Goal: Task Accomplishment & Management: Manage account settings

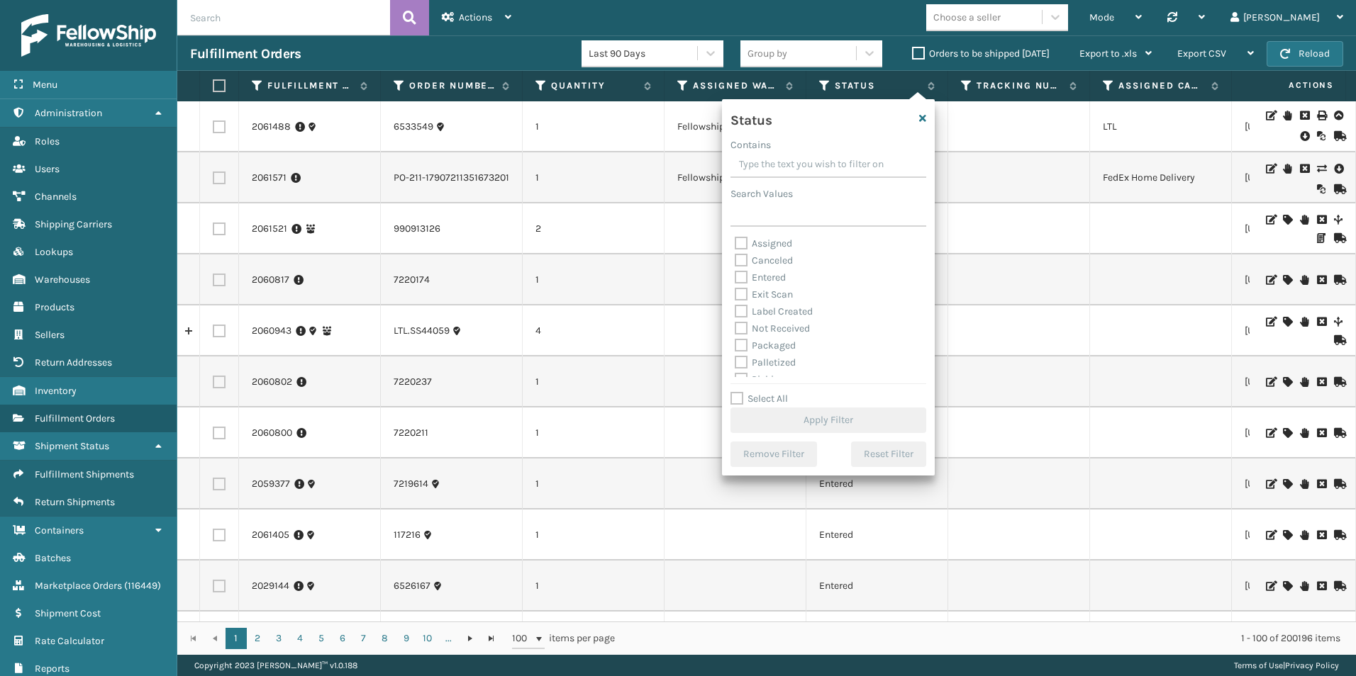
scroll to position [71, 0]
click at [743, 309] on label "Picking" at bounding box center [760, 309] width 50 height 12
click at [735, 309] on input "Picking" at bounding box center [735, 305] width 1 height 9
checkbox input "true"
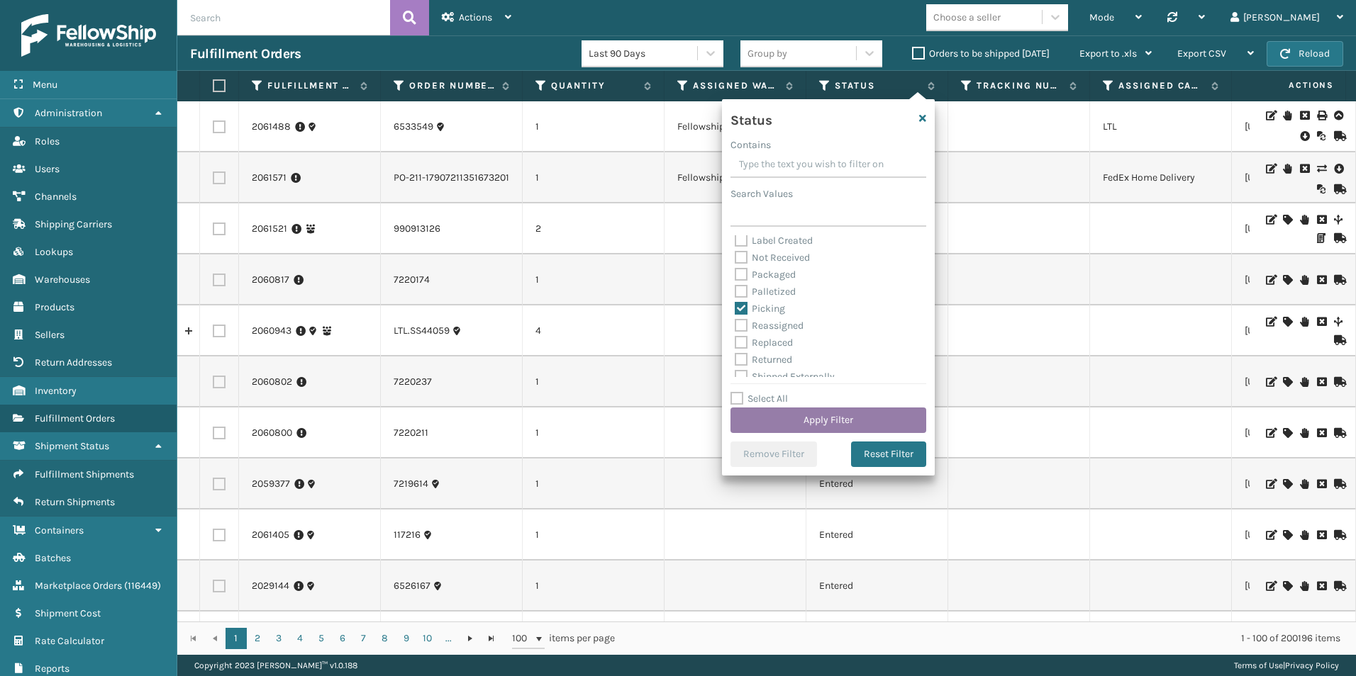
click at [852, 426] on button "Apply Filter" at bounding box center [828, 421] width 196 height 26
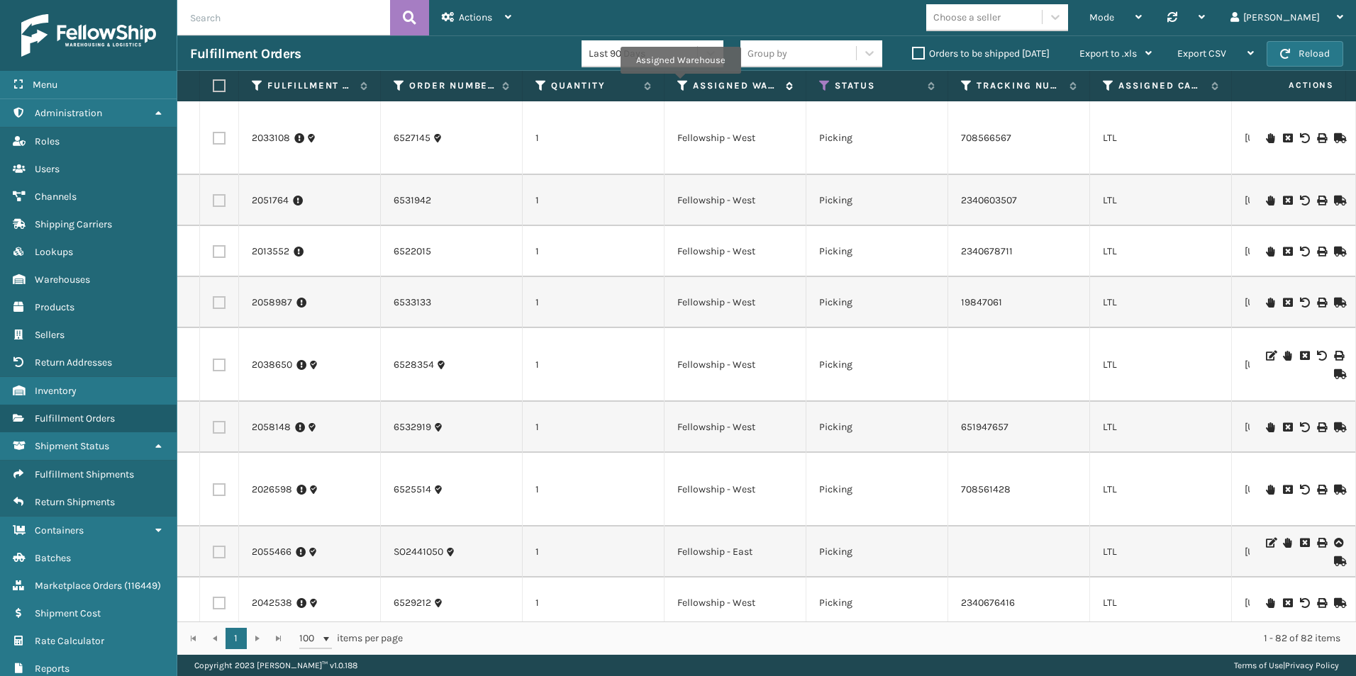
click at [680, 84] on icon at bounding box center [682, 85] width 11 height 13
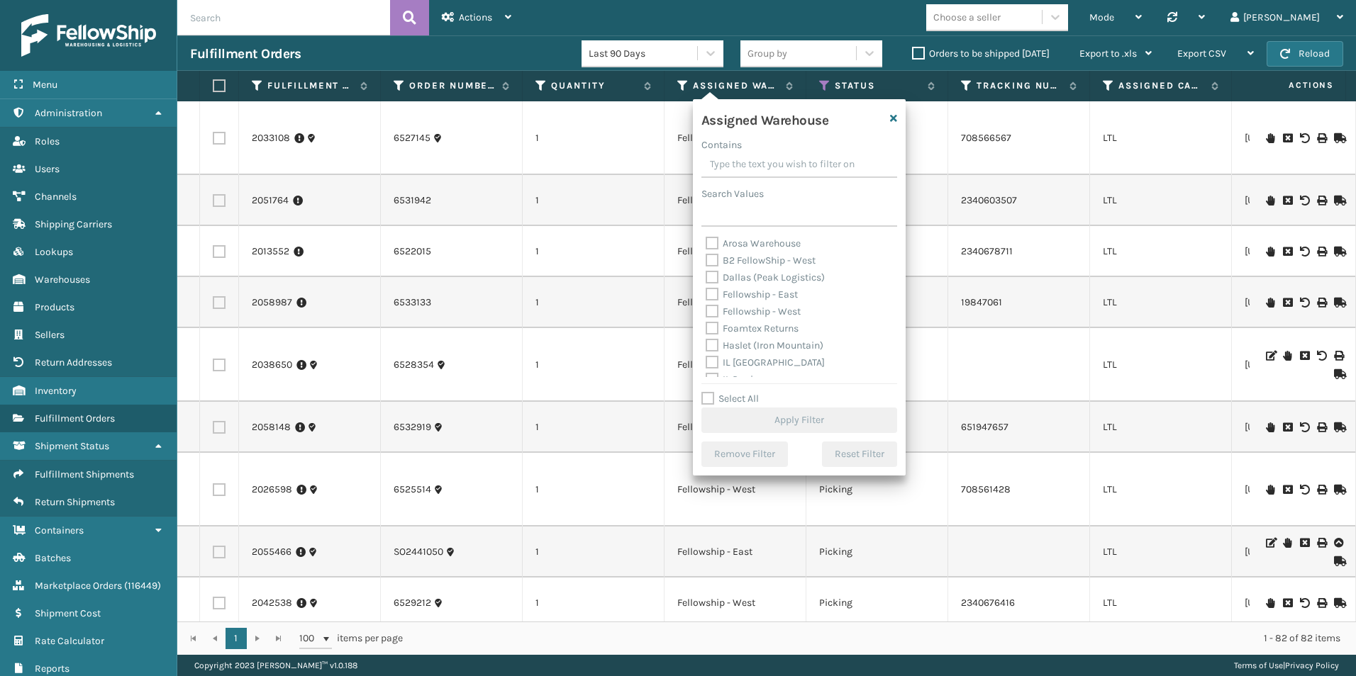
click at [710, 314] on label "Fellowship - West" at bounding box center [752, 312] width 95 height 12
click at [706, 313] on input "Fellowship - West" at bounding box center [705, 307] width 1 height 9
checkbox input "true"
click at [783, 415] on button "Apply Filter" at bounding box center [799, 421] width 196 height 26
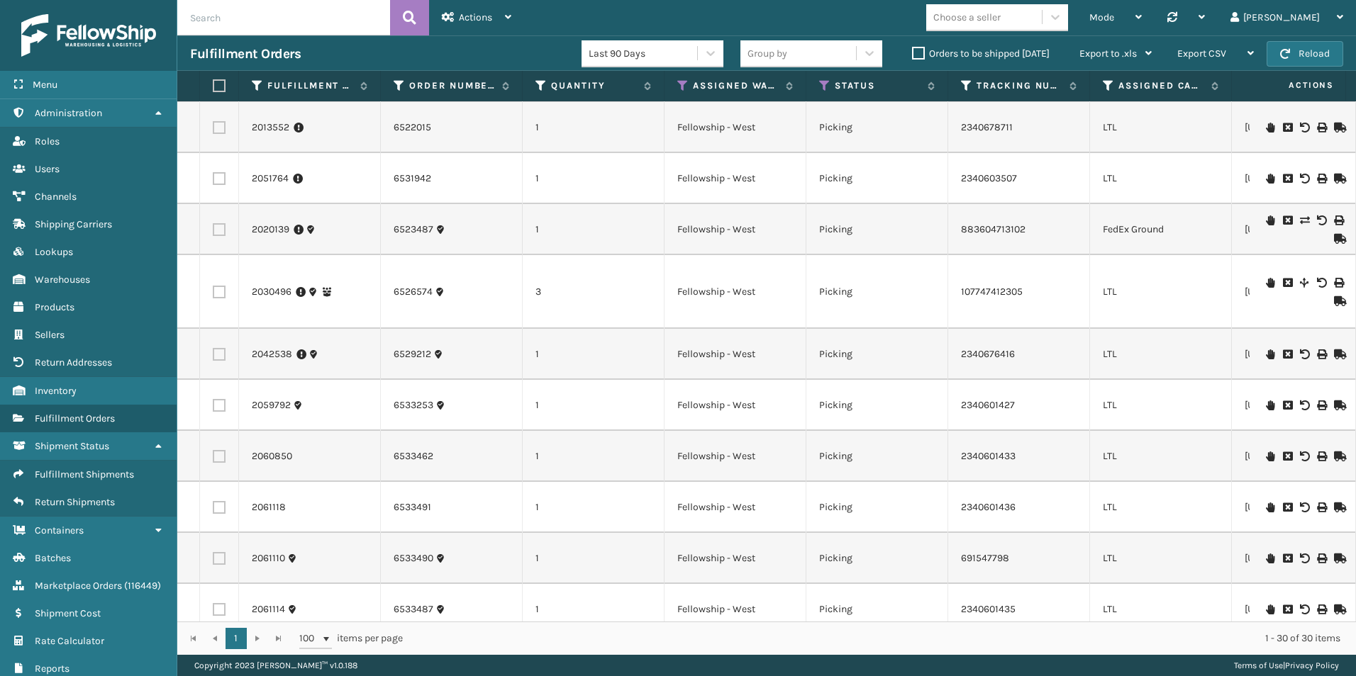
scroll to position [709, 0]
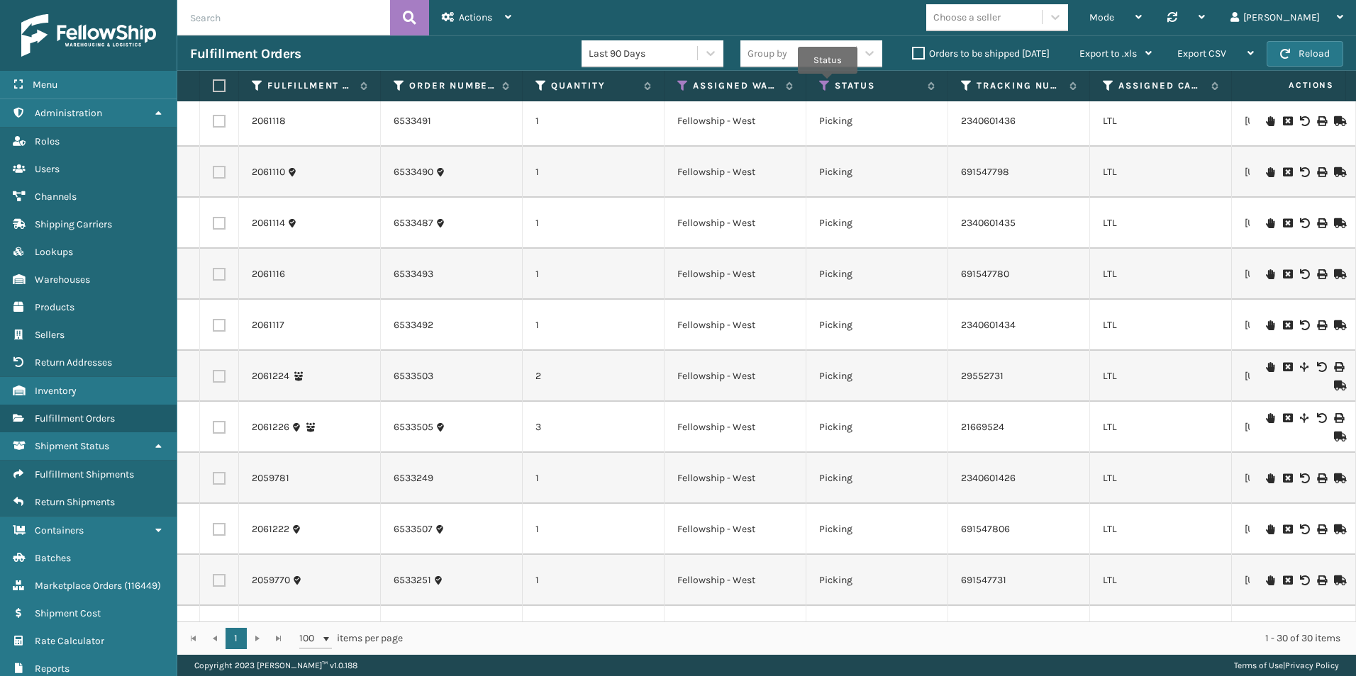
drag, startPoint x: 827, startPoint y: 84, endPoint x: 823, endPoint y: 69, distance: 14.8
click at [827, 84] on icon at bounding box center [824, 85] width 11 height 13
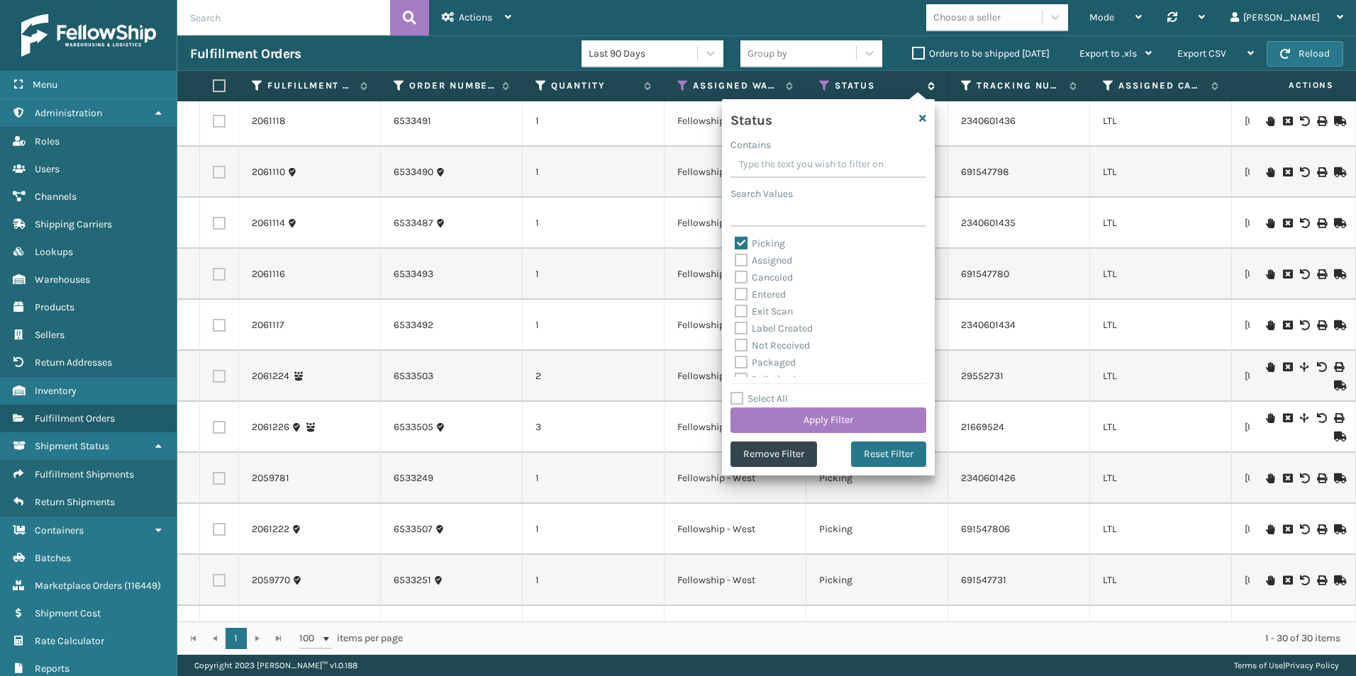
click at [824, 82] on icon at bounding box center [824, 85] width 11 height 13
click at [743, 304] on label "Palletized" at bounding box center [765, 309] width 61 height 12
click at [735, 304] on input "Palletized" at bounding box center [735, 305] width 1 height 9
checkbox input "true"
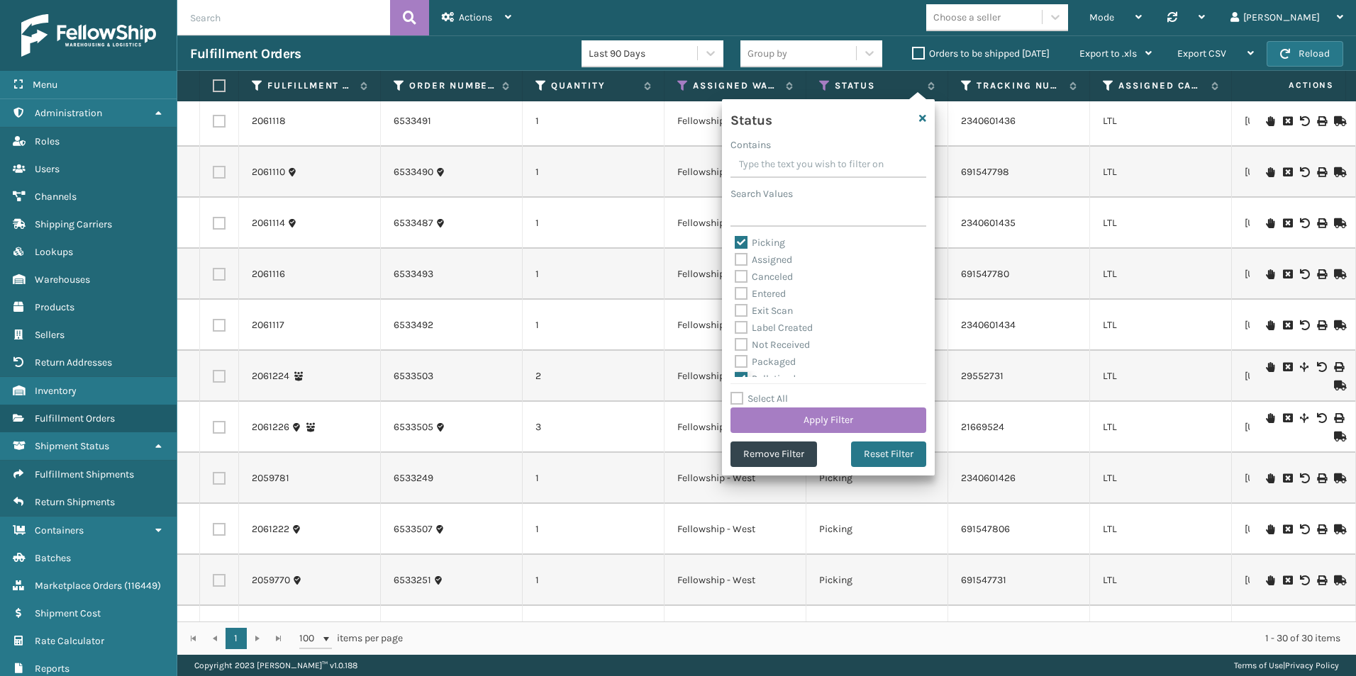
scroll to position [0, 0]
drag, startPoint x: 740, startPoint y: 243, endPoint x: 748, endPoint y: 251, distance: 11.0
click at [740, 244] on label "Picking" at bounding box center [760, 244] width 50 height 12
click at [735, 244] on input "Picking" at bounding box center [735, 239] width 1 height 9
checkbox input "false"
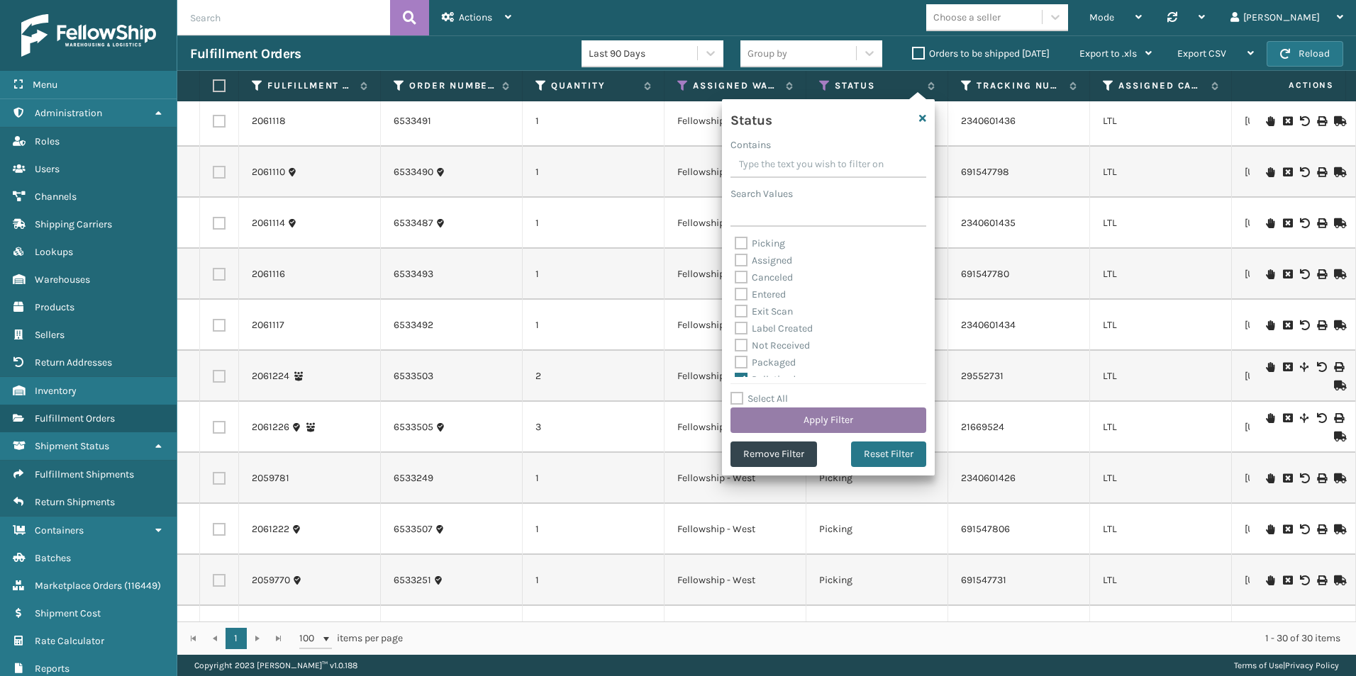
click at [841, 419] on button "Apply Filter" at bounding box center [828, 421] width 196 height 26
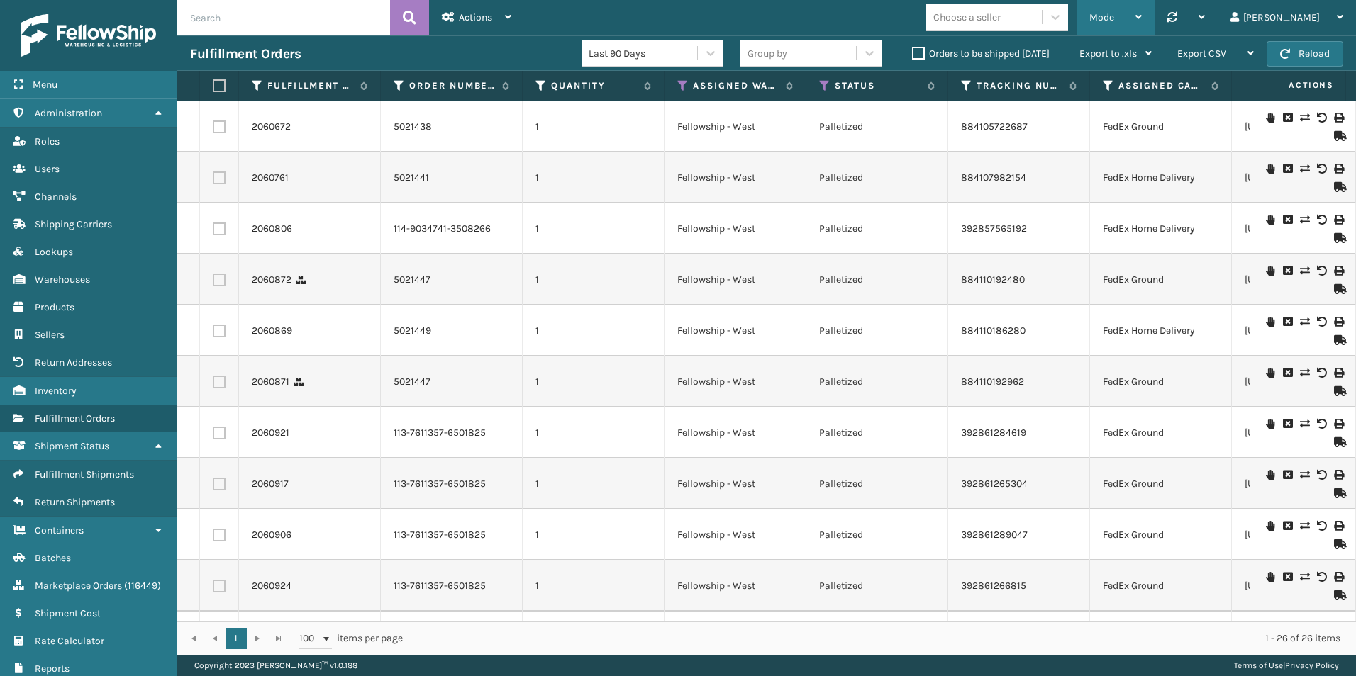
click at [1141, 14] on div "Mode" at bounding box center [1115, 17] width 52 height 35
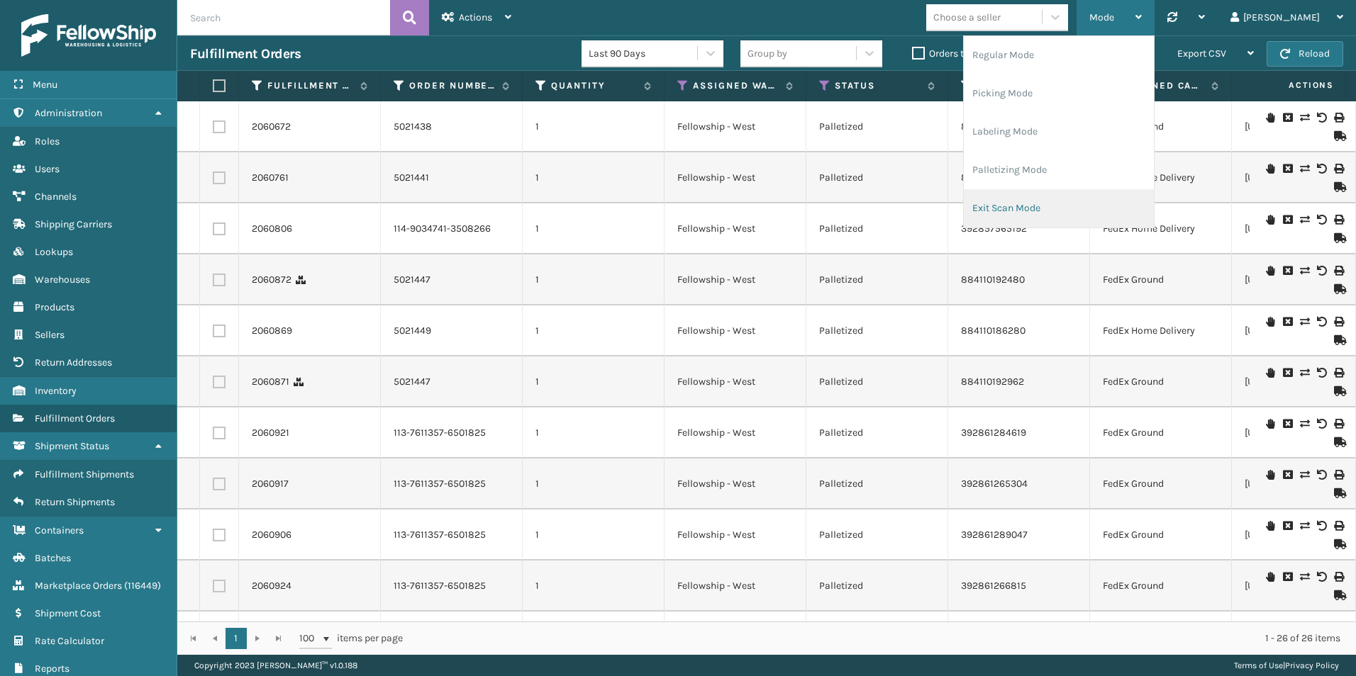
click at [1111, 214] on li "Exit Scan Mode" at bounding box center [1059, 208] width 190 height 38
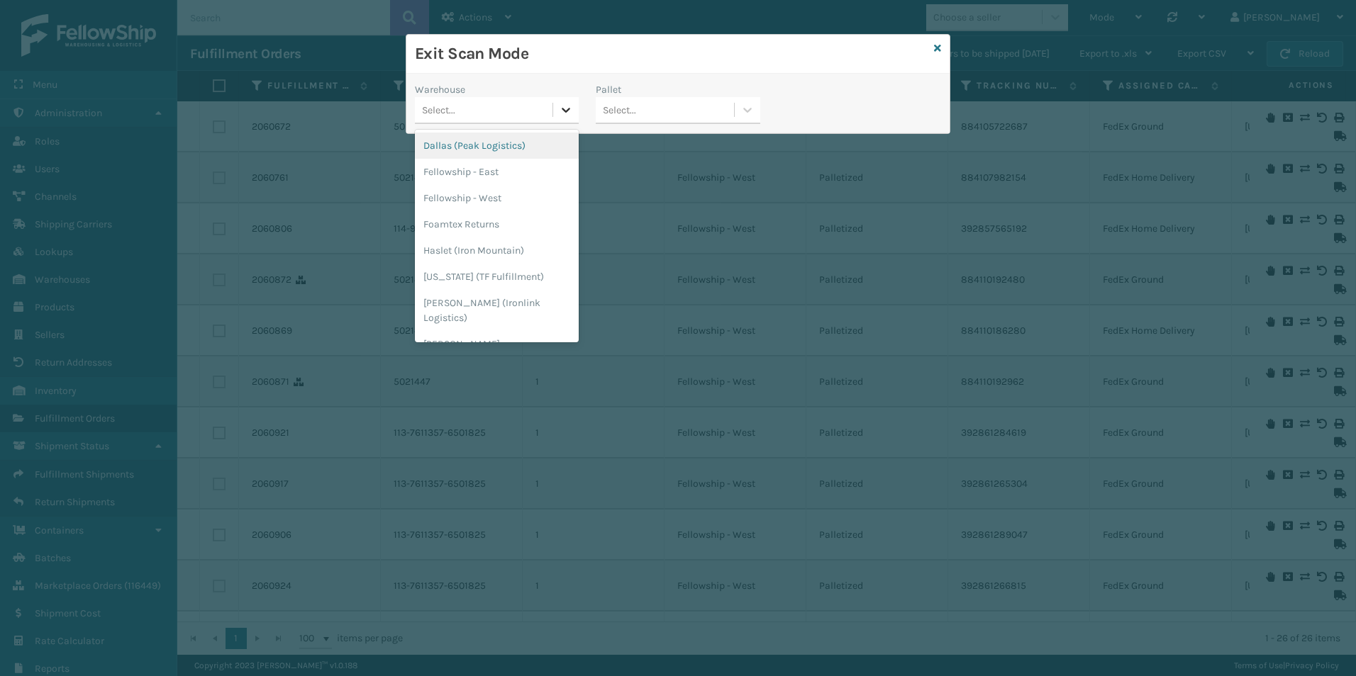
click at [560, 106] on icon at bounding box center [566, 110] width 14 height 14
click at [463, 195] on div "Fellowship - West" at bounding box center [497, 198] width 164 height 26
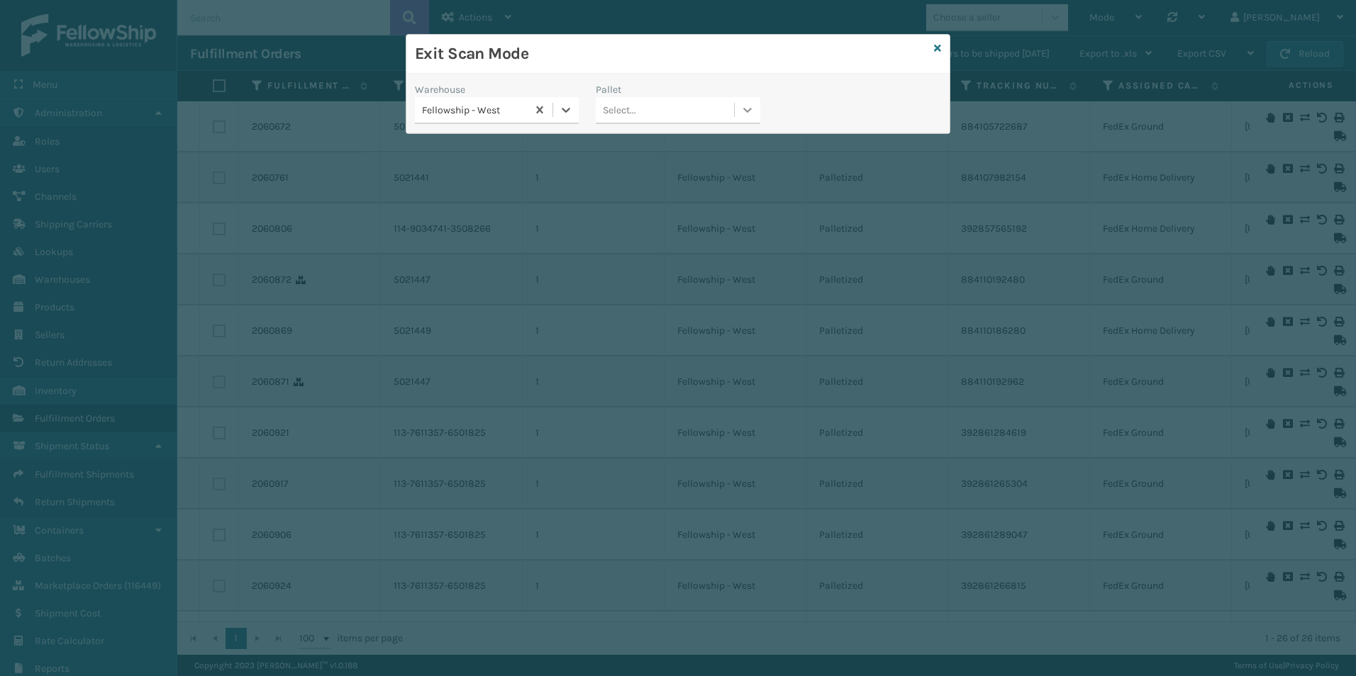
click at [749, 108] on icon at bounding box center [747, 110] width 14 height 14
click at [844, 107] on div "Warehouse Fellowship - [GEOGRAPHIC_DATA] 0 results available. Use Up and Down t…" at bounding box center [677, 107] width 543 height 50
click at [935, 50] on icon at bounding box center [937, 48] width 7 height 10
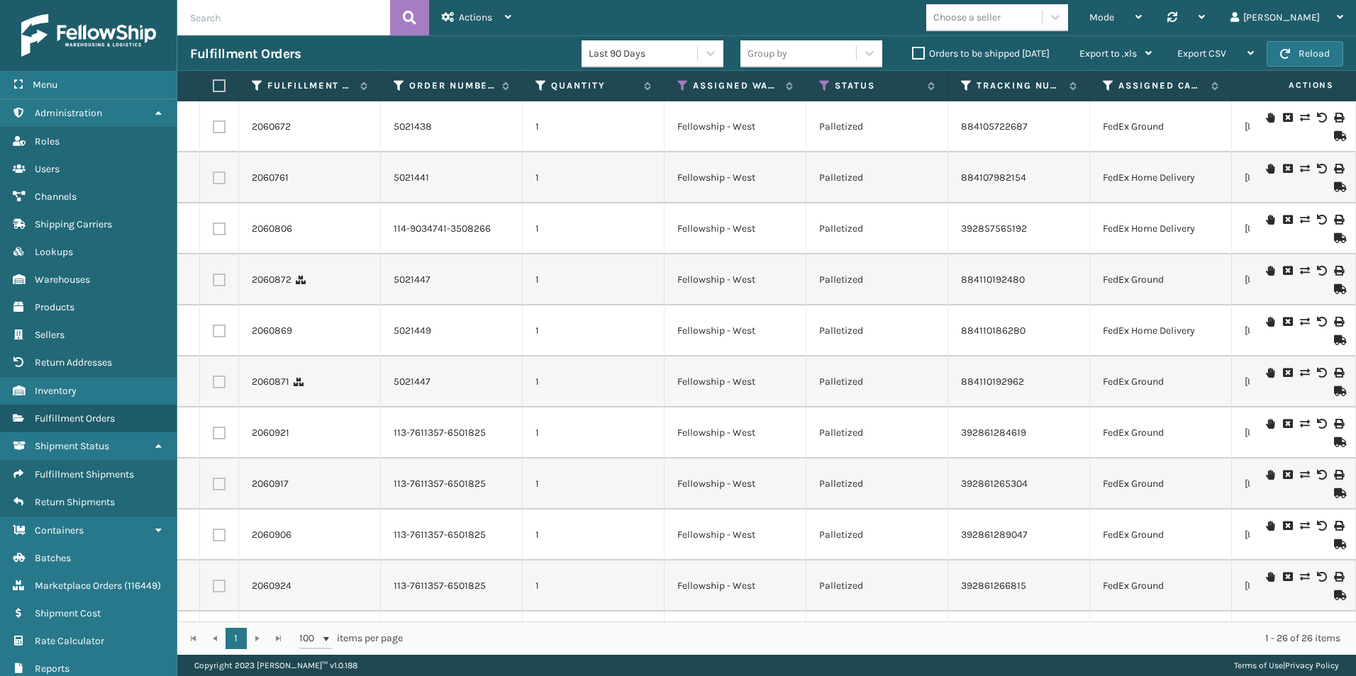
click at [218, 85] on label at bounding box center [217, 85] width 9 height 13
click at [213, 85] on input "checkbox" at bounding box center [213, 86] width 1 height 9
checkbox input "true"
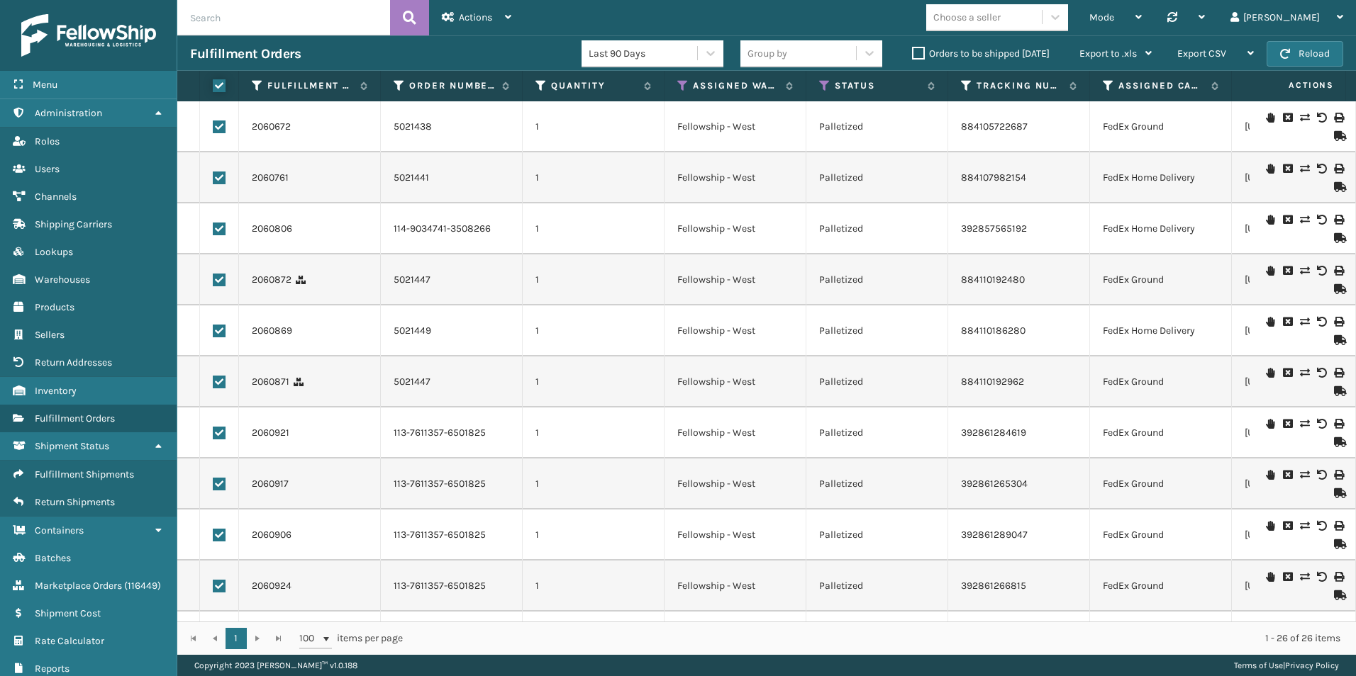
checkbox input "true"
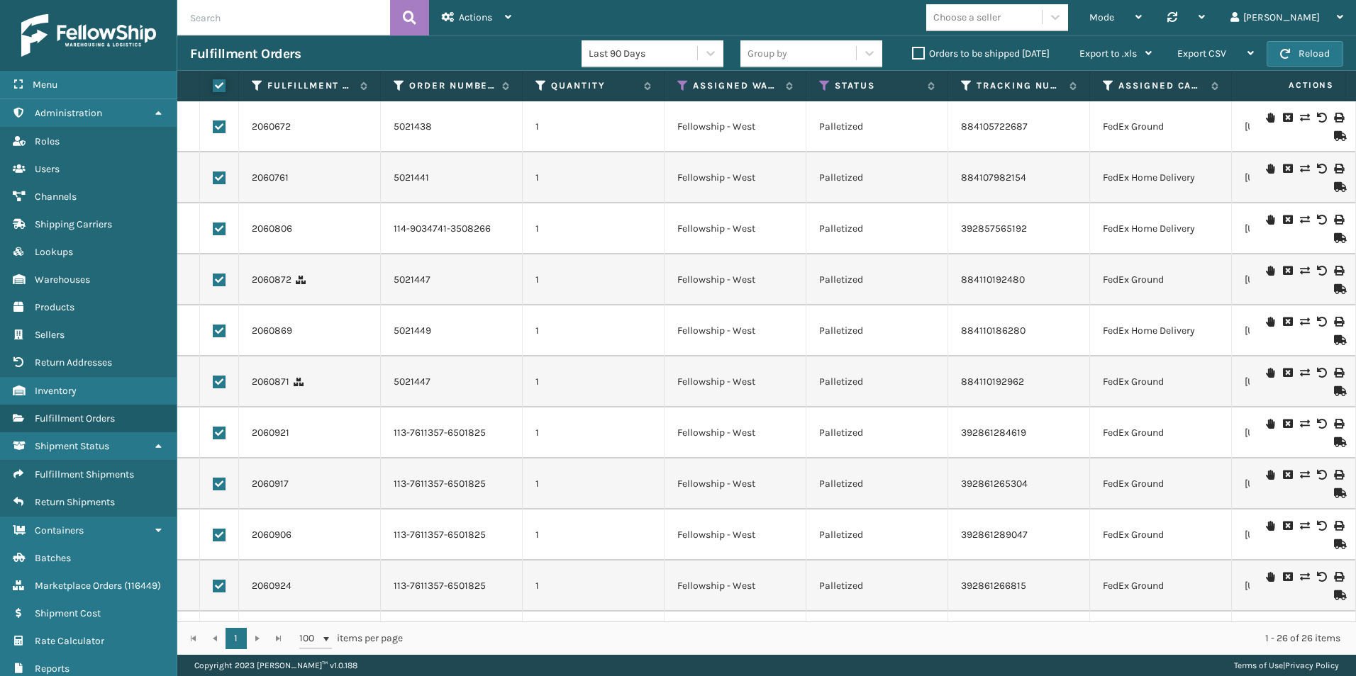
checkbox input "true"
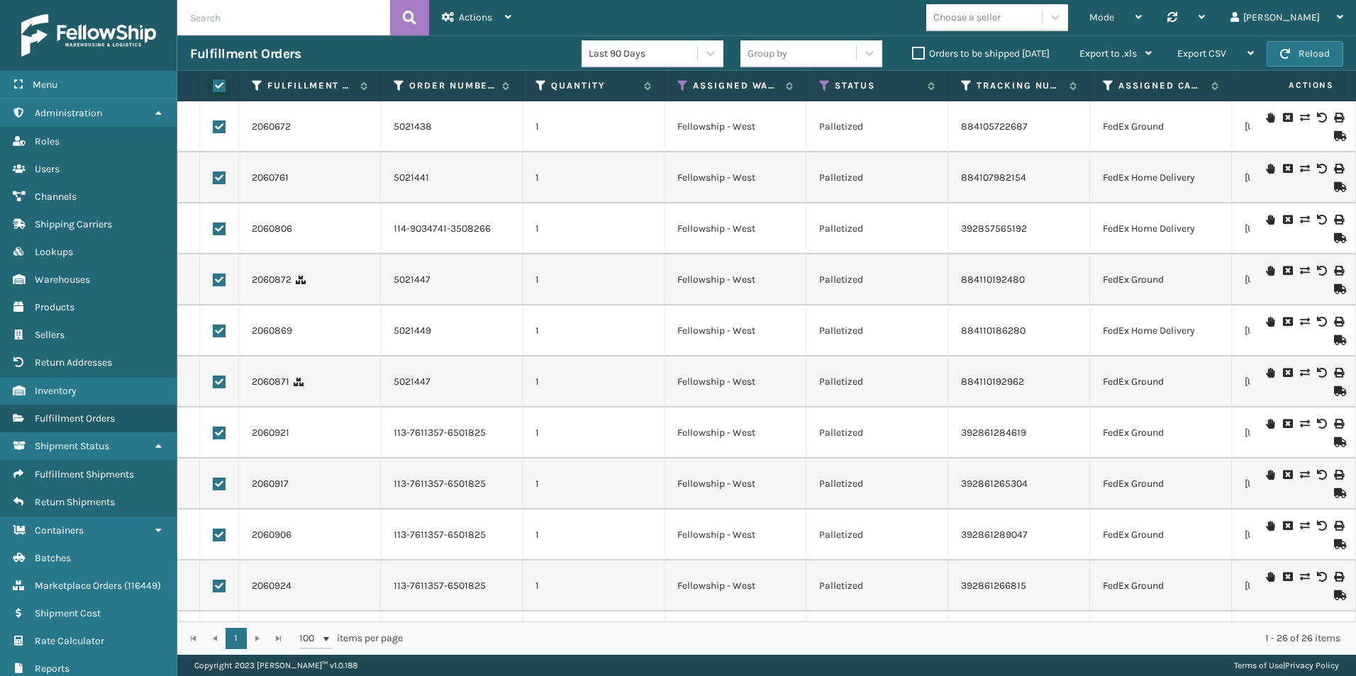
checkbox input "true"
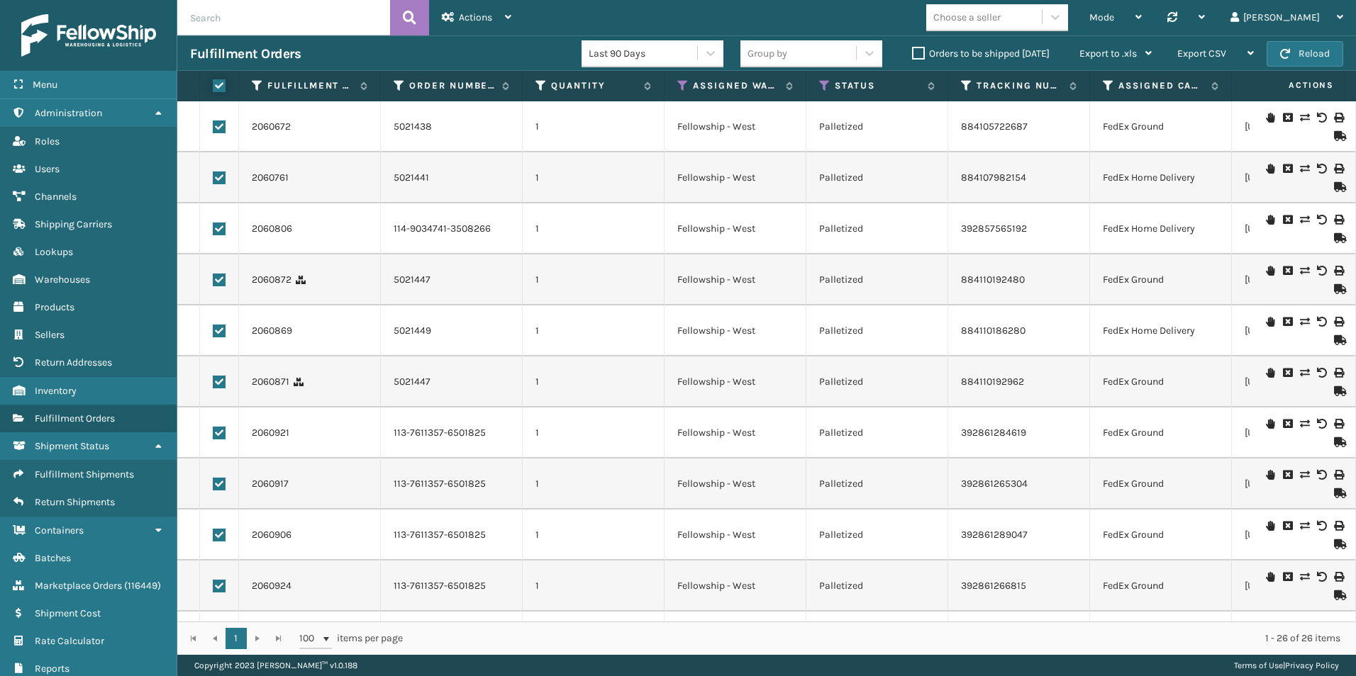
checkbox input "true"
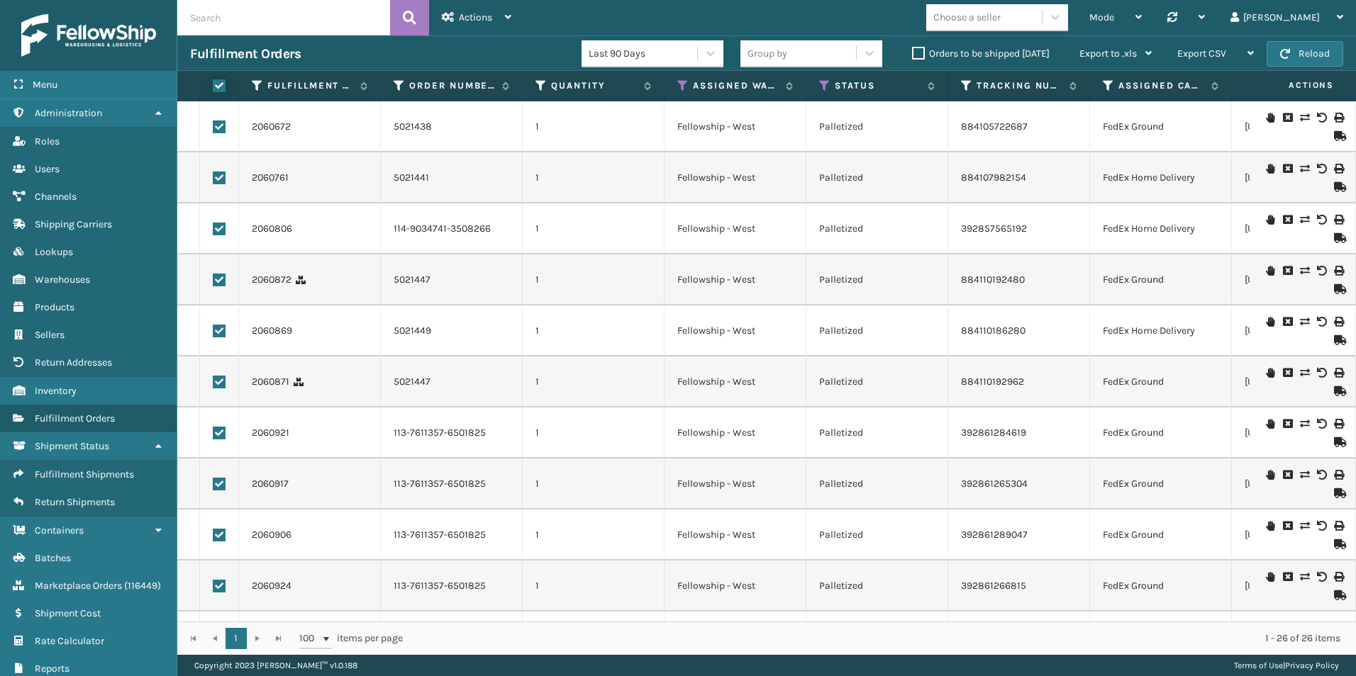
checkbox input "true"
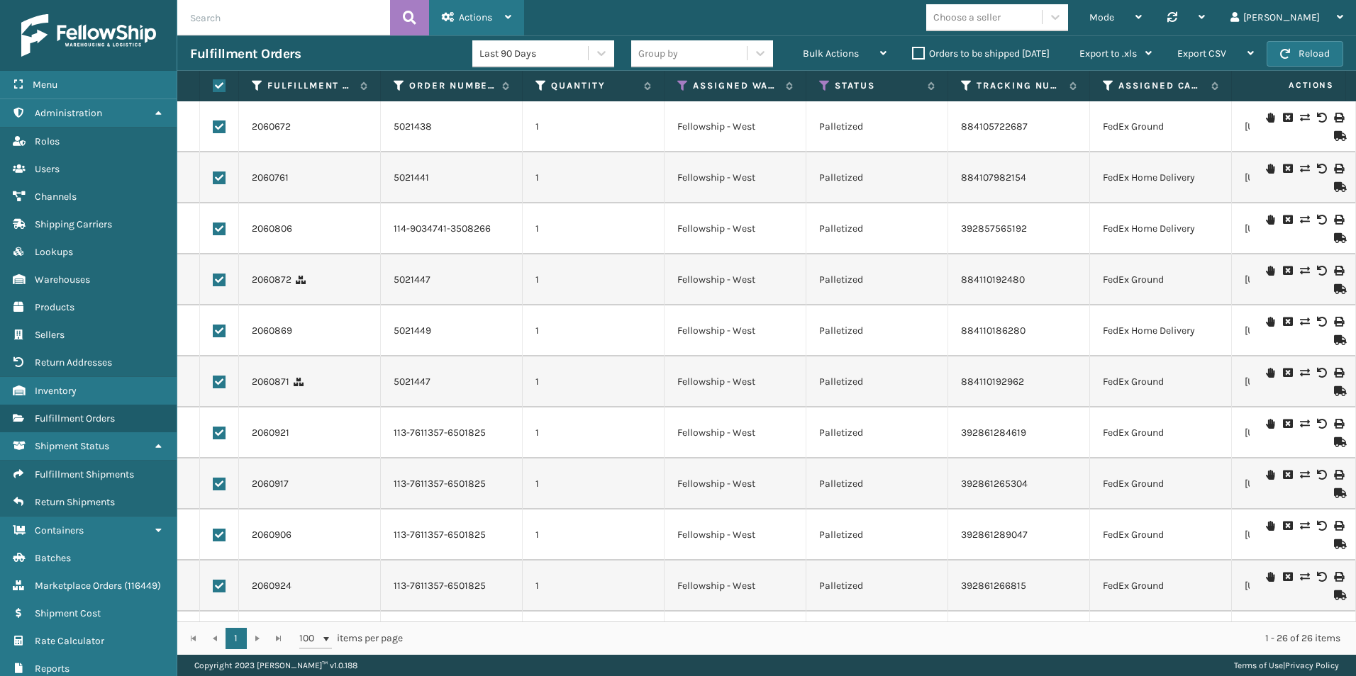
click at [483, 14] on span "Actions" at bounding box center [475, 17] width 33 height 12
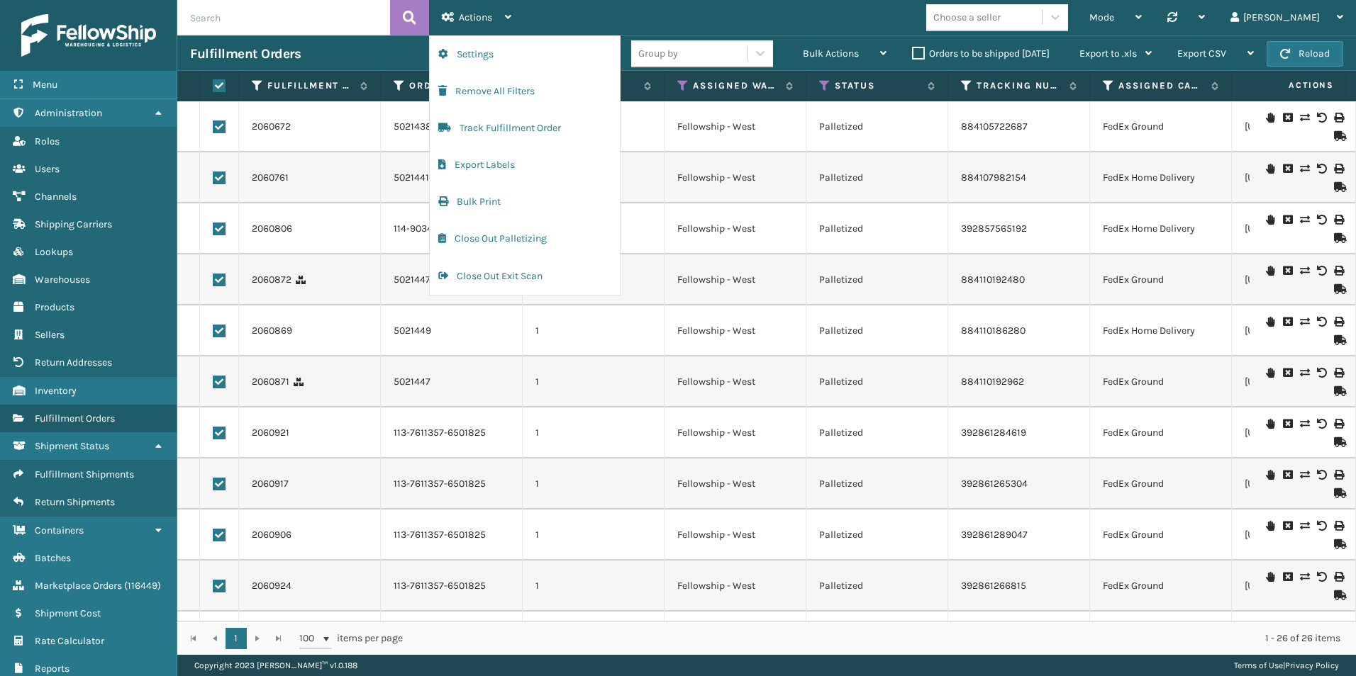
click at [1334, 140] on icon at bounding box center [1338, 136] width 9 height 10
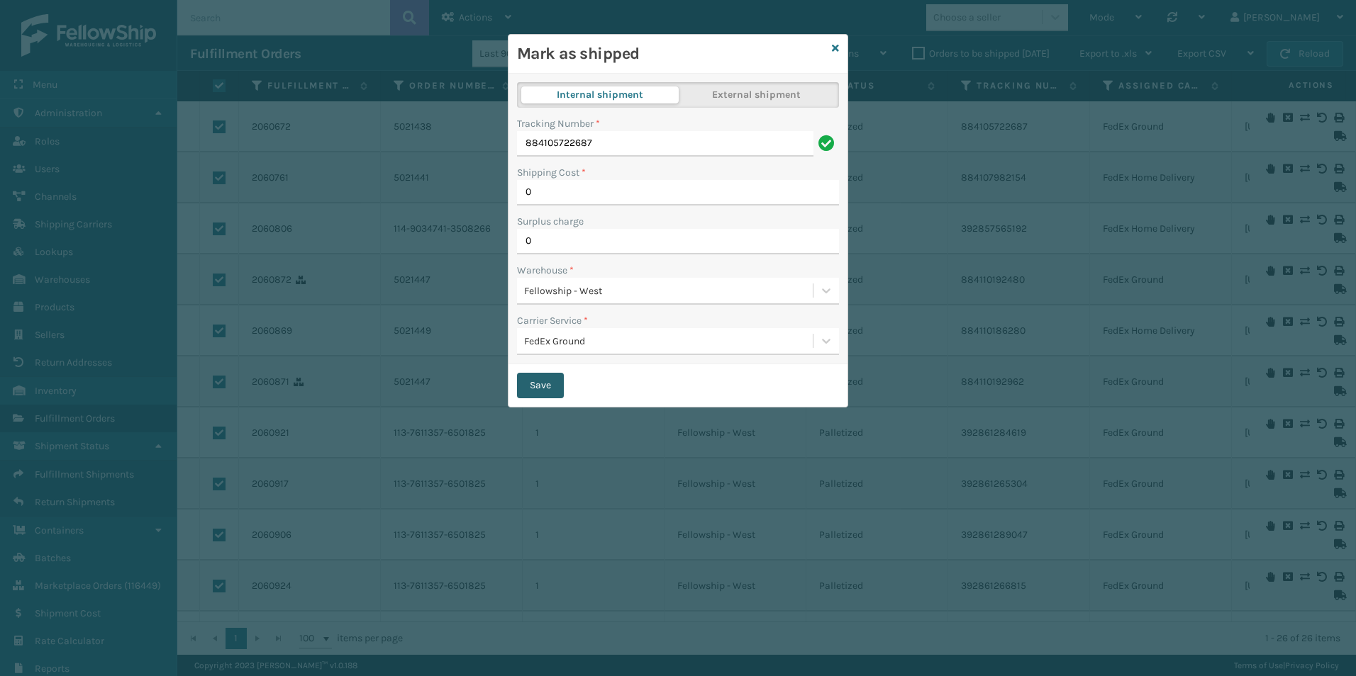
click at [537, 386] on button "Save" at bounding box center [540, 386] width 47 height 26
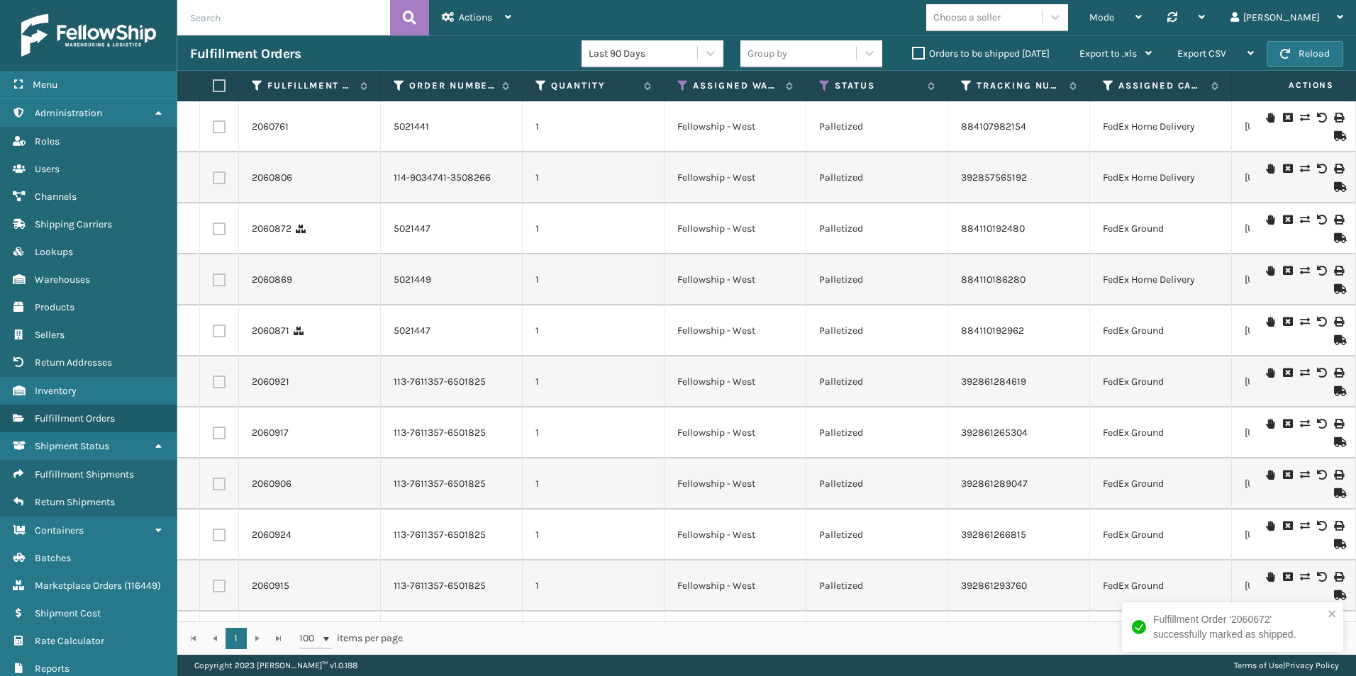
click at [1334, 137] on icon at bounding box center [1338, 136] width 9 height 10
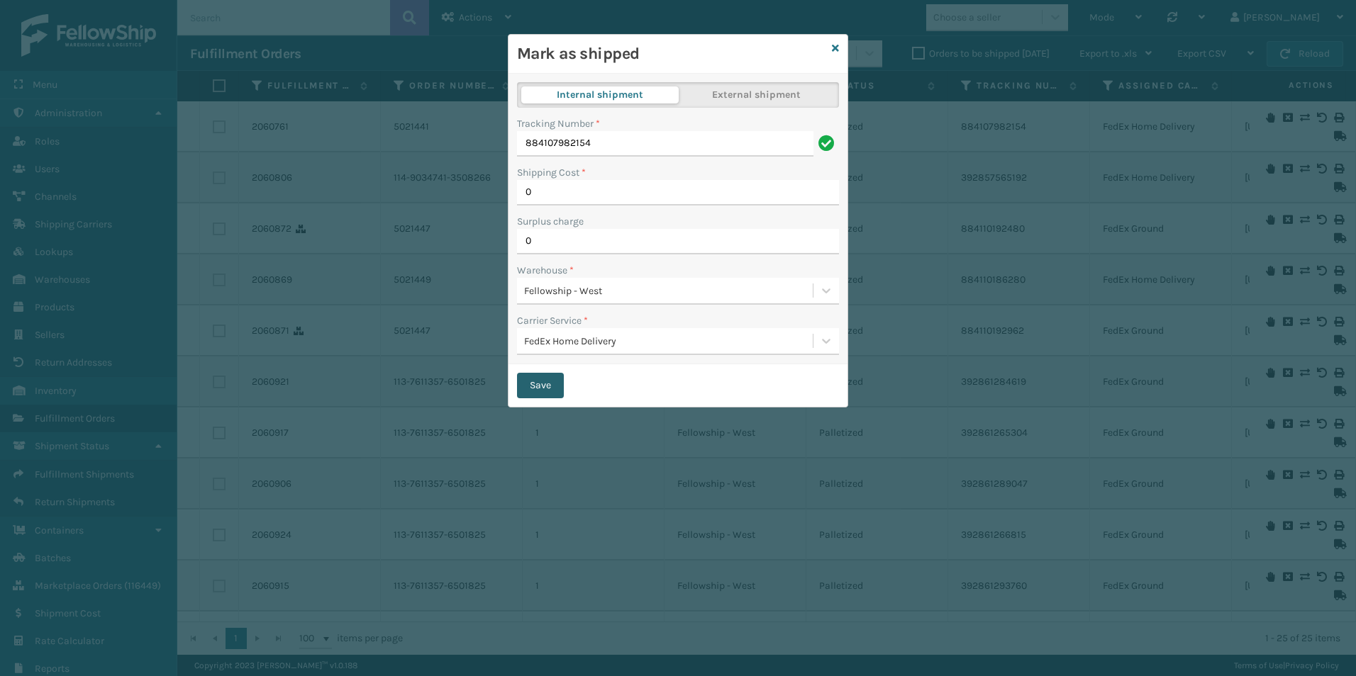
click at [540, 380] on button "Save" at bounding box center [540, 386] width 47 height 26
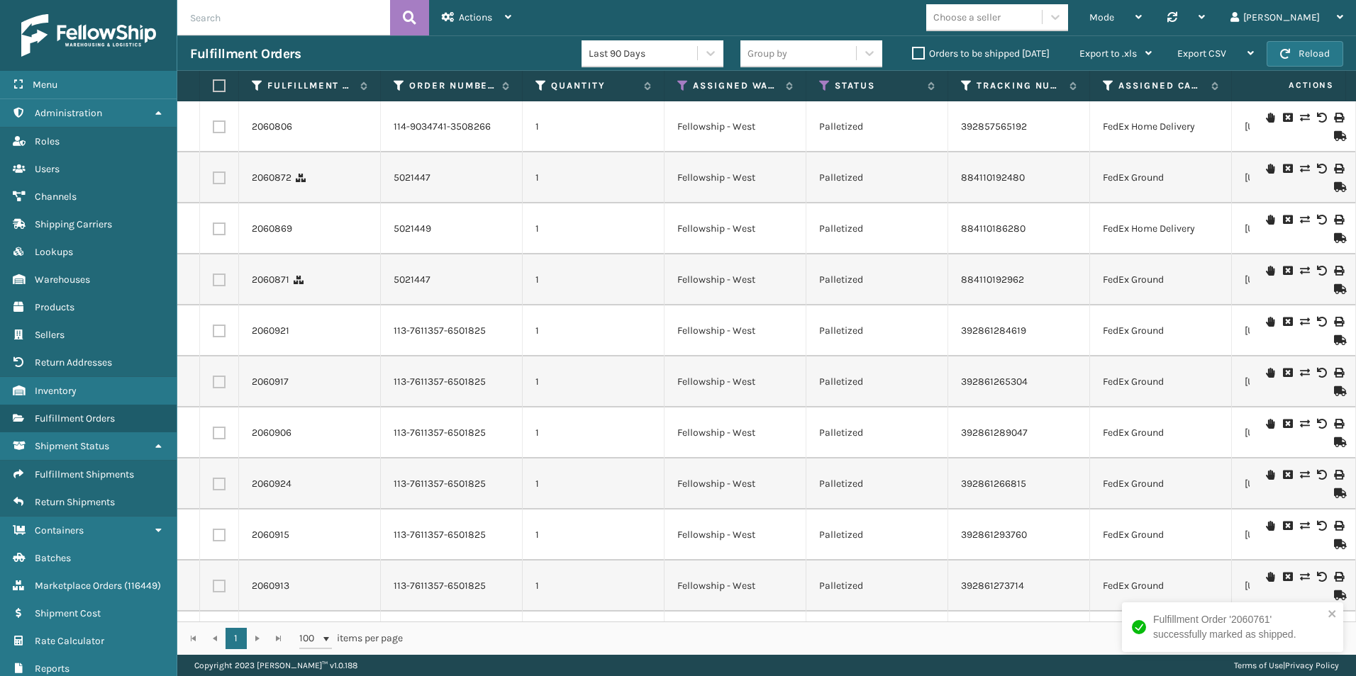
click at [1334, 136] on icon at bounding box center [1338, 136] width 9 height 10
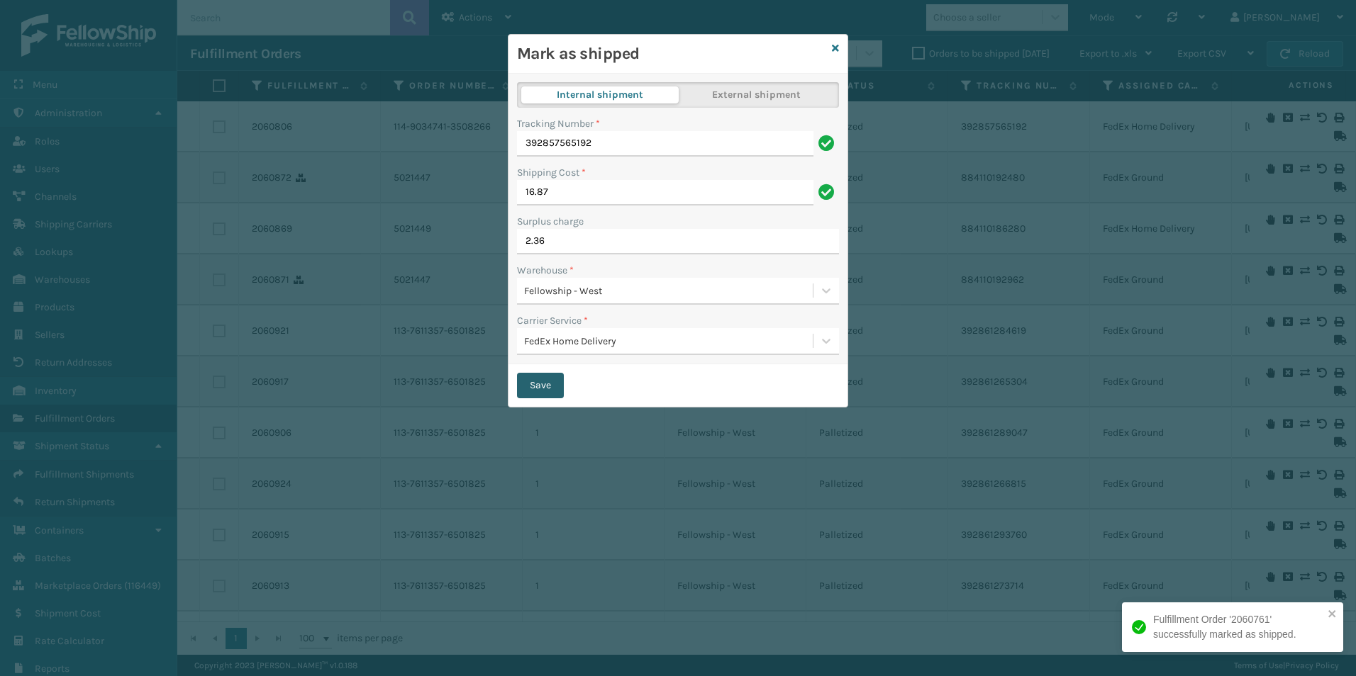
click at [554, 384] on button "Save" at bounding box center [540, 386] width 47 height 26
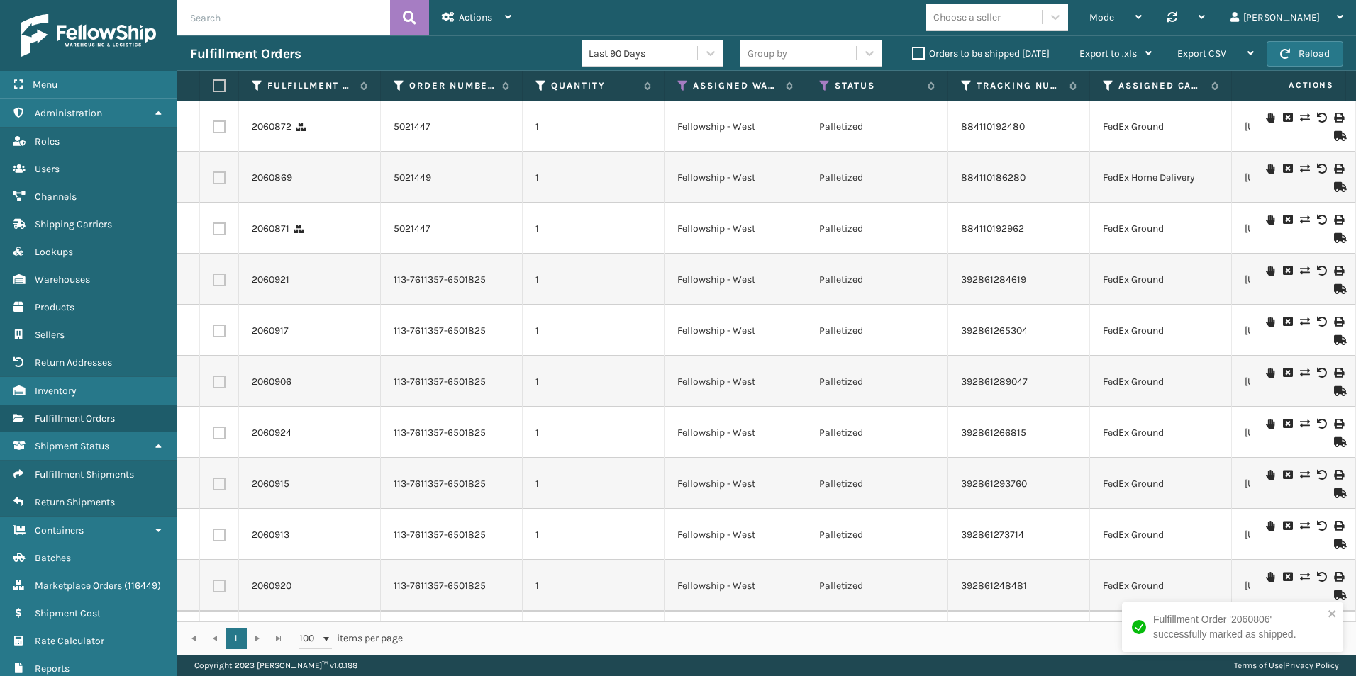
click at [1334, 138] on icon at bounding box center [1338, 136] width 9 height 10
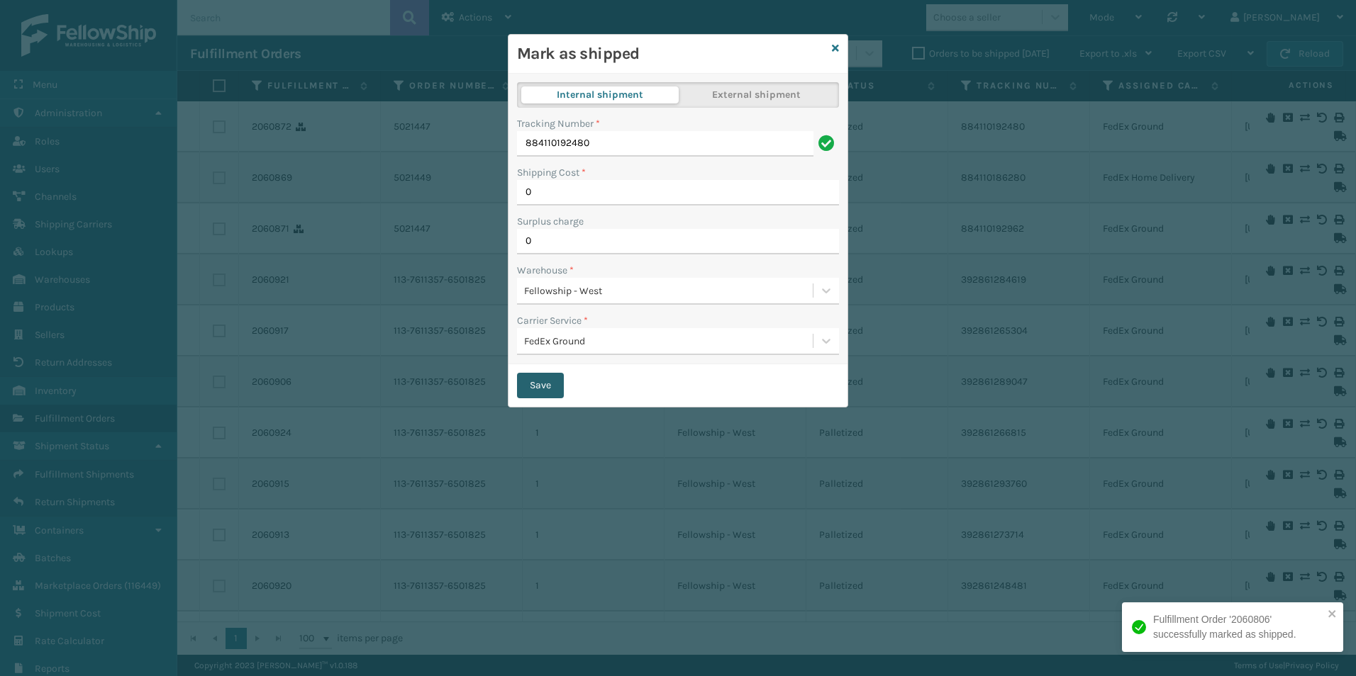
click at [545, 381] on button "Save" at bounding box center [540, 386] width 47 height 26
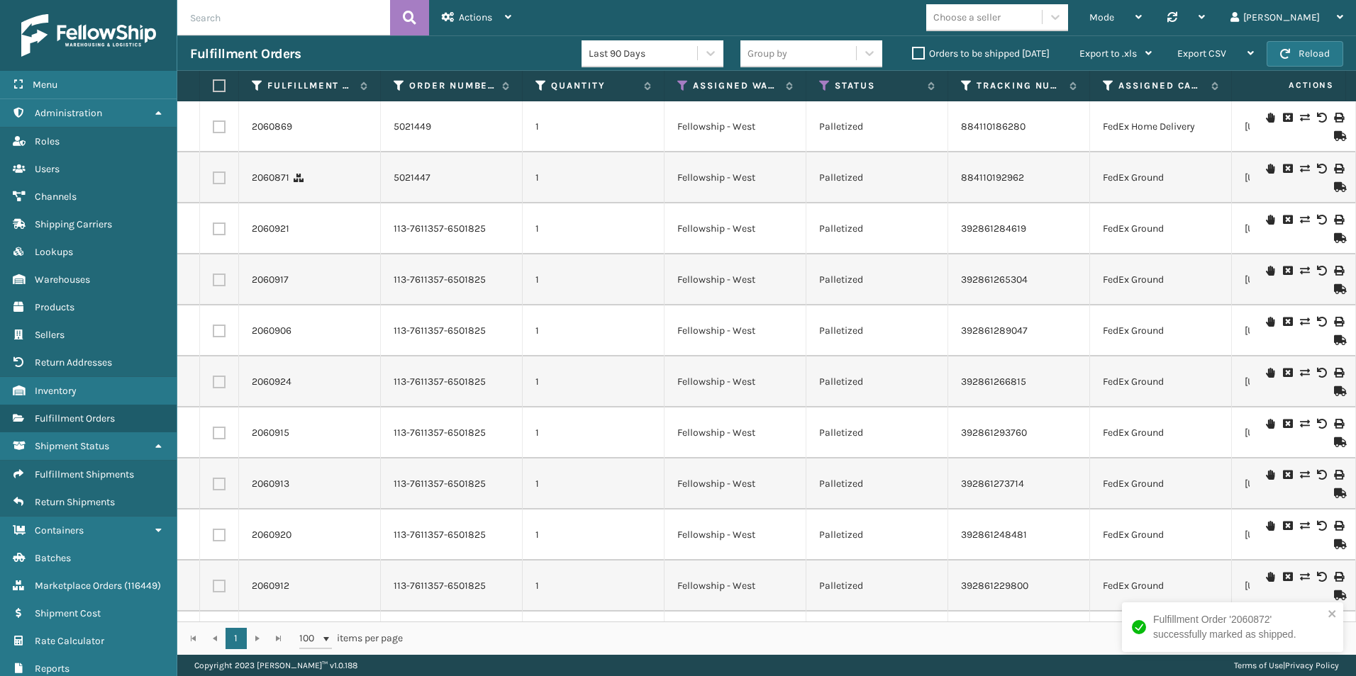
click at [1334, 133] on icon at bounding box center [1338, 136] width 9 height 10
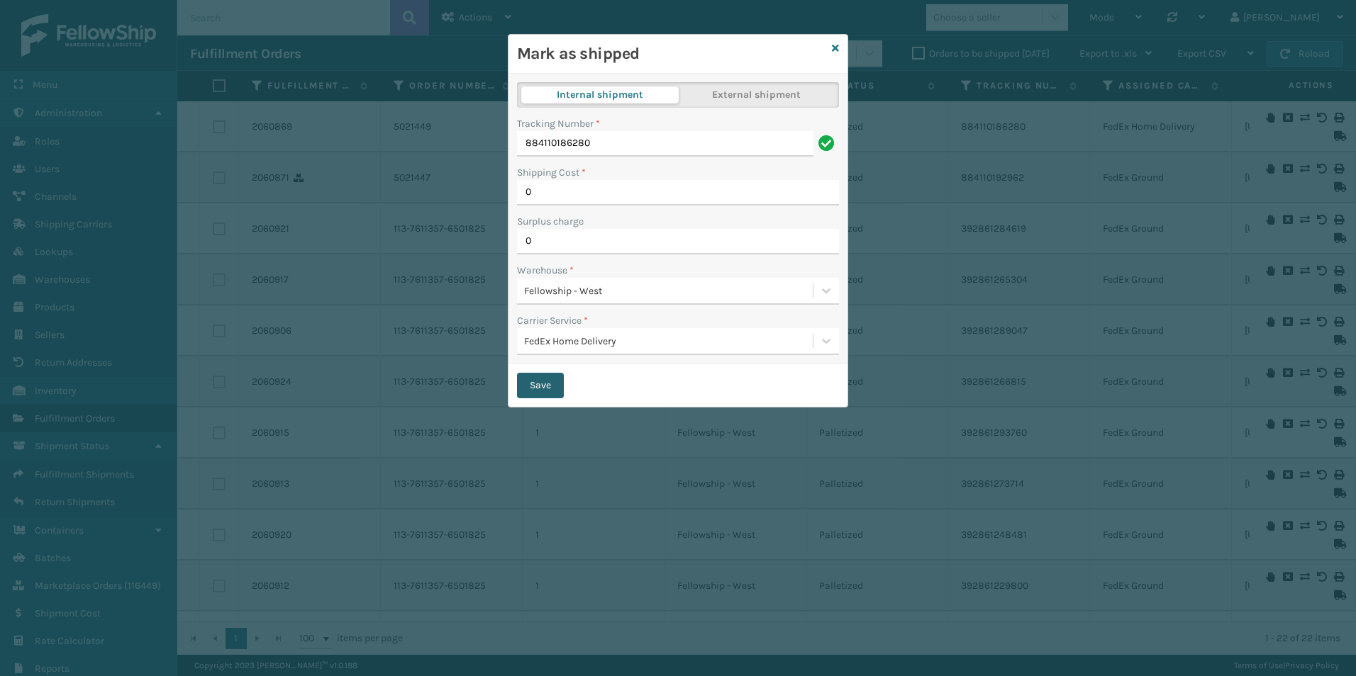
click at [537, 390] on button "Save" at bounding box center [540, 386] width 47 height 26
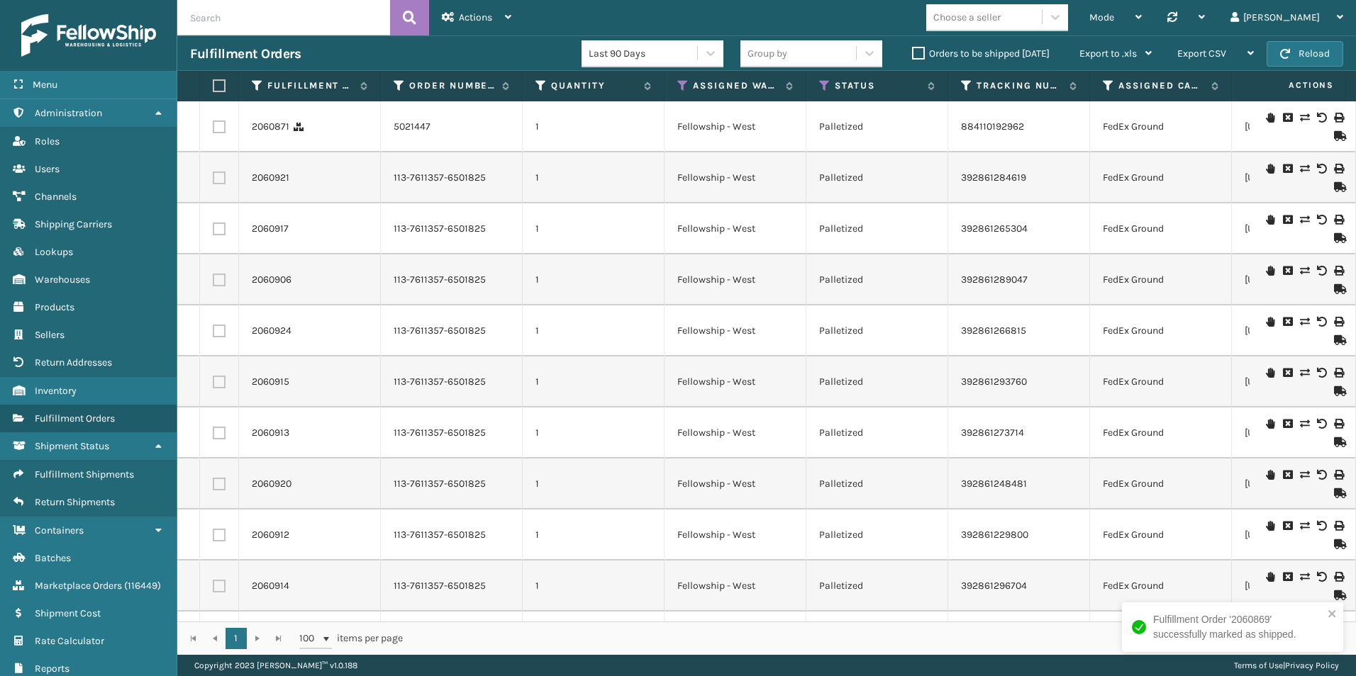
click at [1334, 289] on icon at bounding box center [1338, 289] width 9 height 10
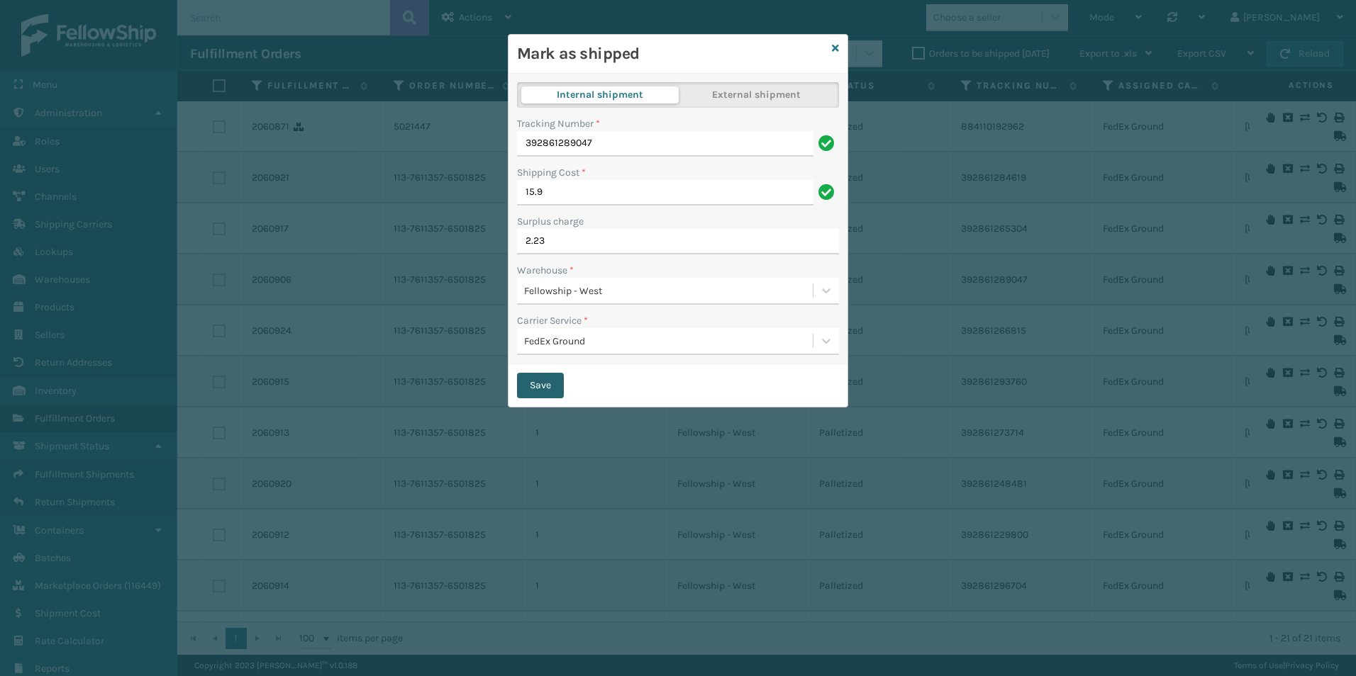
click at [527, 392] on button "Save" at bounding box center [540, 386] width 47 height 26
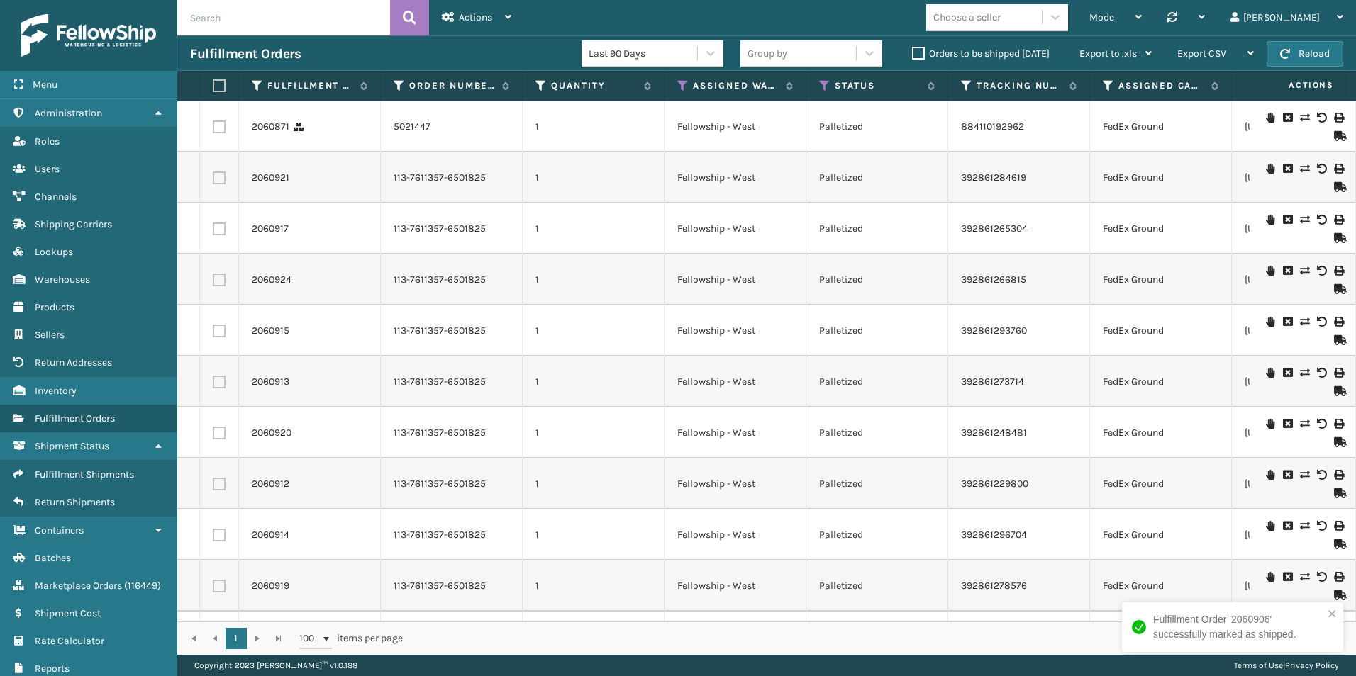
click at [1334, 138] on icon at bounding box center [1338, 136] width 9 height 10
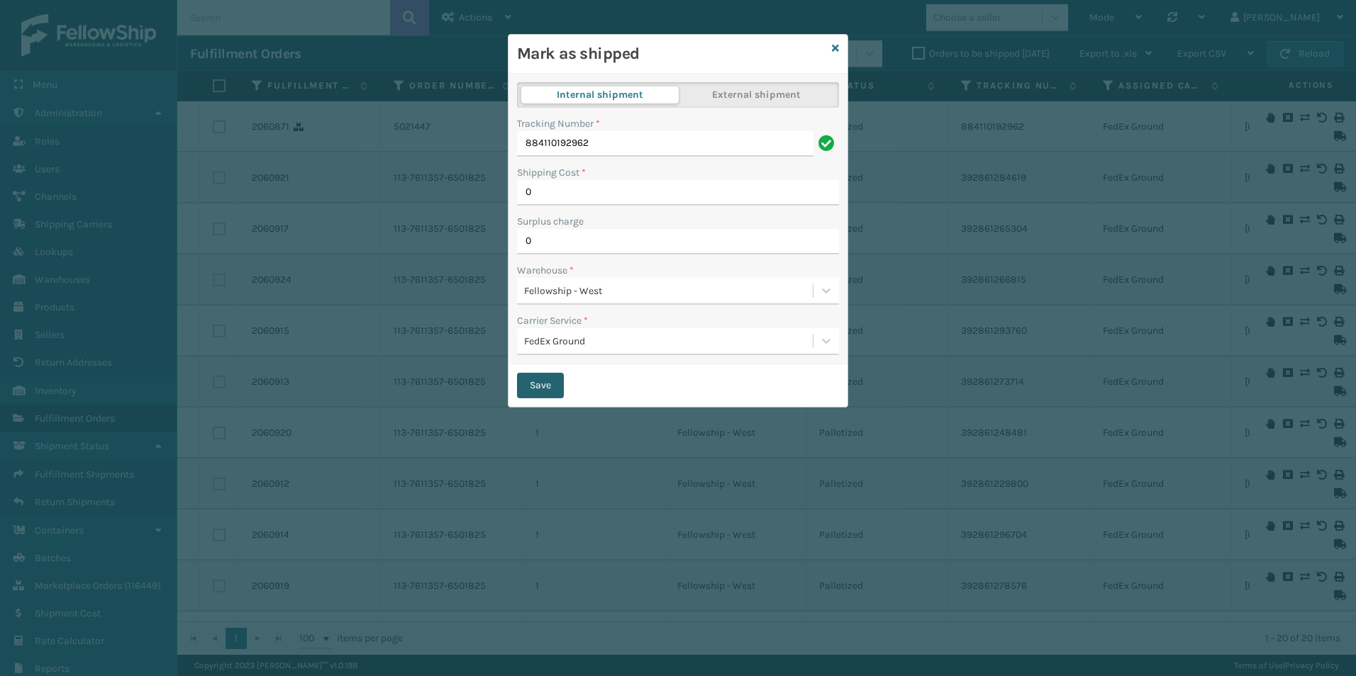
click at [544, 390] on button "Save" at bounding box center [540, 386] width 47 height 26
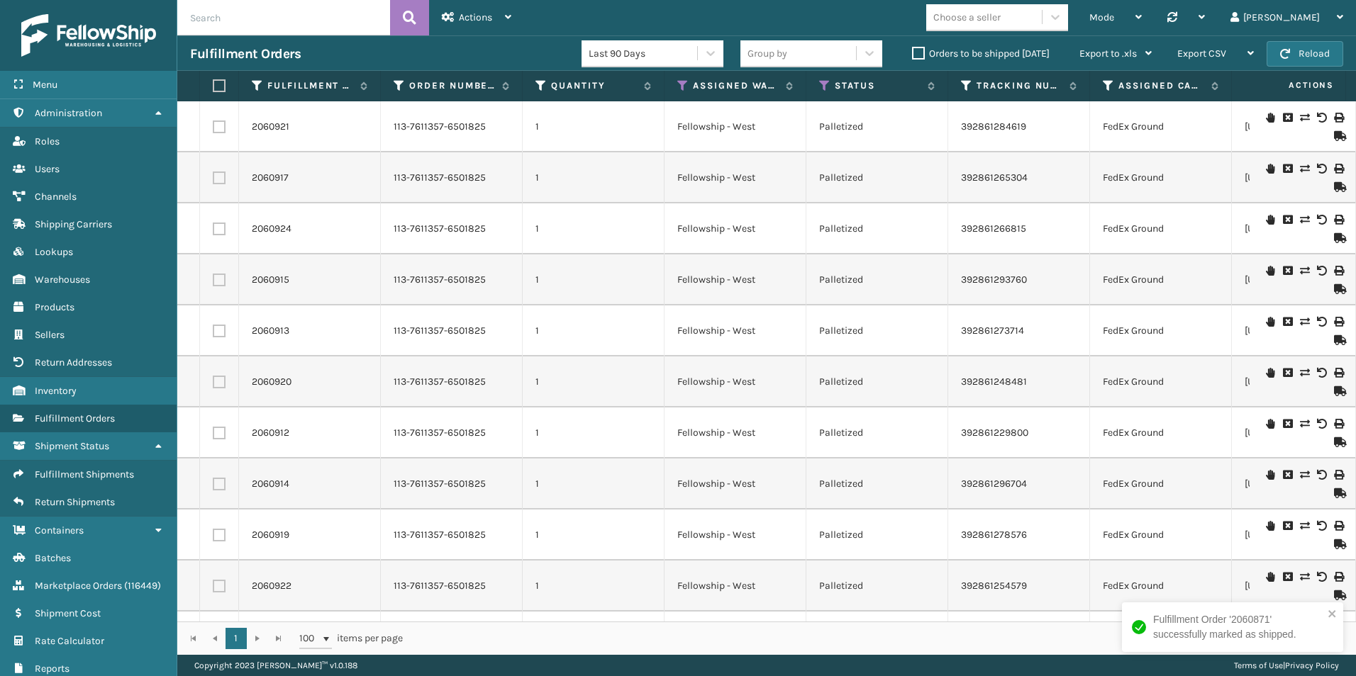
click at [1334, 134] on icon at bounding box center [1338, 136] width 9 height 10
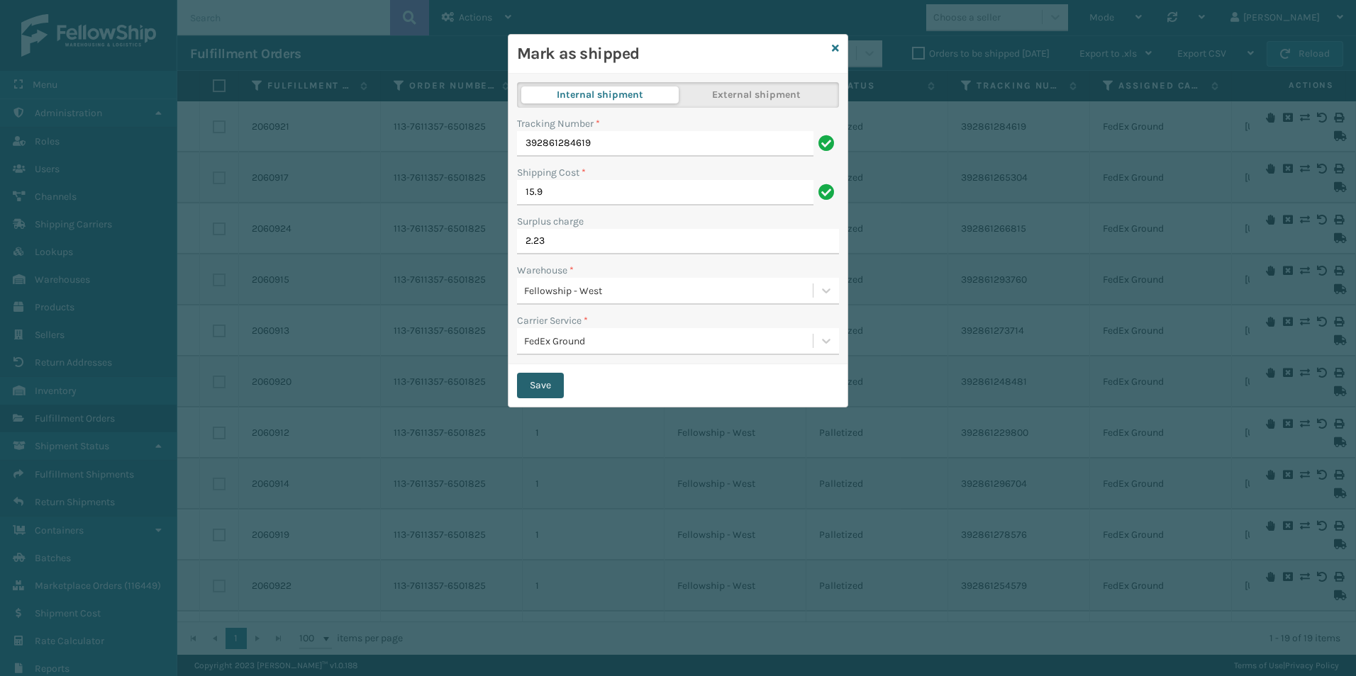
click at [555, 388] on button "Save" at bounding box center [540, 386] width 47 height 26
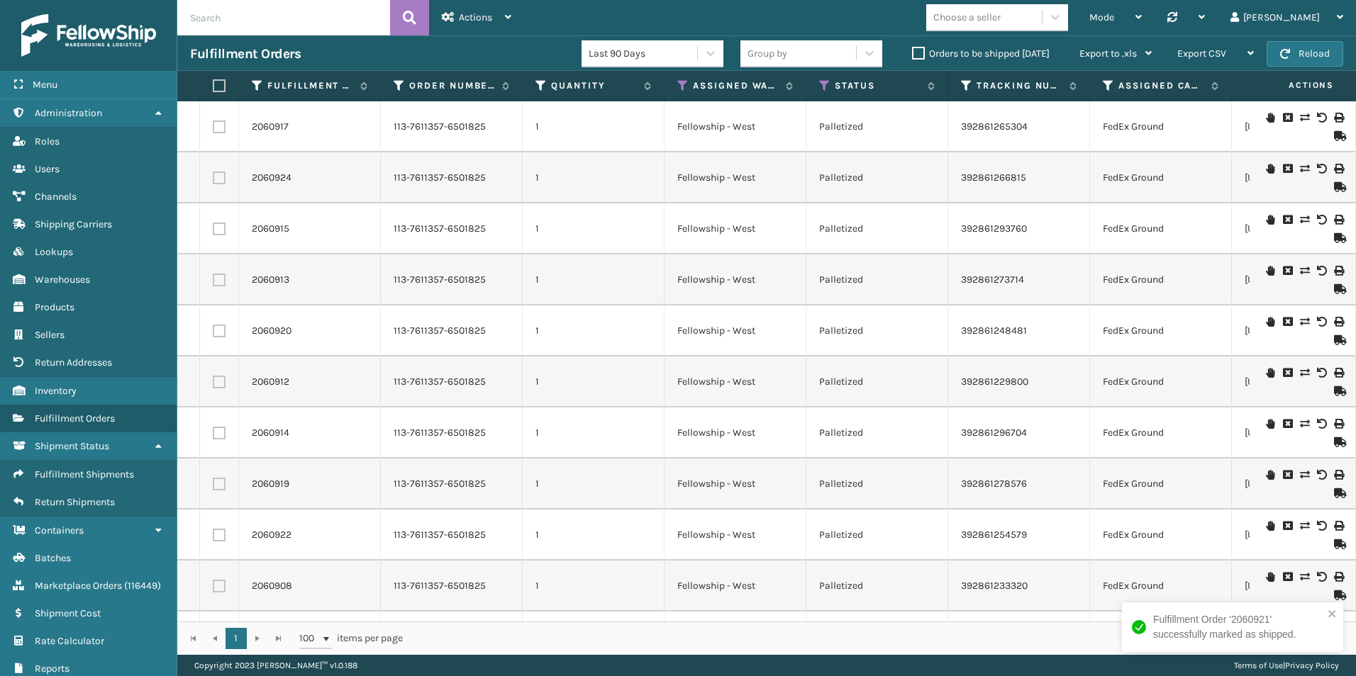
click at [1334, 342] on icon at bounding box center [1338, 340] width 9 height 10
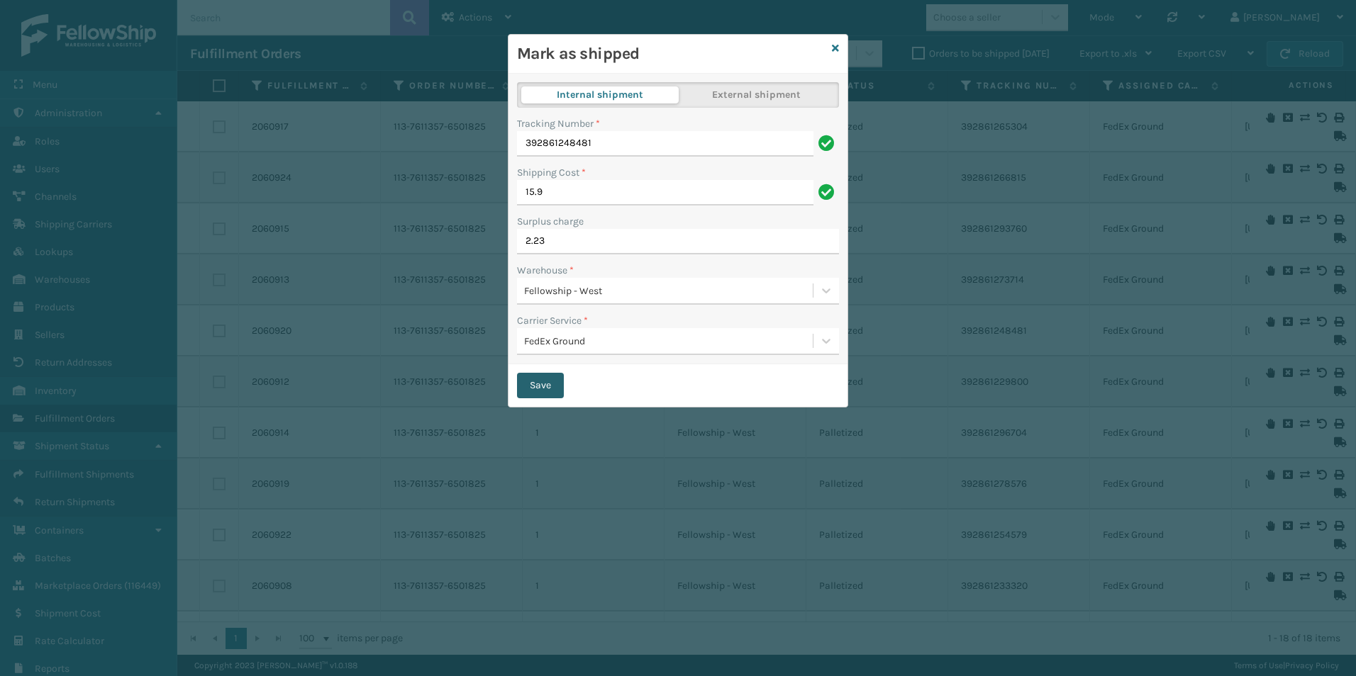
click at [536, 381] on button "Save" at bounding box center [540, 386] width 47 height 26
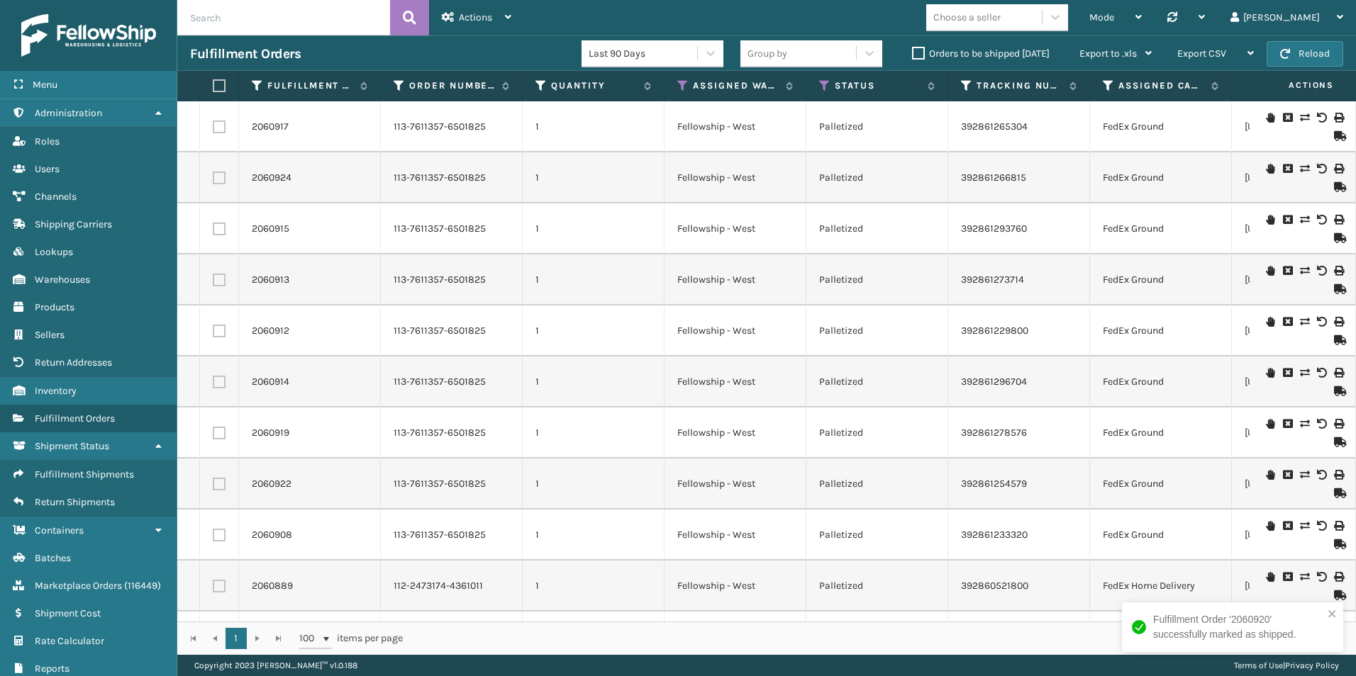
click at [1334, 341] on icon at bounding box center [1338, 340] width 9 height 10
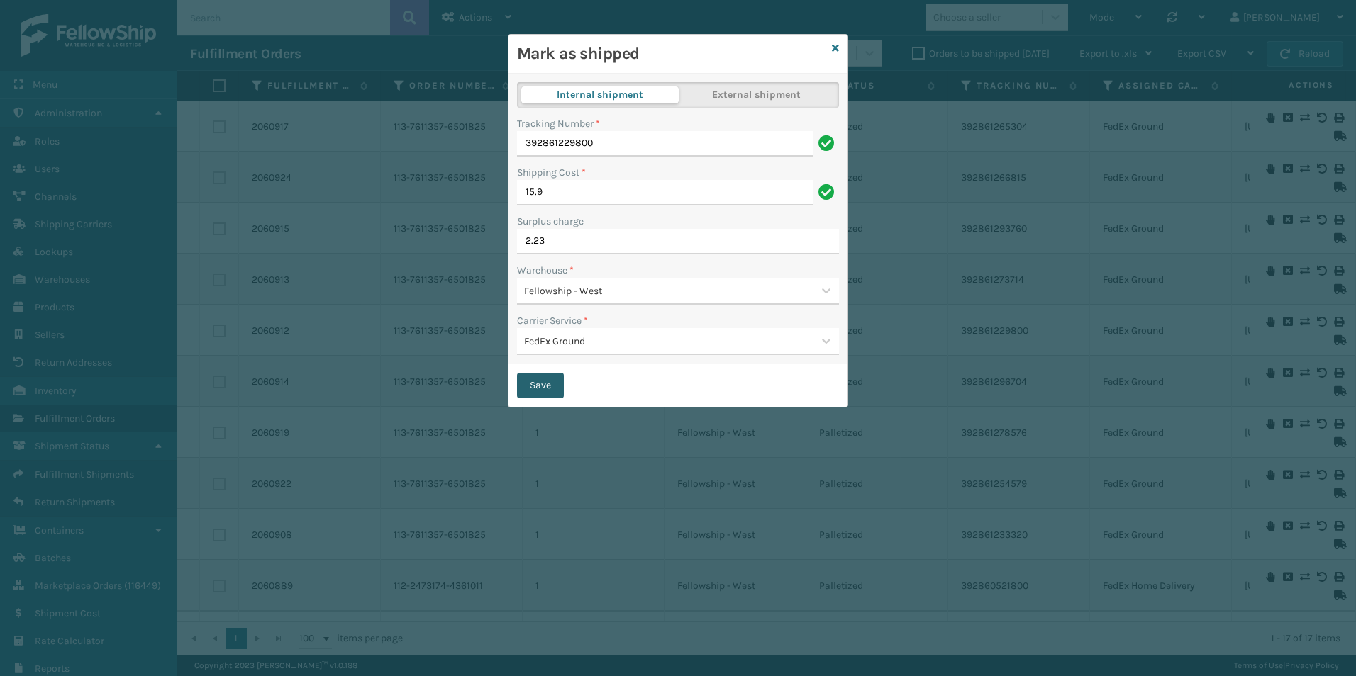
click at [538, 385] on button "Save" at bounding box center [540, 386] width 47 height 26
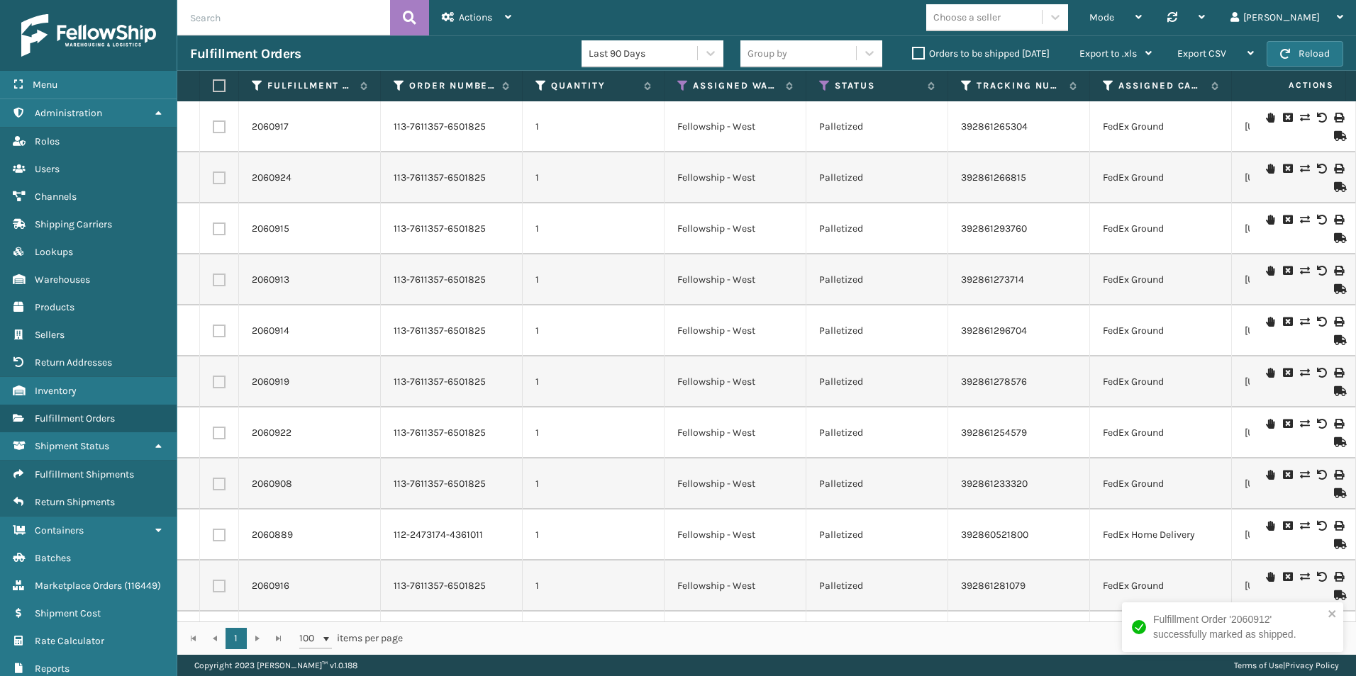
click at [1334, 134] on icon at bounding box center [1338, 136] width 9 height 10
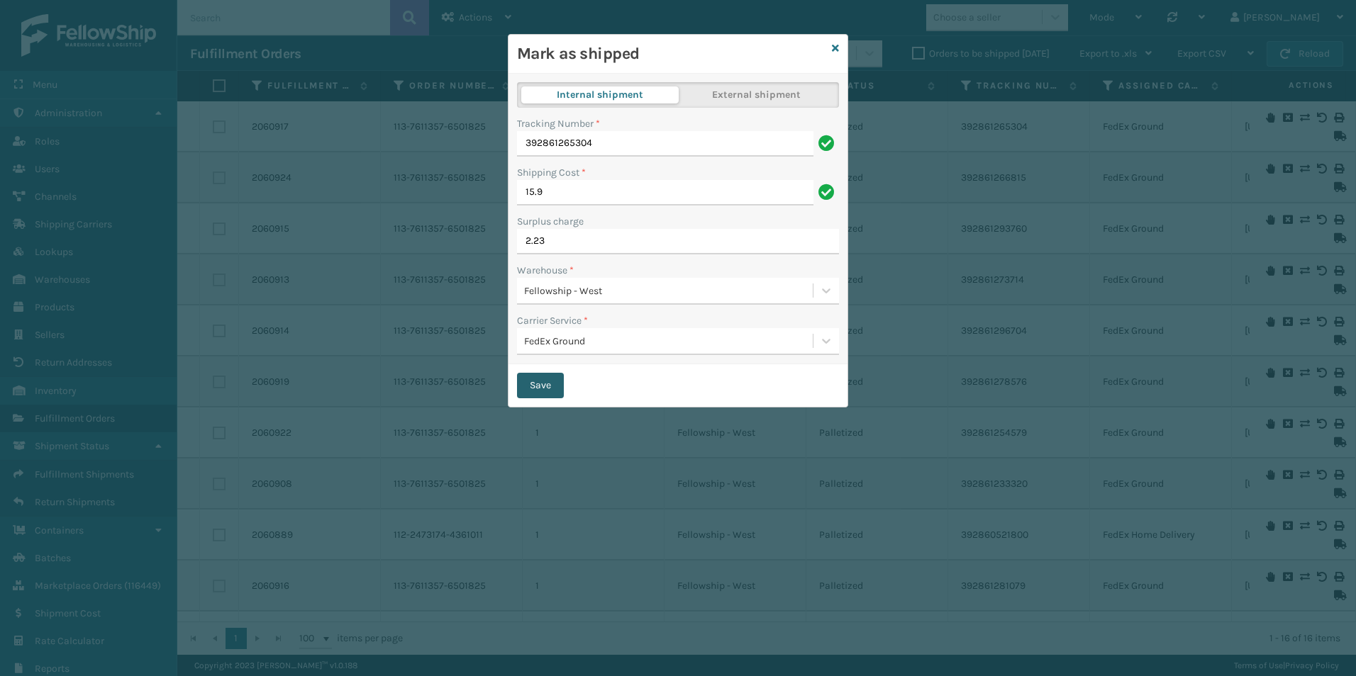
click at [544, 387] on button "Save" at bounding box center [540, 386] width 47 height 26
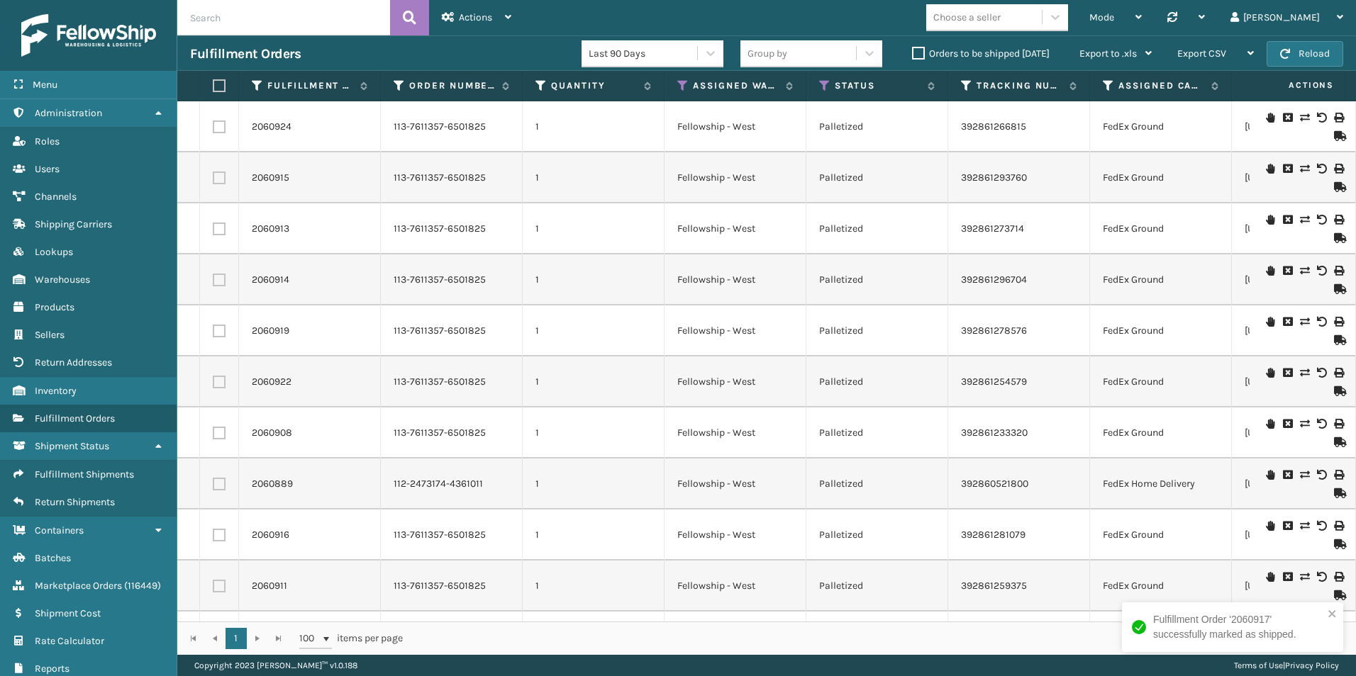
click at [1334, 236] on icon at bounding box center [1338, 238] width 9 height 10
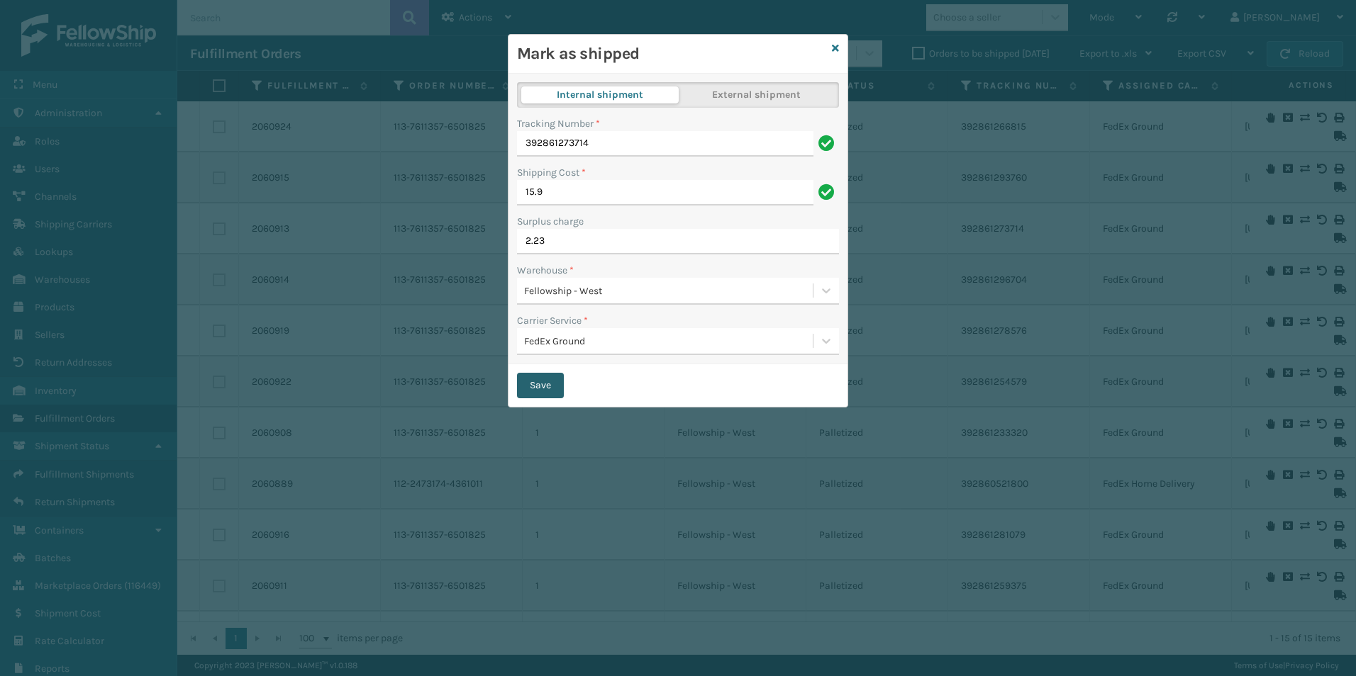
click at [545, 391] on button "Save" at bounding box center [540, 386] width 47 height 26
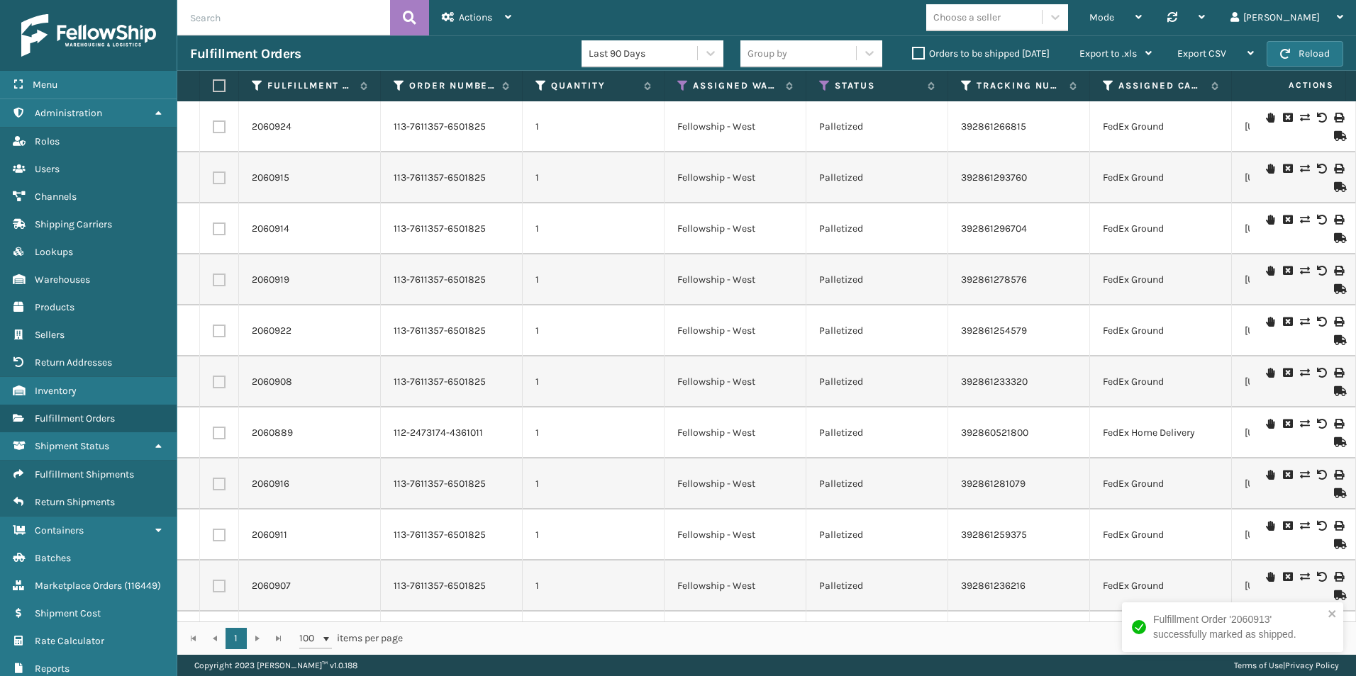
click at [1334, 135] on icon at bounding box center [1338, 136] width 9 height 10
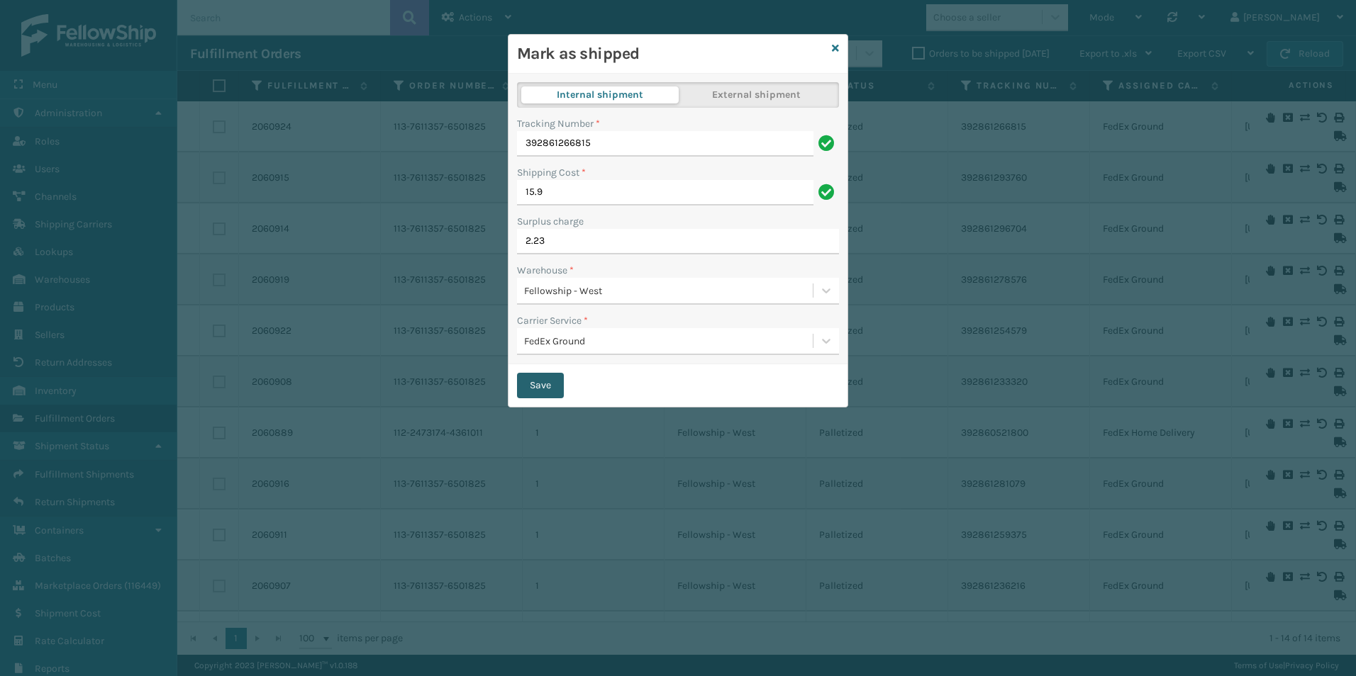
click at [530, 386] on button "Save" at bounding box center [540, 386] width 47 height 26
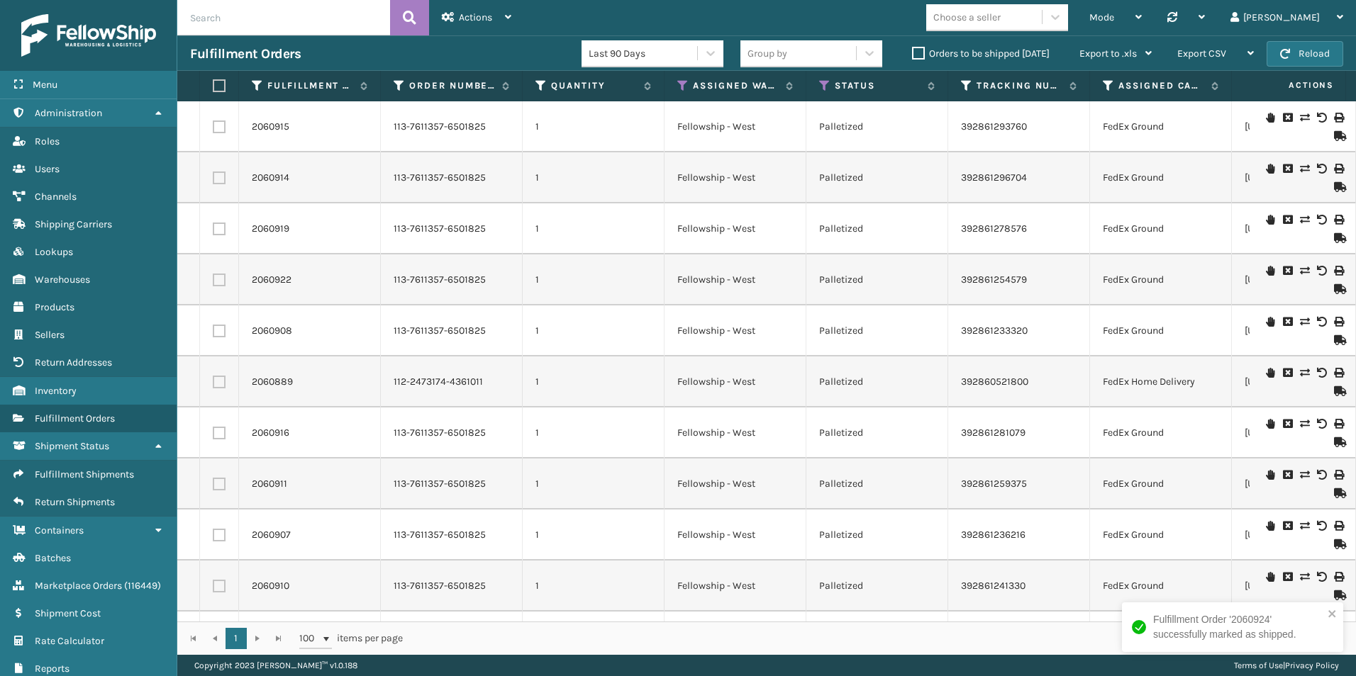
click at [1334, 136] on icon at bounding box center [1338, 136] width 9 height 10
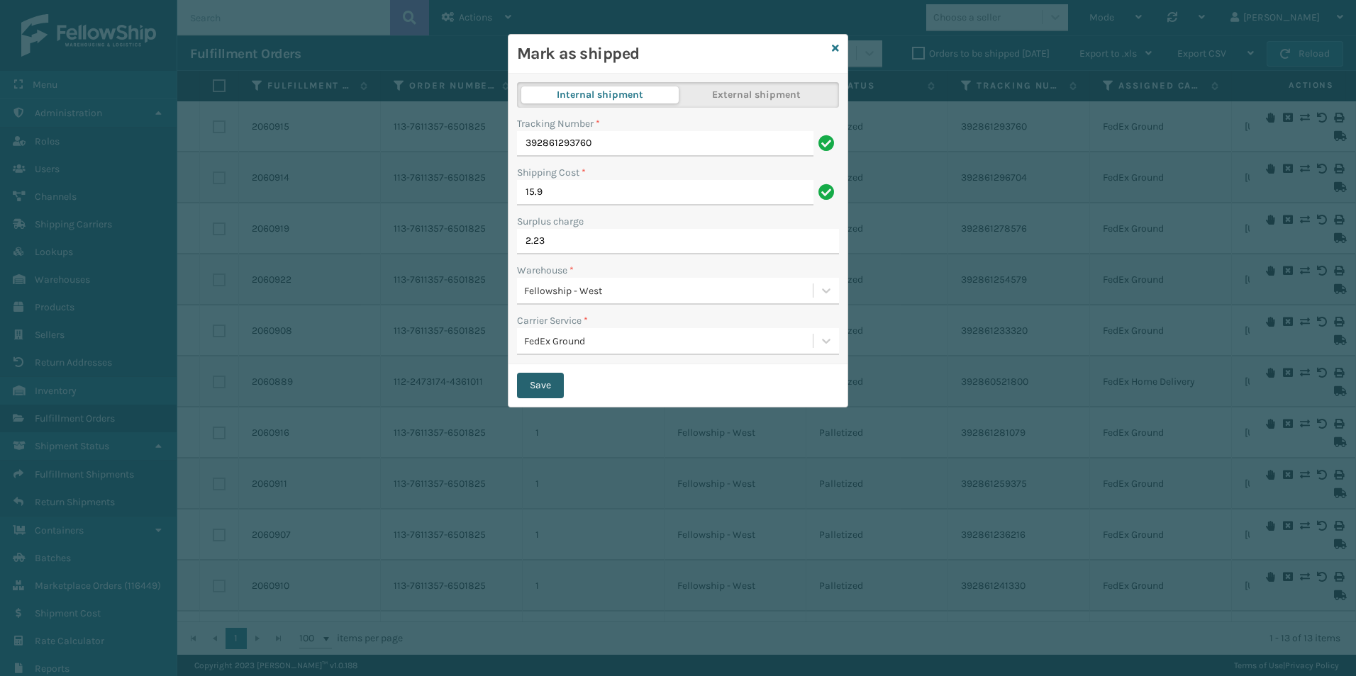
click at [548, 391] on button "Save" at bounding box center [540, 386] width 47 height 26
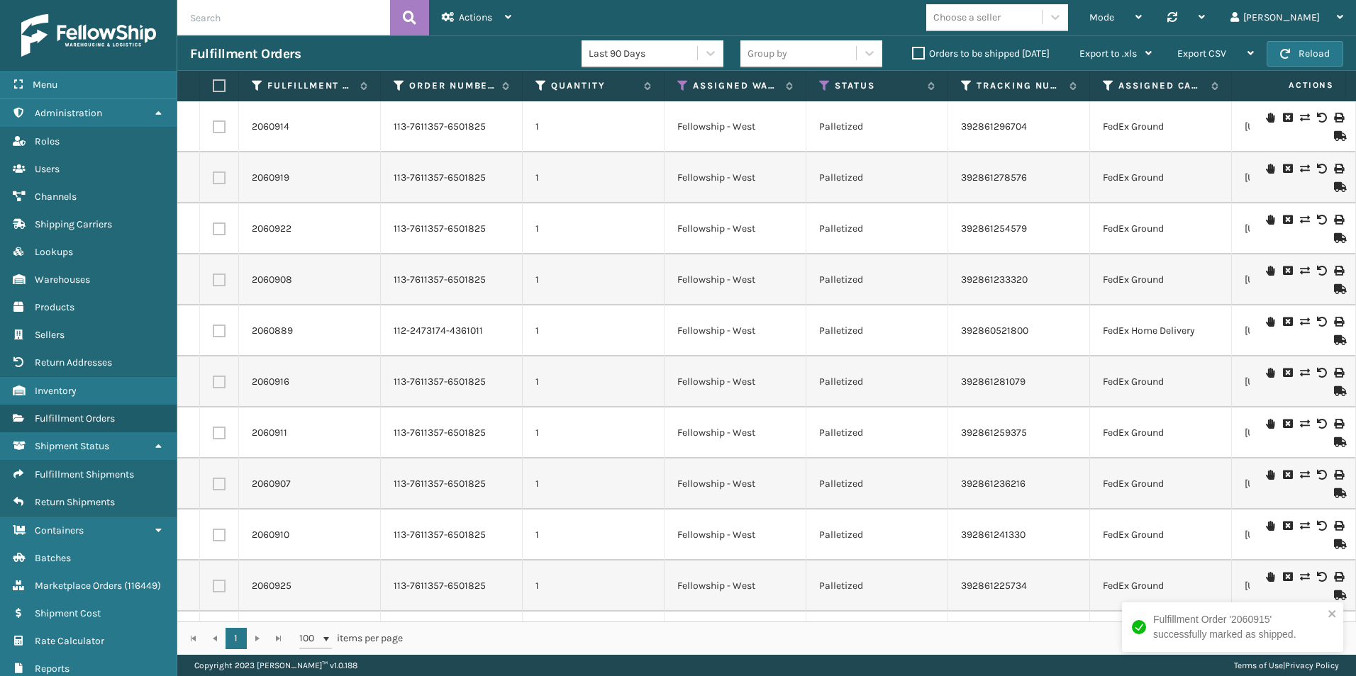
click at [1334, 137] on icon at bounding box center [1338, 136] width 9 height 10
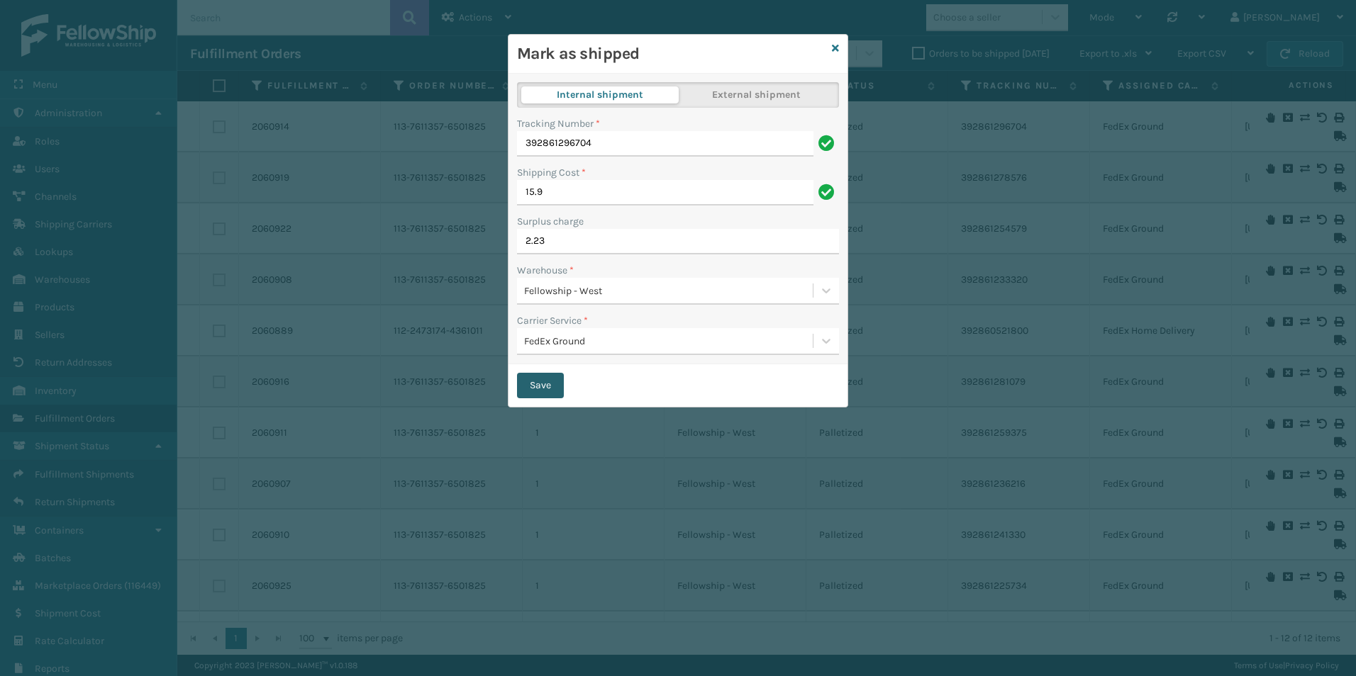
click at [538, 389] on button "Save" at bounding box center [540, 386] width 47 height 26
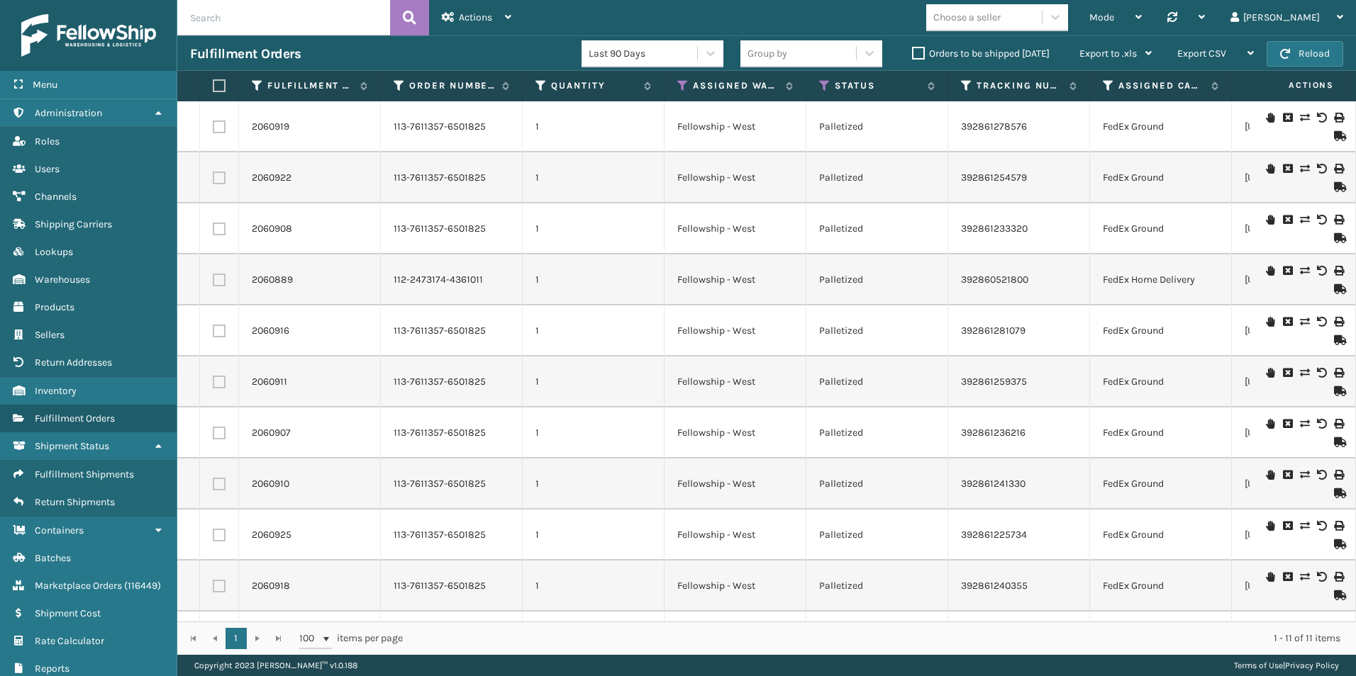
click at [1334, 184] on icon at bounding box center [1338, 187] width 9 height 10
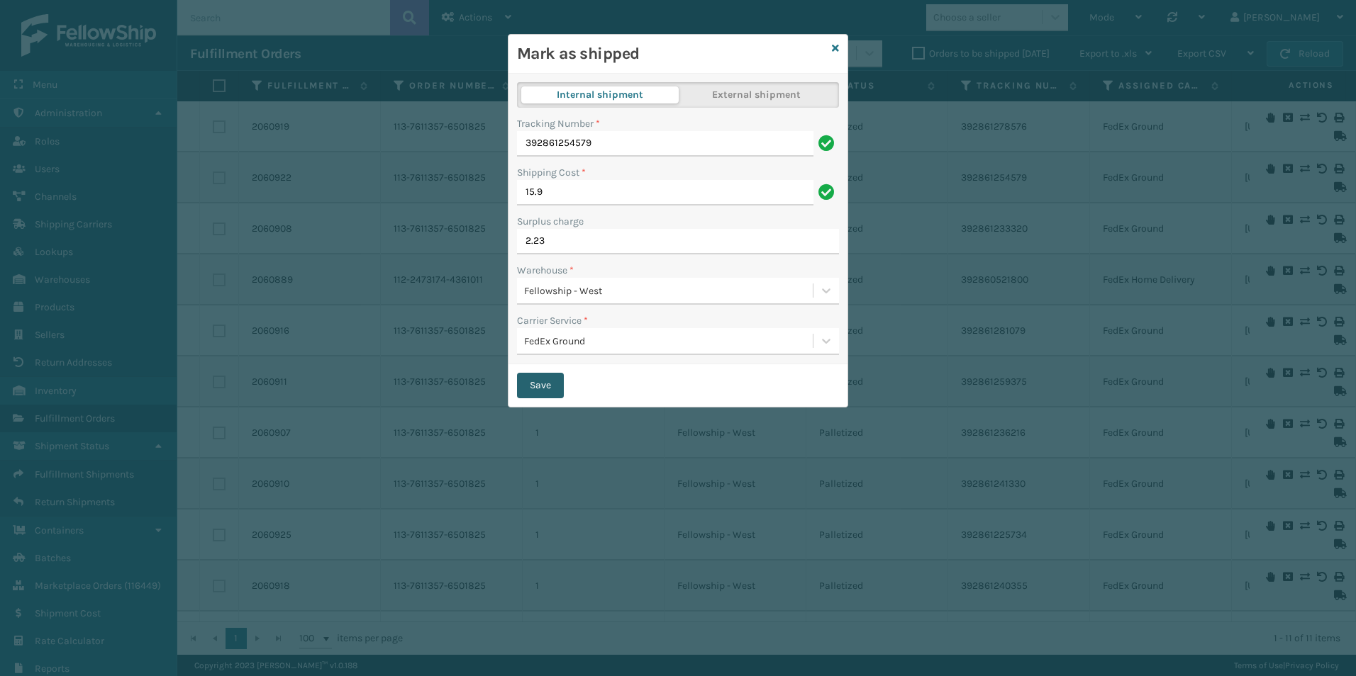
click at [542, 387] on button "Save" at bounding box center [540, 386] width 47 height 26
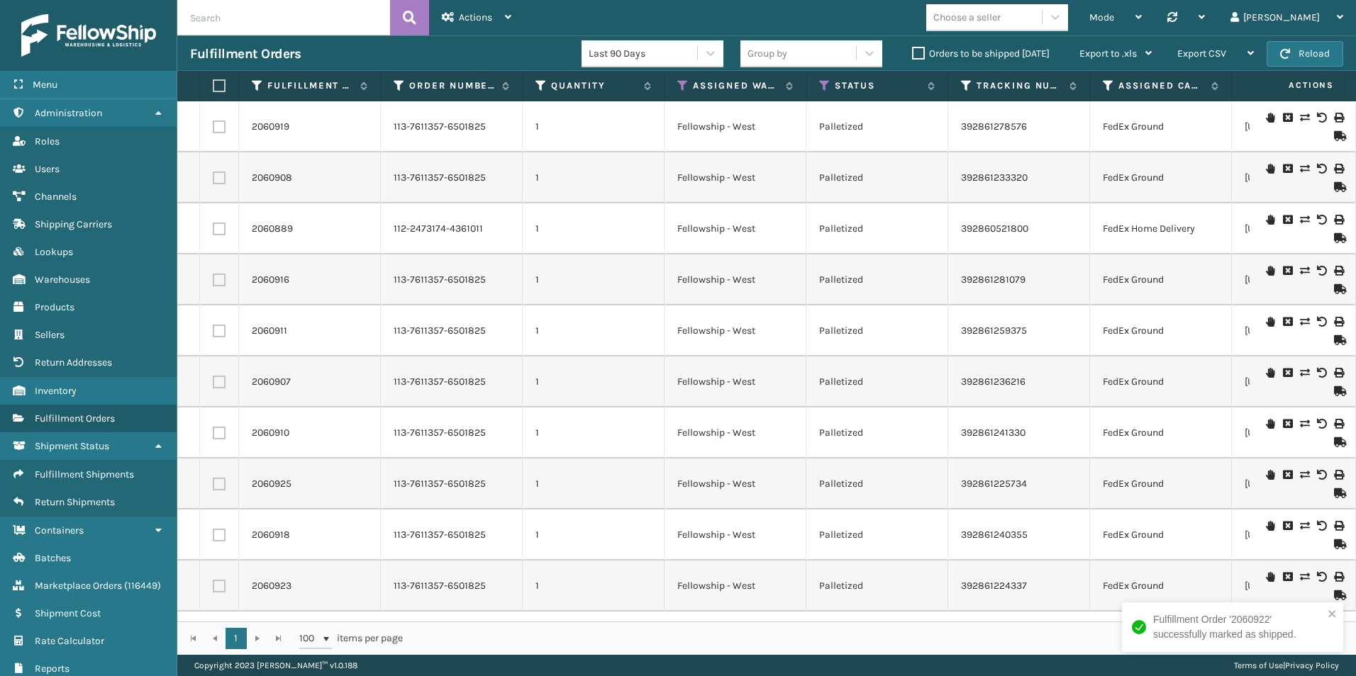
click at [1334, 136] on icon at bounding box center [1338, 136] width 9 height 10
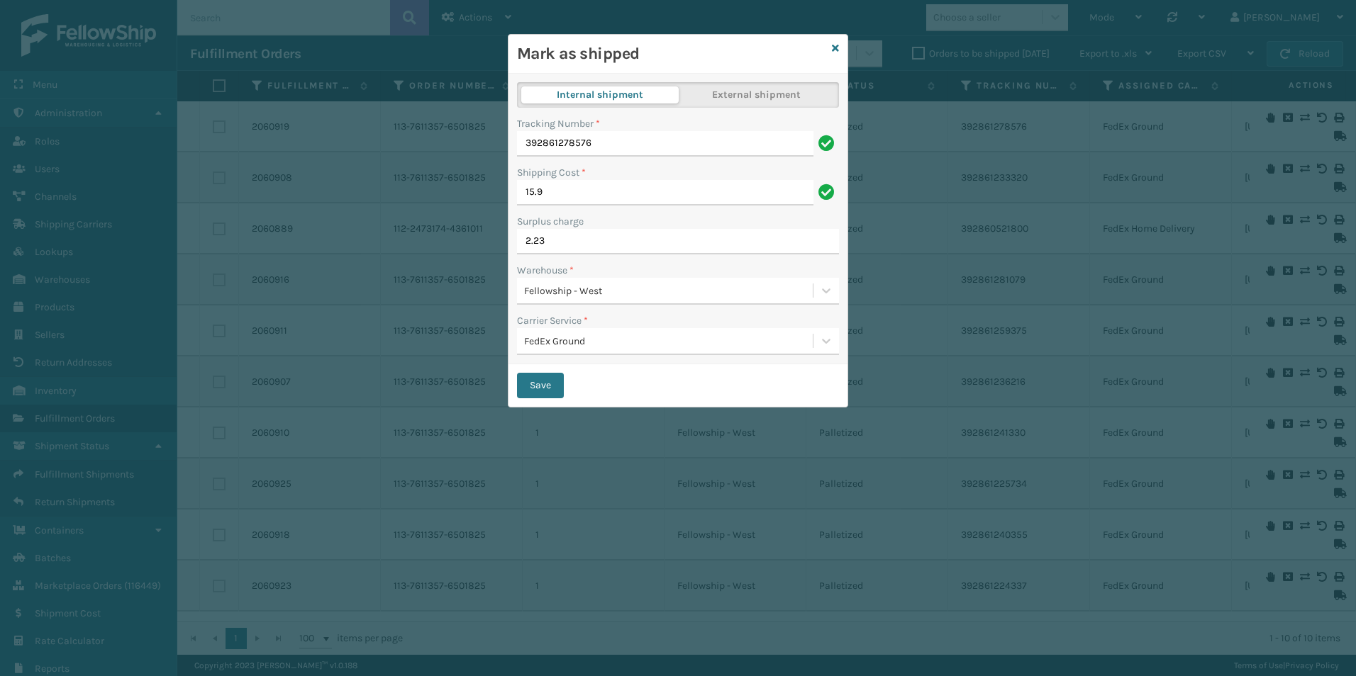
click at [552, 381] on button "Save" at bounding box center [540, 386] width 47 height 26
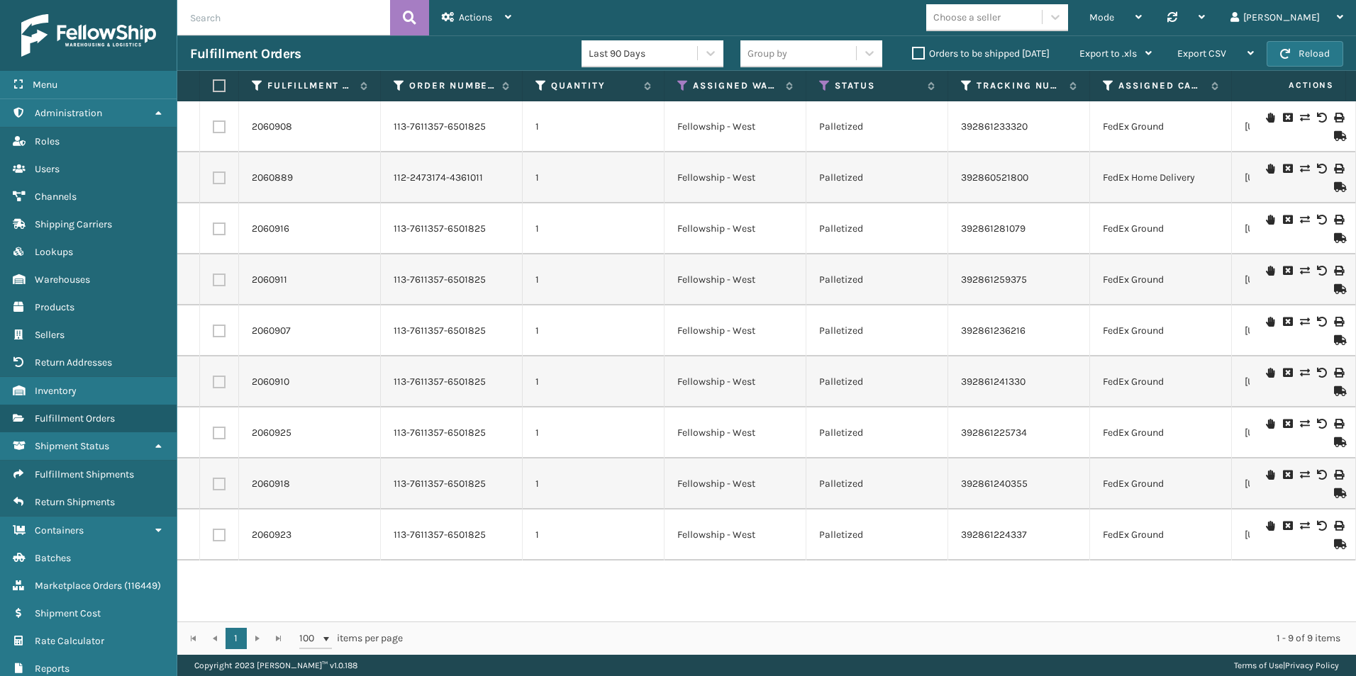
click at [1334, 134] on icon at bounding box center [1338, 136] width 9 height 10
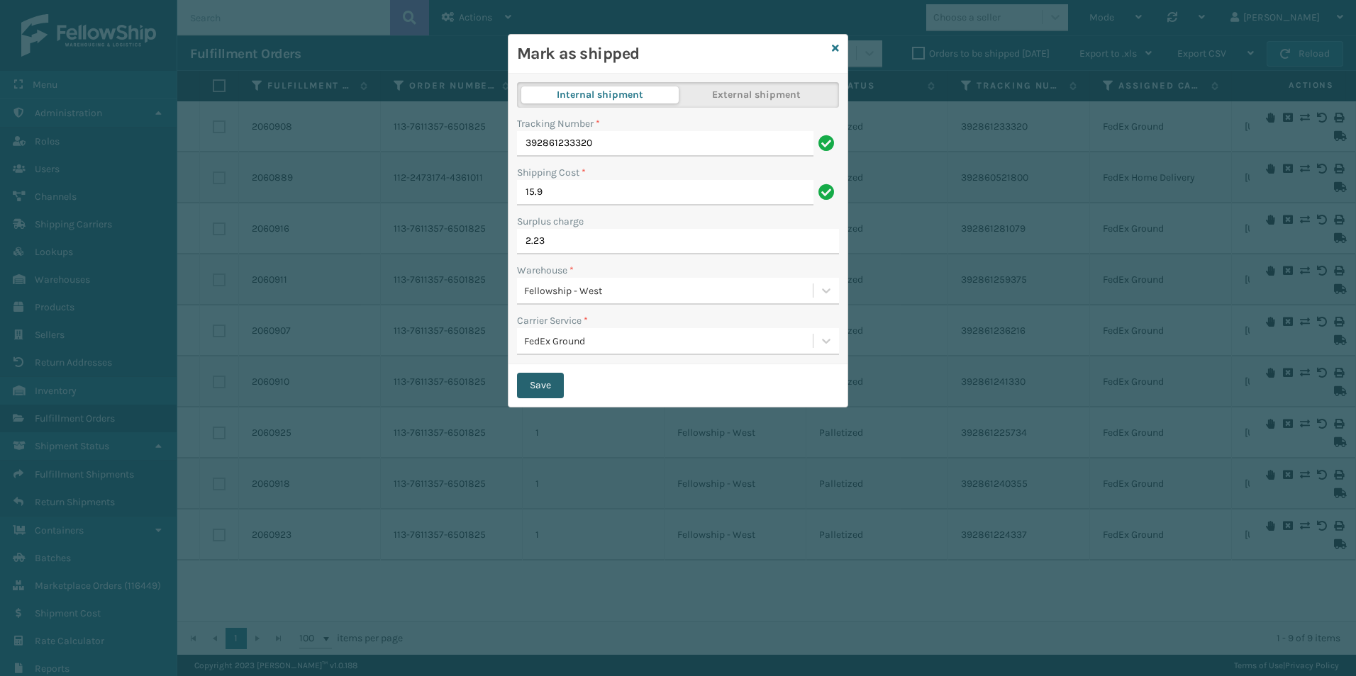
click at [539, 389] on button "Save" at bounding box center [540, 386] width 47 height 26
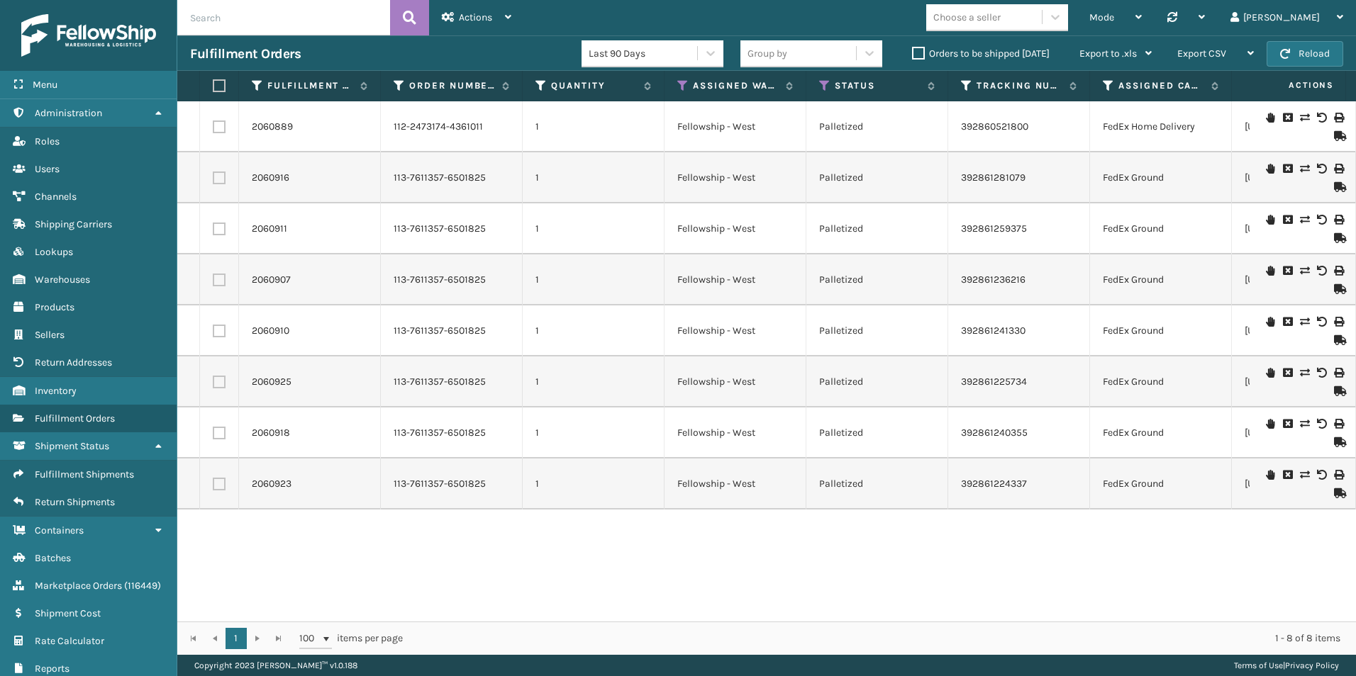
click at [1334, 133] on icon at bounding box center [1338, 136] width 9 height 10
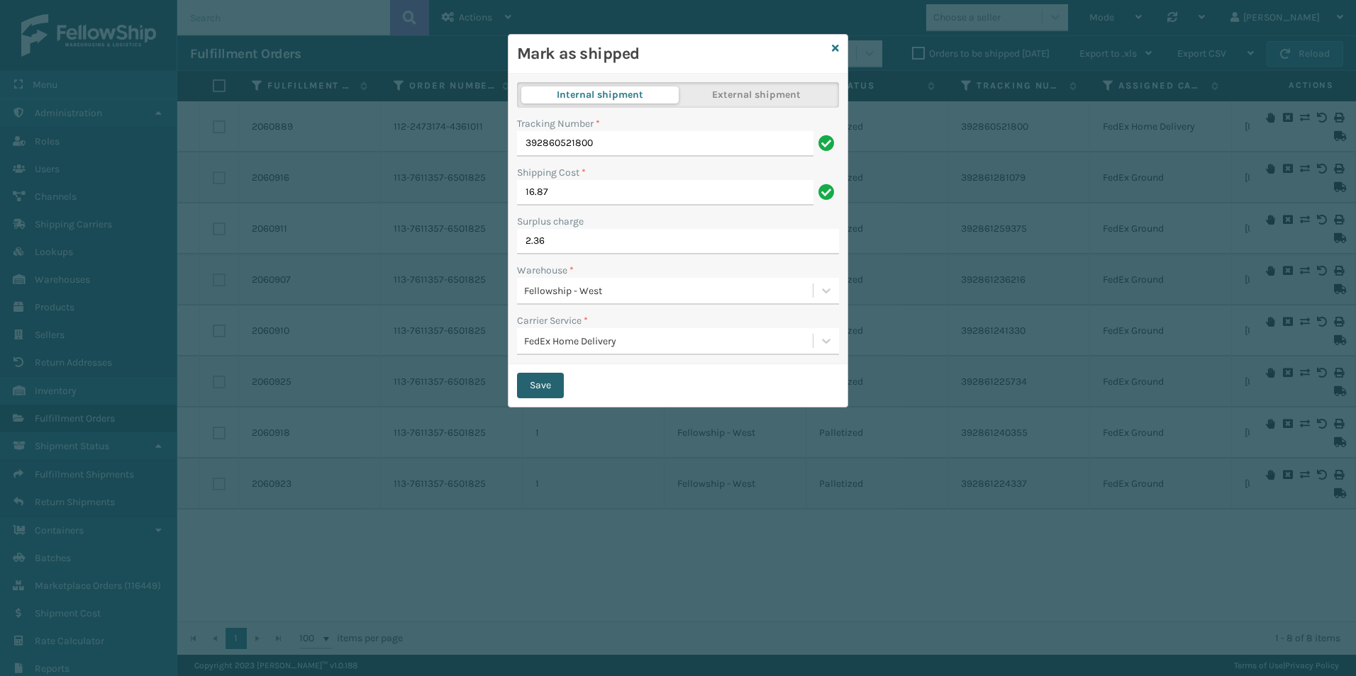
click at [560, 385] on button "Save" at bounding box center [540, 386] width 47 height 26
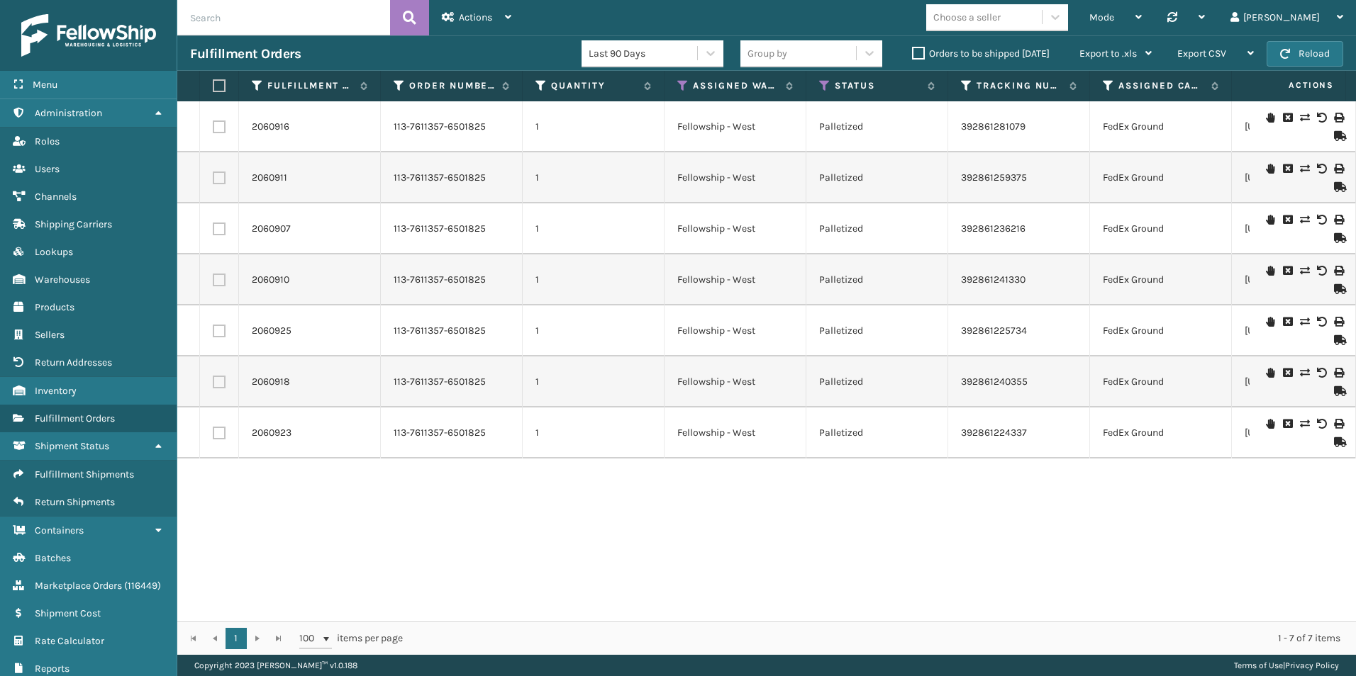
click at [1334, 186] on icon at bounding box center [1338, 187] width 9 height 10
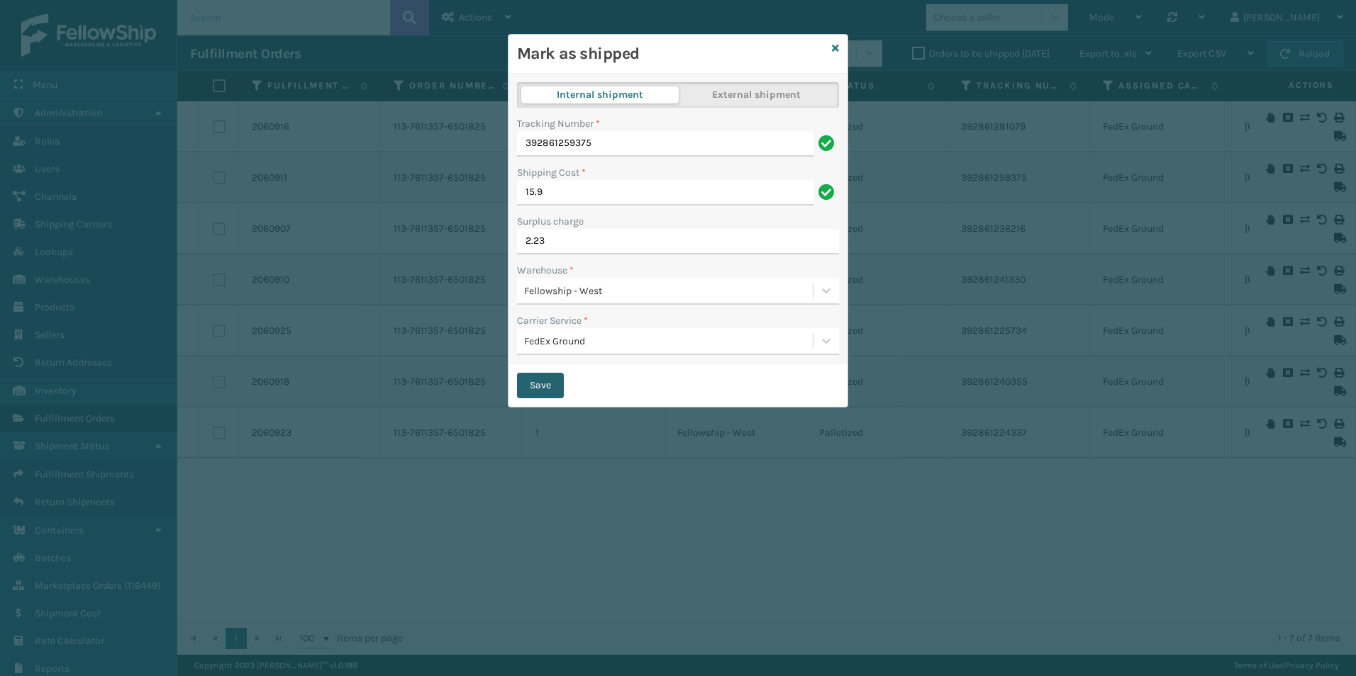
click at [538, 379] on button "Save" at bounding box center [540, 386] width 47 height 26
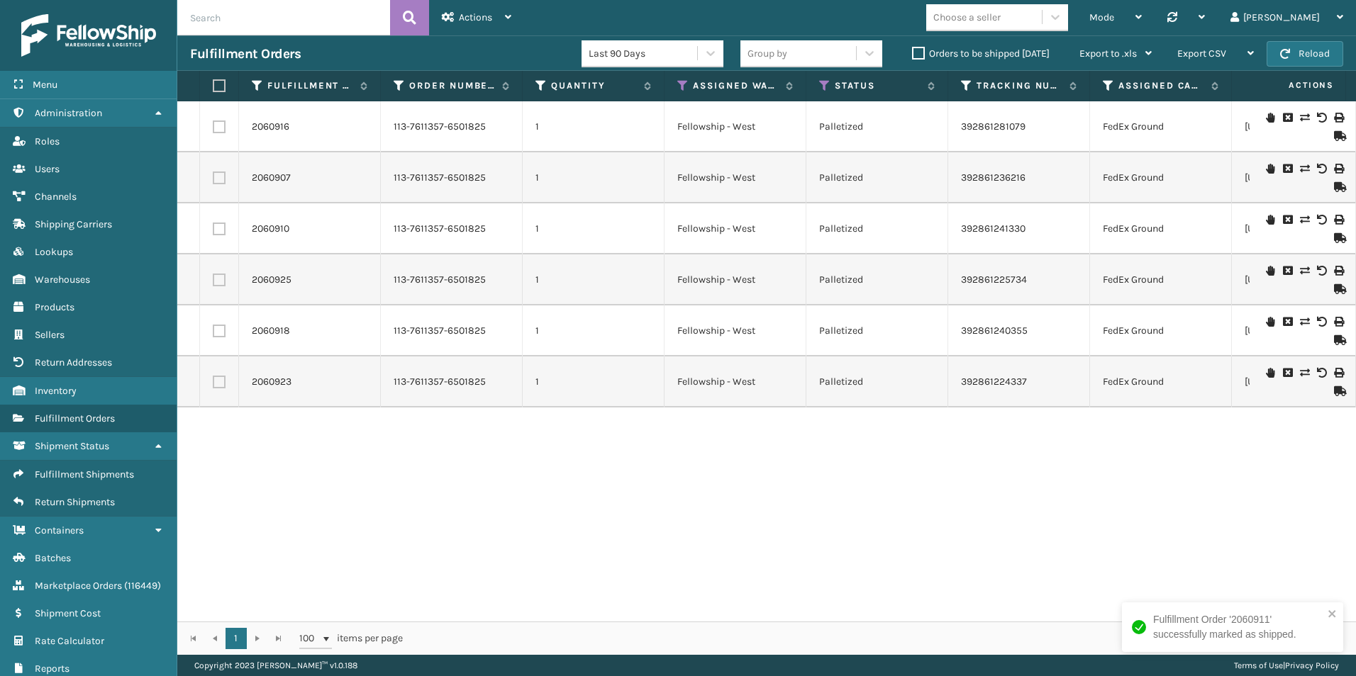
click at [1334, 240] on icon at bounding box center [1338, 238] width 9 height 10
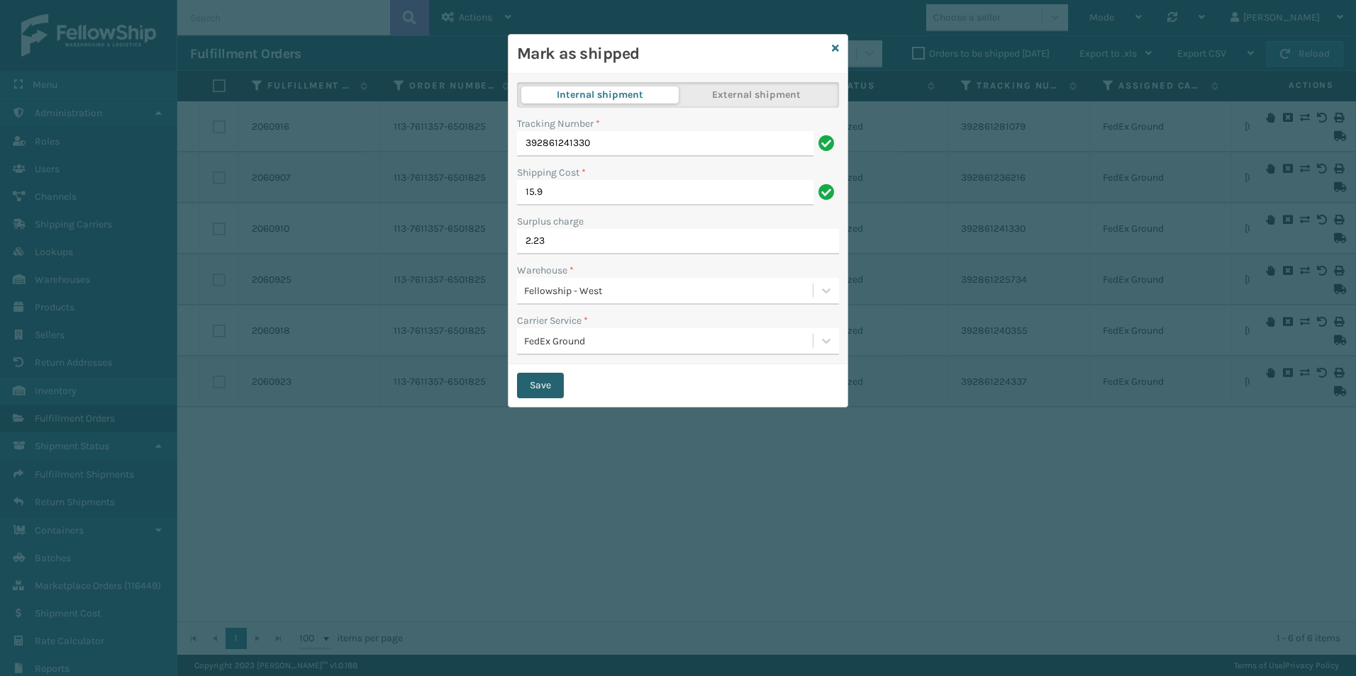
click at [549, 393] on button "Save" at bounding box center [540, 386] width 47 height 26
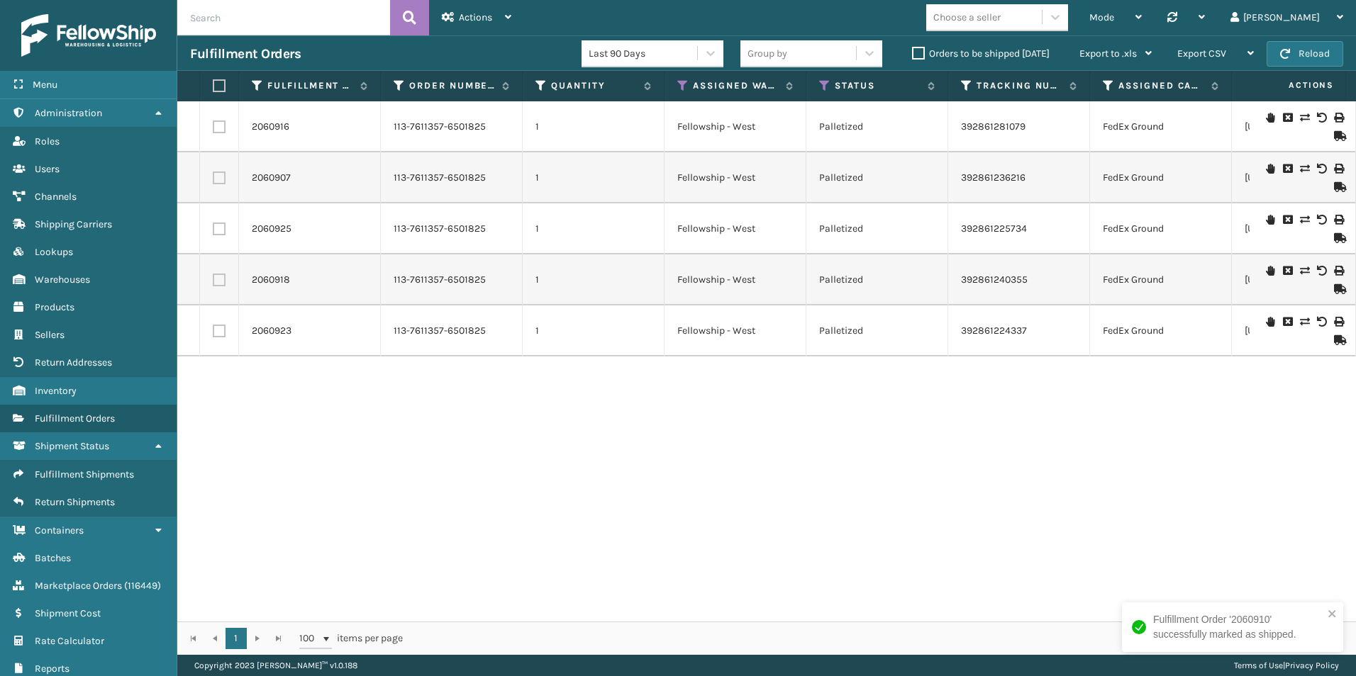
click at [1334, 286] on icon at bounding box center [1338, 289] width 9 height 10
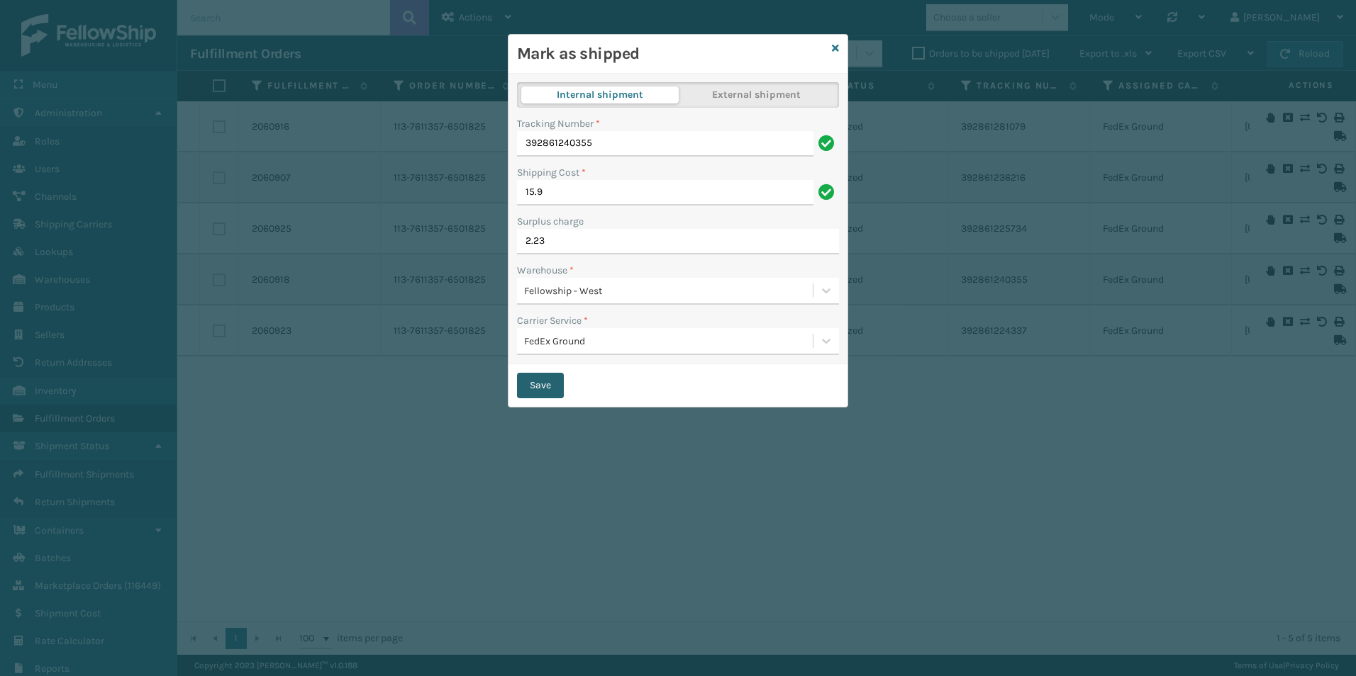
click at [535, 389] on button "Save" at bounding box center [540, 386] width 47 height 26
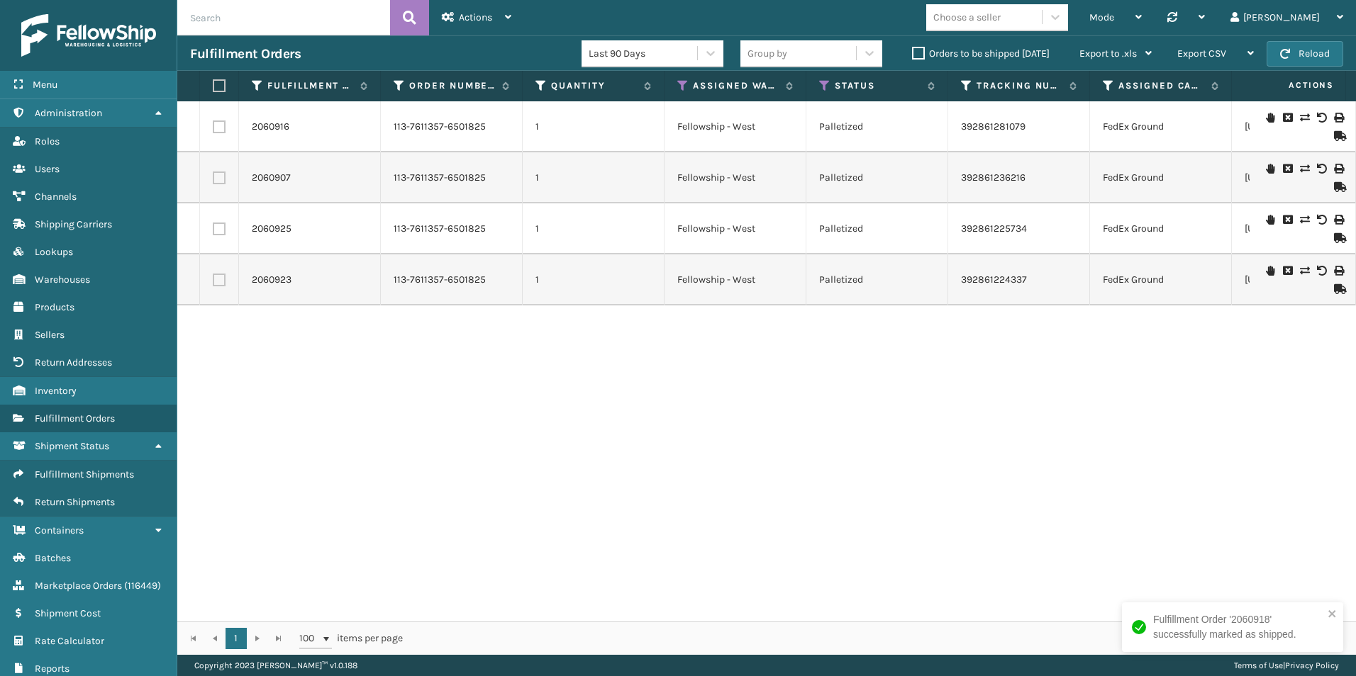
click at [1334, 284] on icon at bounding box center [1338, 289] width 9 height 10
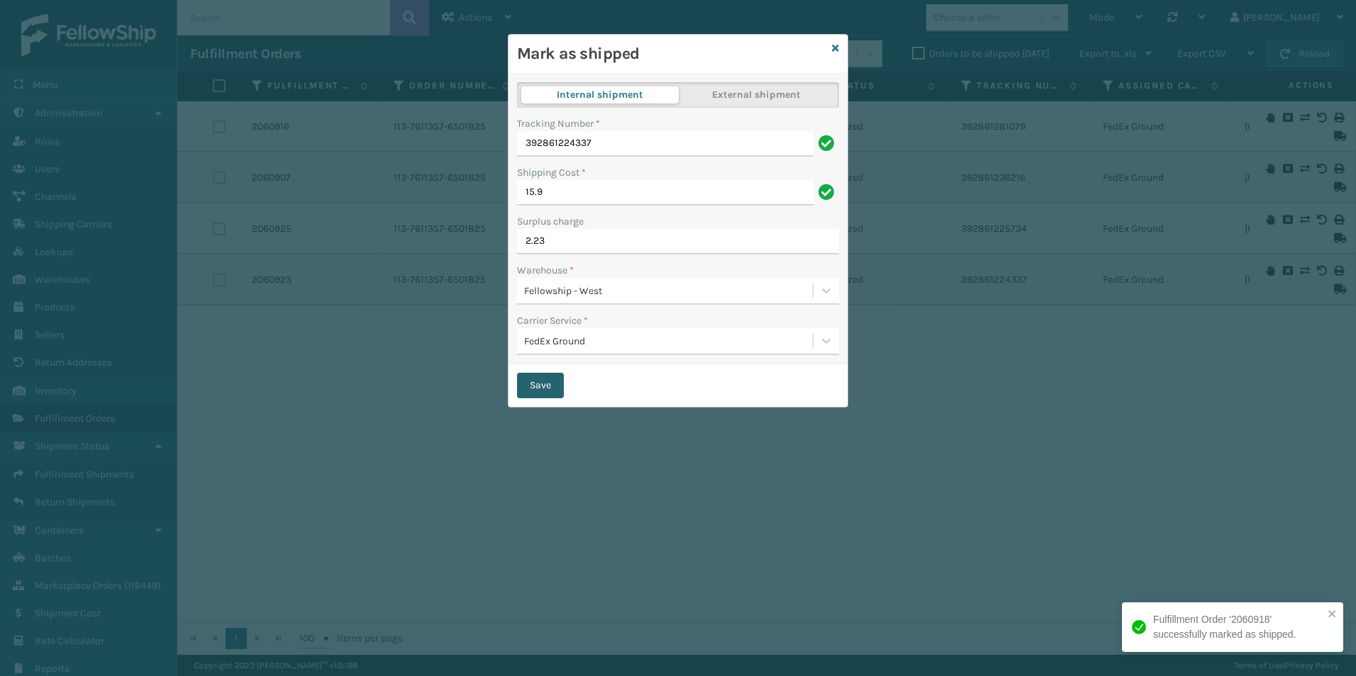
click at [545, 381] on button "Save" at bounding box center [540, 386] width 47 height 26
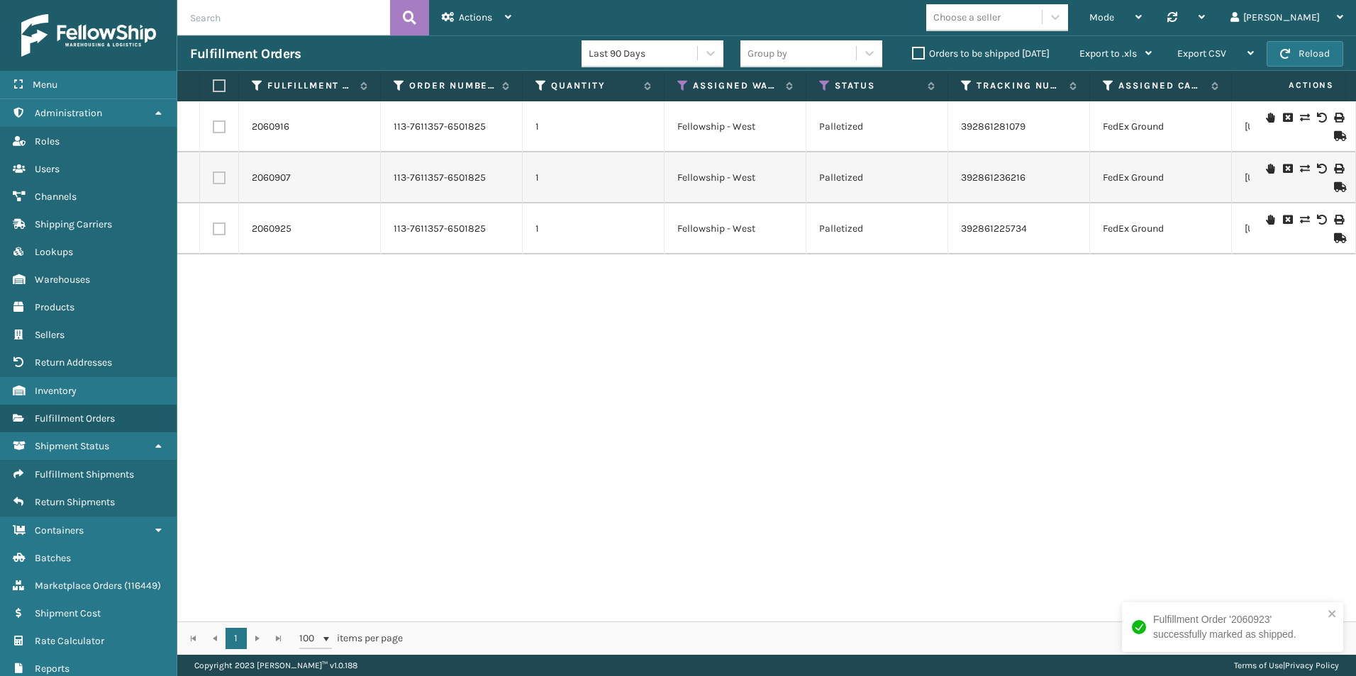
click at [1334, 136] on icon at bounding box center [1338, 136] width 9 height 10
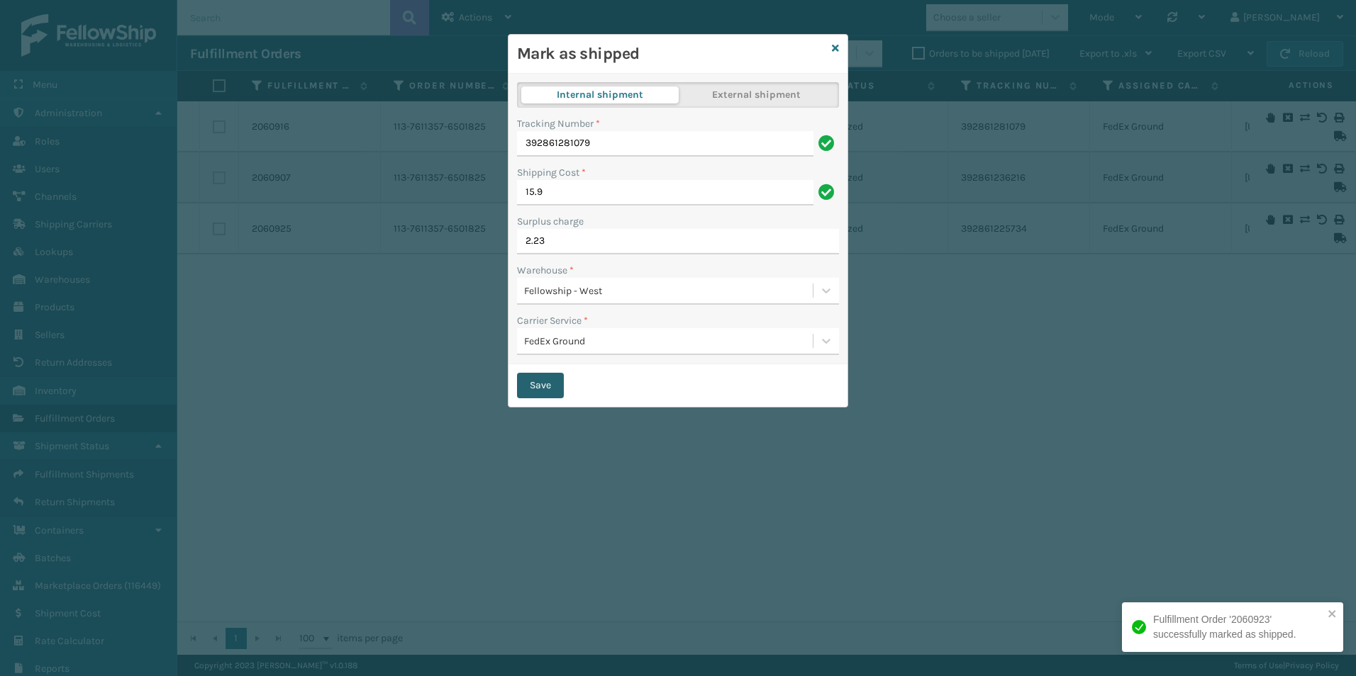
click at [542, 392] on button "Save" at bounding box center [540, 386] width 47 height 26
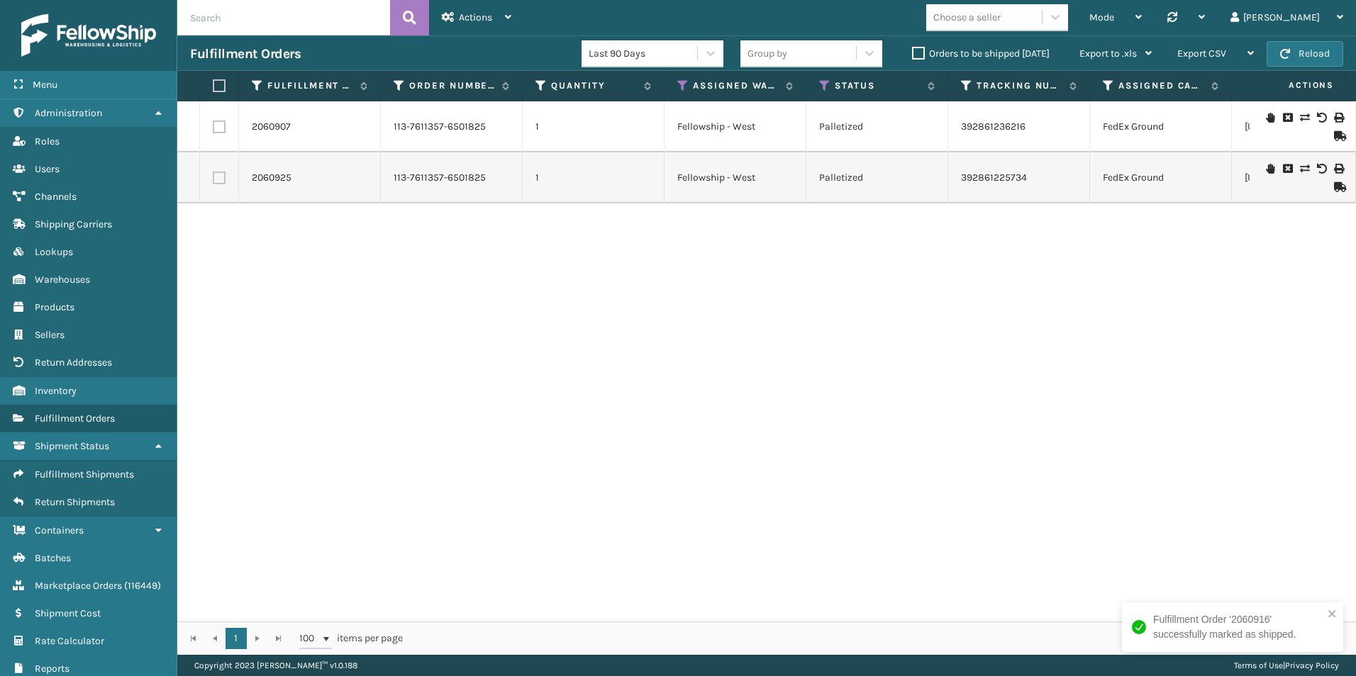
click at [1334, 135] on icon at bounding box center [1338, 136] width 9 height 10
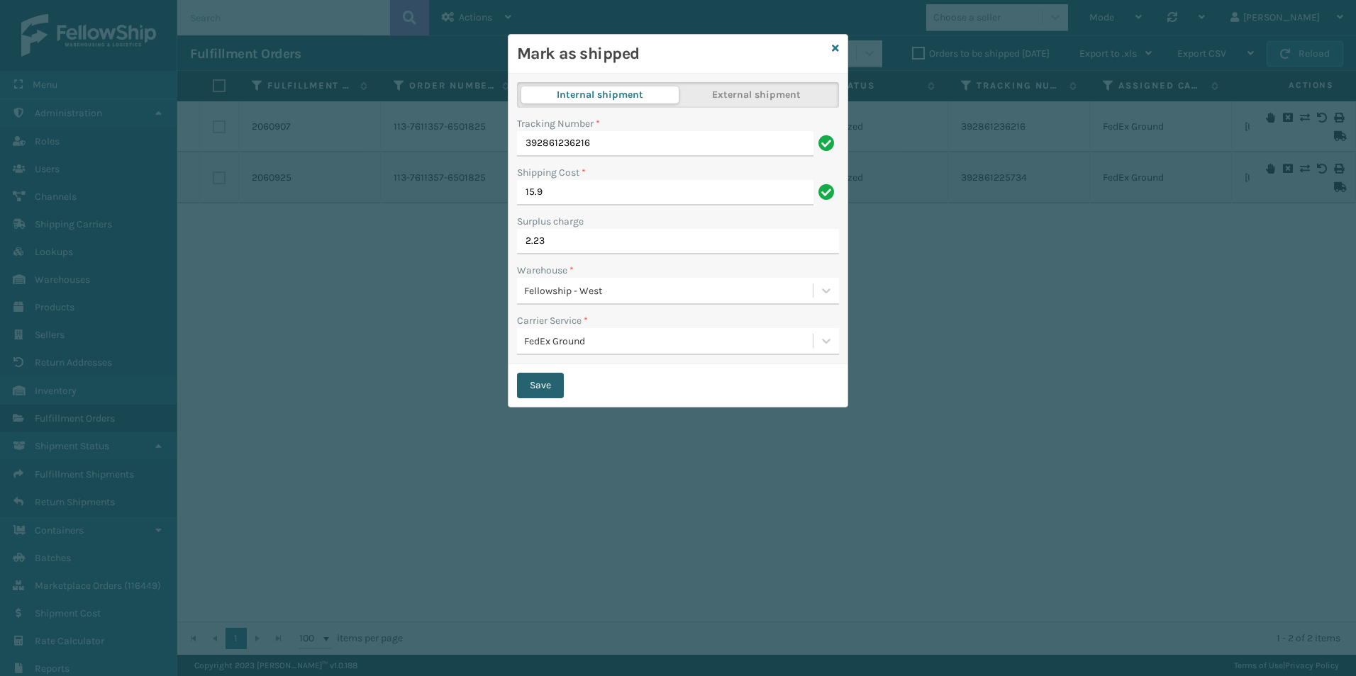
click at [539, 386] on button "Save" at bounding box center [540, 386] width 47 height 26
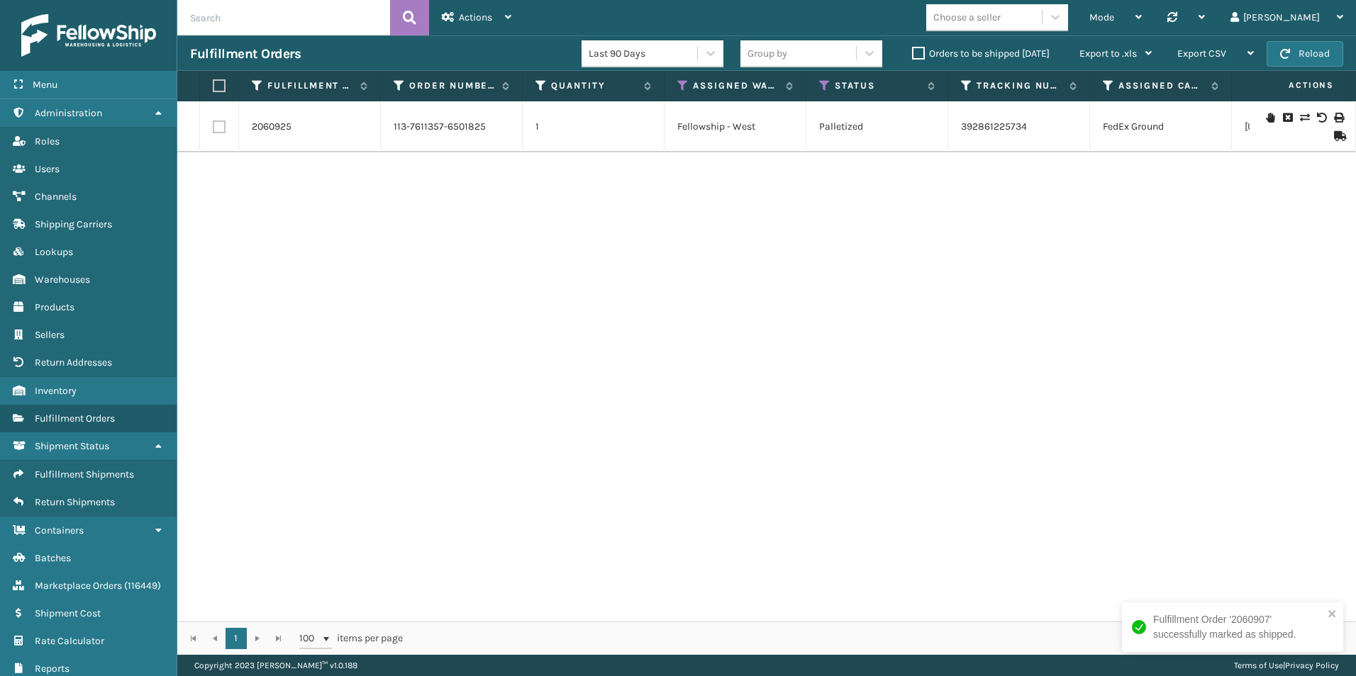
click at [1334, 131] on icon at bounding box center [1338, 136] width 9 height 10
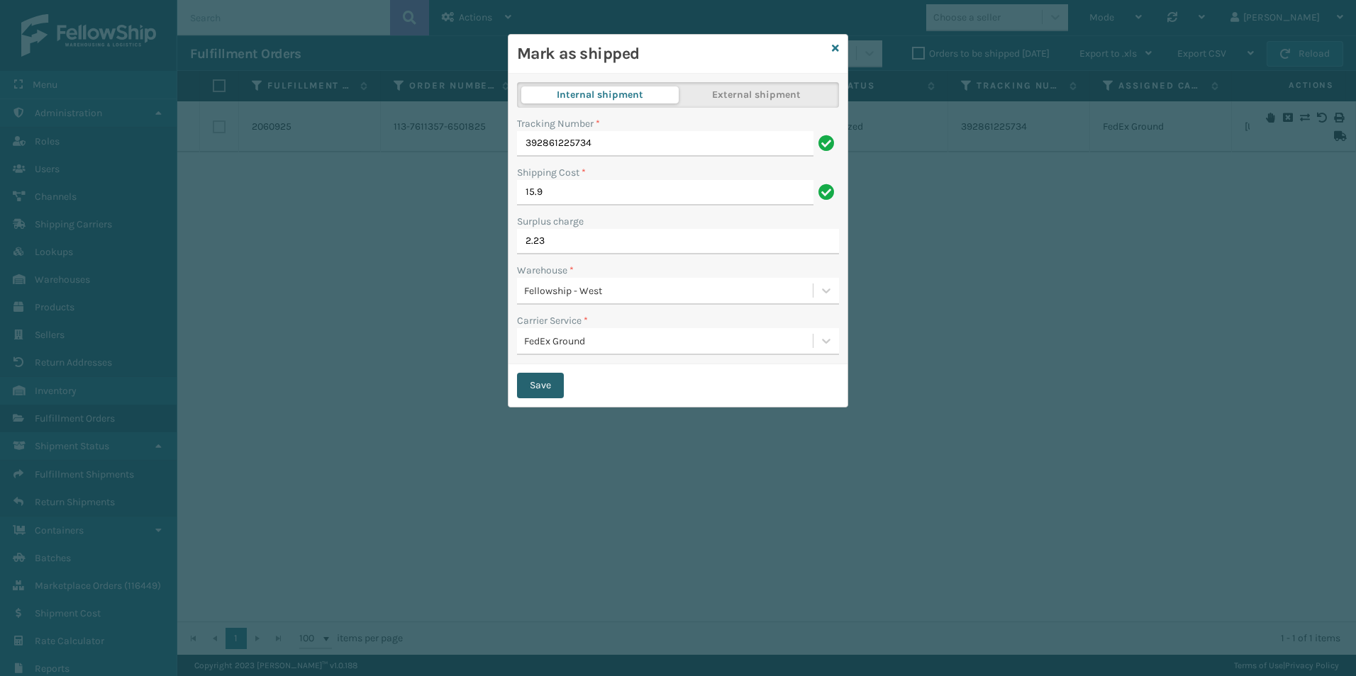
click at [525, 382] on button "Save" at bounding box center [540, 386] width 47 height 26
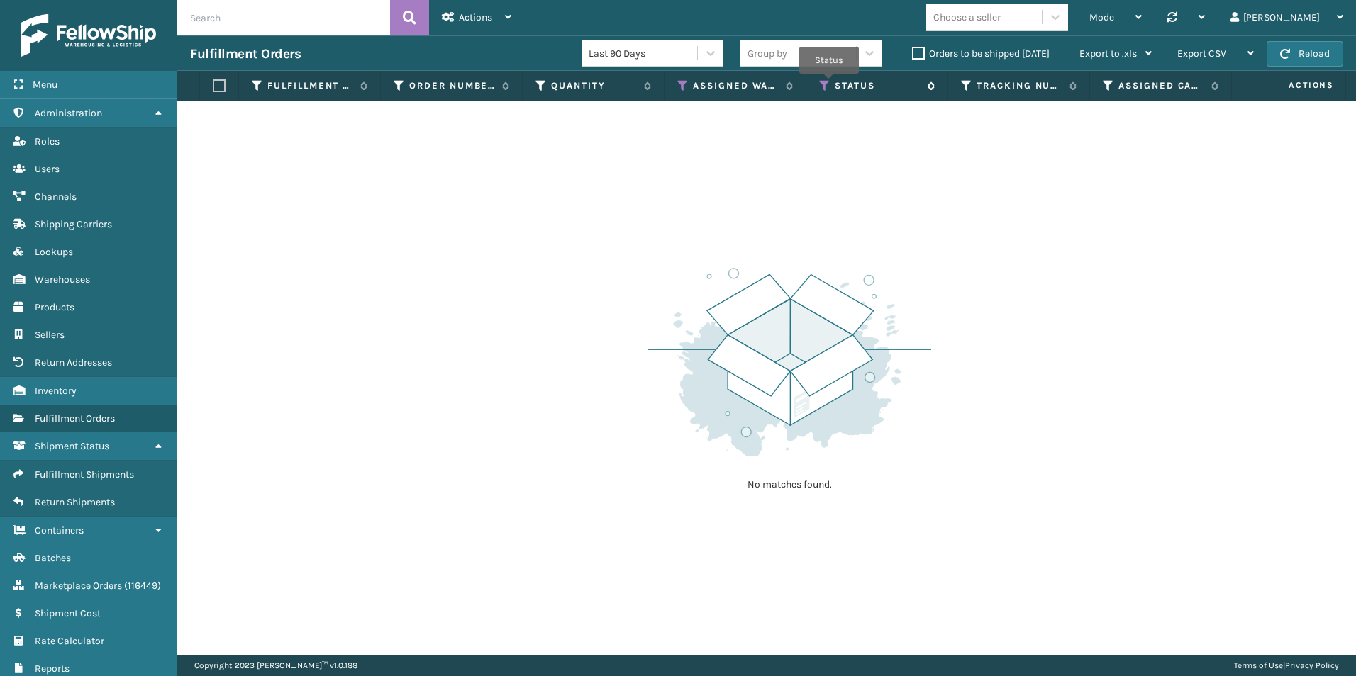
click at [829, 83] on icon at bounding box center [824, 85] width 11 height 13
click at [920, 55] on label "Orders to be shipped [DATE]" at bounding box center [981, 54] width 138 height 12
click at [912, 55] on input "Orders to be shipped [DATE]" at bounding box center [912, 49] width 1 height 9
click at [822, 82] on icon at bounding box center [824, 85] width 11 height 13
click at [917, 58] on label "Orders to be shipped [DATE]" at bounding box center [981, 54] width 138 height 12
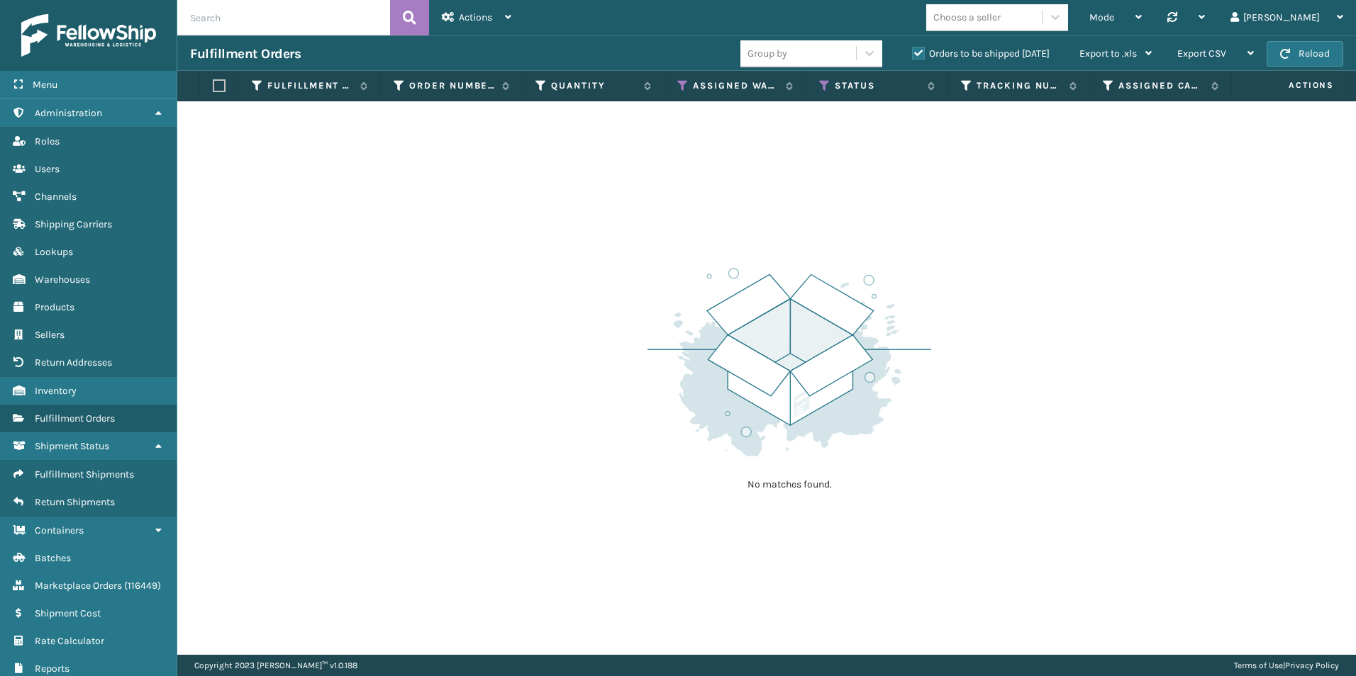
click at [912, 55] on input "Orders to be shipped [DATE]" at bounding box center [912, 49] width 1 height 9
click at [686, 79] on th "Assigned Warehouse" at bounding box center [735, 86] width 142 height 30
click at [681, 82] on icon at bounding box center [682, 85] width 11 height 13
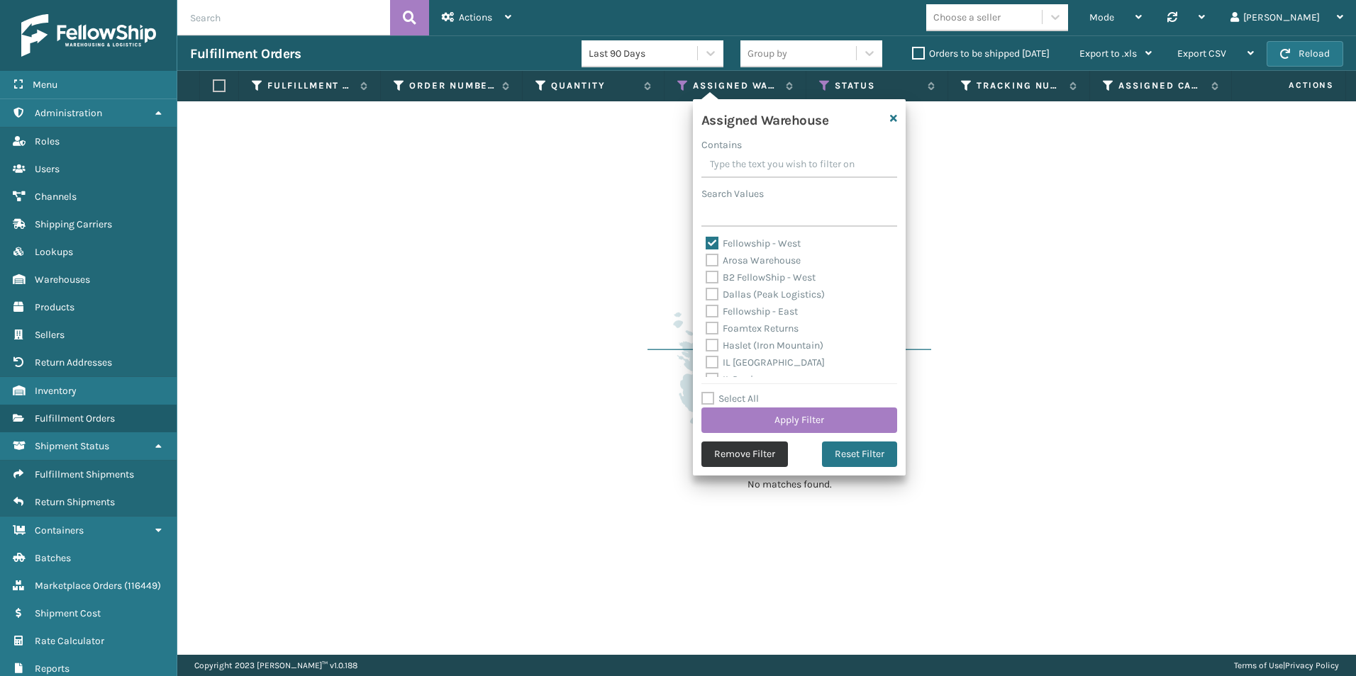
click at [735, 455] on button "Remove Filter" at bounding box center [744, 455] width 86 height 26
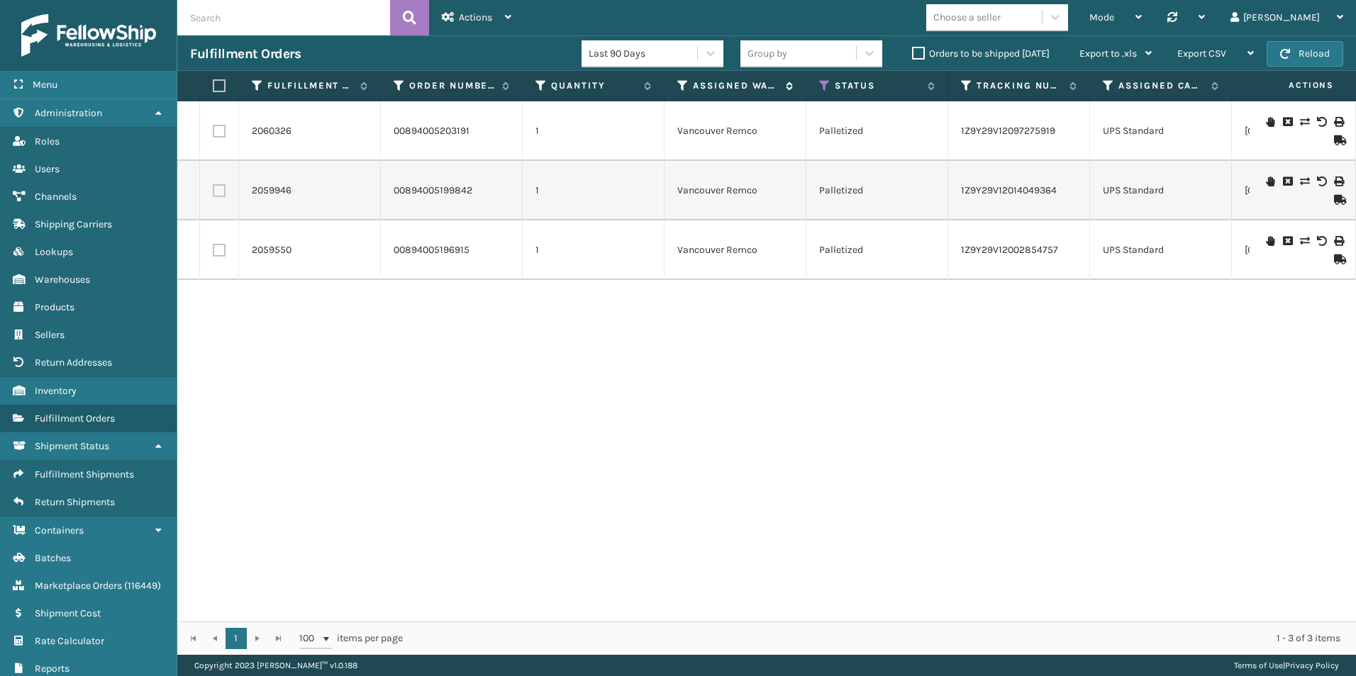
click at [689, 84] on div "Assigned Warehouse" at bounding box center [735, 85] width 116 height 13
click at [684, 86] on icon at bounding box center [682, 85] width 11 height 13
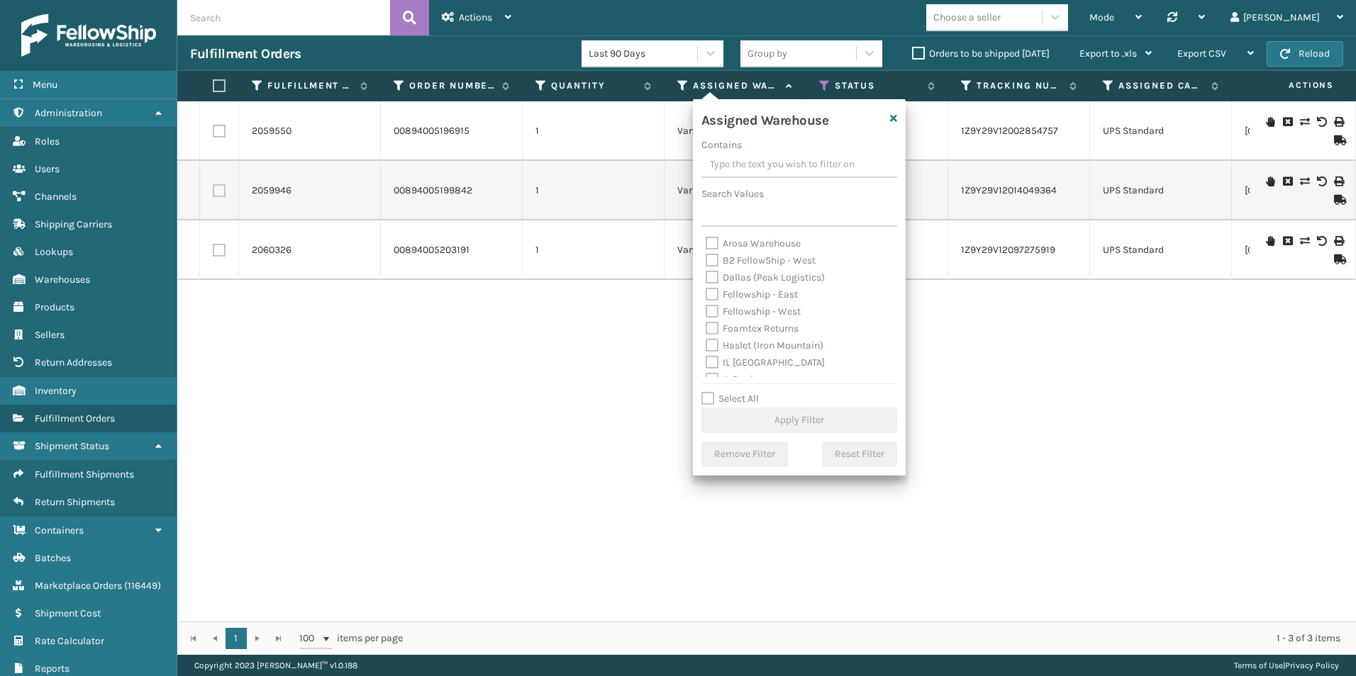
click at [713, 306] on label "Fellowship - West" at bounding box center [752, 312] width 95 height 12
click at [706, 306] on input "Fellowship - West" at bounding box center [705, 307] width 1 height 9
checkbox input "true"
click at [805, 419] on button "Apply Filter" at bounding box center [799, 421] width 196 height 26
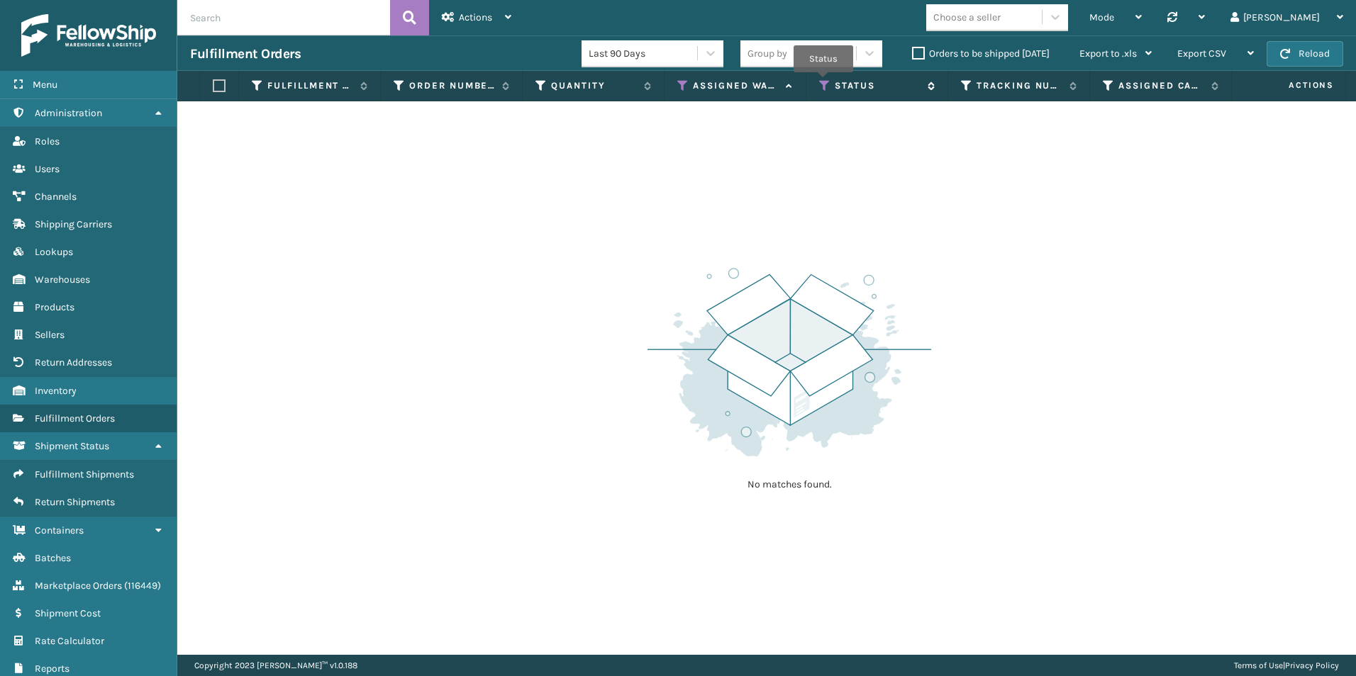
click at [823, 82] on icon at bounding box center [824, 85] width 11 height 13
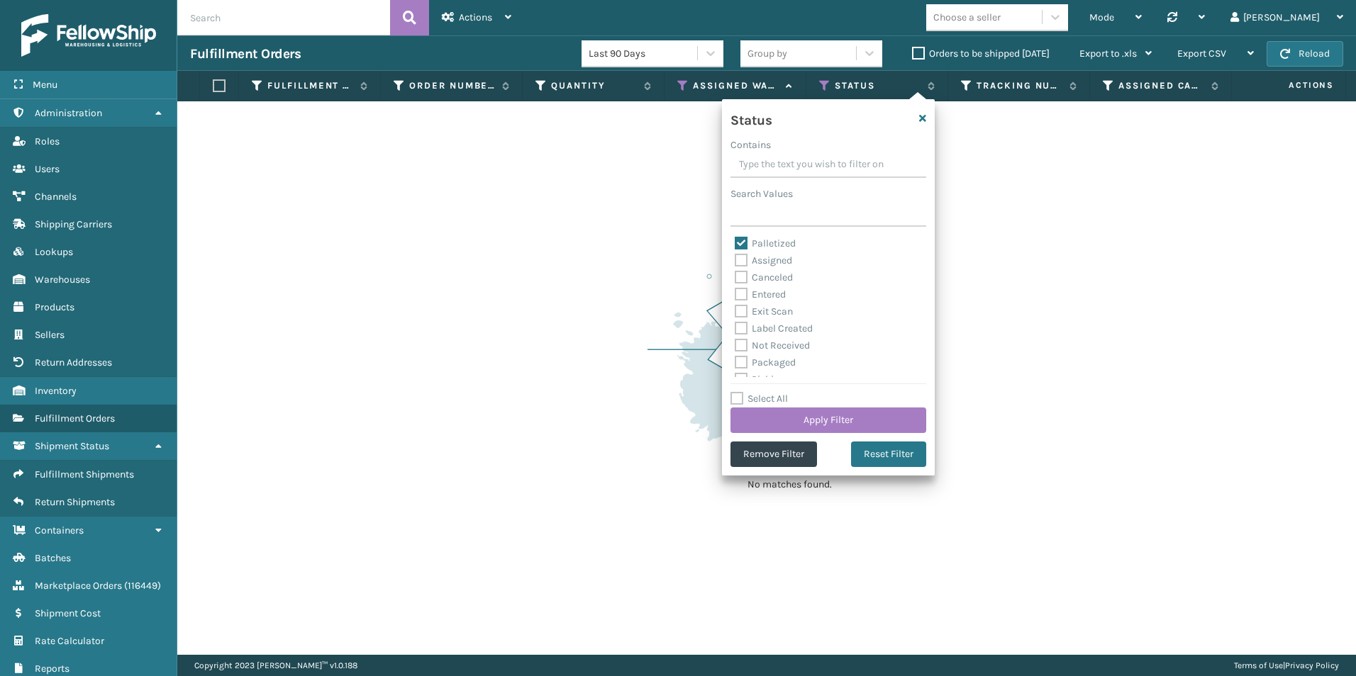
drag, startPoint x: 918, startPoint y: 41, endPoint x: 918, endPoint y: 49, distance: 7.8
click at [918, 47] on div "Last 90 Days Group by Orders to be shipped [DATE] Export to .xls Use ship by da…" at bounding box center [872, 53] width 583 height 35
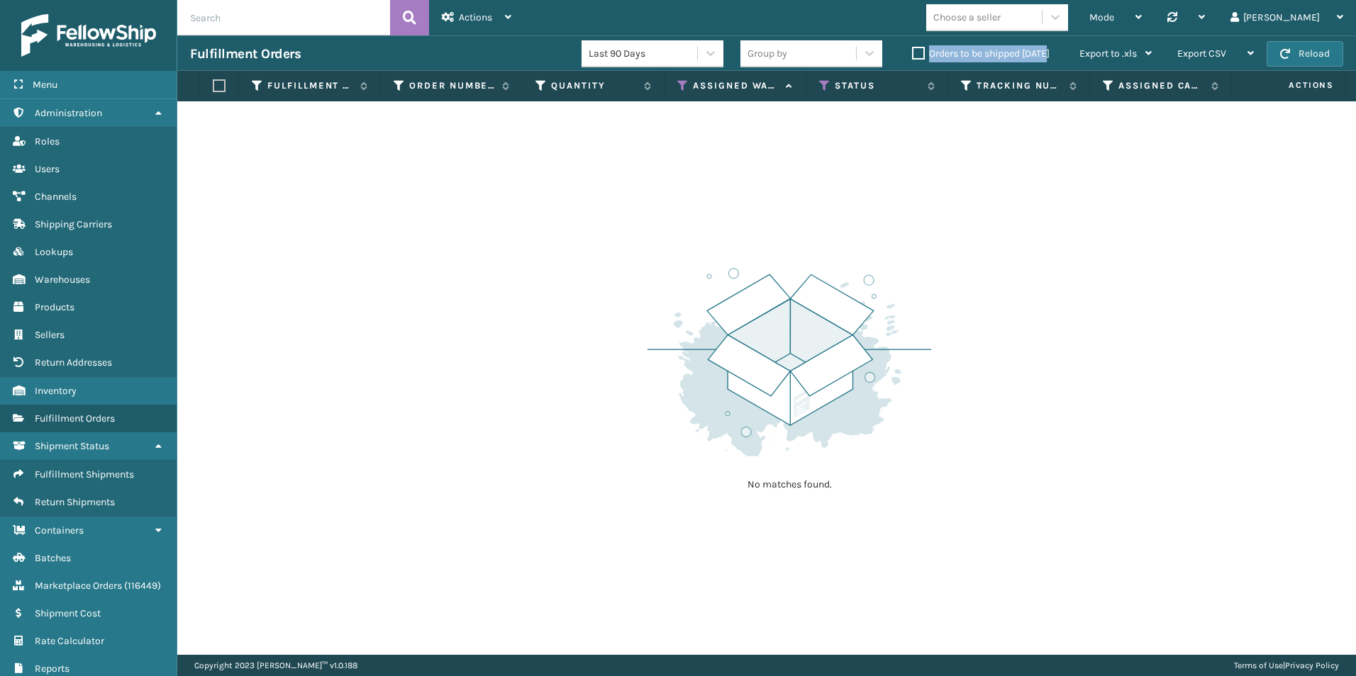
click at [918, 51] on label "Orders to be shipped [DATE]" at bounding box center [981, 54] width 138 height 12
click at [912, 51] on input "Orders to be shipped [DATE]" at bounding box center [912, 49] width 1 height 9
click at [824, 78] on th "Status" at bounding box center [877, 86] width 142 height 30
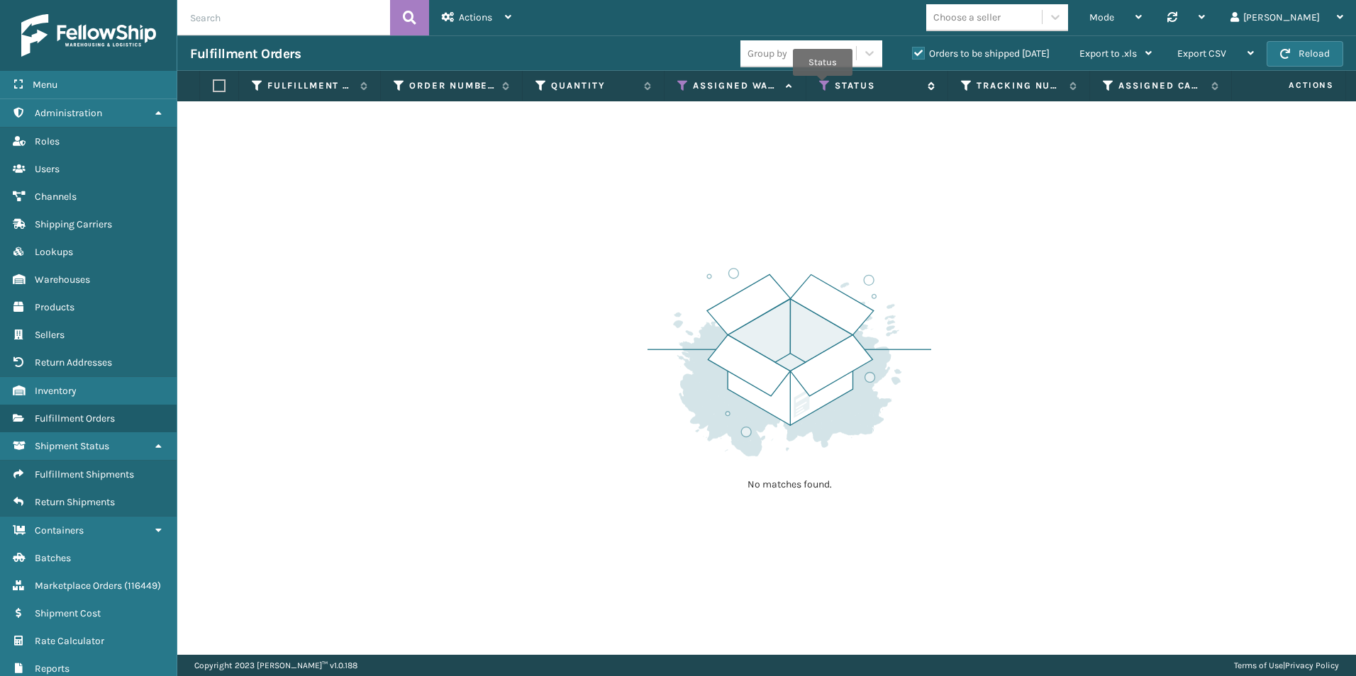
click at [822, 86] on icon at bounding box center [824, 85] width 11 height 13
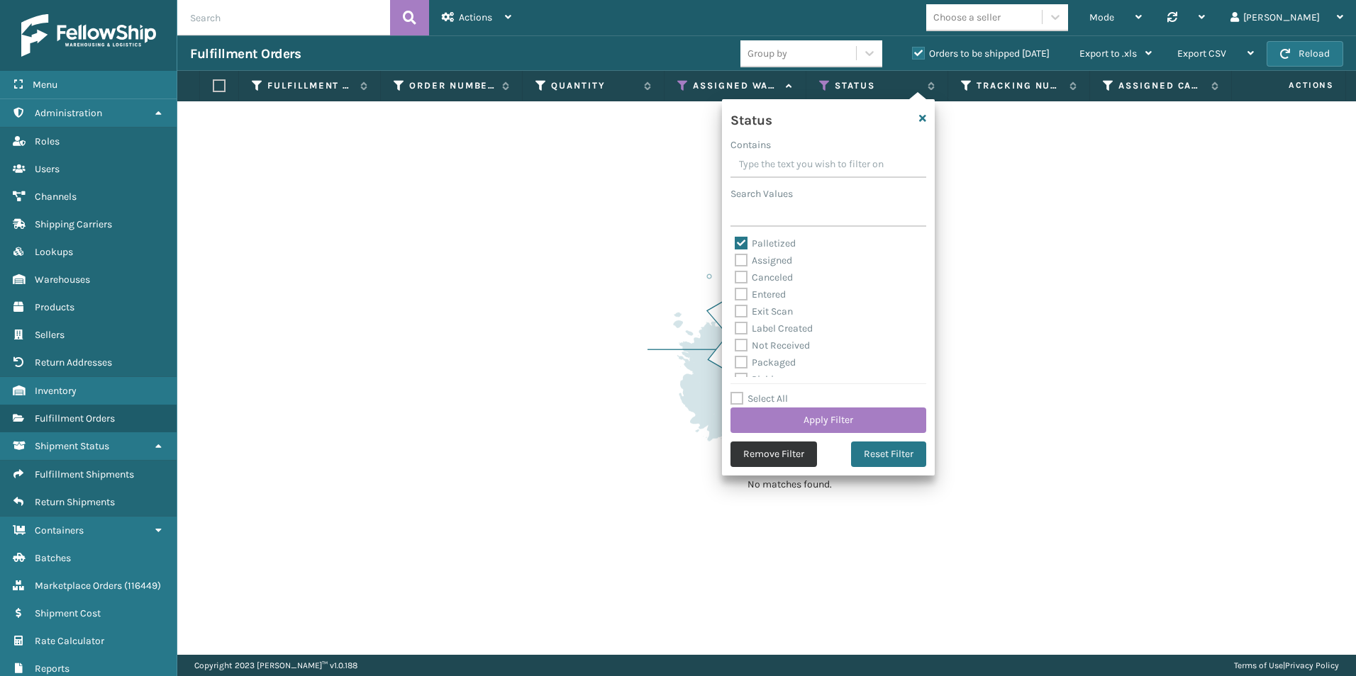
click at [770, 457] on button "Remove Filter" at bounding box center [773, 455] width 86 height 26
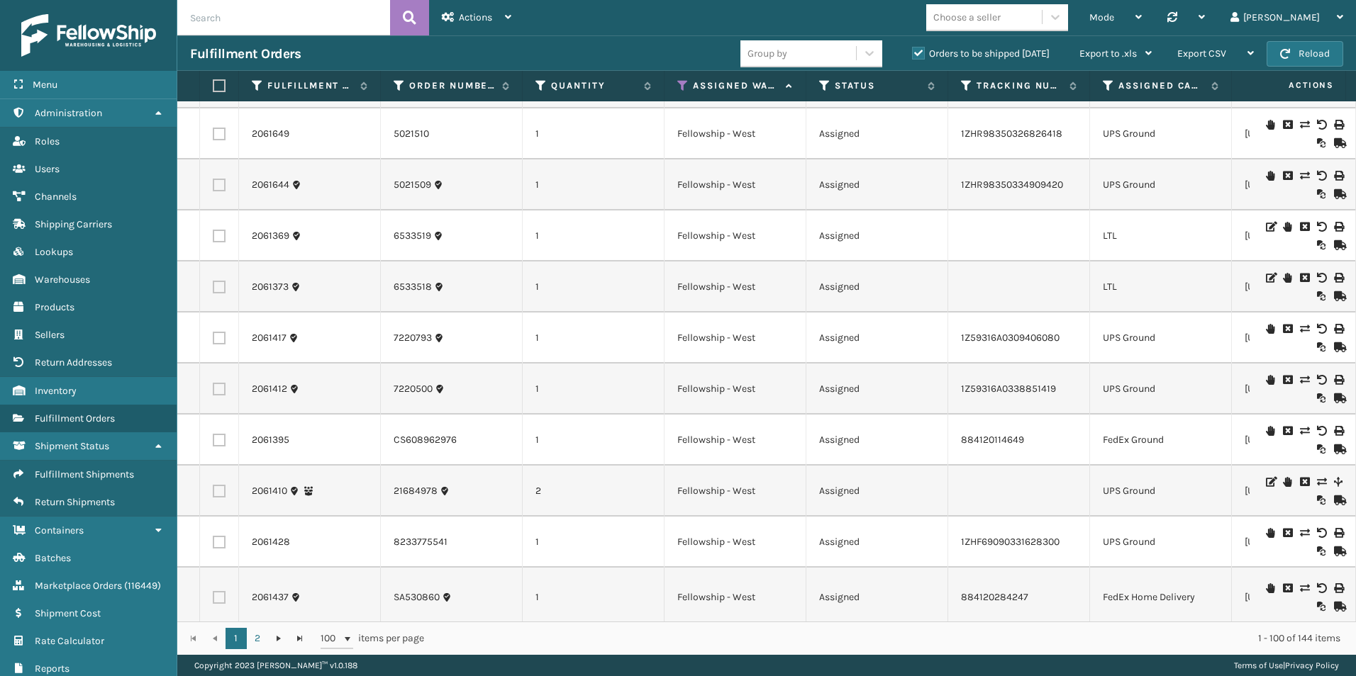
scroll to position [1985, 0]
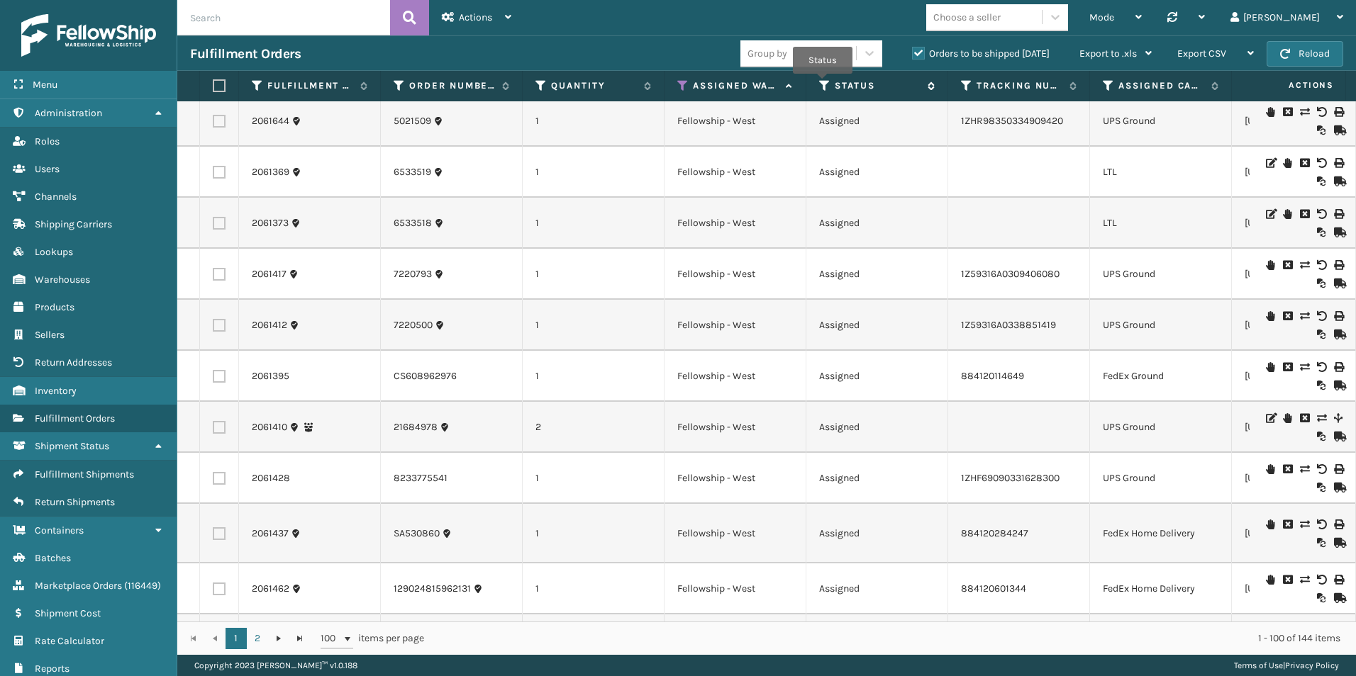
click at [822, 84] on icon at bounding box center [824, 85] width 11 height 13
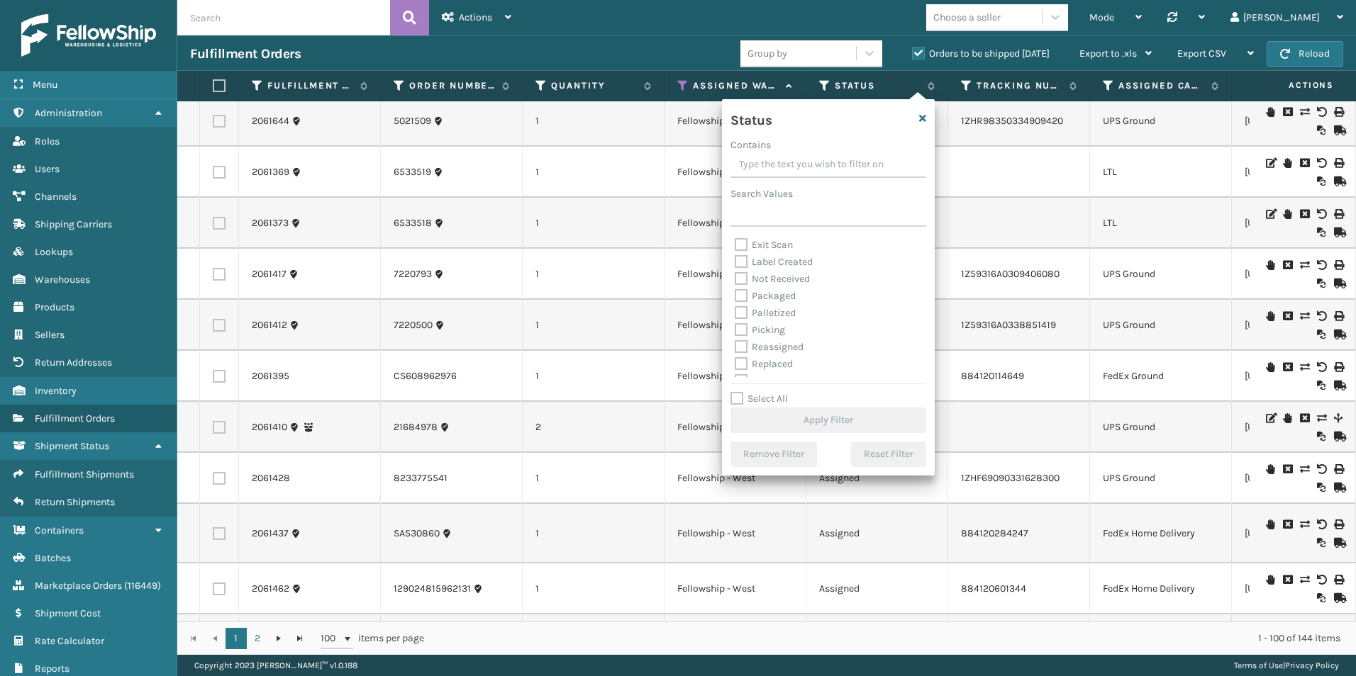
scroll to position [71, 0]
click at [742, 305] on label "Picking" at bounding box center [760, 309] width 50 height 12
click at [735, 305] on input "Picking" at bounding box center [735, 305] width 1 height 9
checkbox input "true"
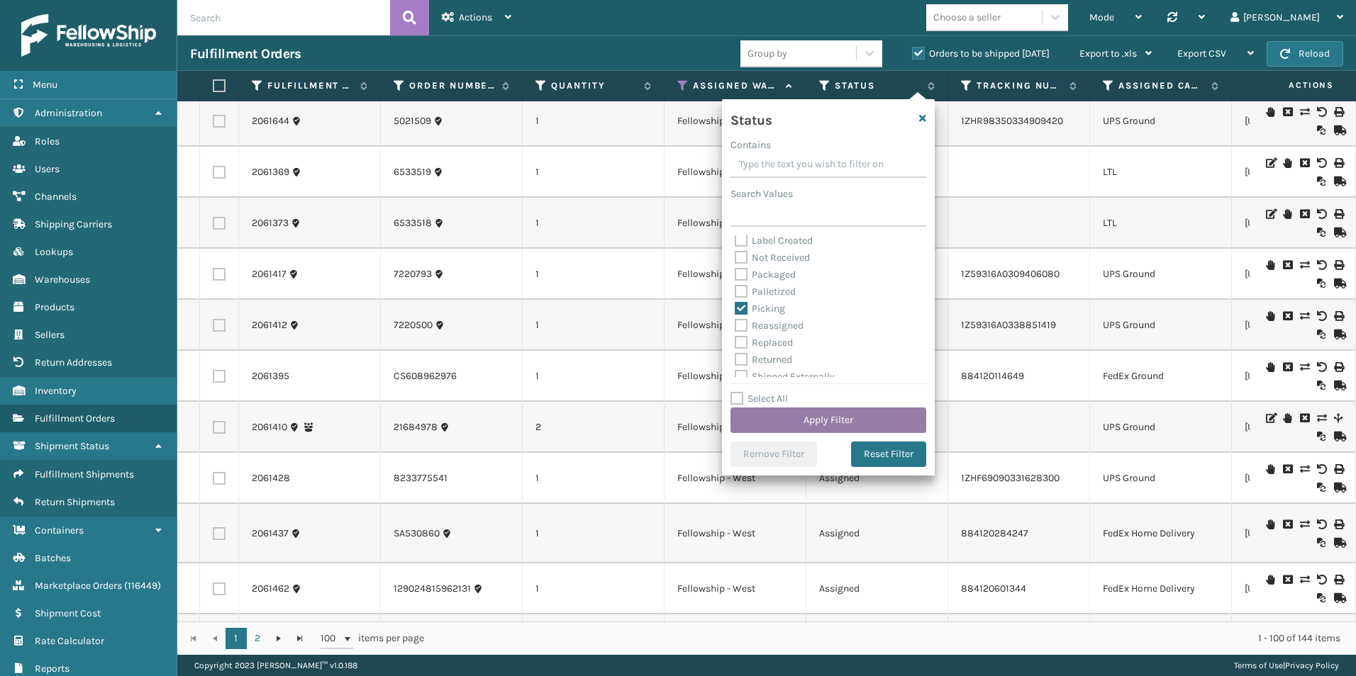
click at [839, 416] on button "Apply Filter" at bounding box center [828, 421] width 196 height 26
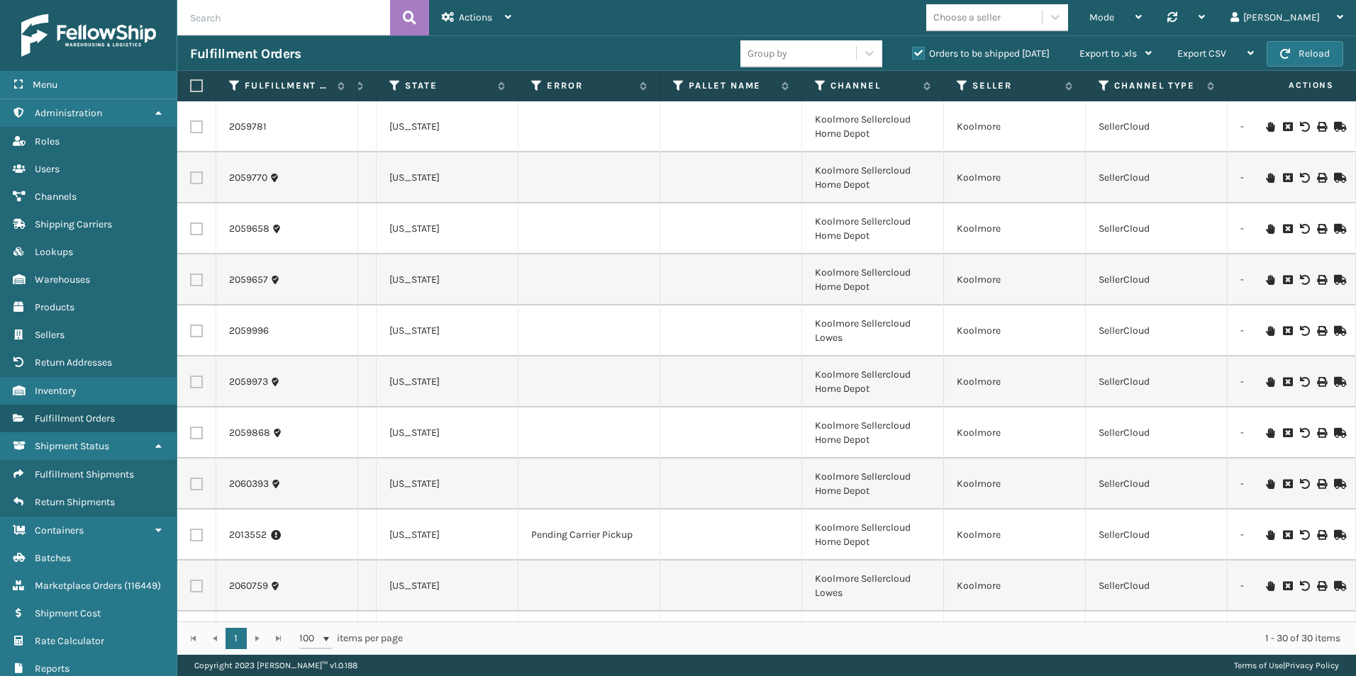
scroll to position [0, 0]
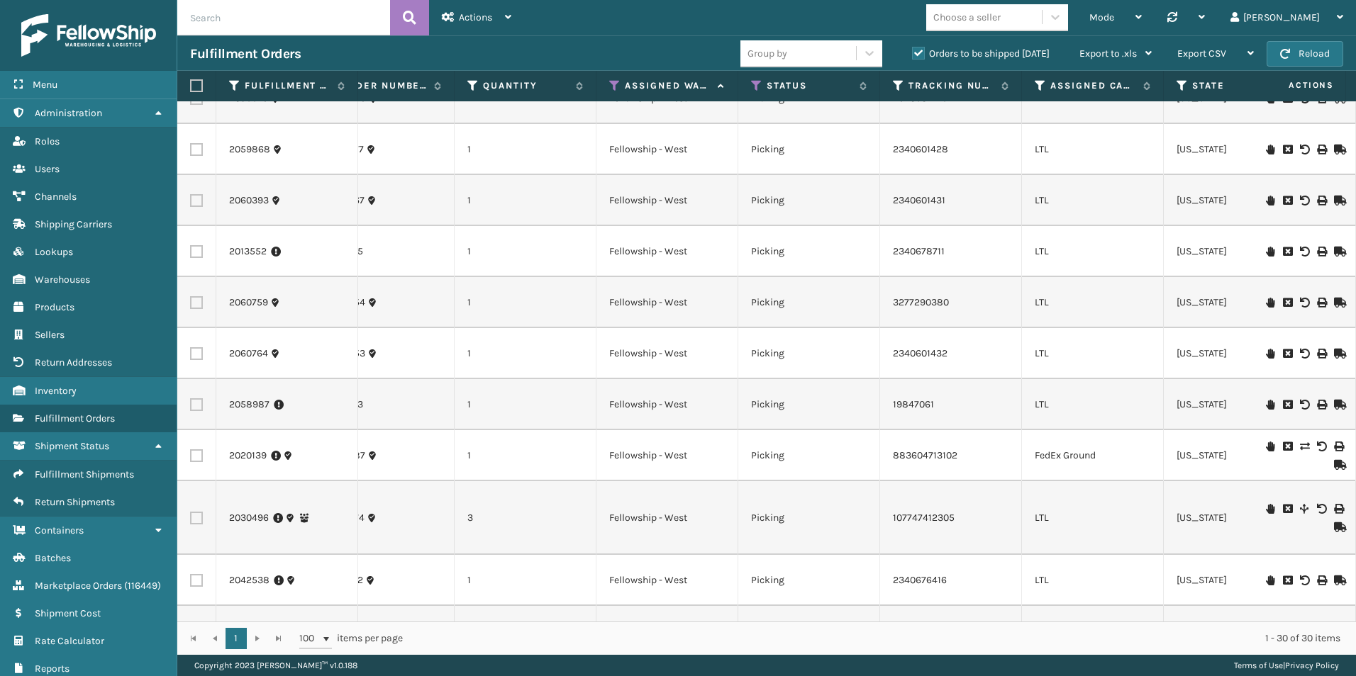
click at [1266, 306] on icon at bounding box center [1270, 303] width 9 height 10
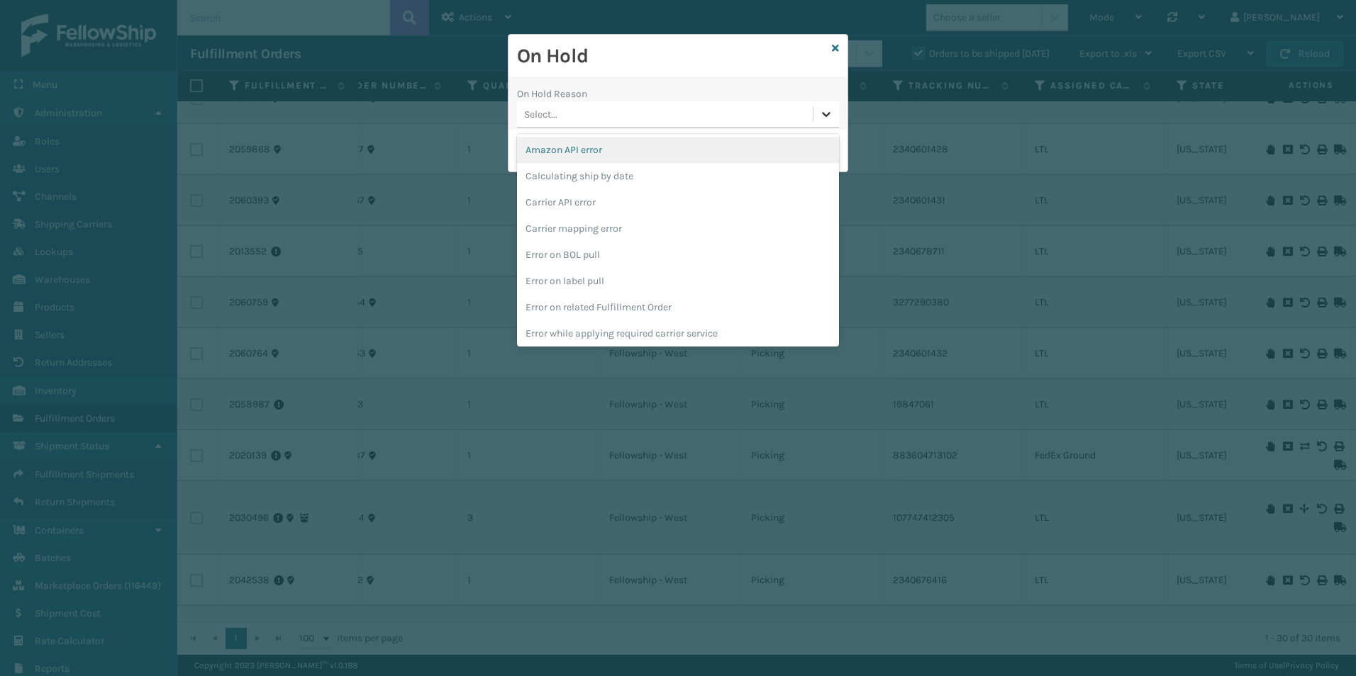
click at [829, 117] on icon at bounding box center [826, 114] width 14 height 14
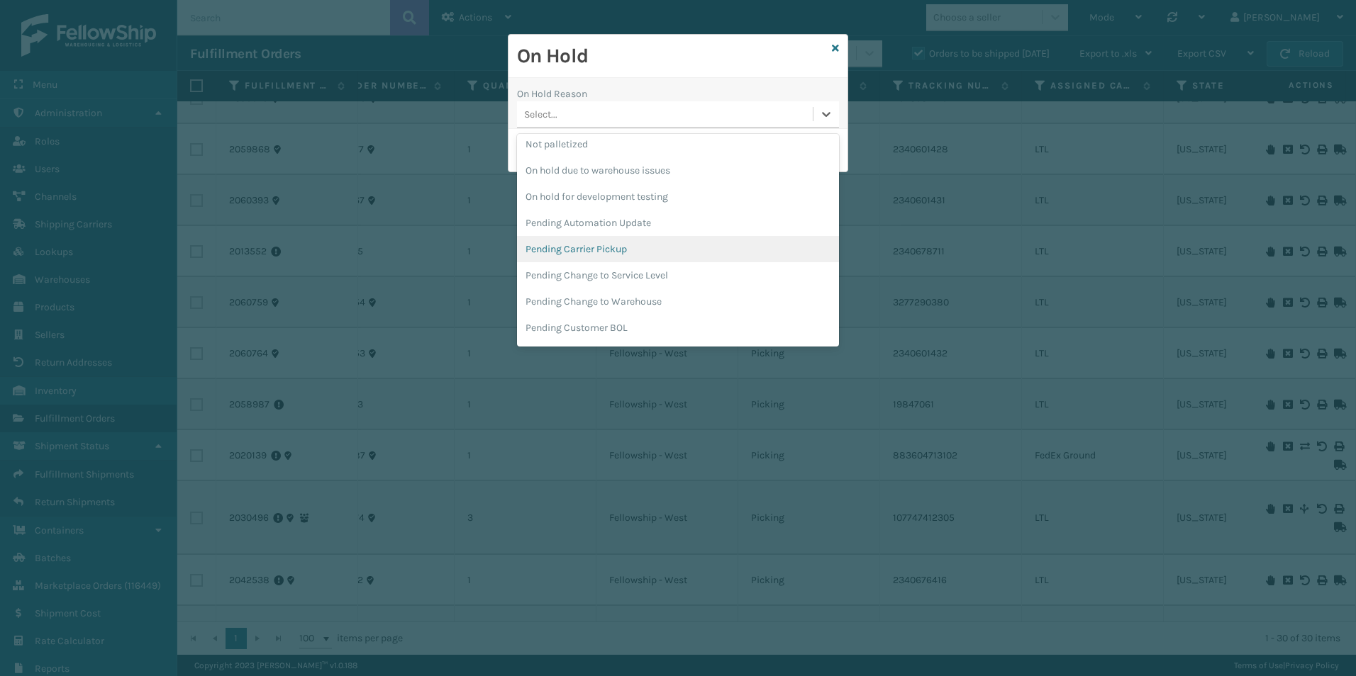
click at [571, 247] on div "Pending Carrier Pickup" at bounding box center [678, 249] width 322 height 26
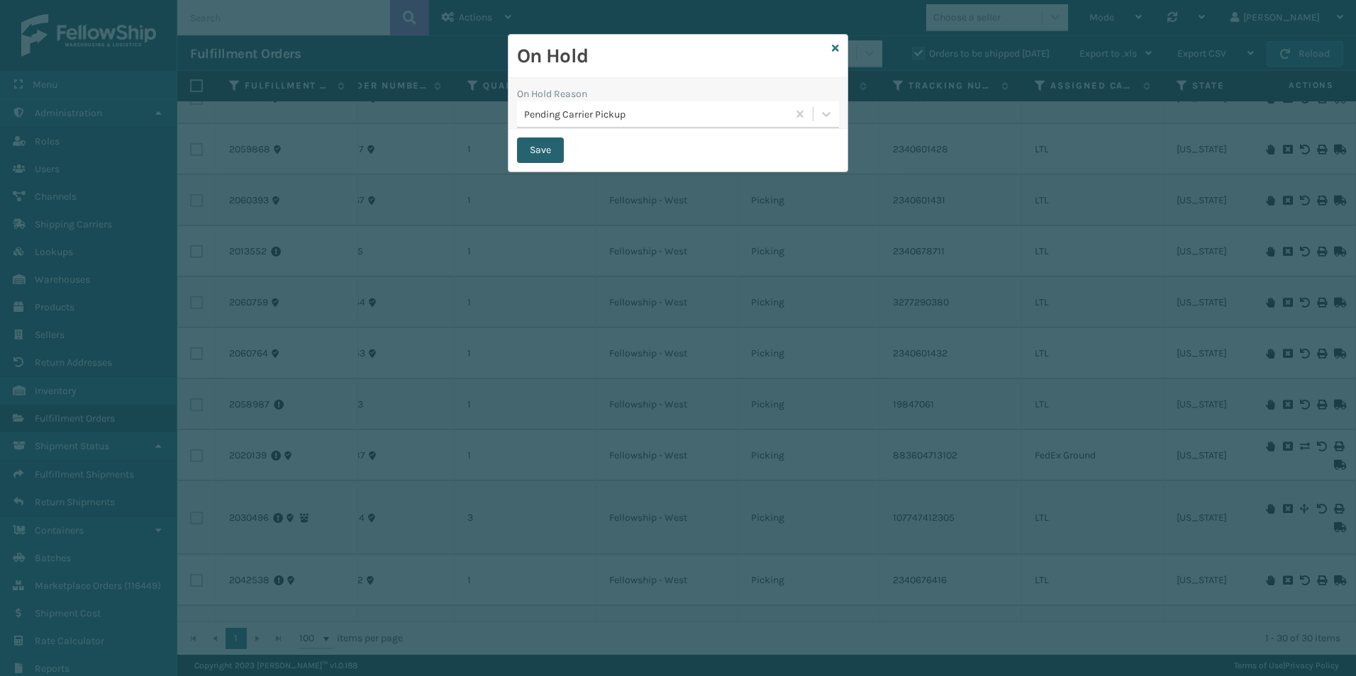
click at [540, 152] on button "Save" at bounding box center [540, 151] width 47 height 26
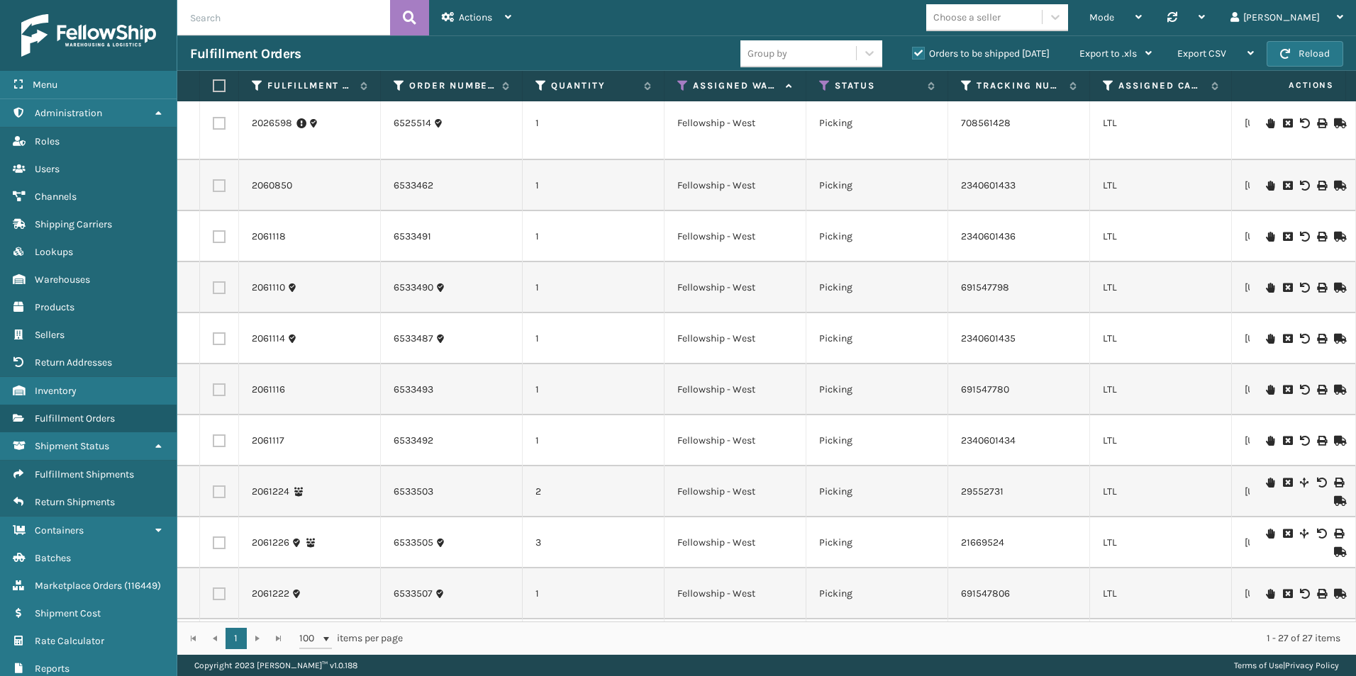
scroll to position [922, 0]
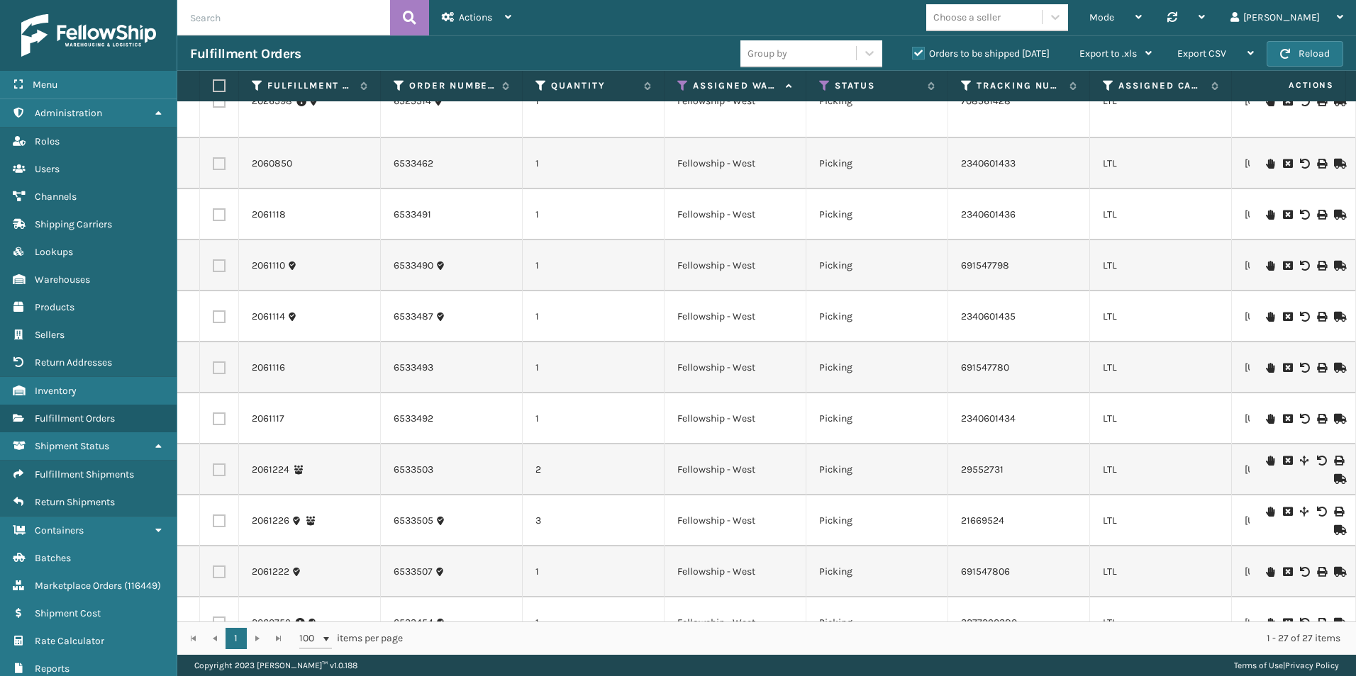
click at [1266, 269] on icon at bounding box center [1270, 266] width 9 height 10
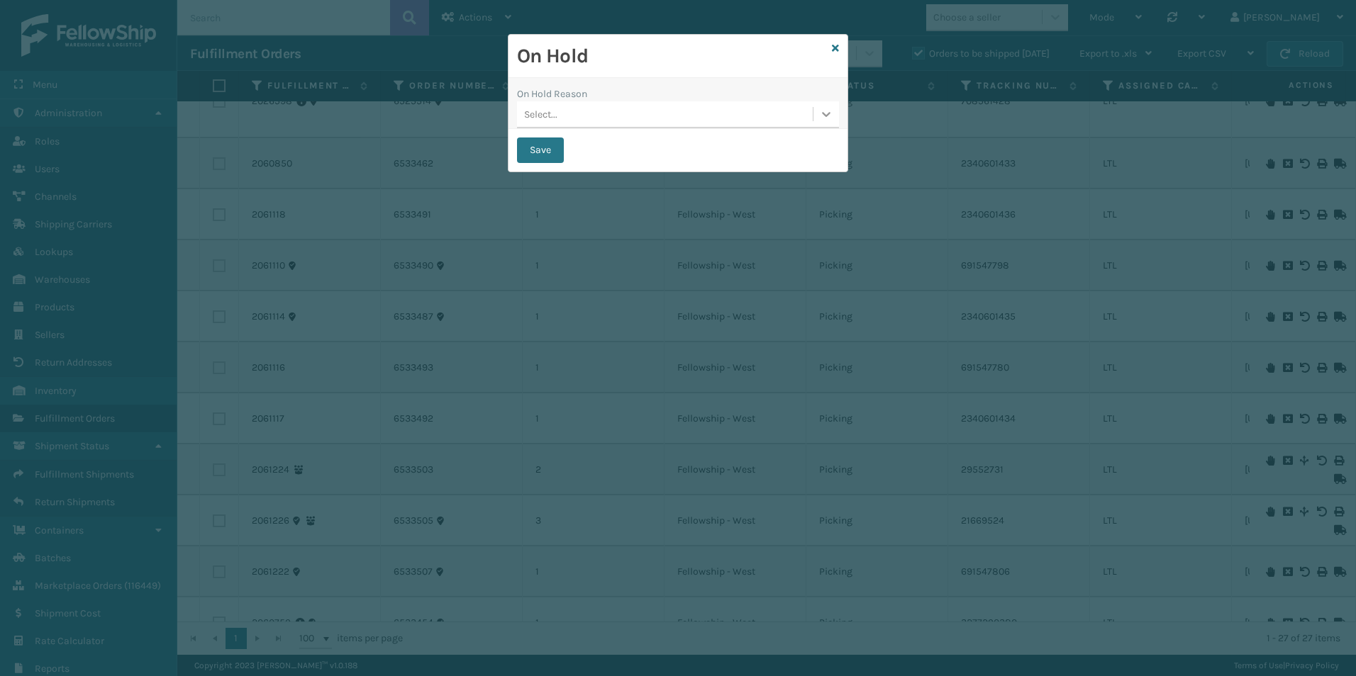
drag, startPoint x: 830, startPoint y: 115, endPoint x: 822, endPoint y: 121, distance: 9.5
click at [827, 115] on icon at bounding box center [826, 114] width 14 height 14
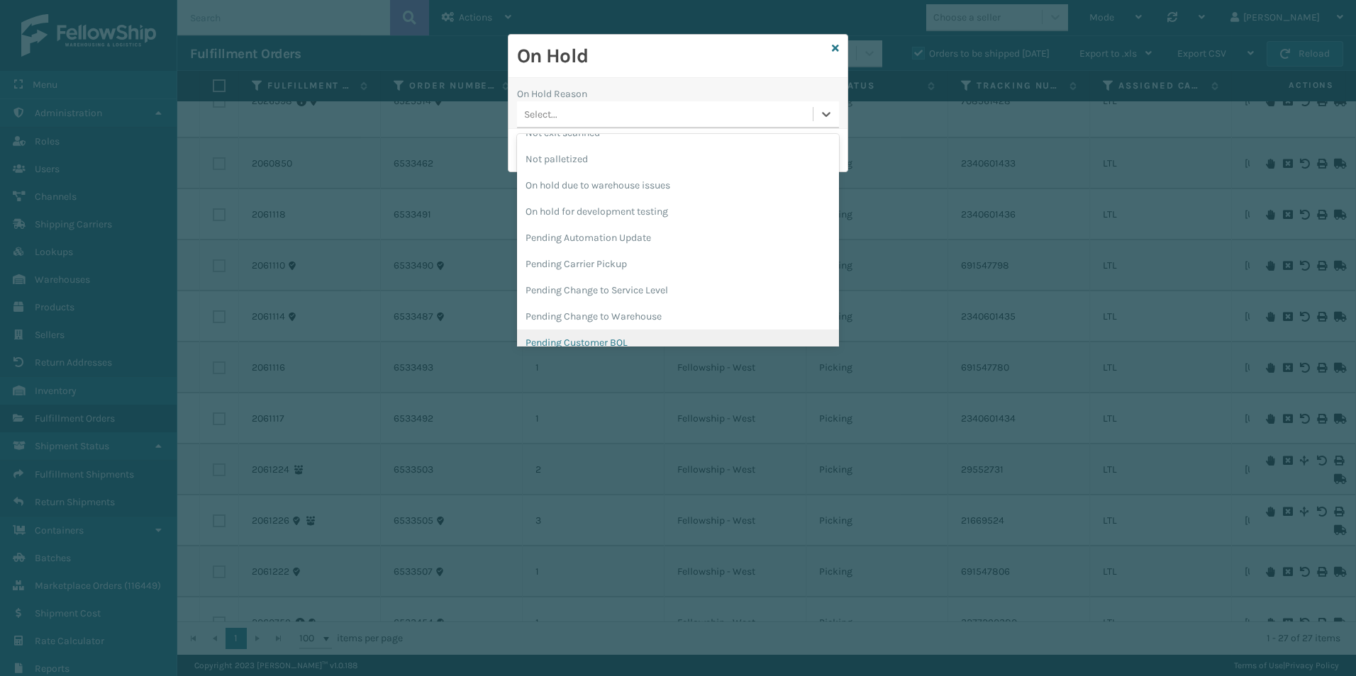
scroll to position [425, 0]
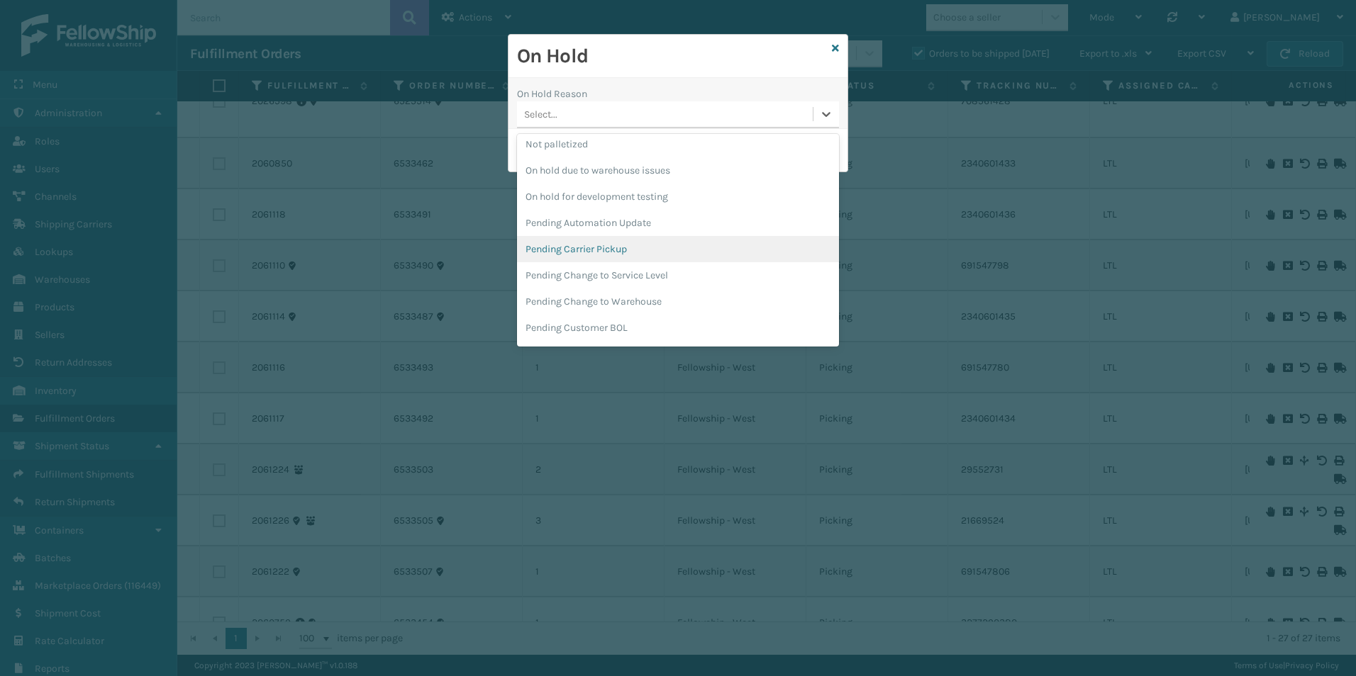
click at [576, 254] on div "Pending Carrier Pickup" at bounding box center [678, 249] width 322 height 26
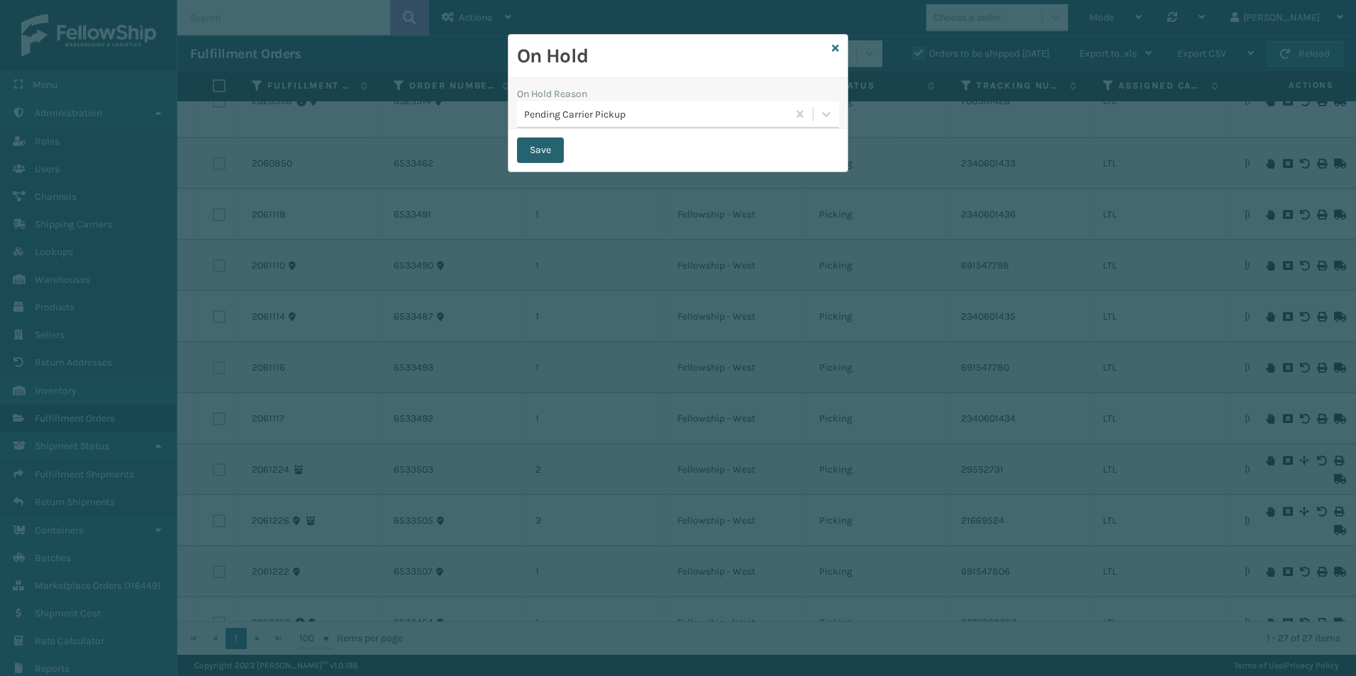
click at [525, 149] on button "Save" at bounding box center [540, 151] width 47 height 26
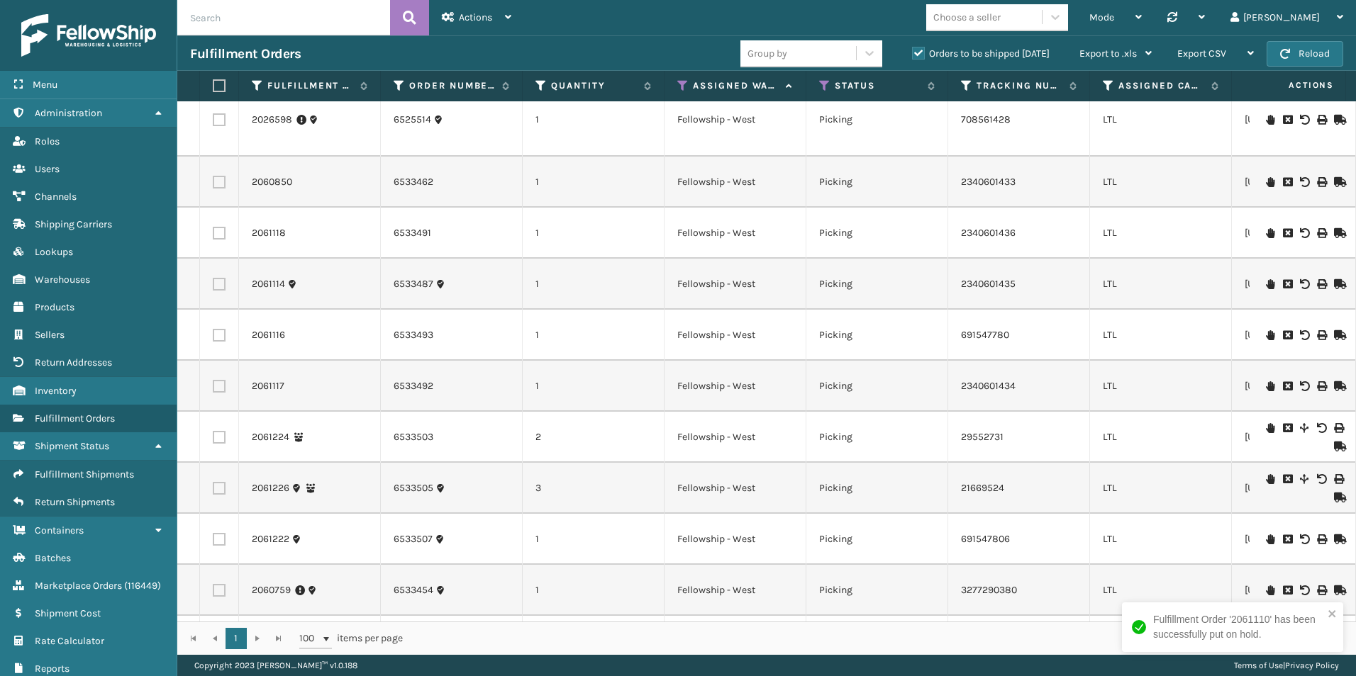
scroll to position [817, 0]
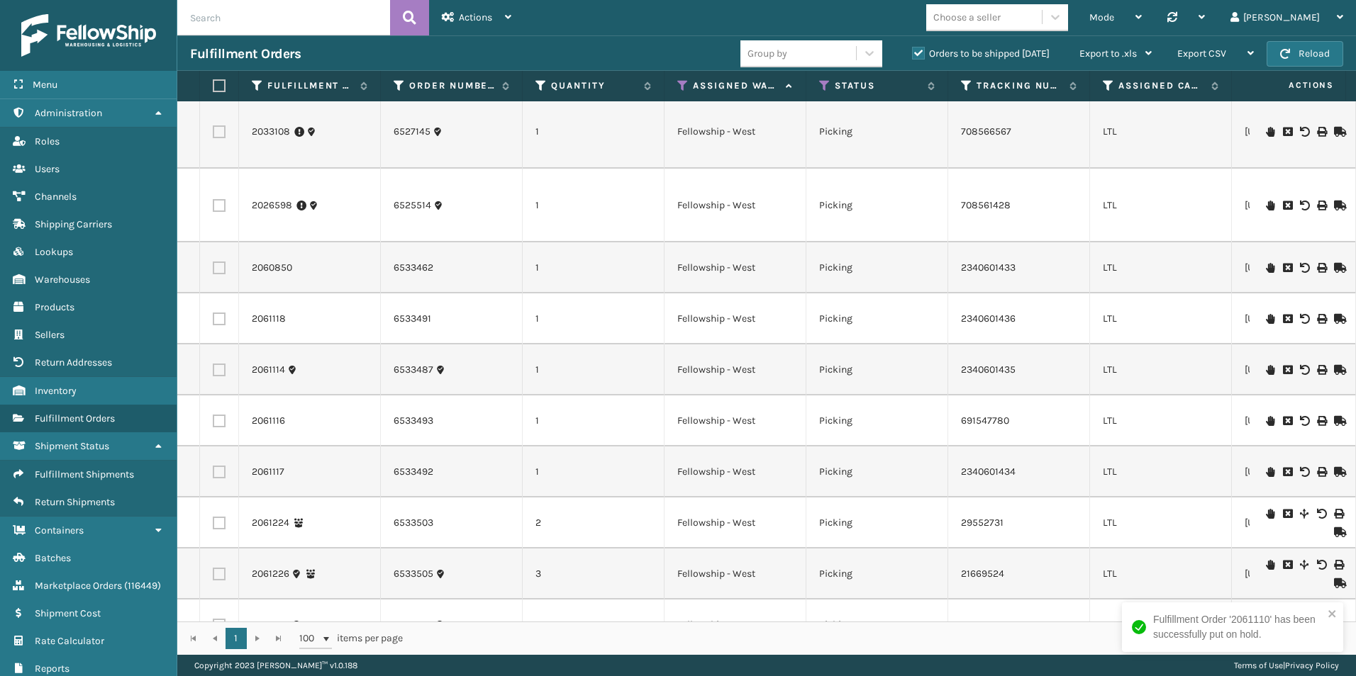
click at [1266, 368] on icon at bounding box center [1270, 370] width 9 height 10
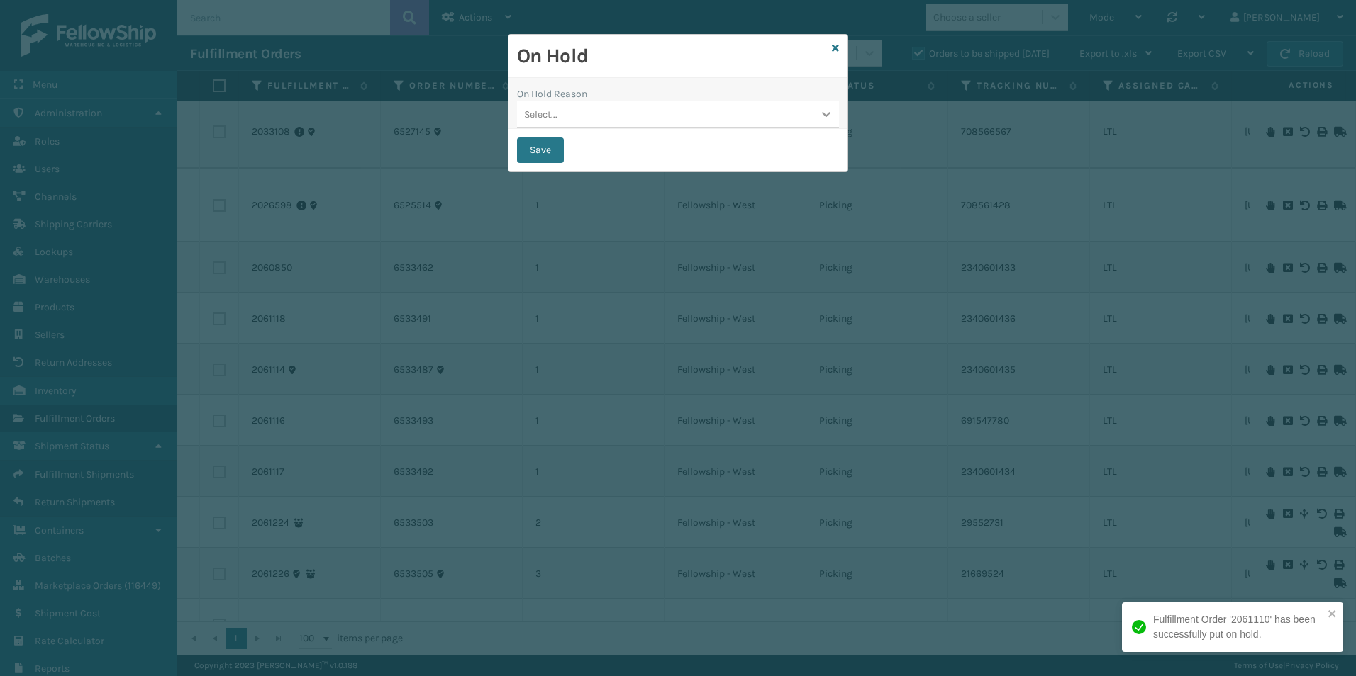
click at [823, 112] on icon at bounding box center [826, 114] width 14 height 14
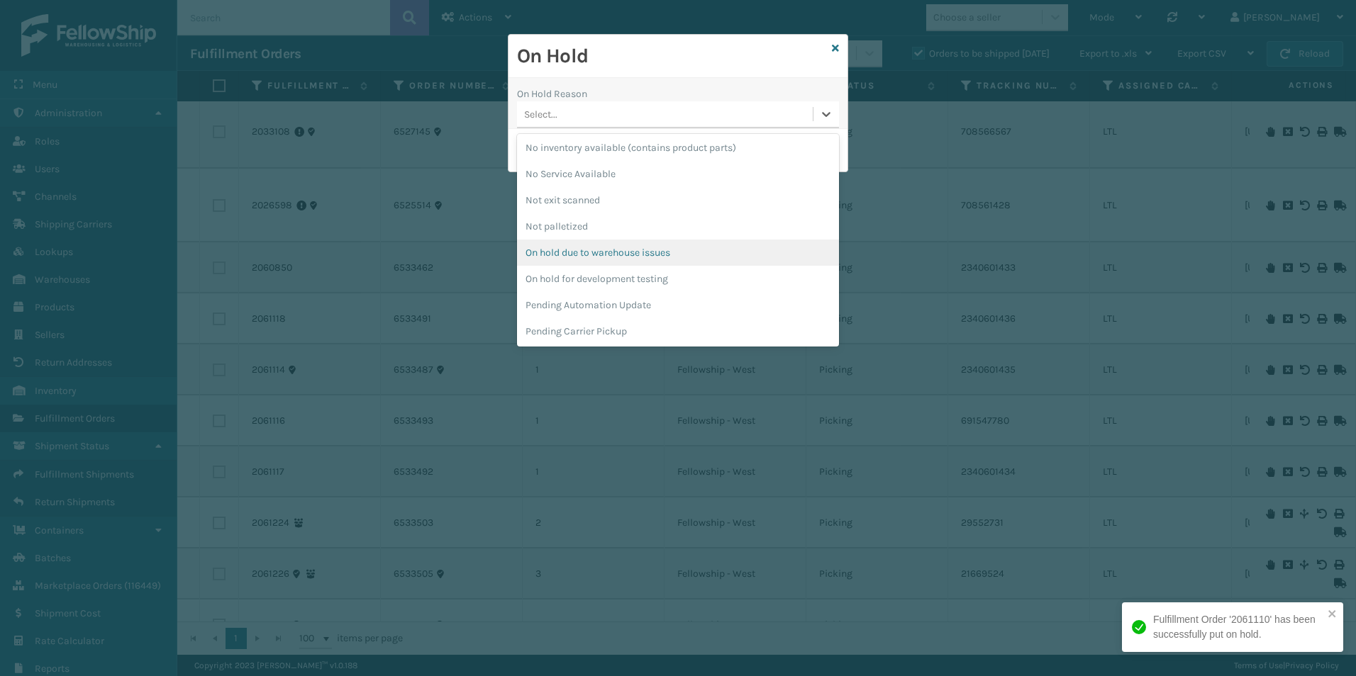
scroll to position [354, 0]
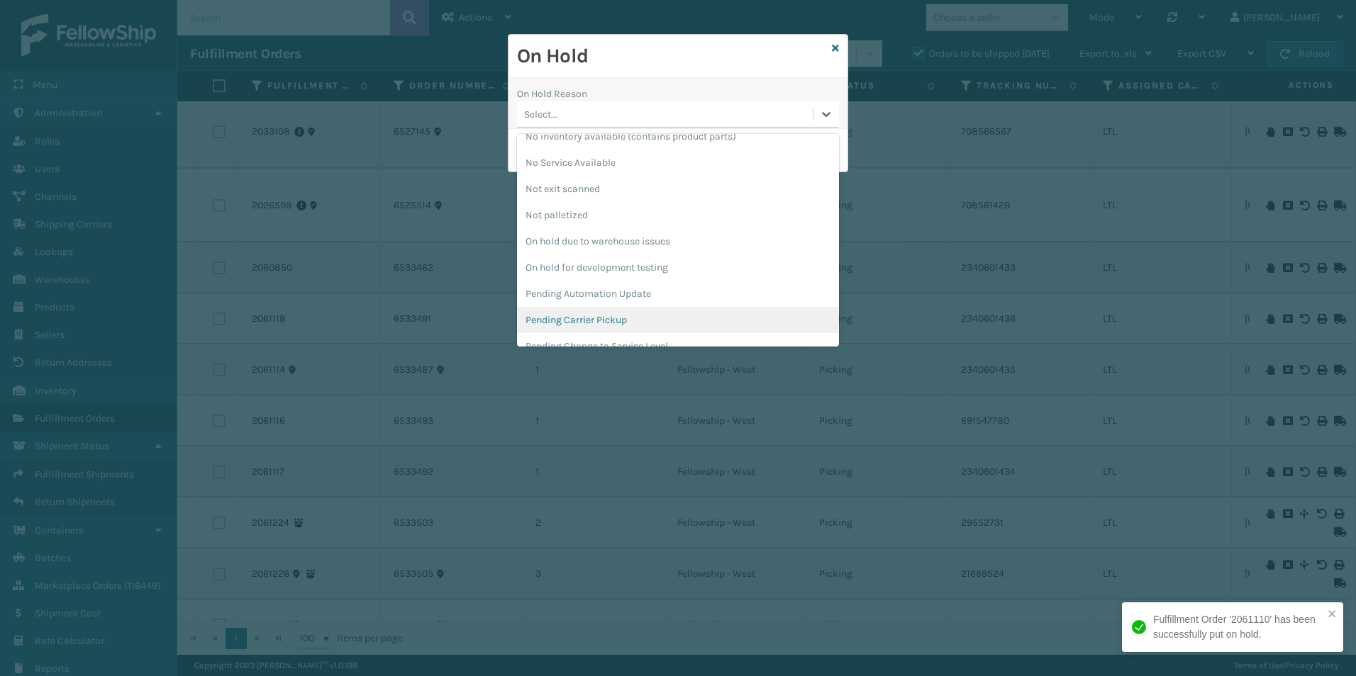
click at [581, 316] on div "Pending Carrier Pickup" at bounding box center [678, 320] width 322 height 26
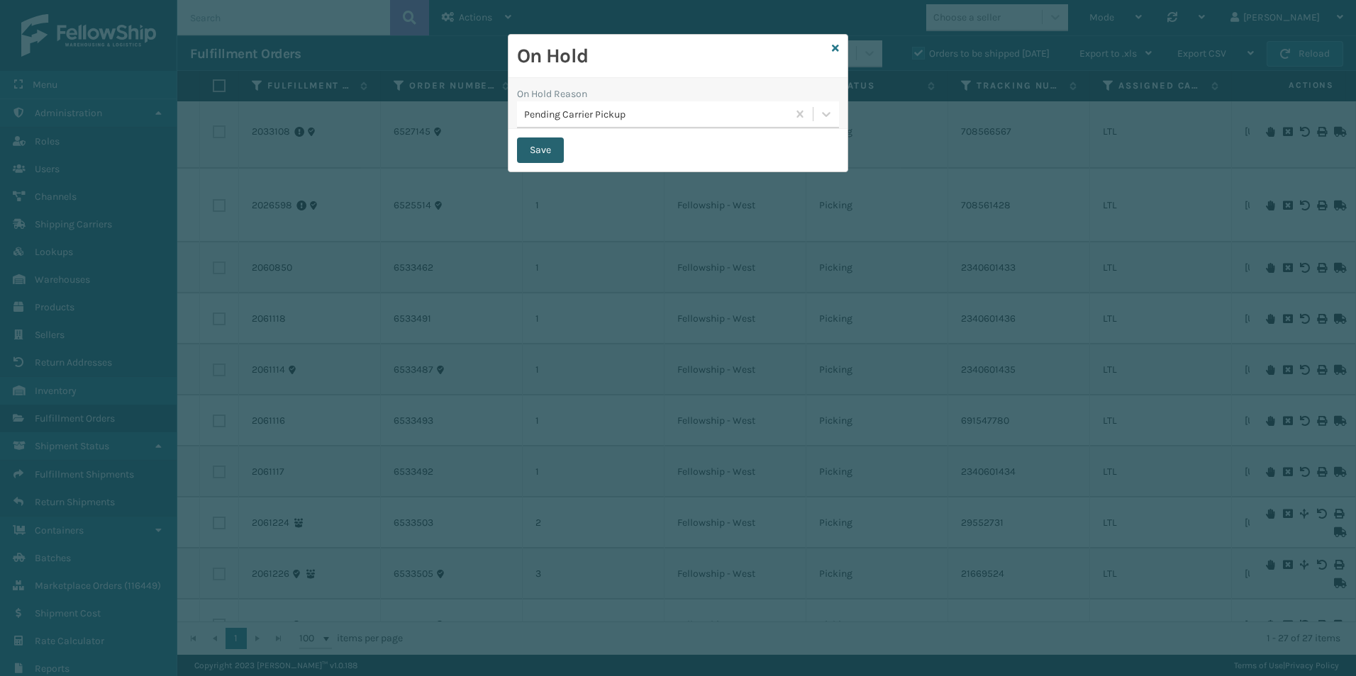
click at [540, 155] on button "Save" at bounding box center [540, 151] width 47 height 26
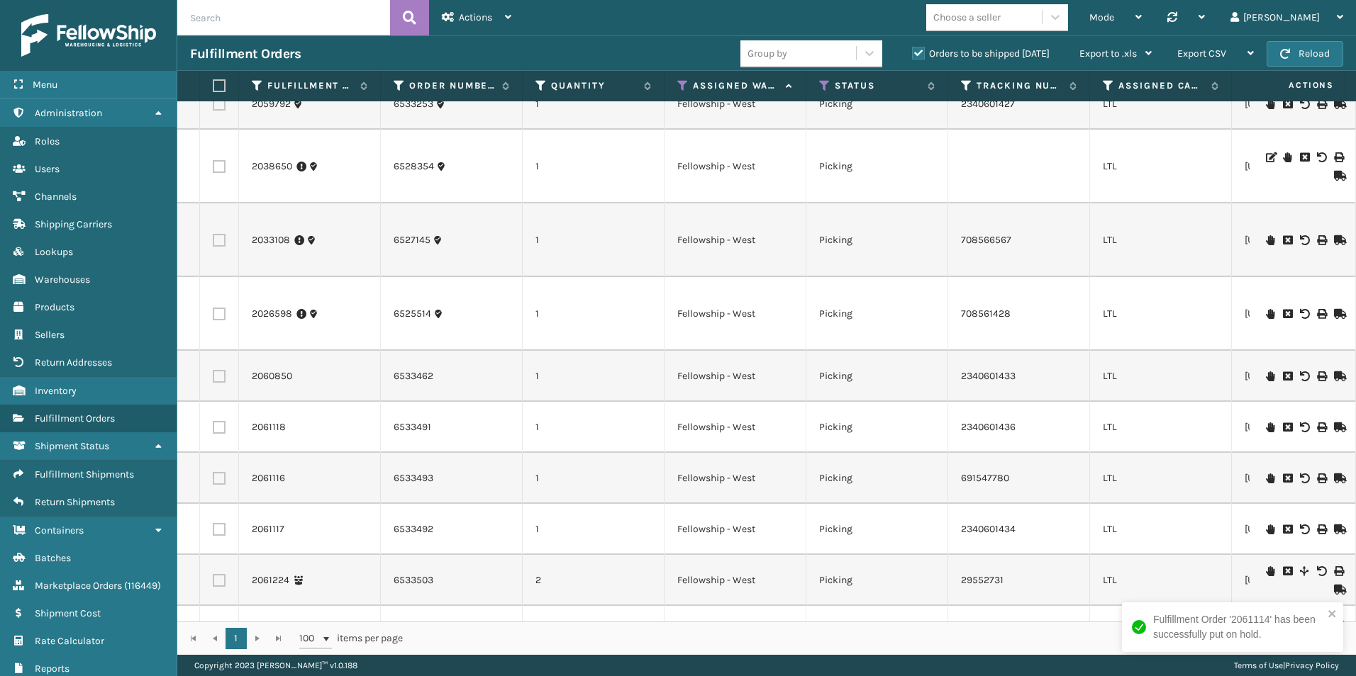
scroll to position [780, 0]
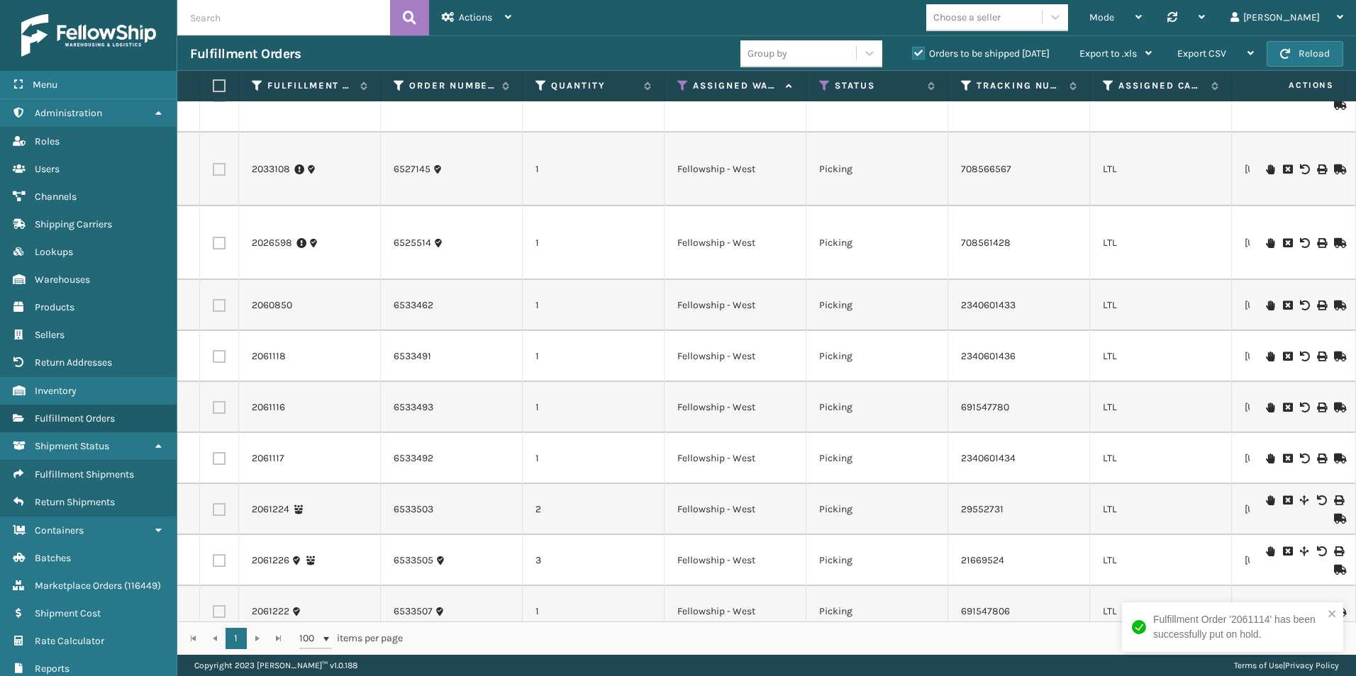
click at [1266, 406] on icon at bounding box center [1270, 408] width 9 height 10
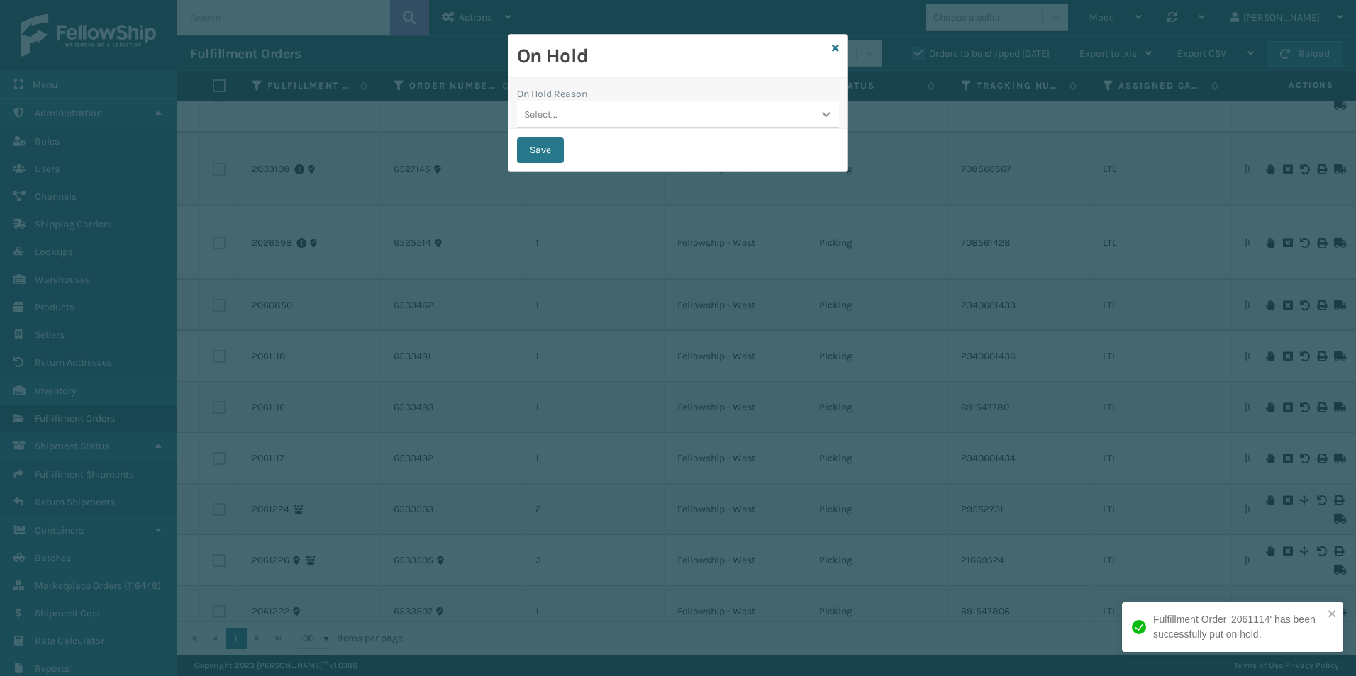
click at [822, 113] on icon at bounding box center [826, 114] width 9 height 5
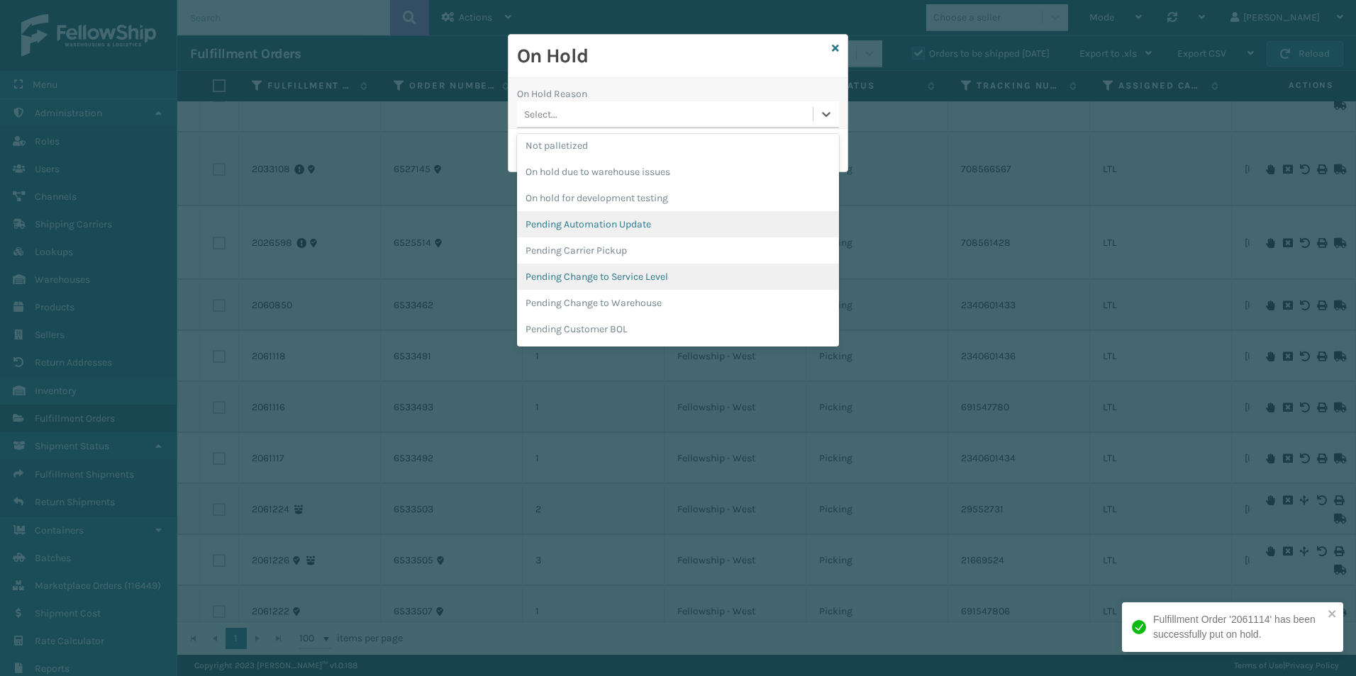
scroll to position [425, 0]
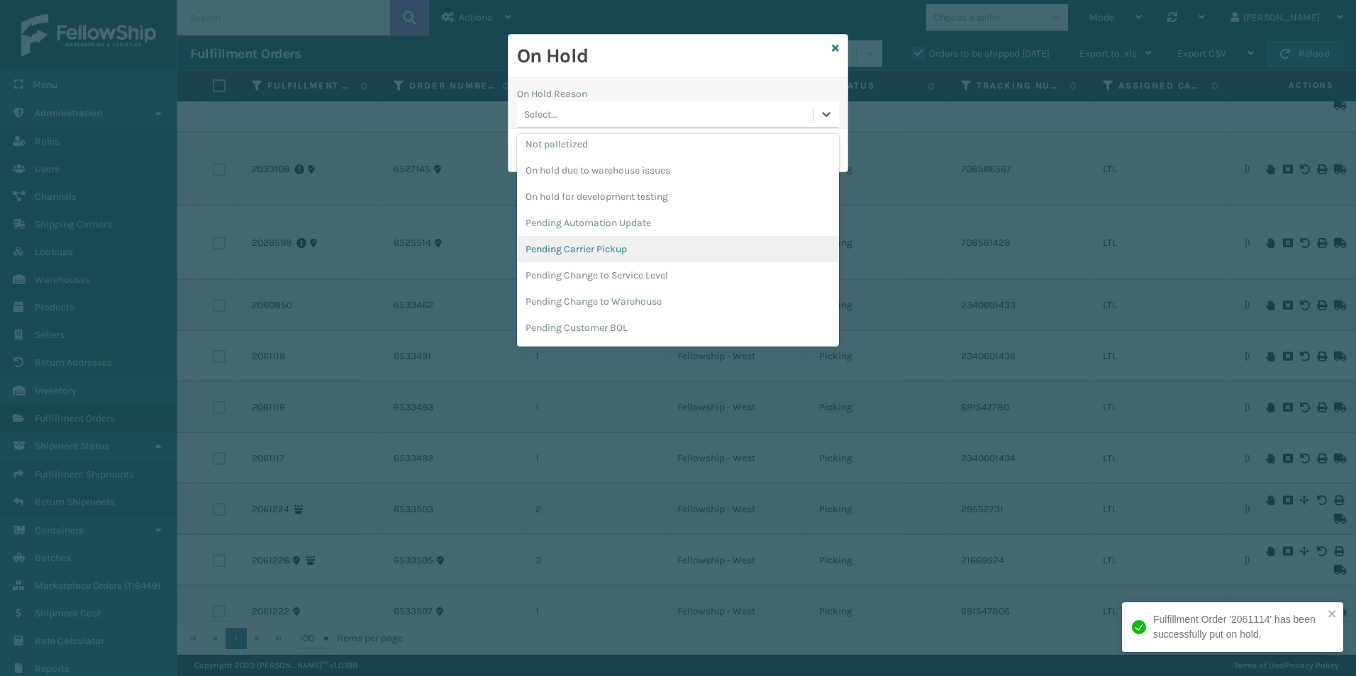
click at [598, 252] on div "Pending Carrier Pickup" at bounding box center [678, 249] width 322 height 26
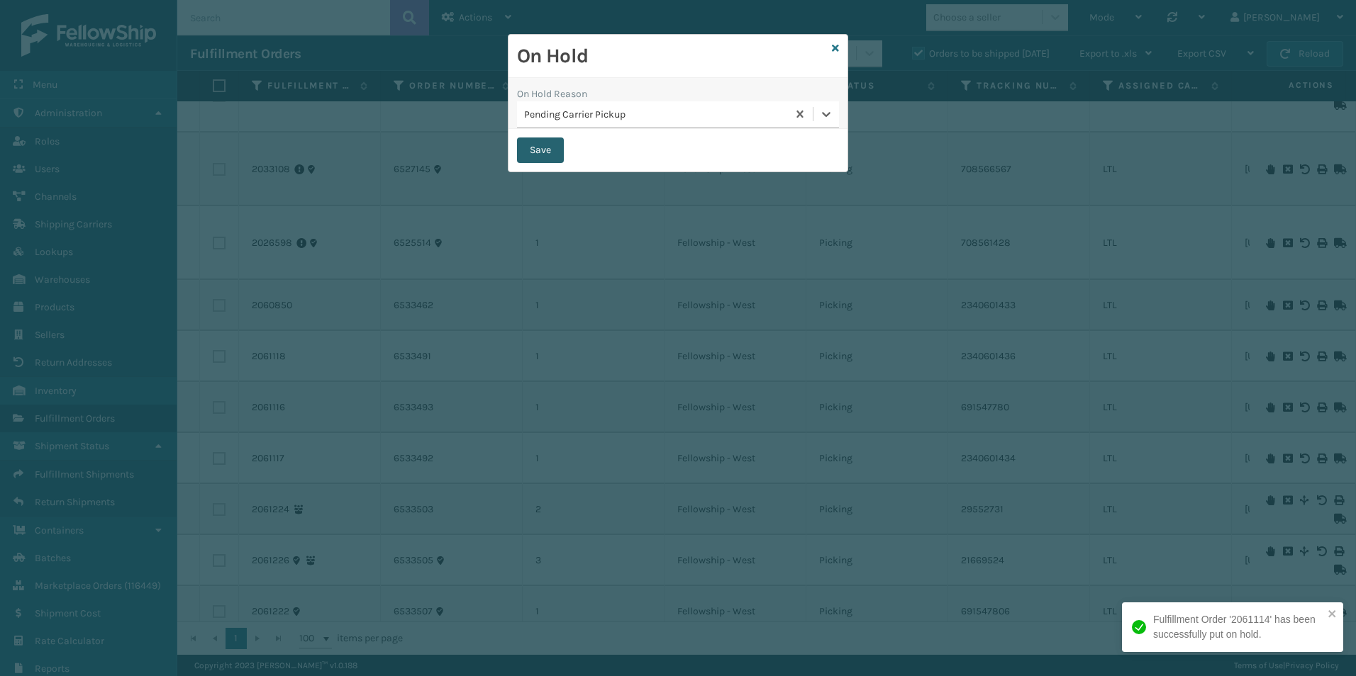
click at [537, 150] on button "Save" at bounding box center [540, 151] width 47 height 26
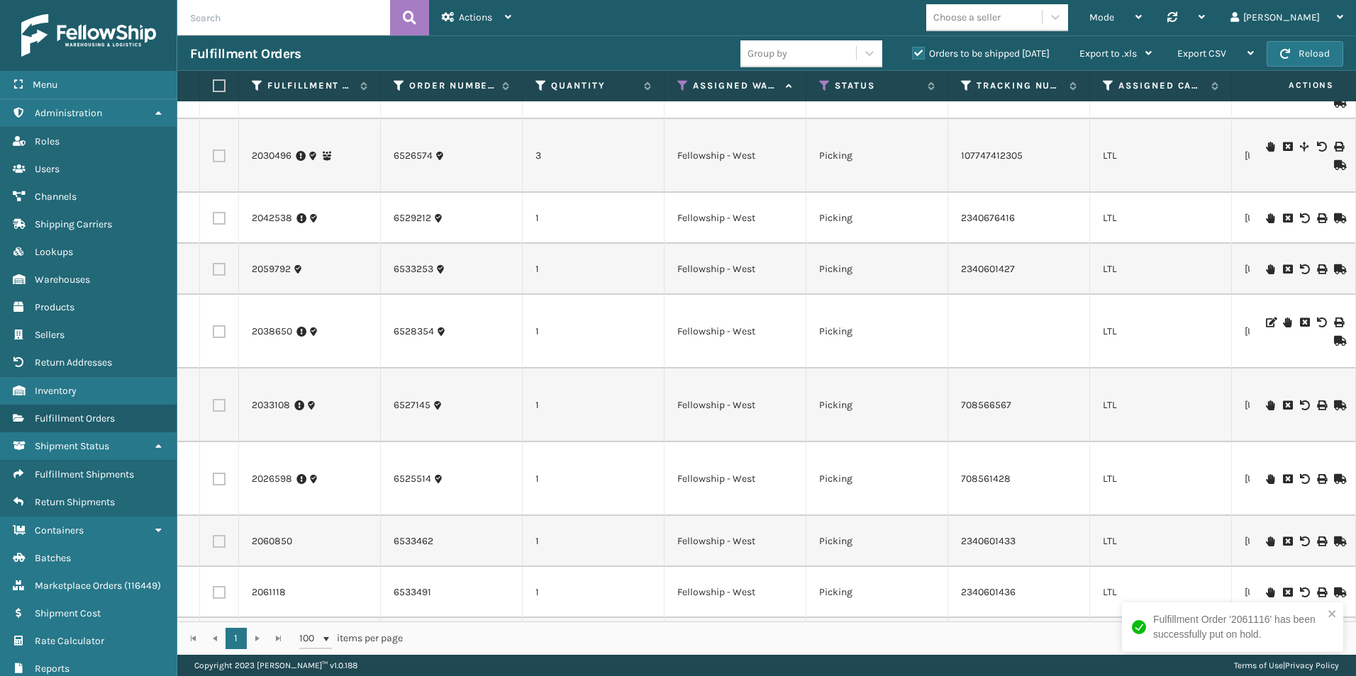
scroll to position [709, 0]
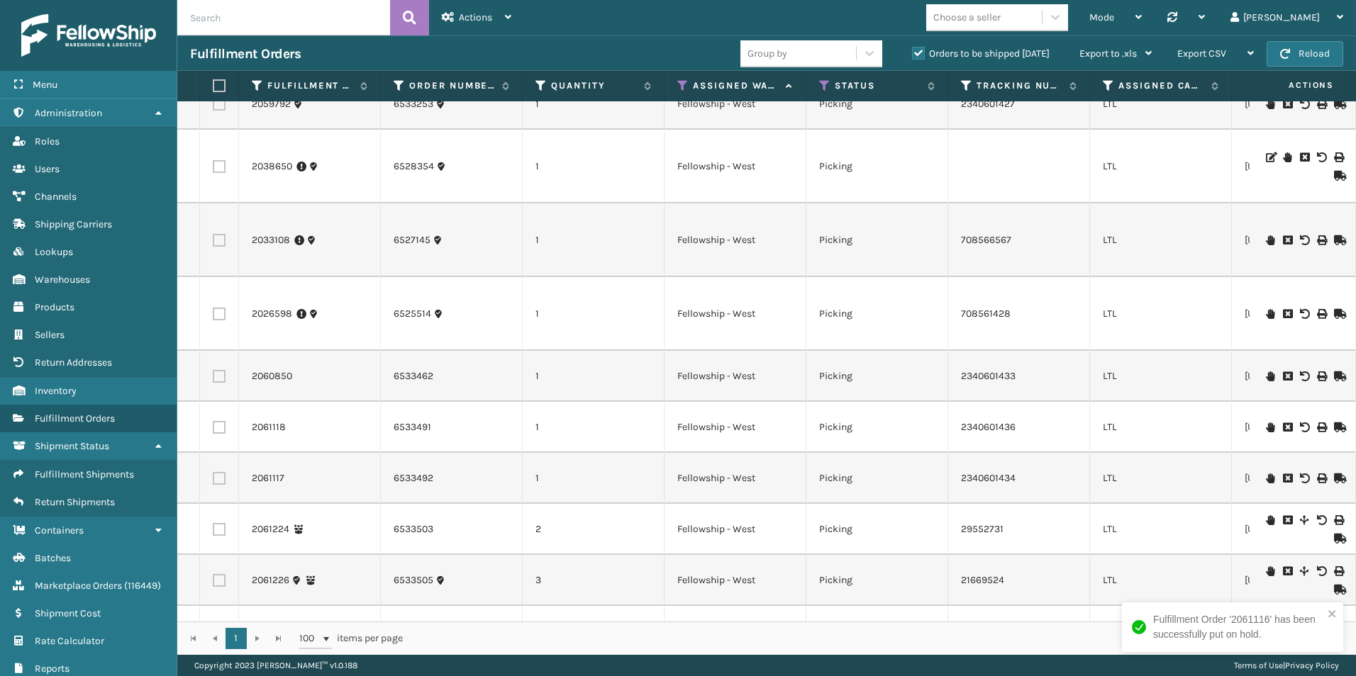
click at [1266, 479] on icon at bounding box center [1270, 479] width 9 height 10
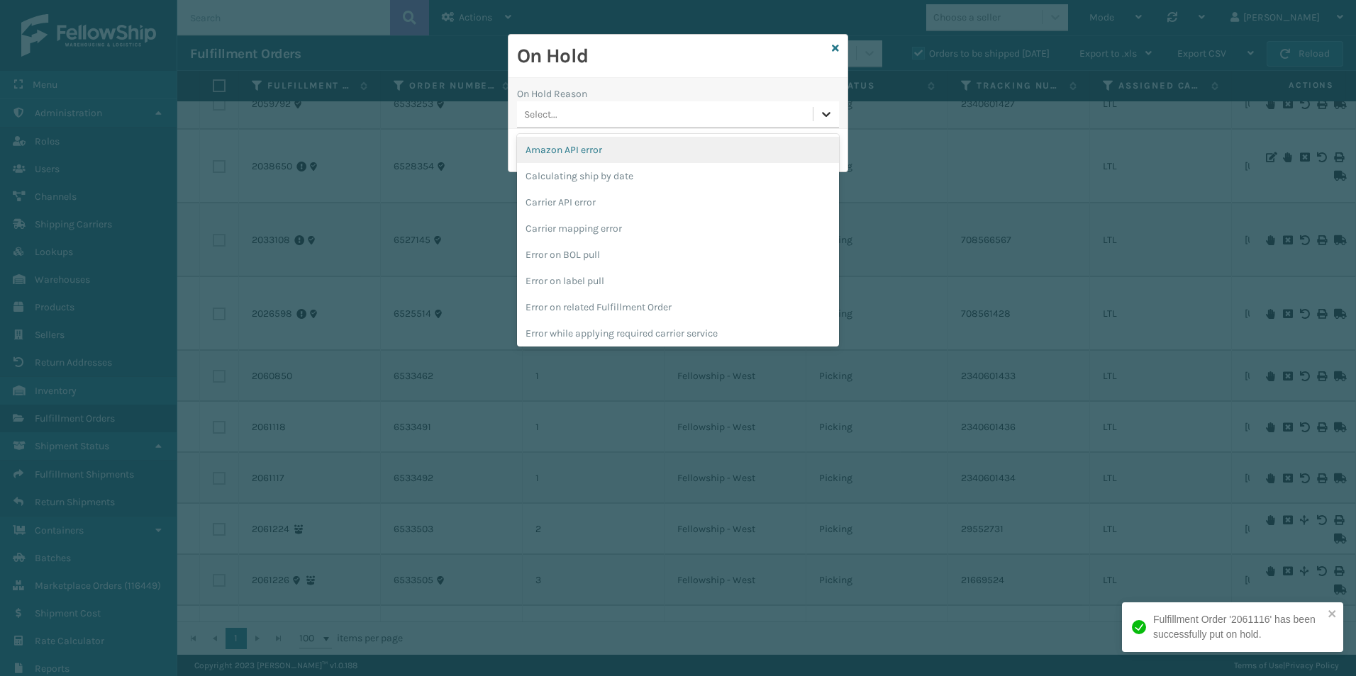
click at [829, 118] on icon at bounding box center [826, 114] width 14 height 14
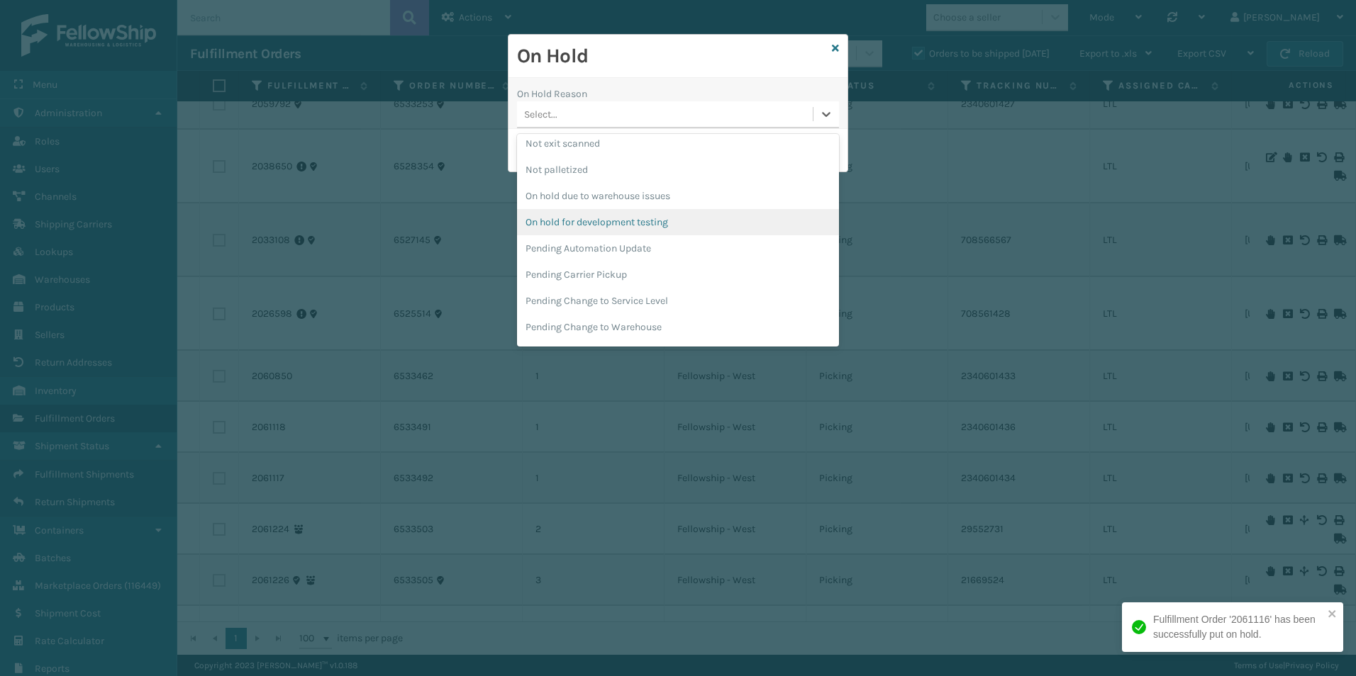
scroll to position [449, 0]
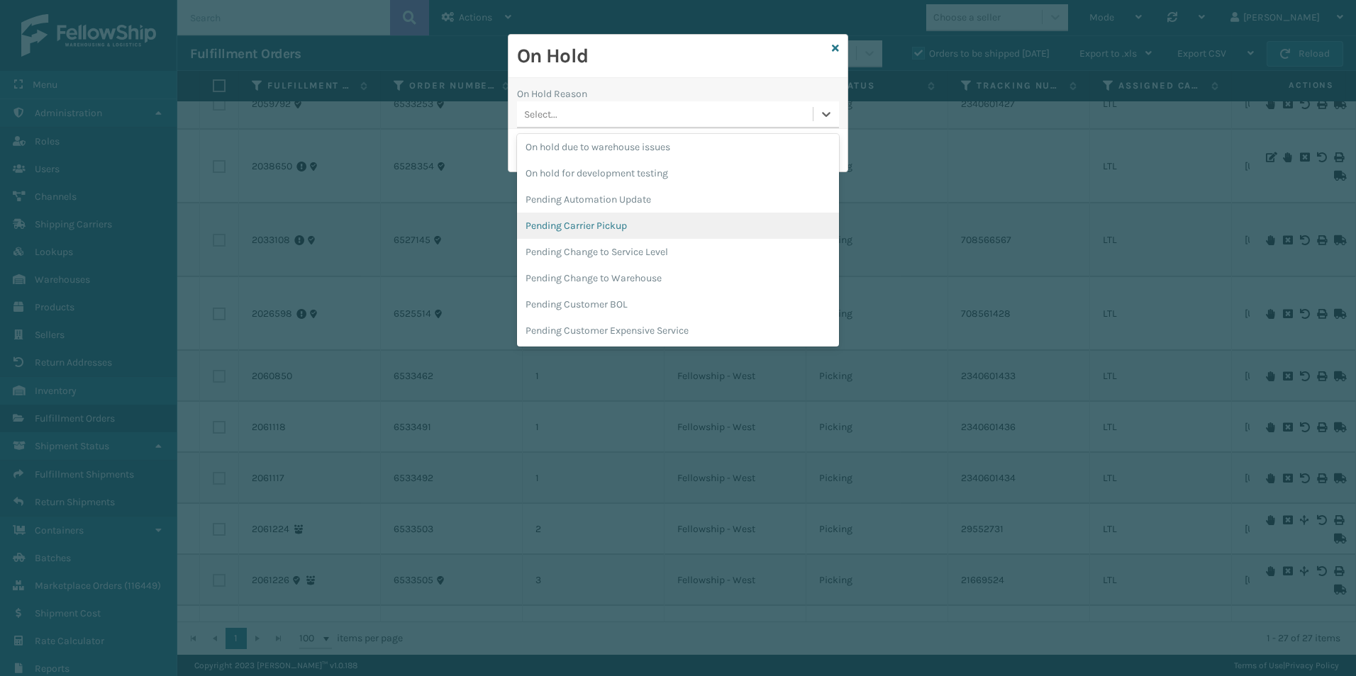
click at [564, 219] on div "Pending Carrier Pickup" at bounding box center [678, 226] width 322 height 26
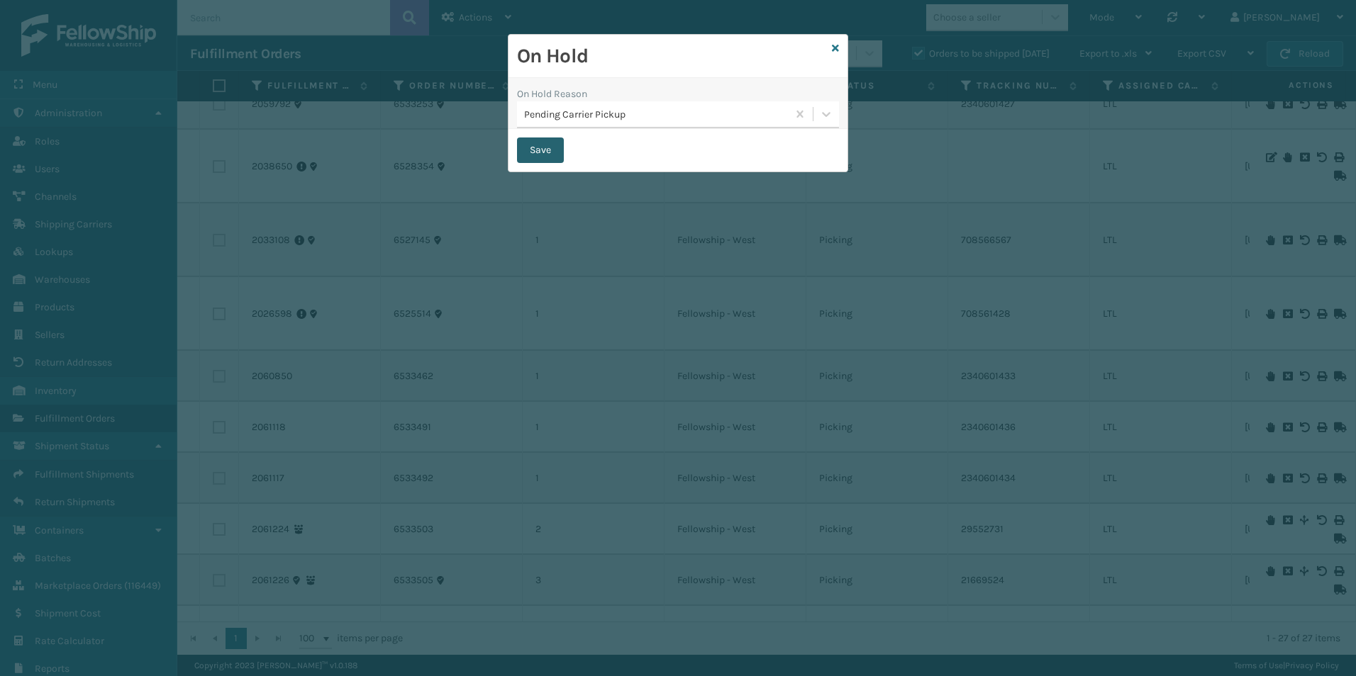
click at [533, 145] on button "Save" at bounding box center [540, 151] width 47 height 26
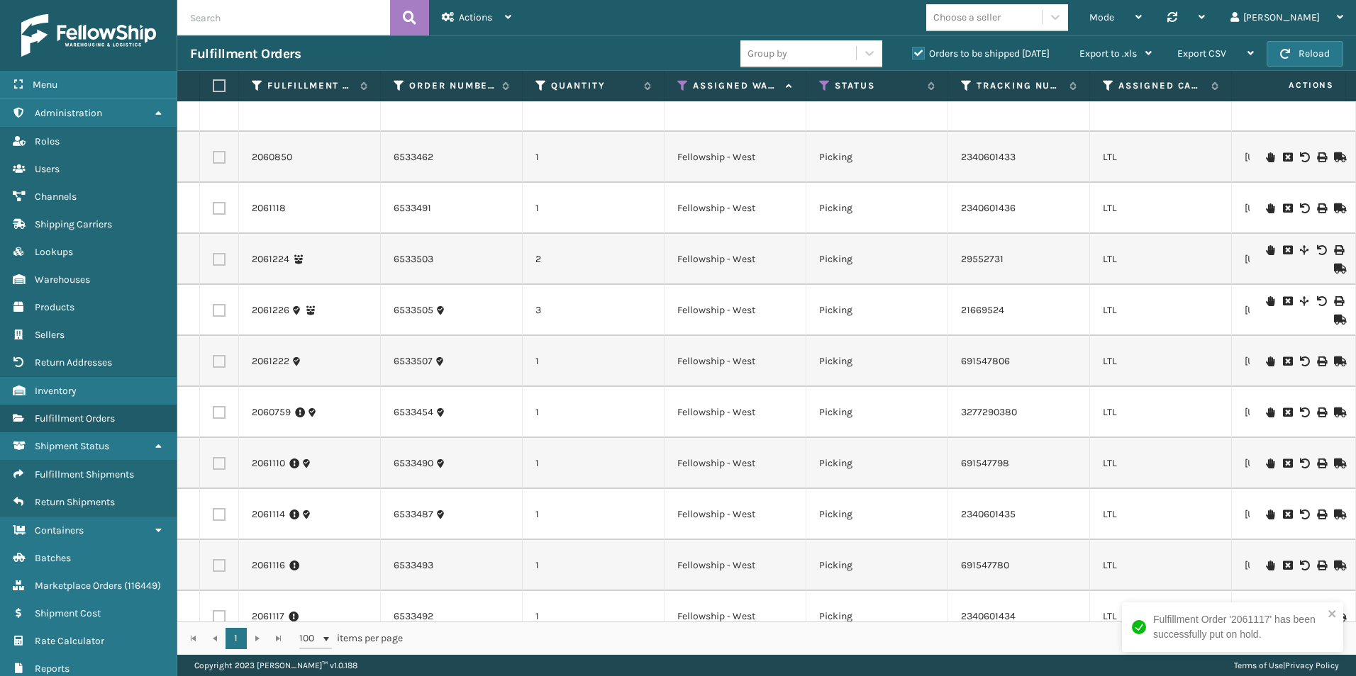
scroll to position [959, 0]
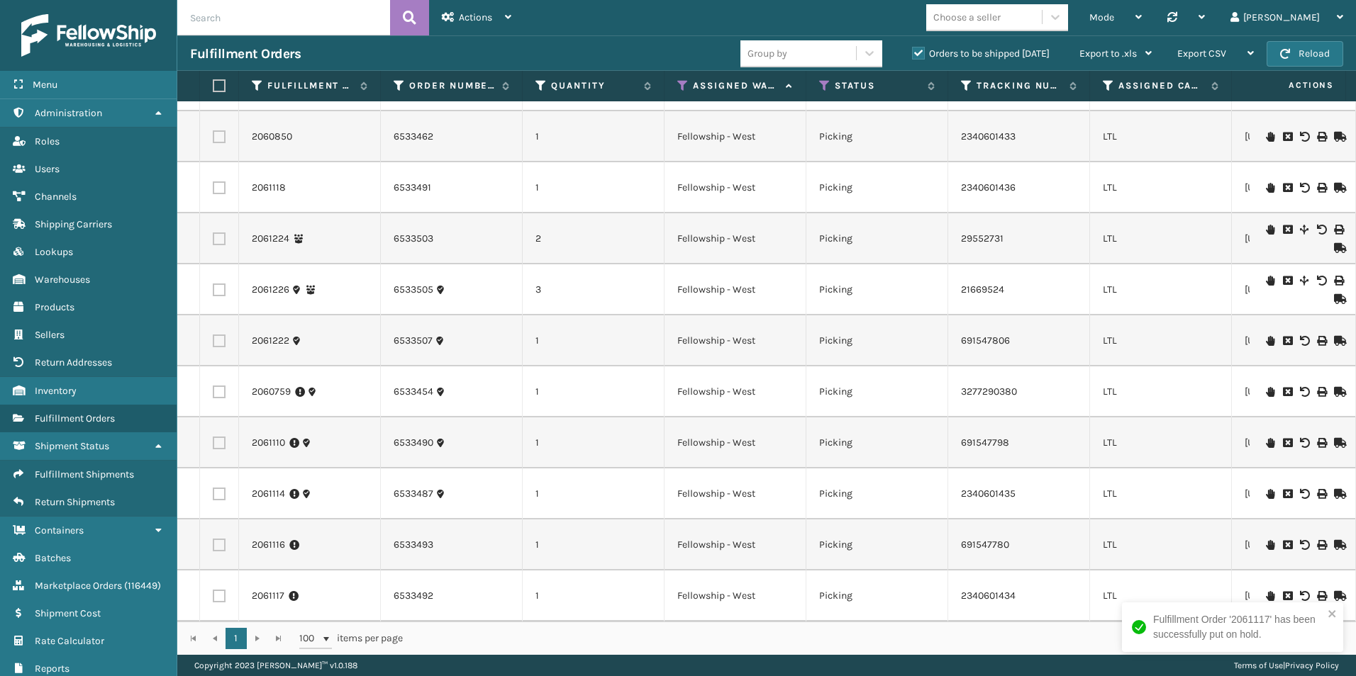
click at [1266, 183] on icon at bounding box center [1270, 188] width 9 height 10
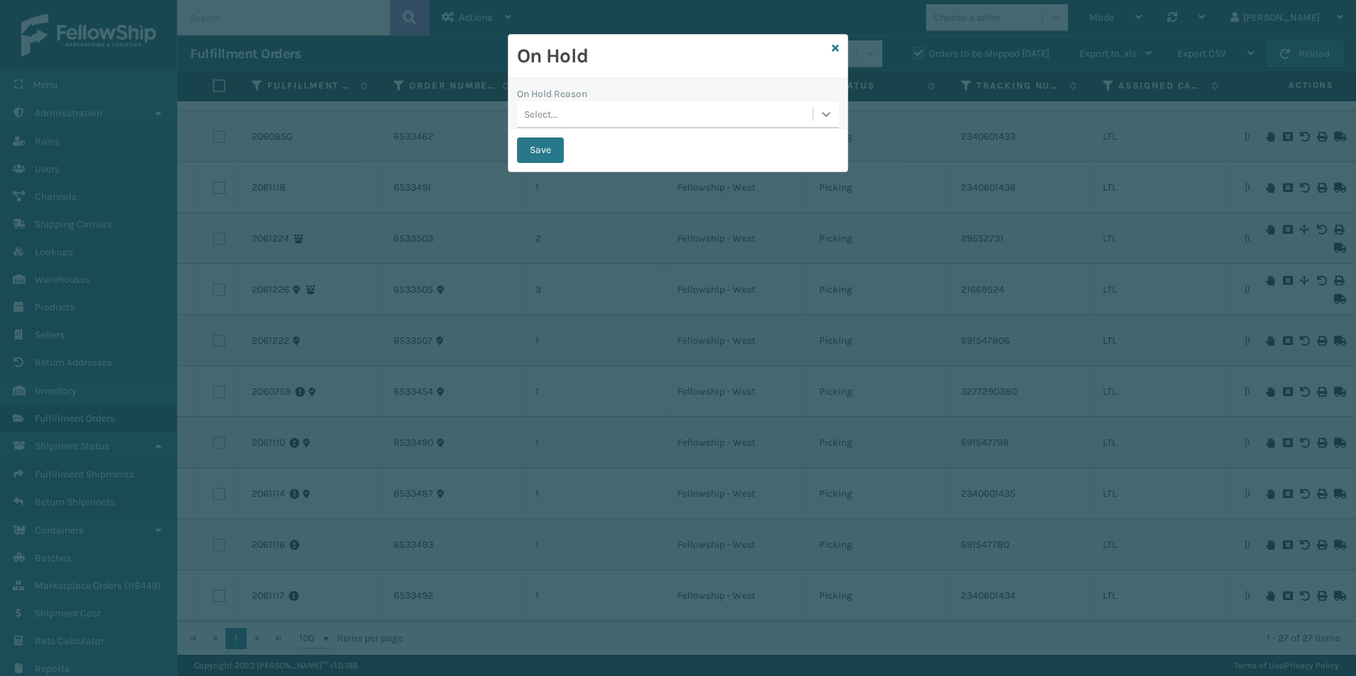
click at [817, 116] on div at bounding box center [826, 114] width 26 height 26
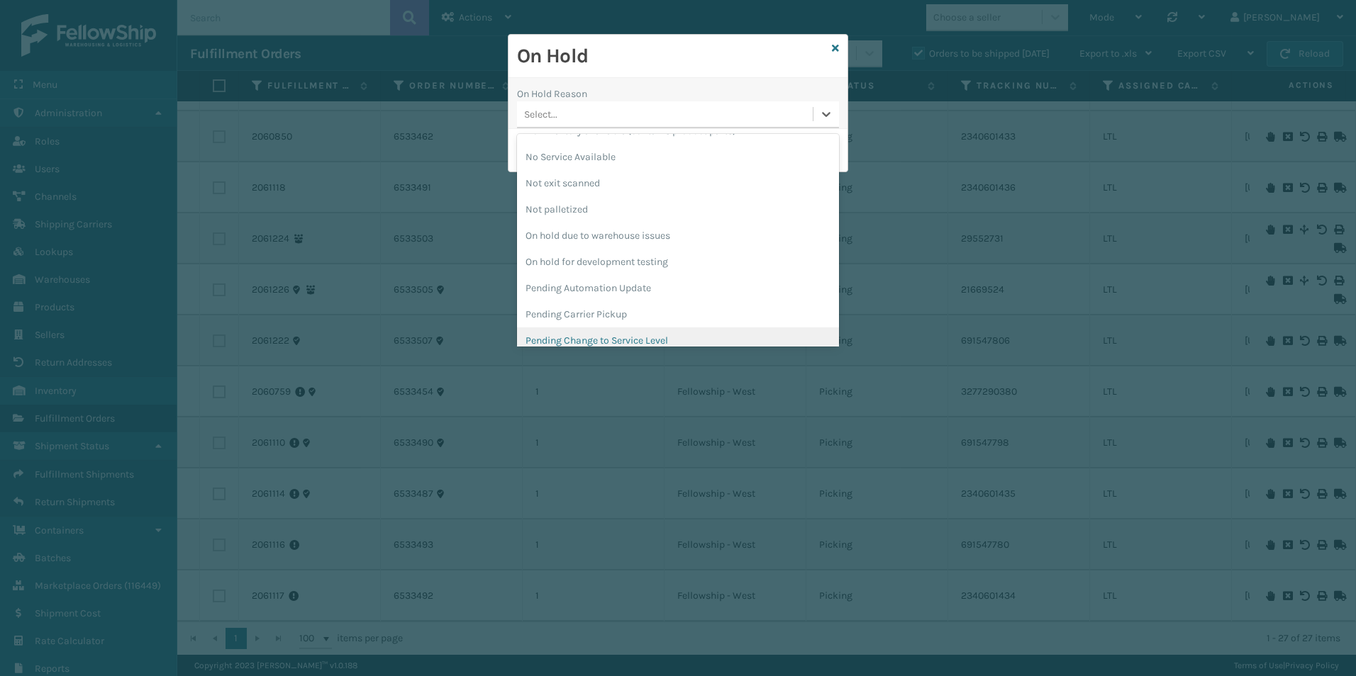
scroll to position [425, 0]
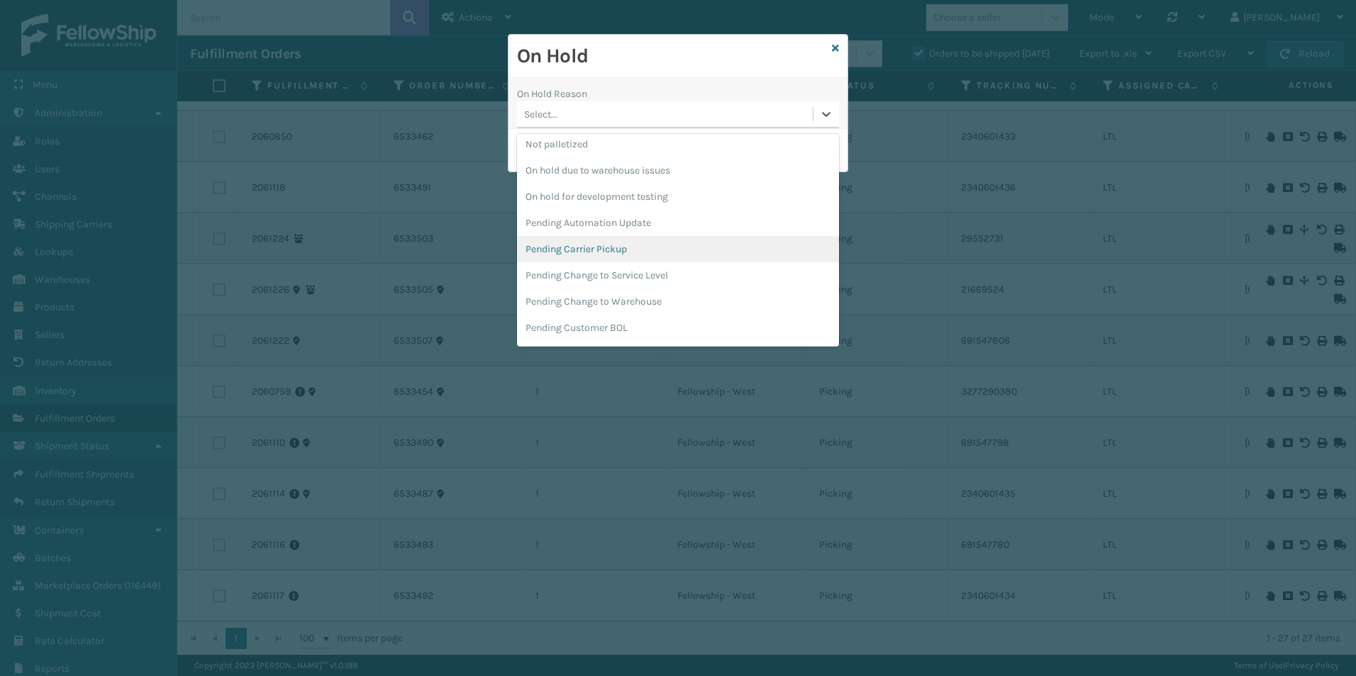
click at [617, 245] on div "Pending Carrier Pickup" at bounding box center [678, 249] width 322 height 26
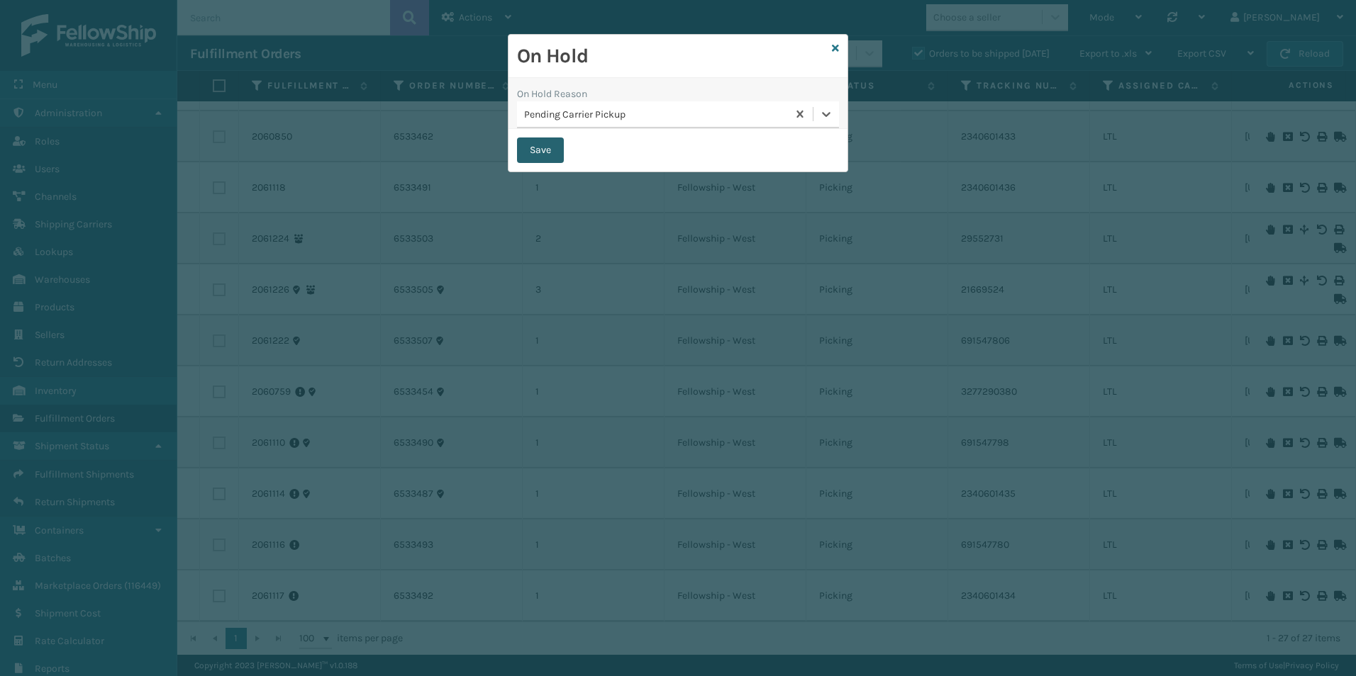
click at [542, 147] on button "Save" at bounding box center [540, 151] width 47 height 26
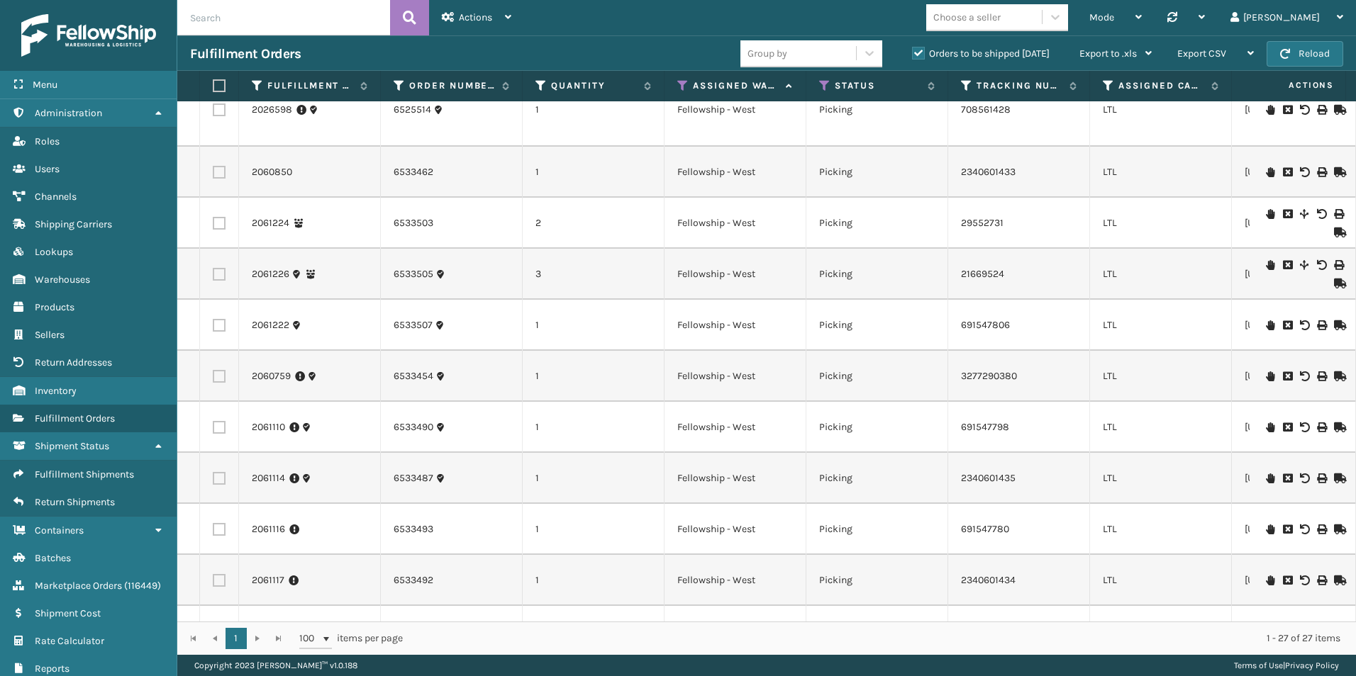
scroll to position [888, 0]
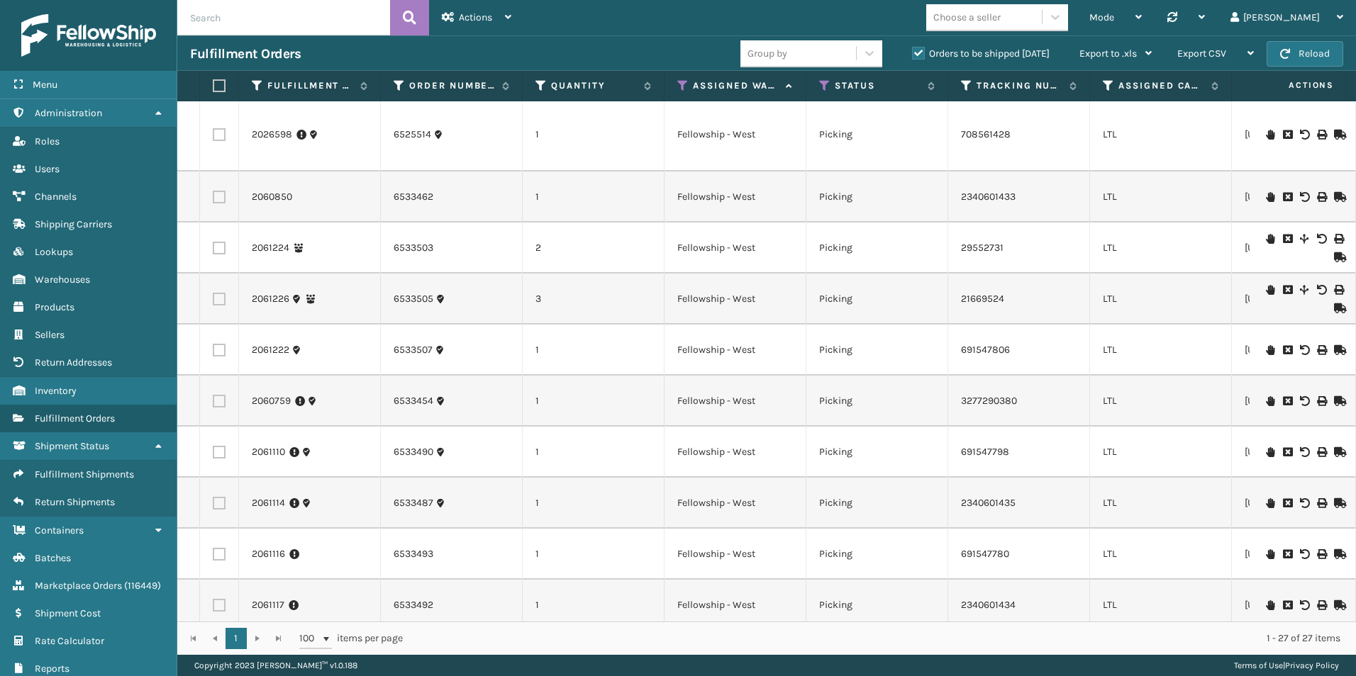
click at [1266, 350] on icon at bounding box center [1270, 350] width 9 height 10
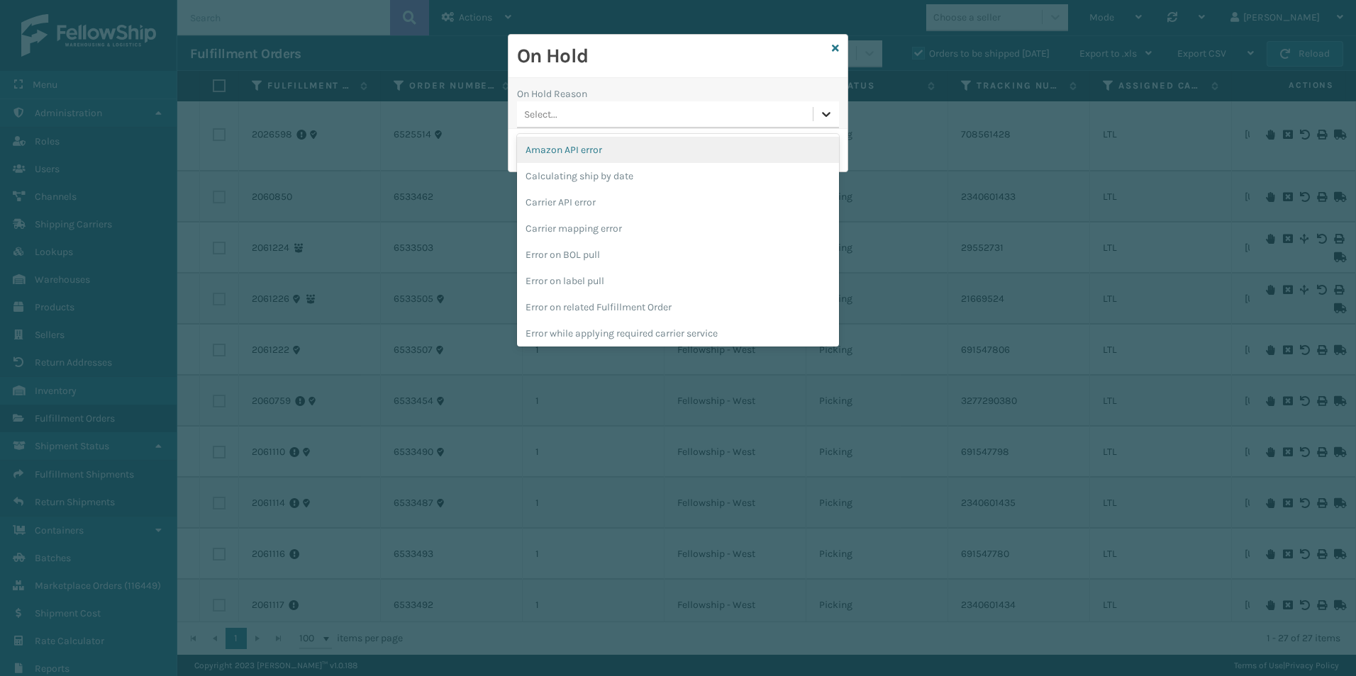
click at [827, 116] on icon at bounding box center [826, 114] width 9 height 5
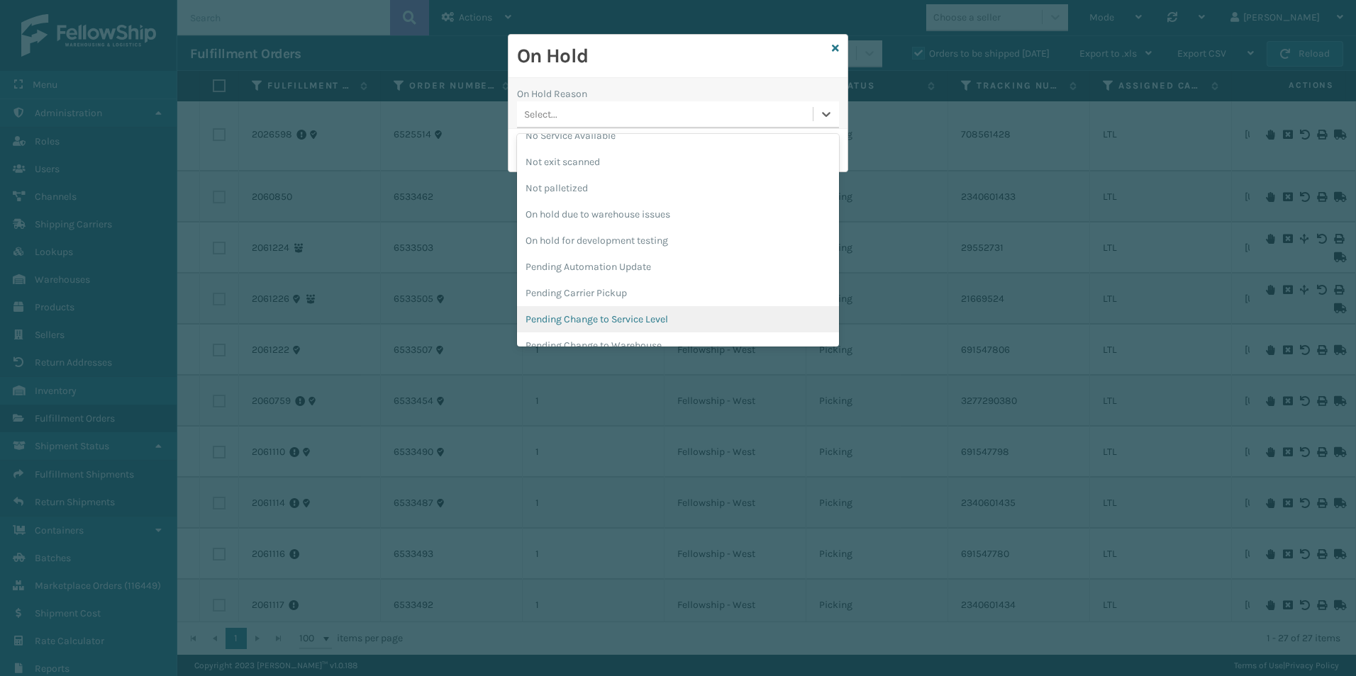
scroll to position [425, 0]
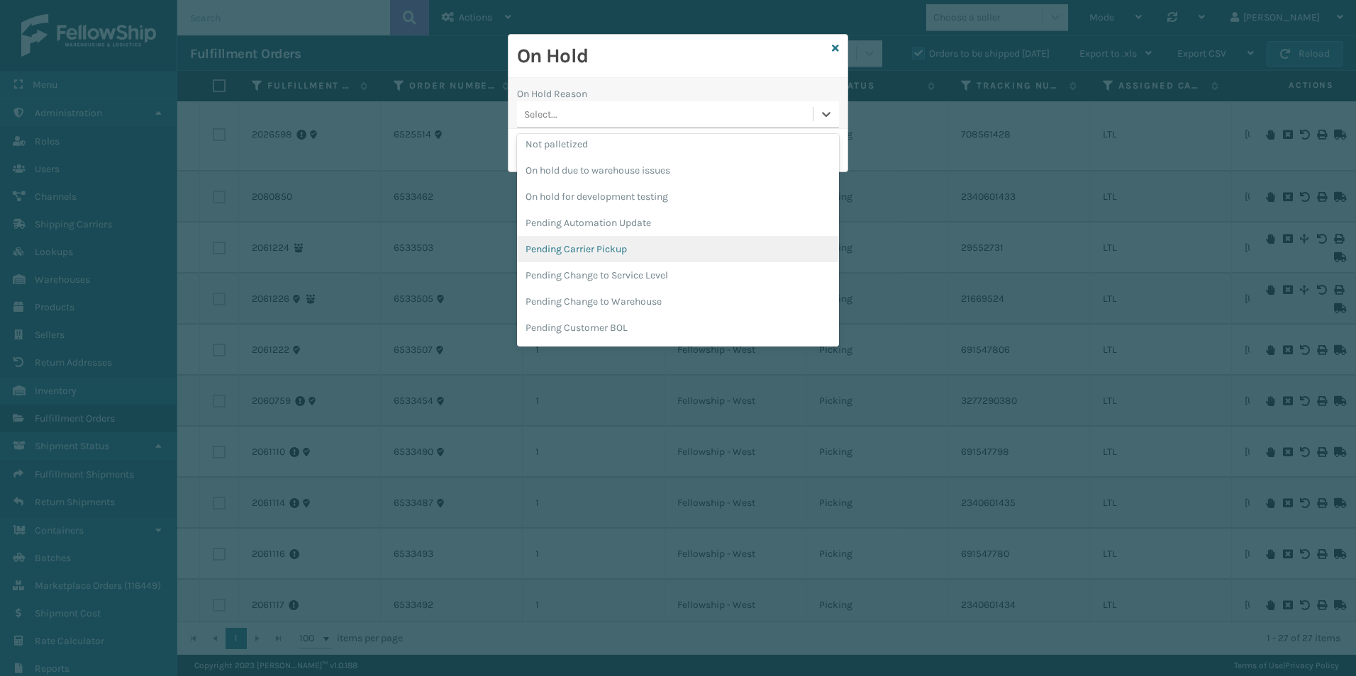
click at [565, 252] on div "Pending Carrier Pickup" at bounding box center [678, 249] width 322 height 26
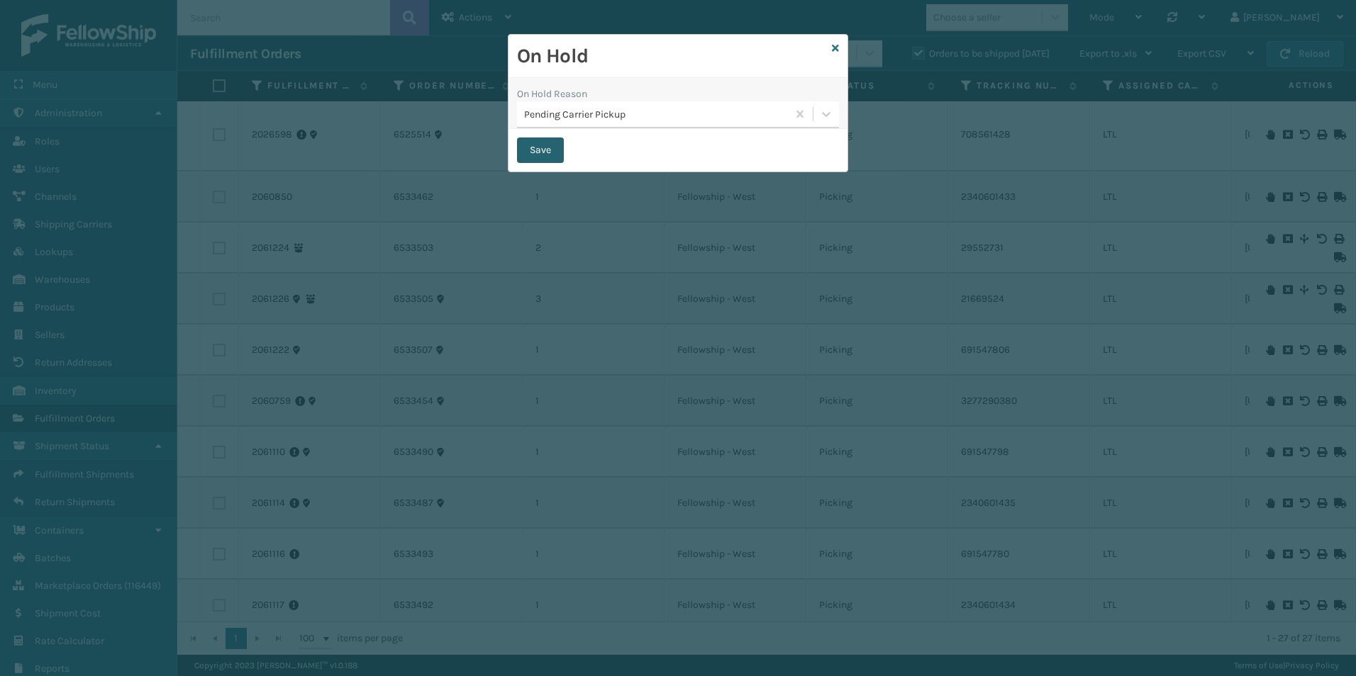
click at [529, 148] on button "Save" at bounding box center [540, 151] width 47 height 26
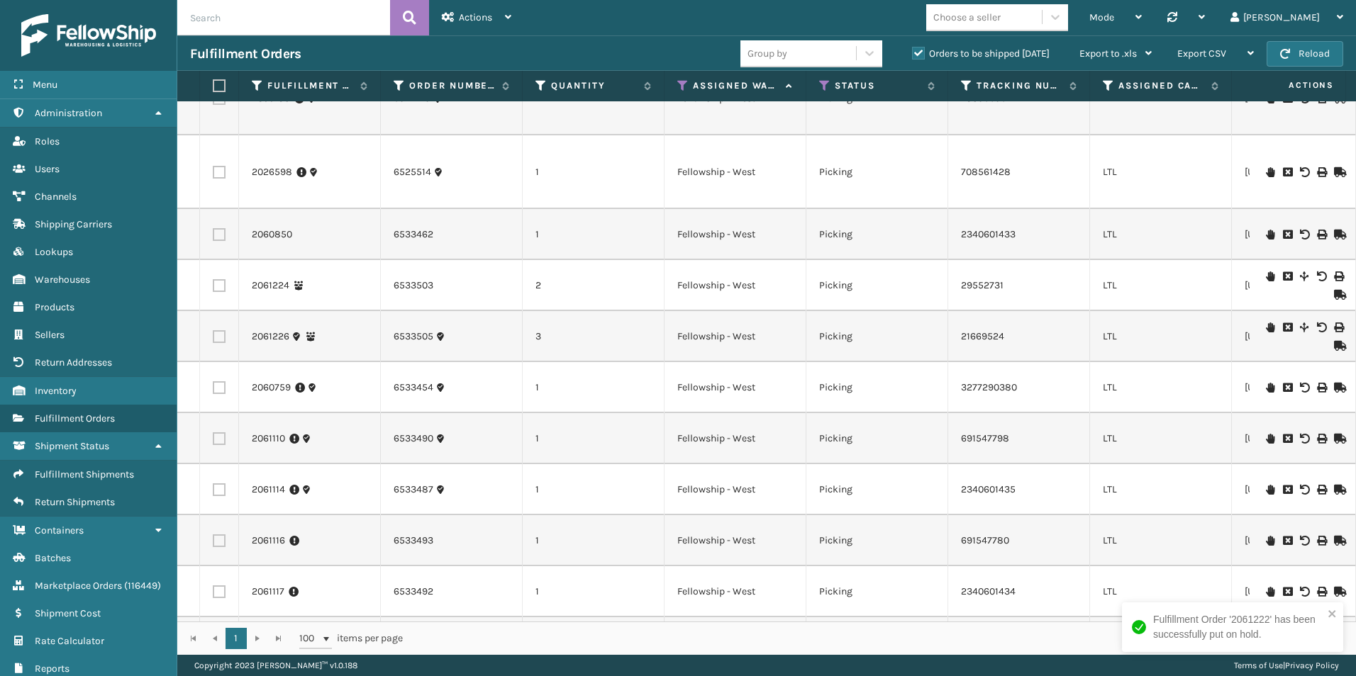
scroll to position [709, 0]
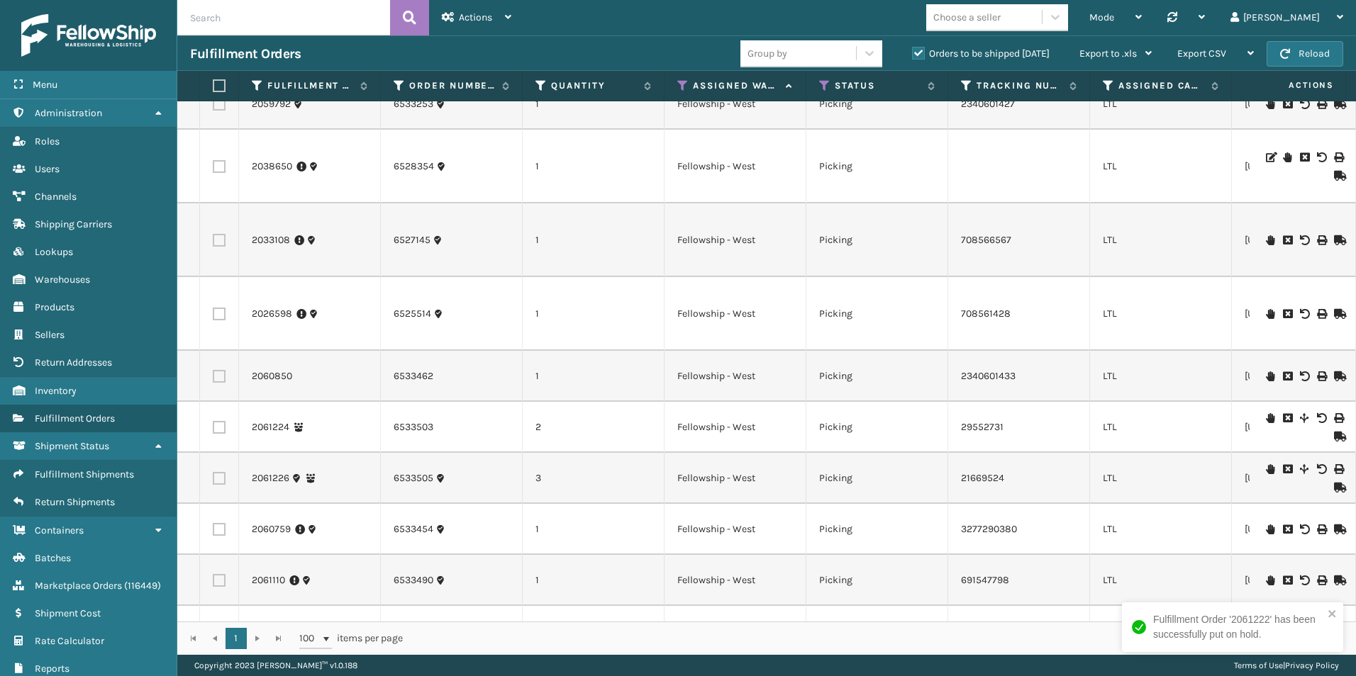
click at [1266, 417] on icon at bounding box center [1270, 418] width 9 height 10
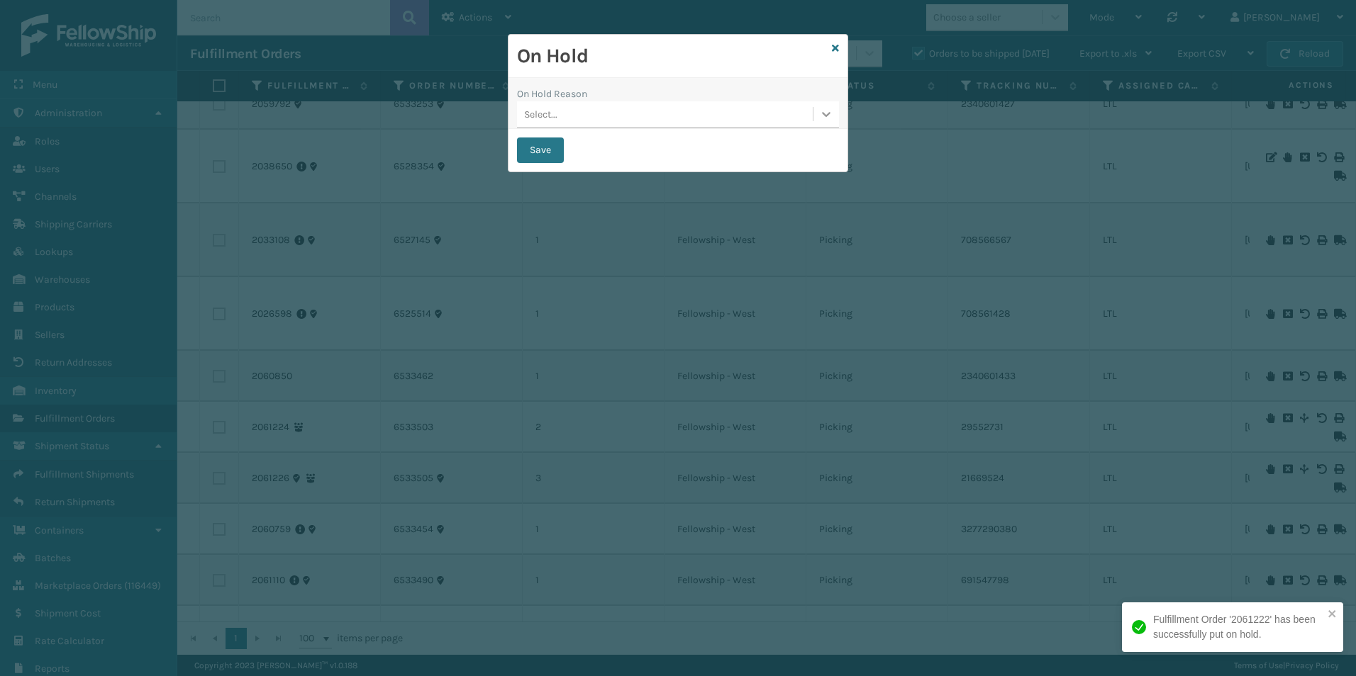
click at [827, 111] on icon at bounding box center [826, 114] width 14 height 14
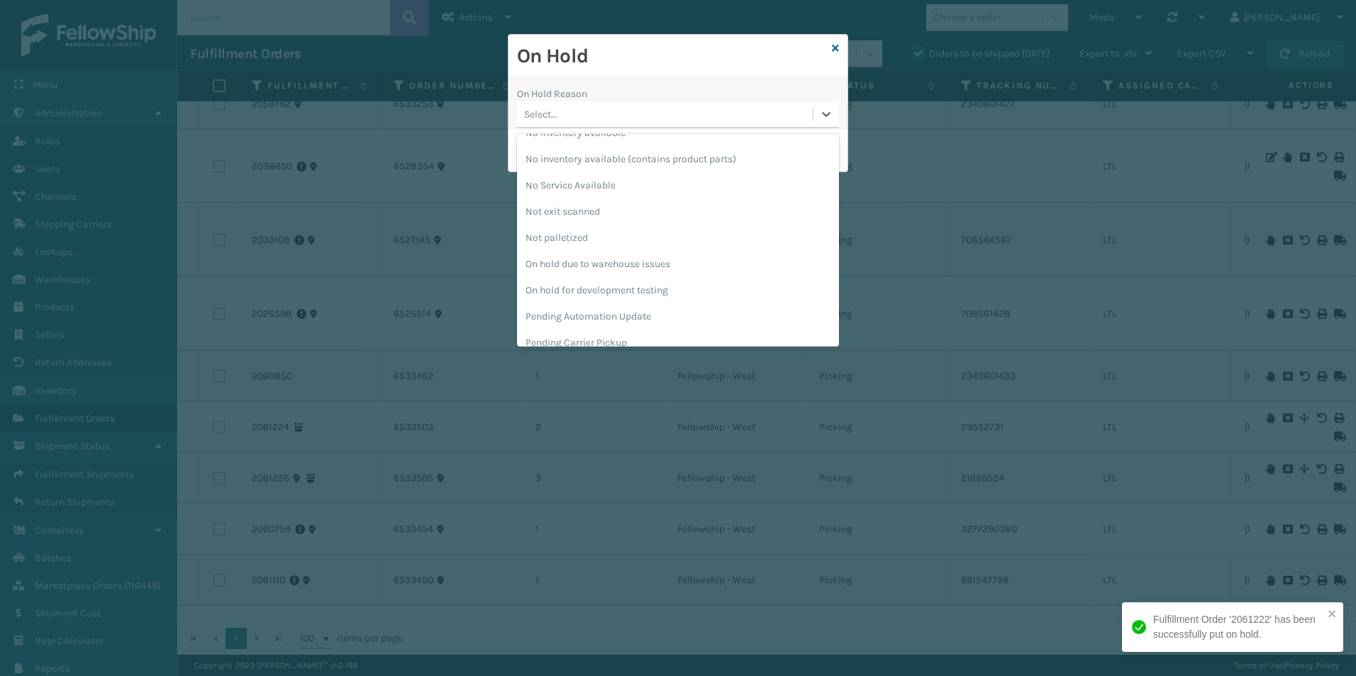
scroll to position [425, 0]
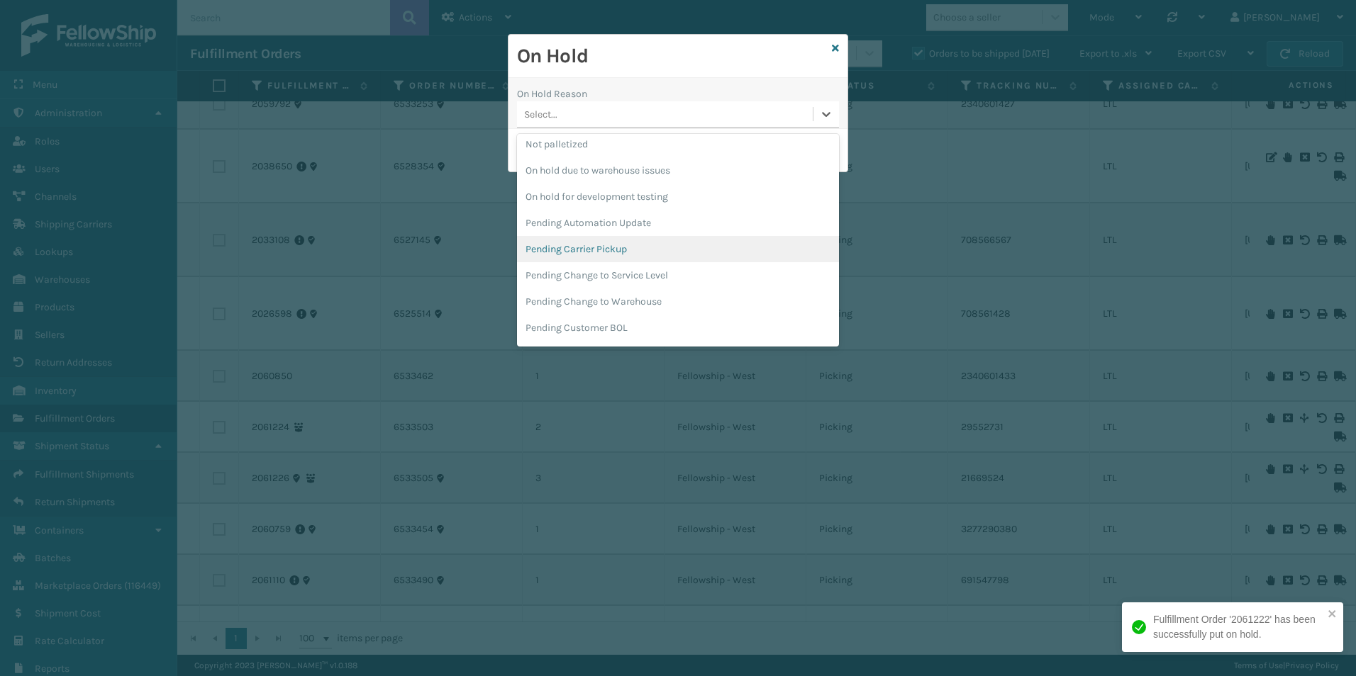
click at [570, 252] on div "Pending Carrier Pickup" at bounding box center [678, 249] width 322 height 26
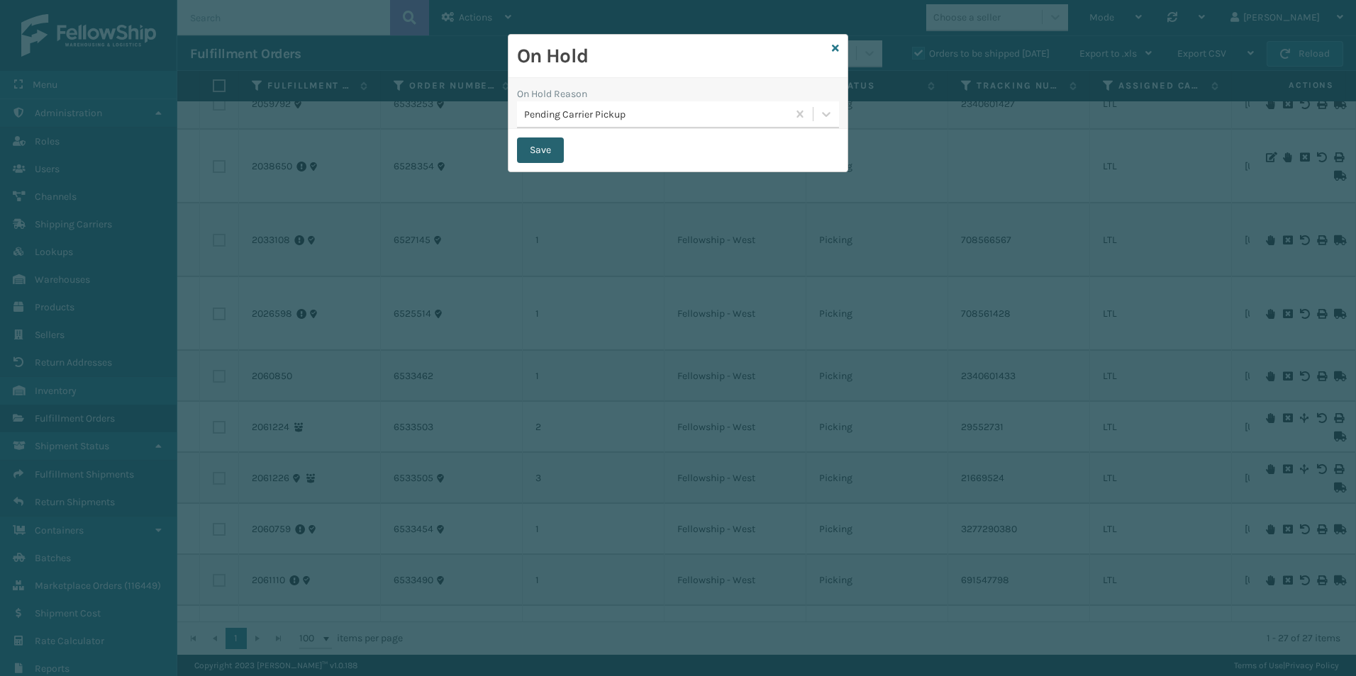
click at [534, 149] on button "Save" at bounding box center [540, 151] width 47 height 26
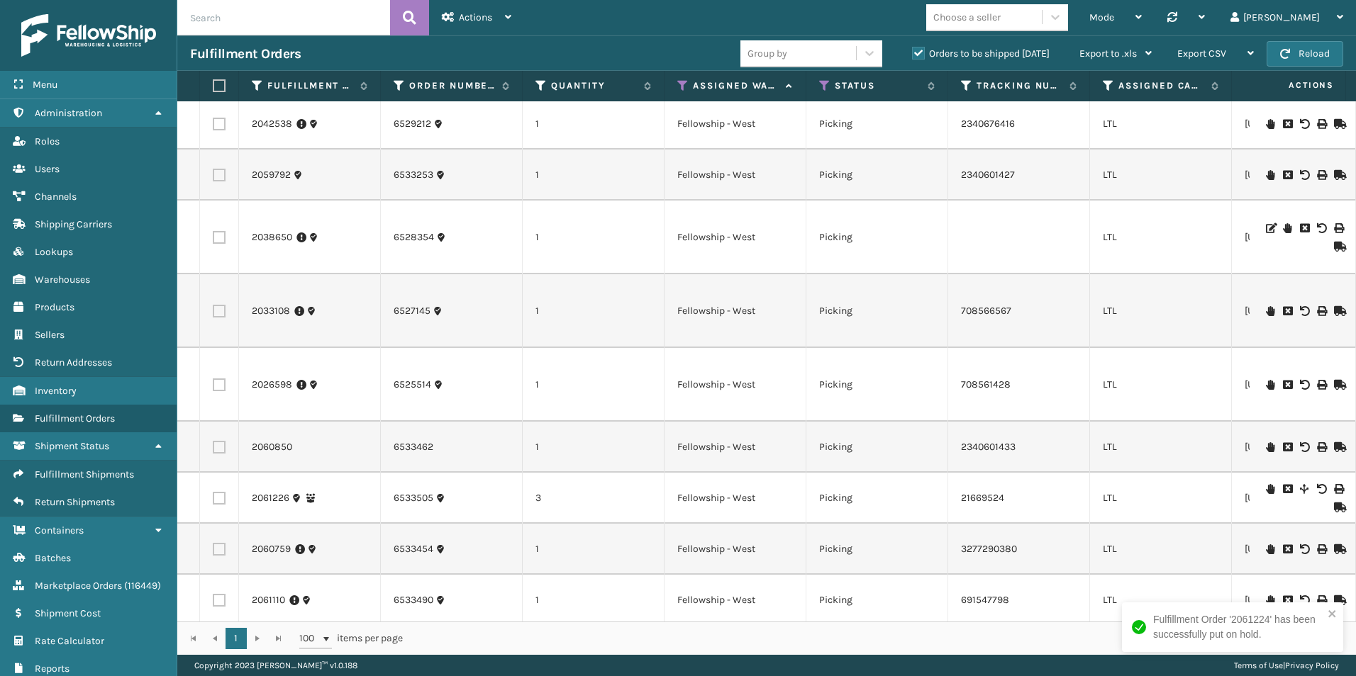
scroll to position [709, 0]
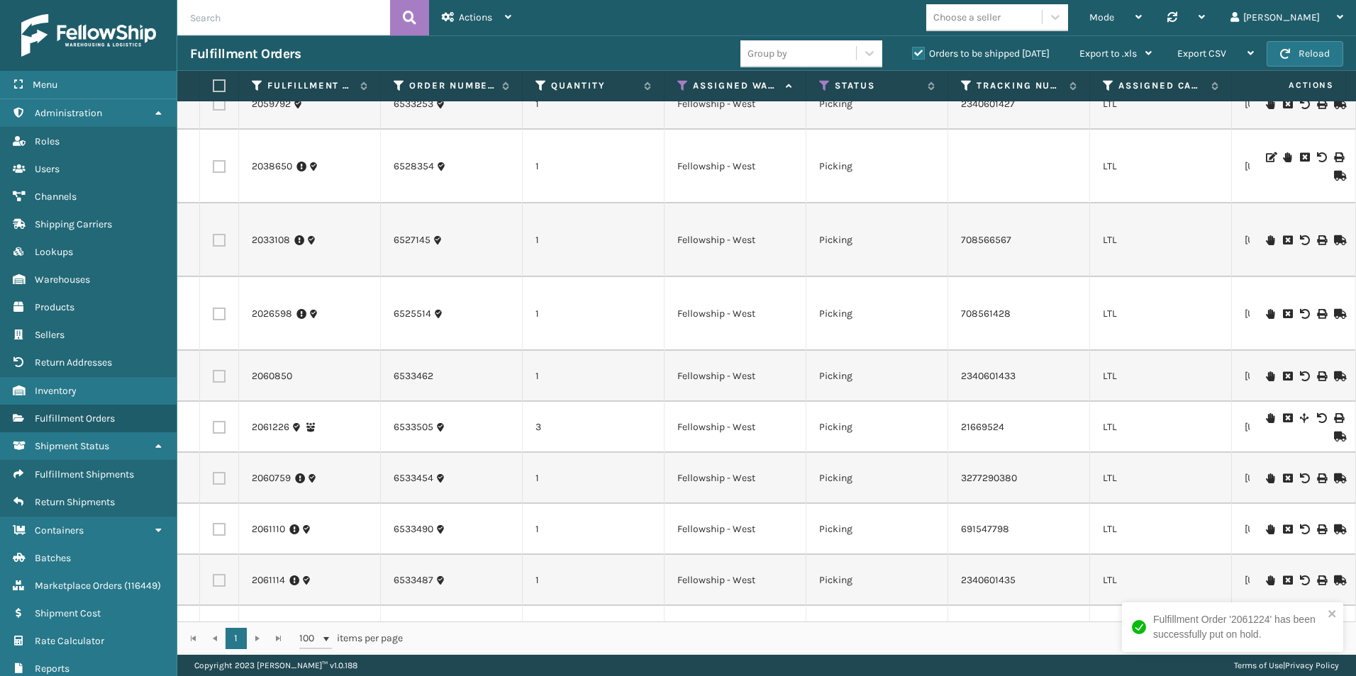
click at [1266, 417] on icon at bounding box center [1270, 418] width 9 height 10
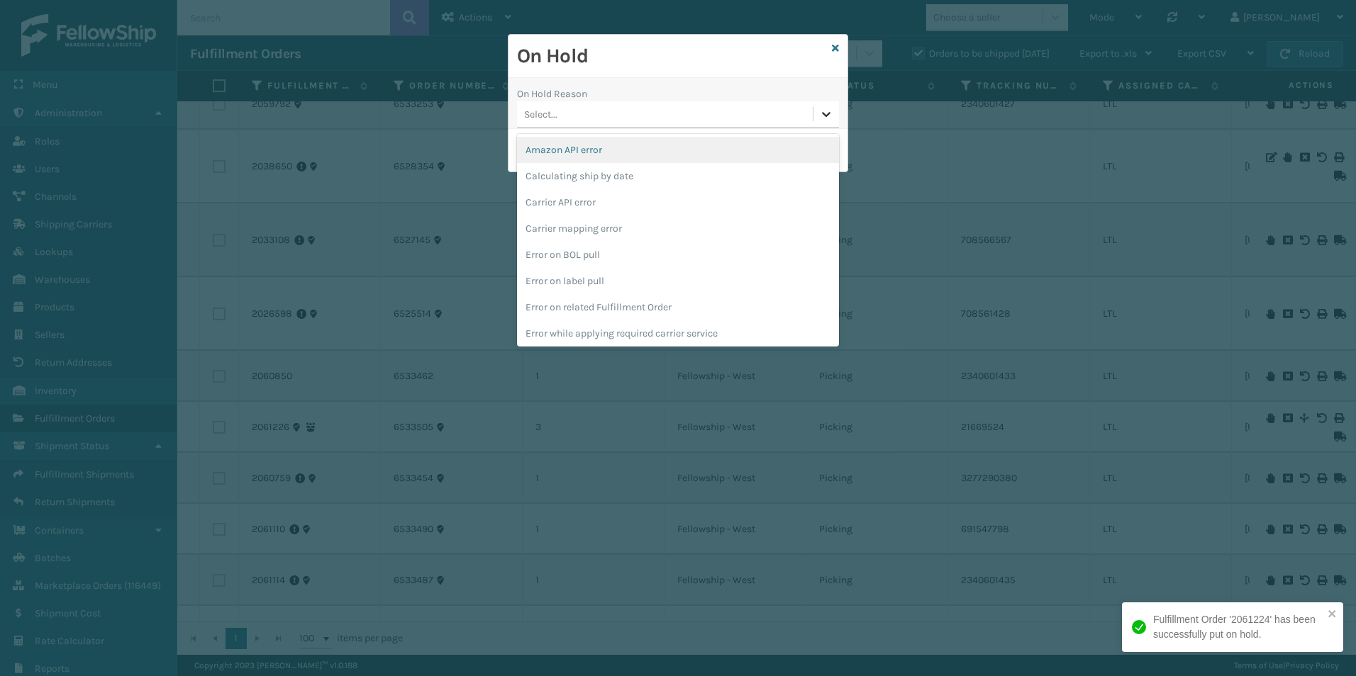
click at [830, 113] on icon at bounding box center [826, 114] width 14 height 14
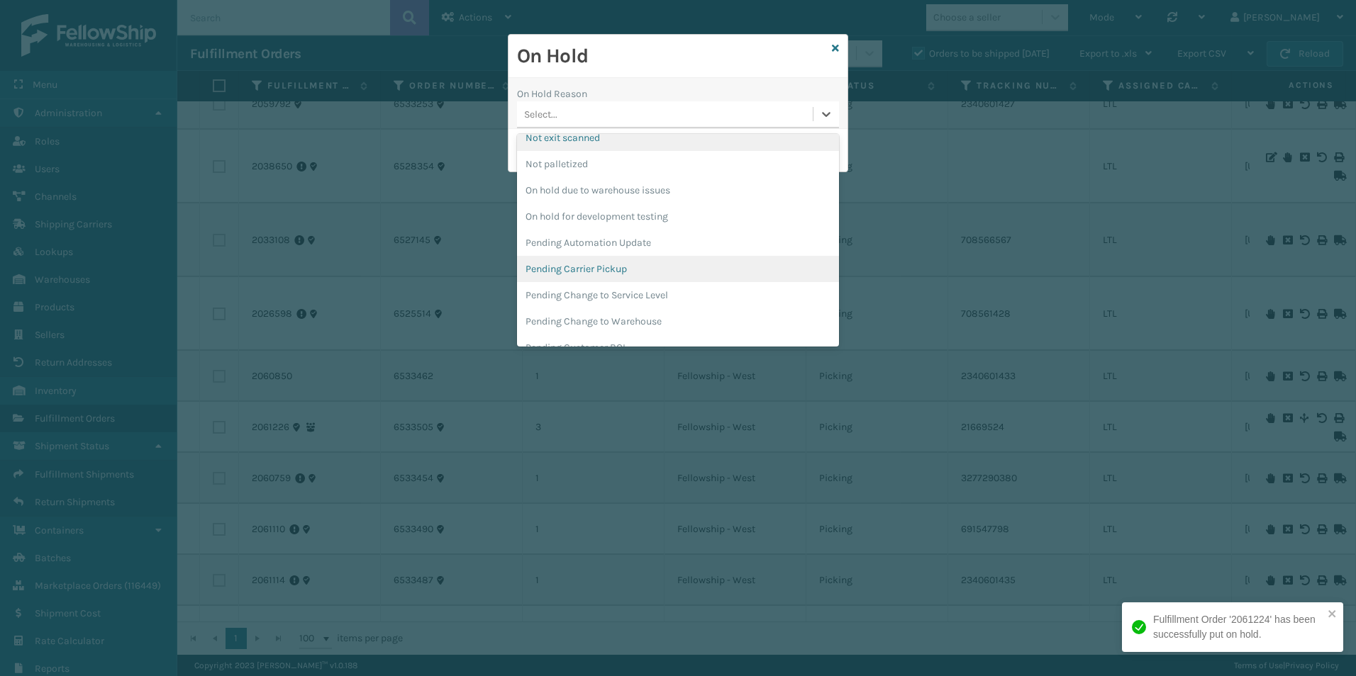
scroll to position [425, 0]
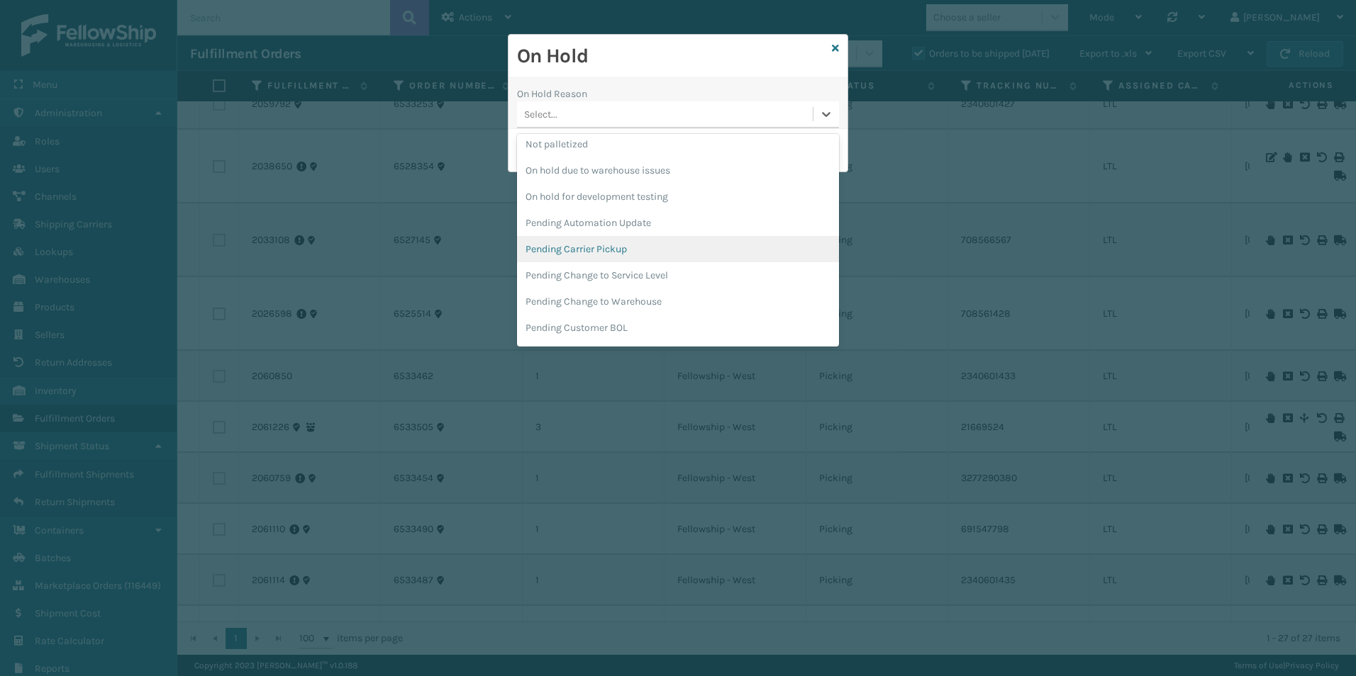
click at [596, 248] on div "Pending Carrier Pickup" at bounding box center [678, 249] width 322 height 26
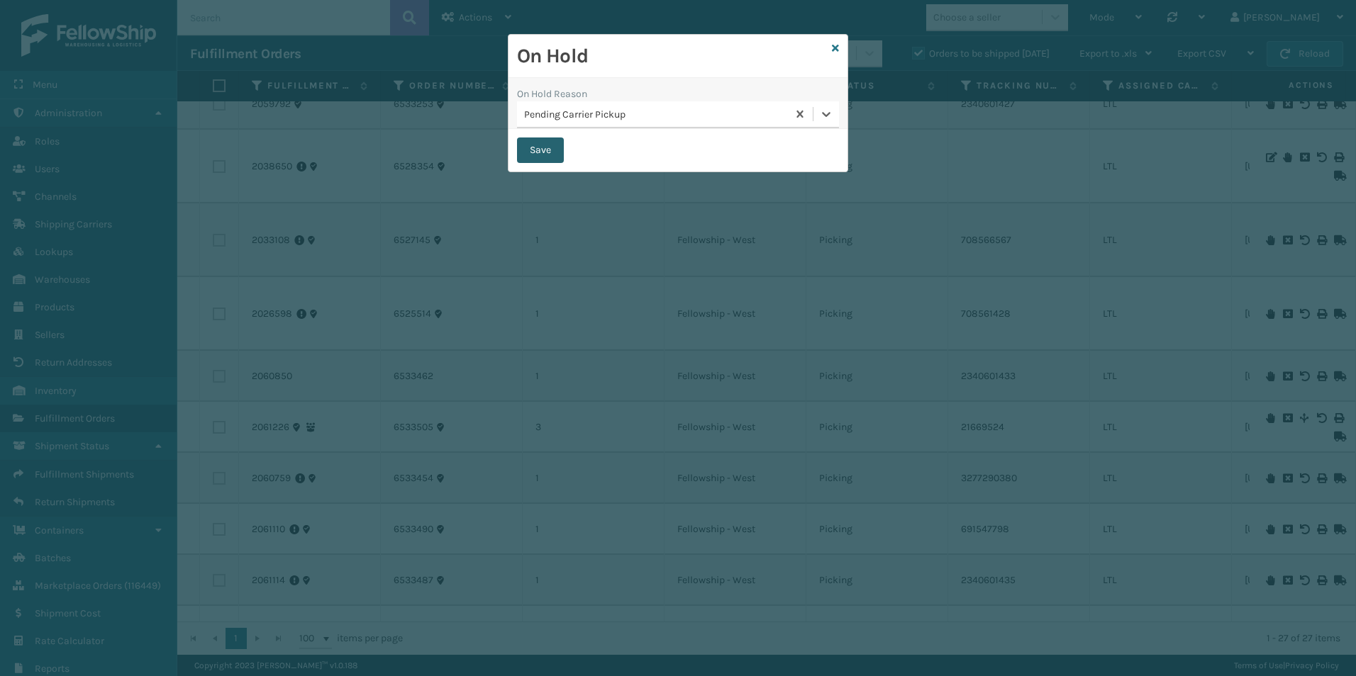
click at [547, 154] on button "Save" at bounding box center [540, 151] width 47 height 26
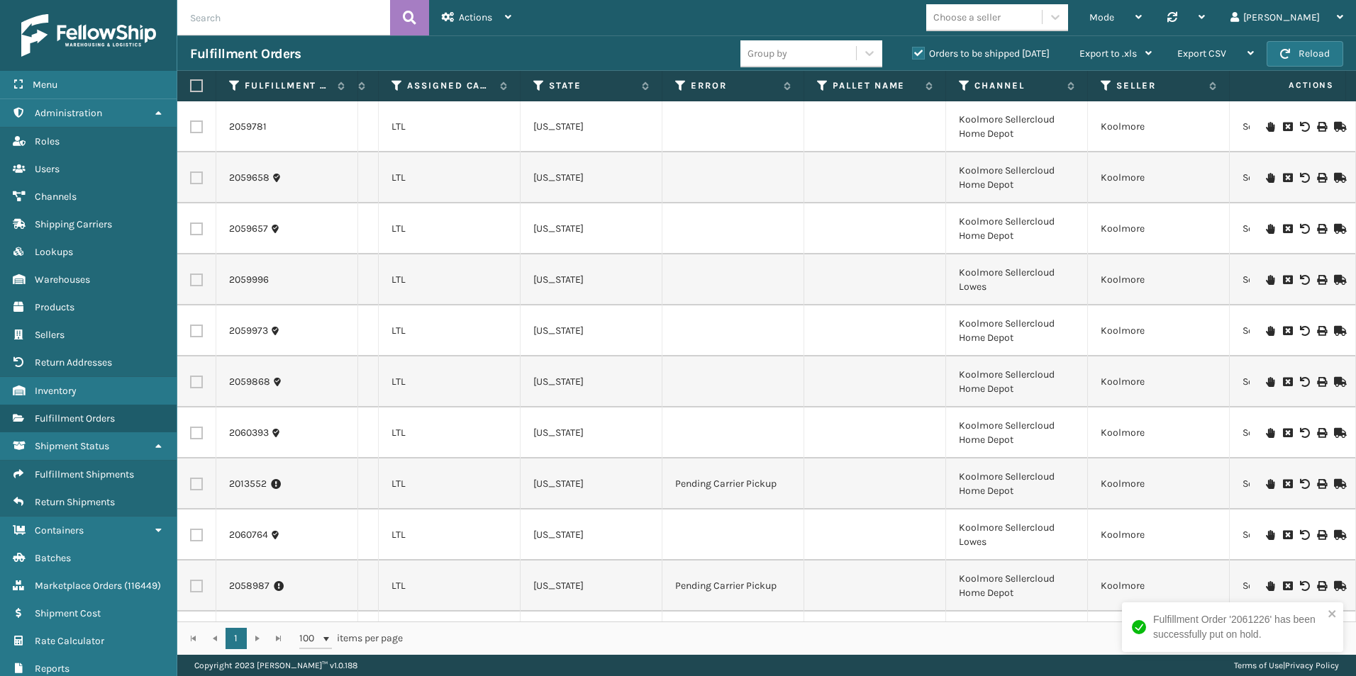
scroll to position [0, 776]
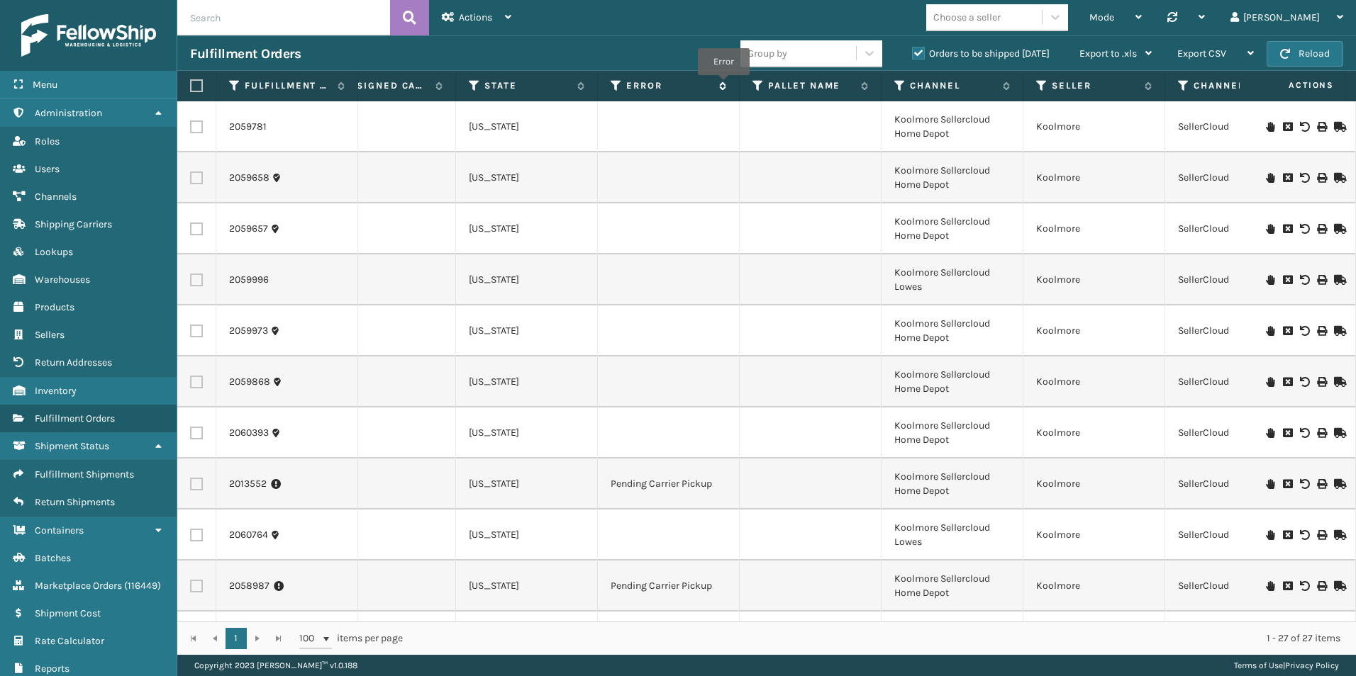
click at [723, 85] on icon at bounding box center [720, 86] width 11 height 9
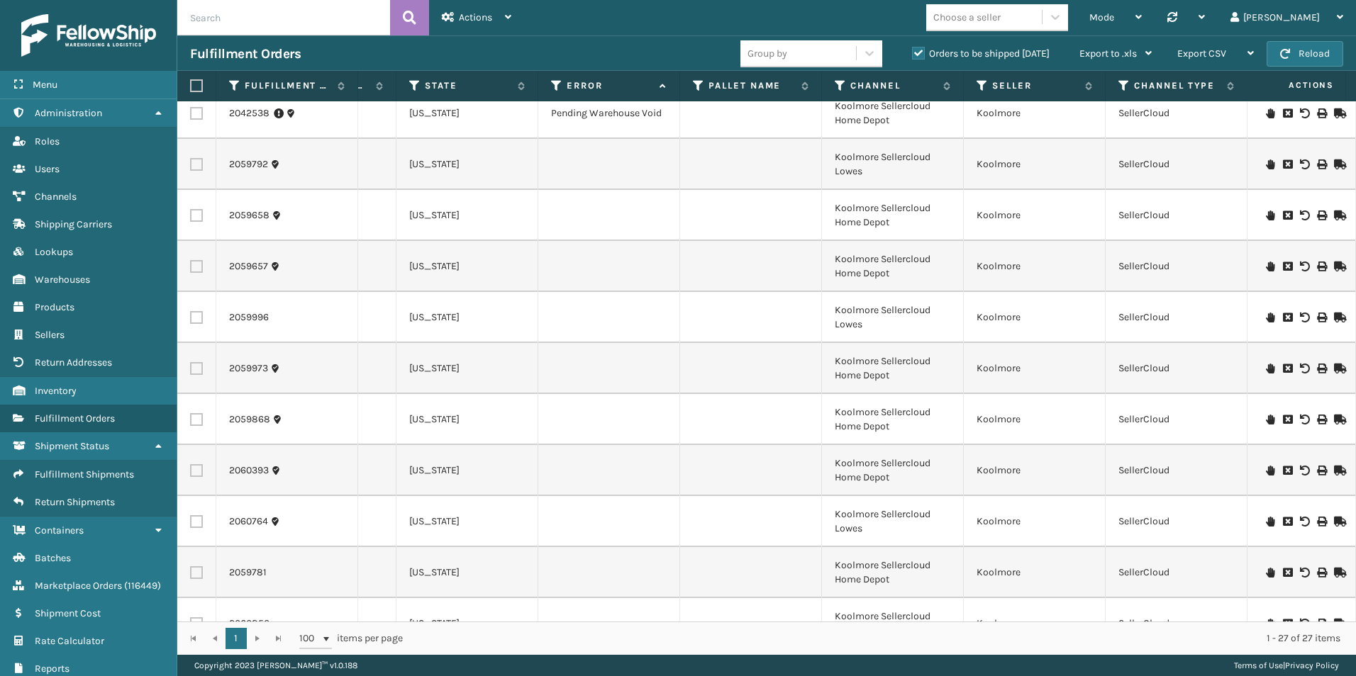
scroll to position [959, 835]
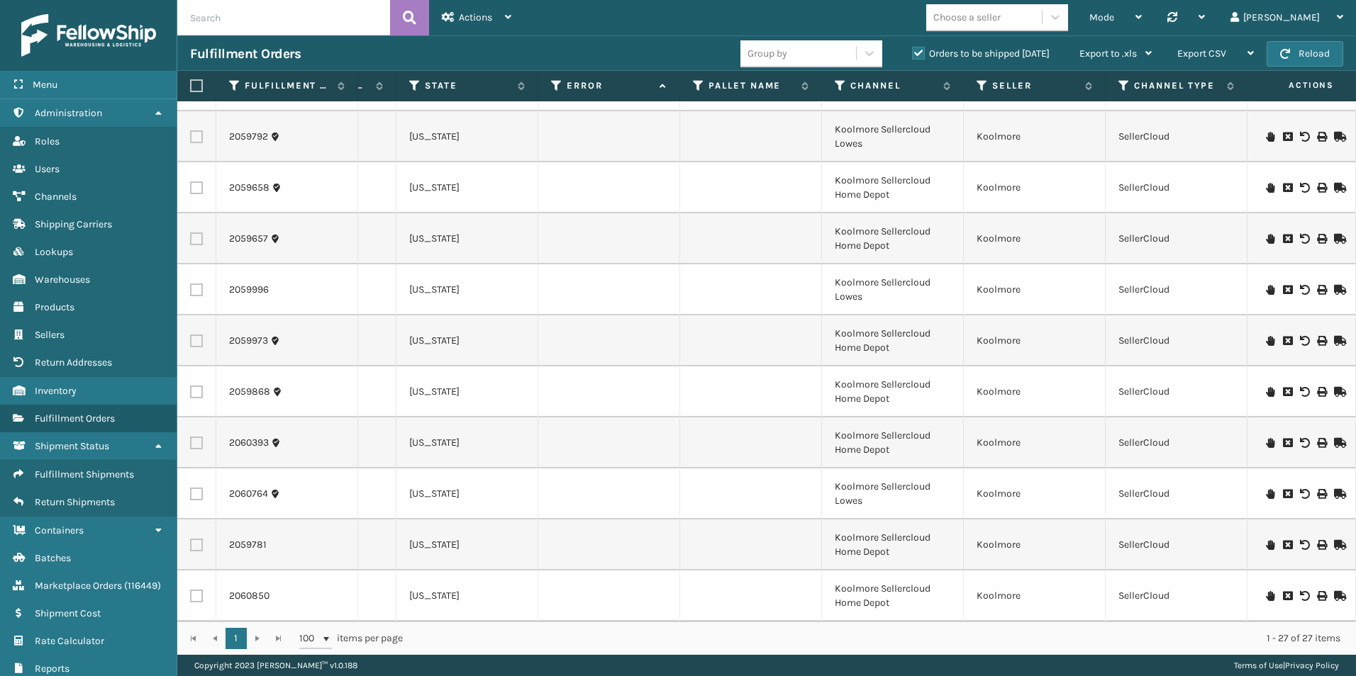
click at [583, 133] on td at bounding box center [609, 136] width 142 height 51
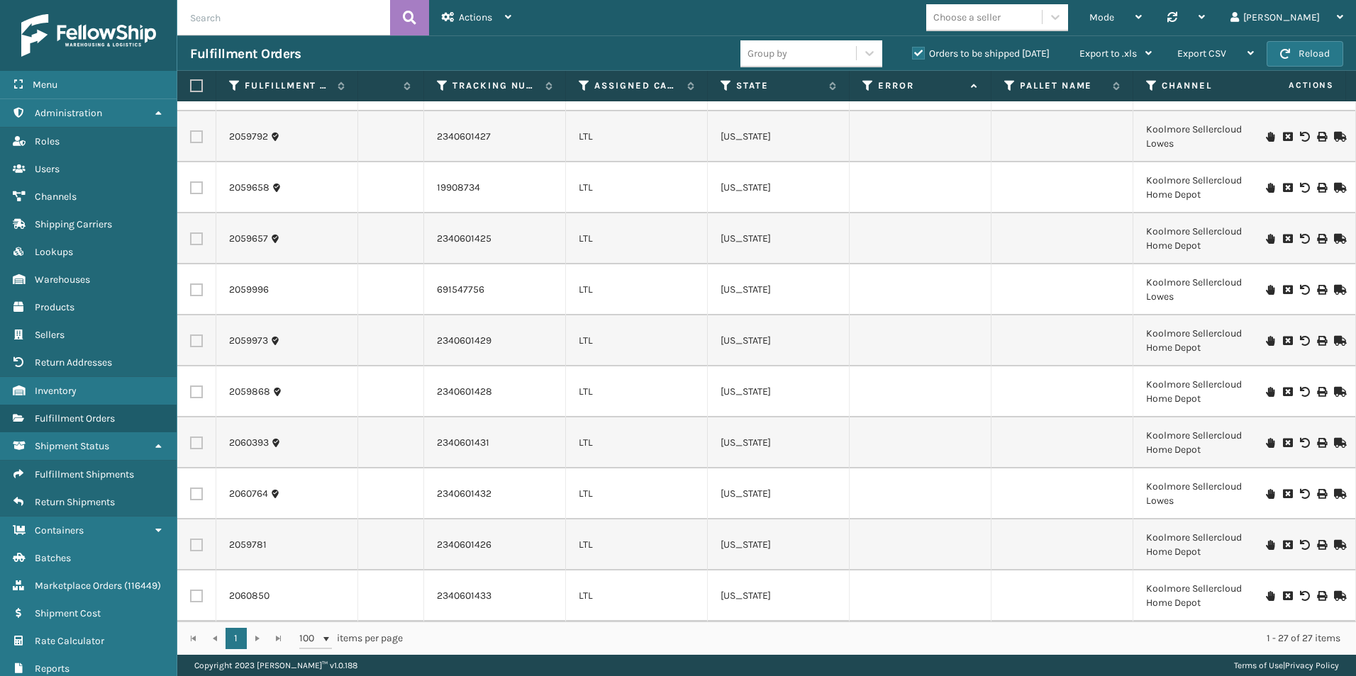
scroll to position [0, 11]
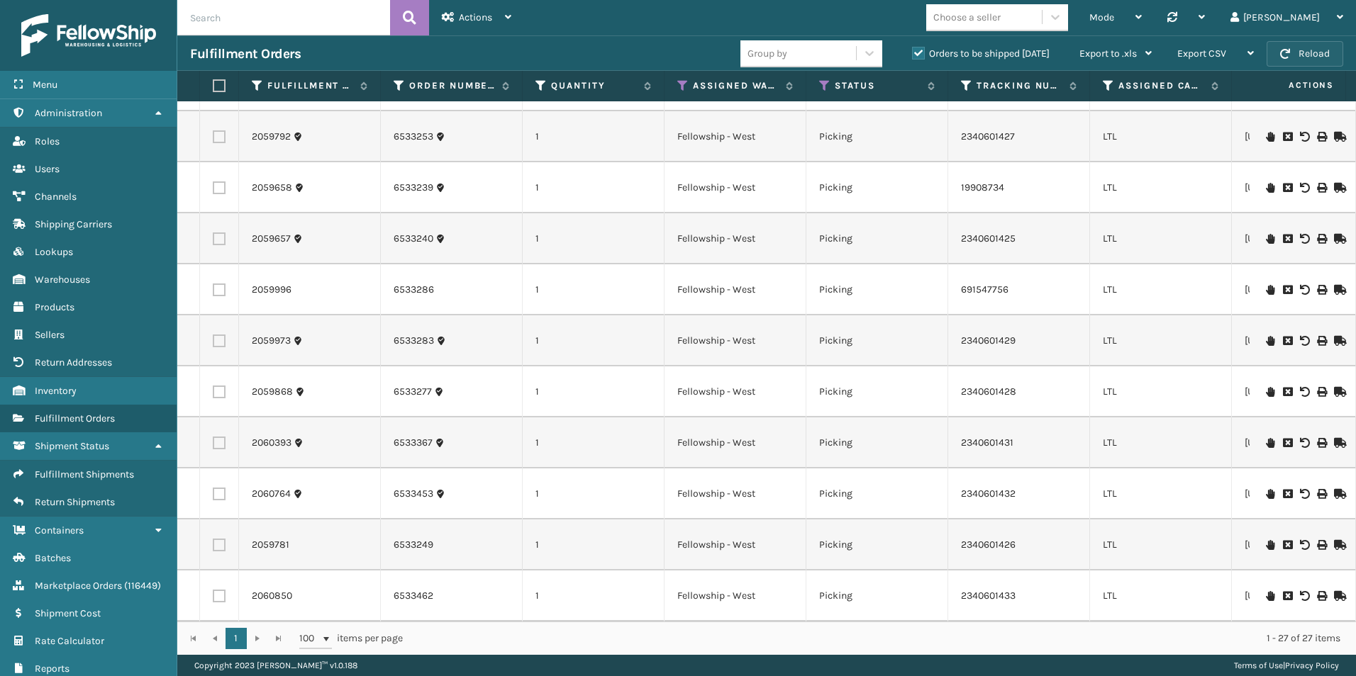
click at [1316, 45] on button "Reload" at bounding box center [1304, 54] width 77 height 26
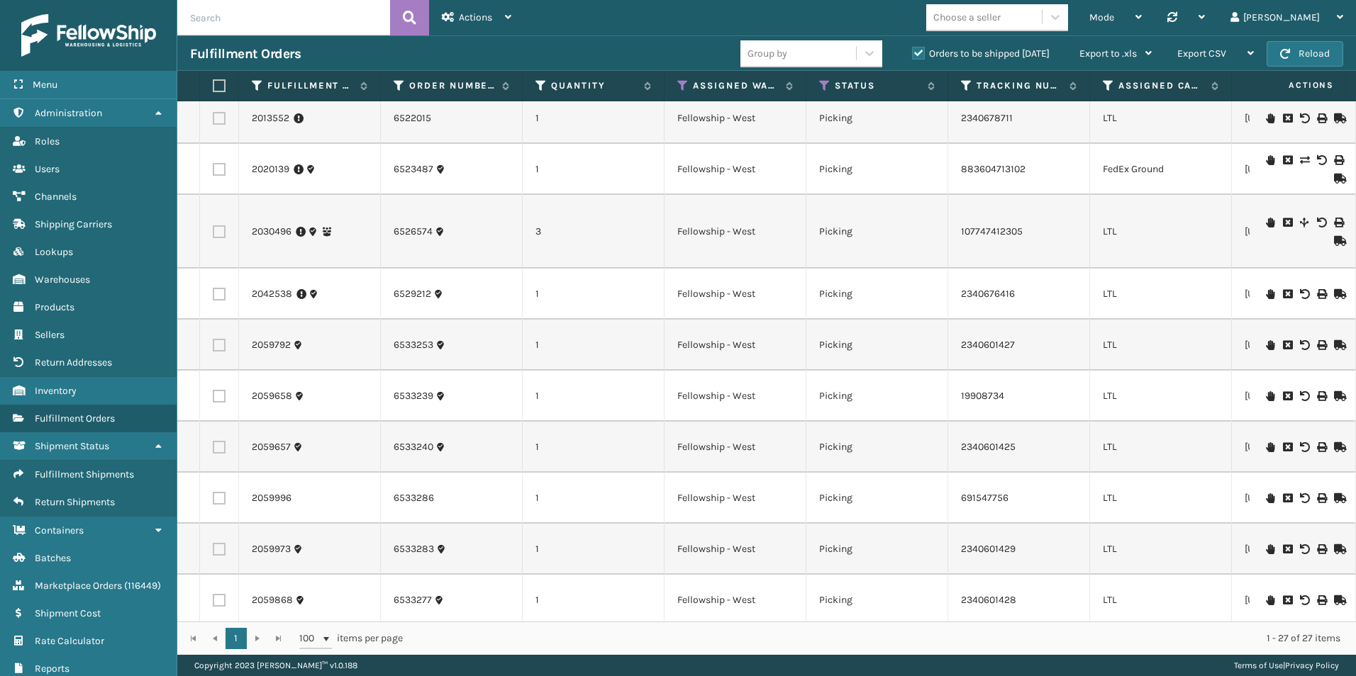
scroll to position [780, 0]
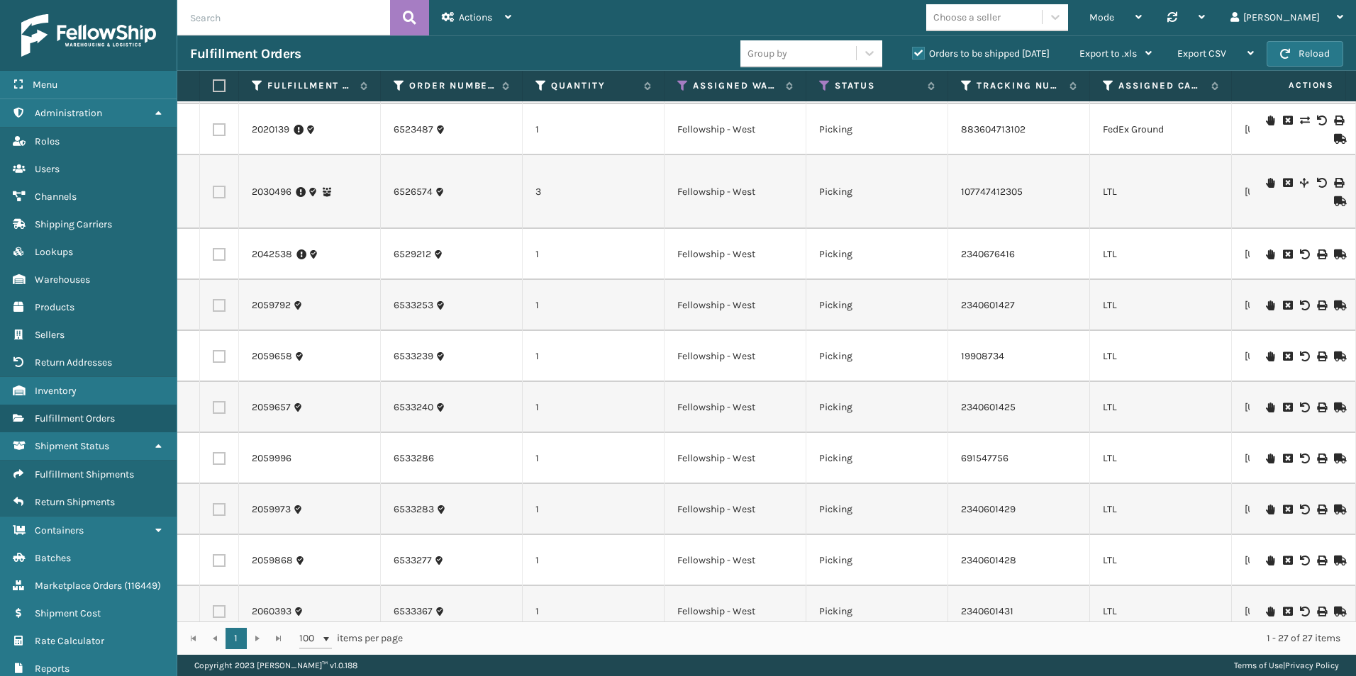
click at [1334, 459] on icon at bounding box center [1338, 459] width 9 height 10
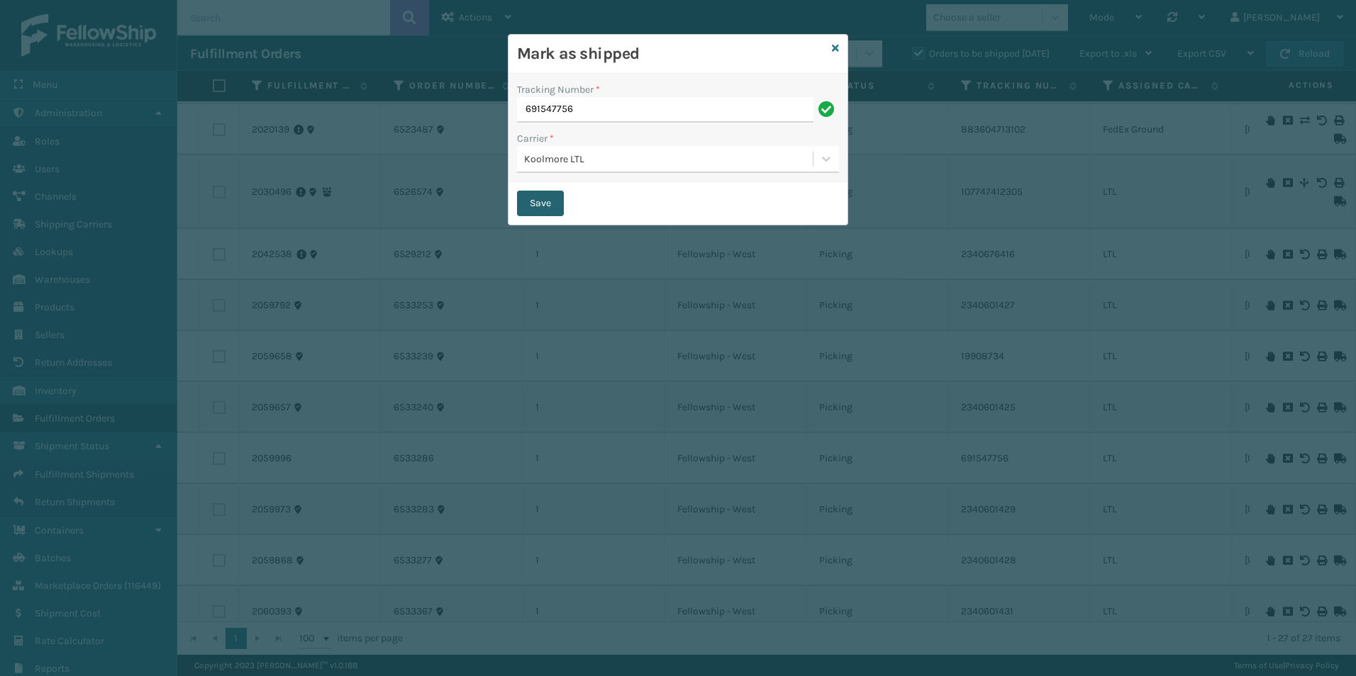
click at [547, 203] on button "Save" at bounding box center [540, 204] width 47 height 26
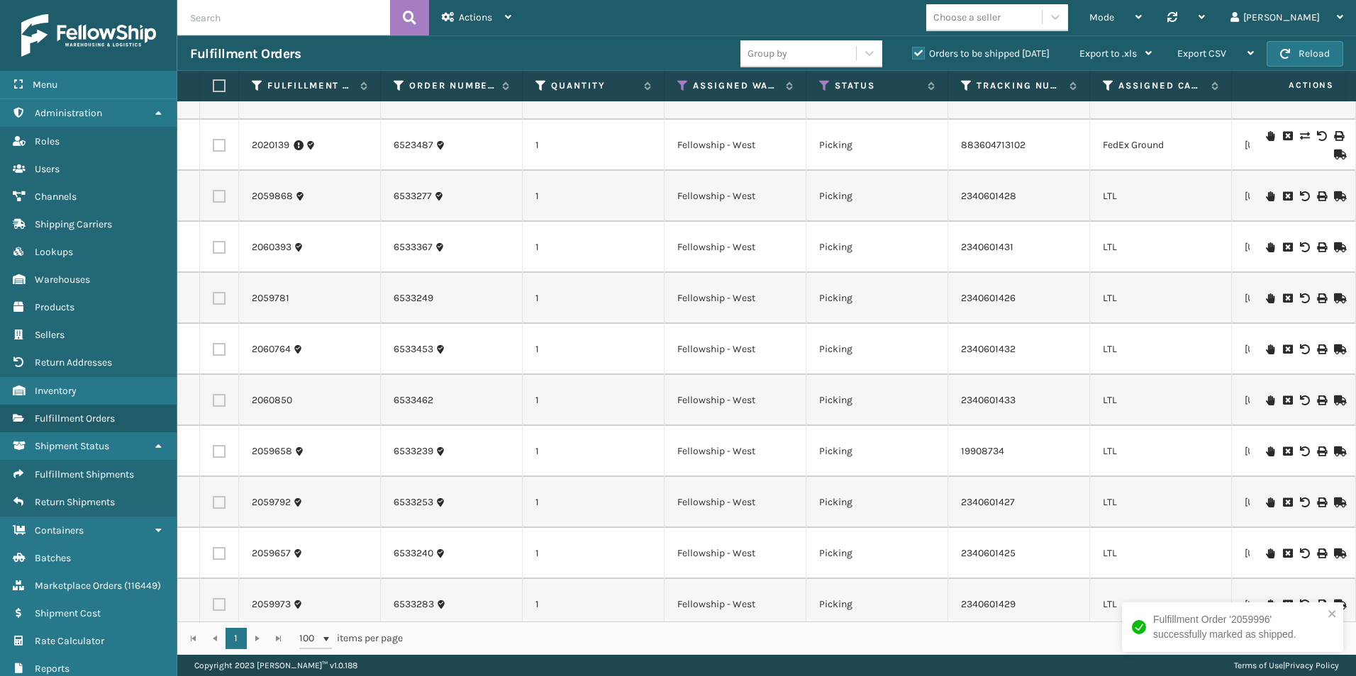
scroll to position [908, 0]
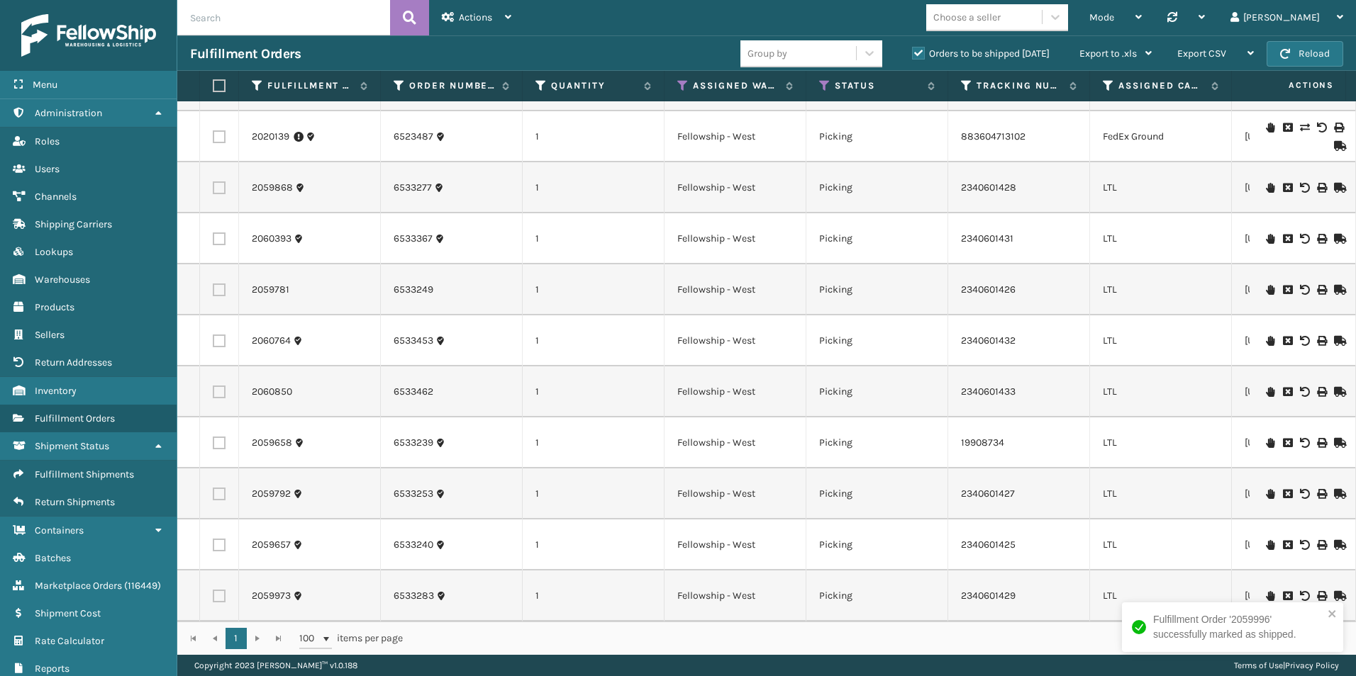
click at [1334, 387] on icon at bounding box center [1338, 392] width 9 height 10
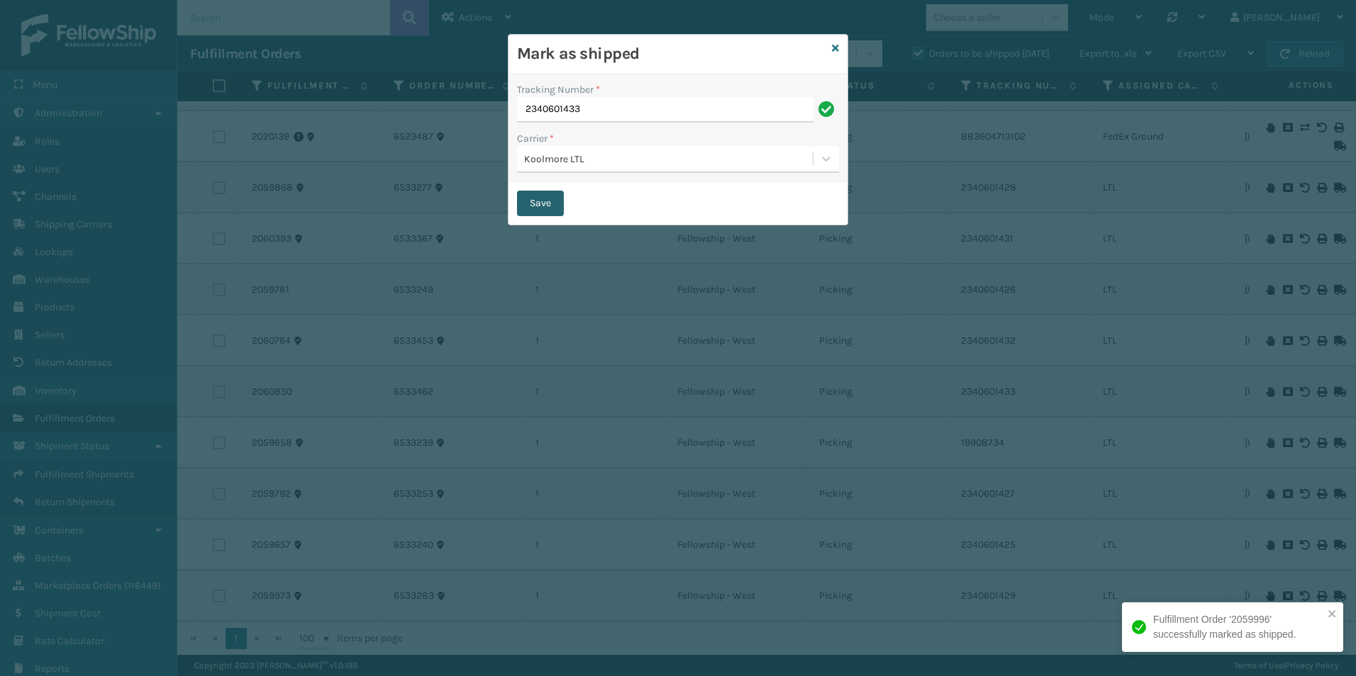
click at [538, 199] on button "Save" at bounding box center [540, 204] width 47 height 26
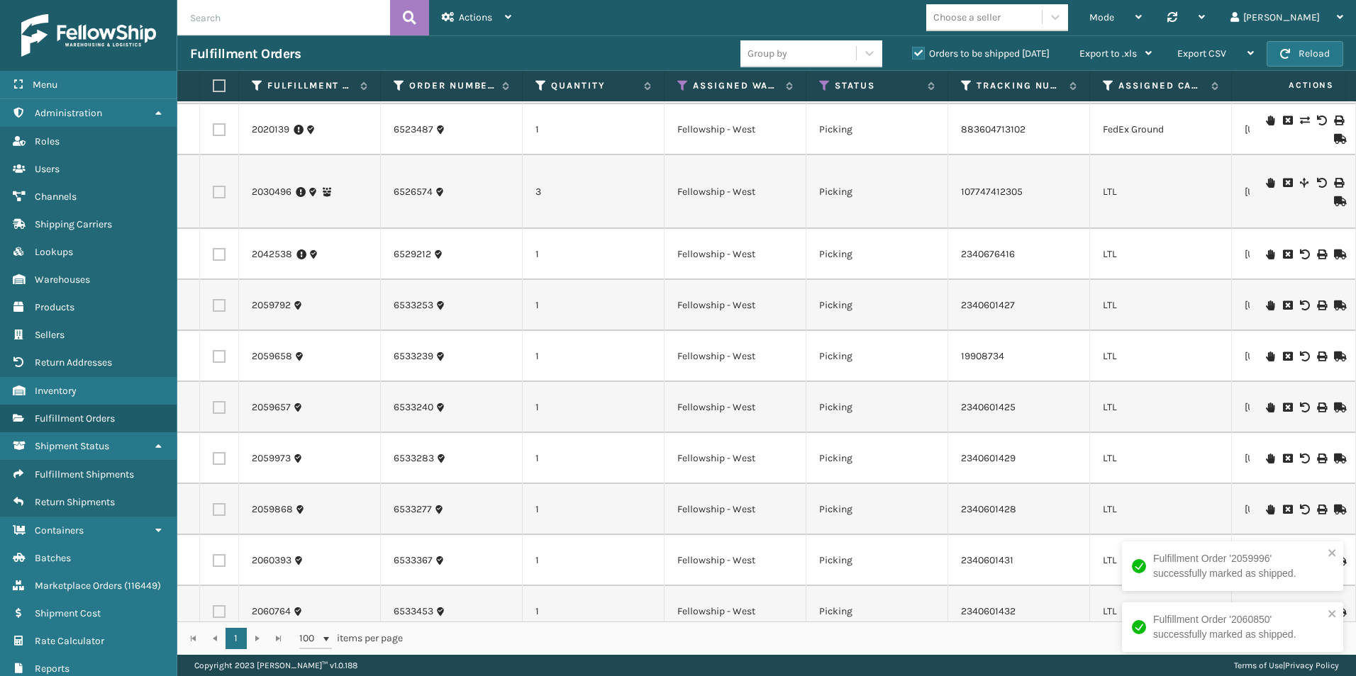
scroll to position [857, 0]
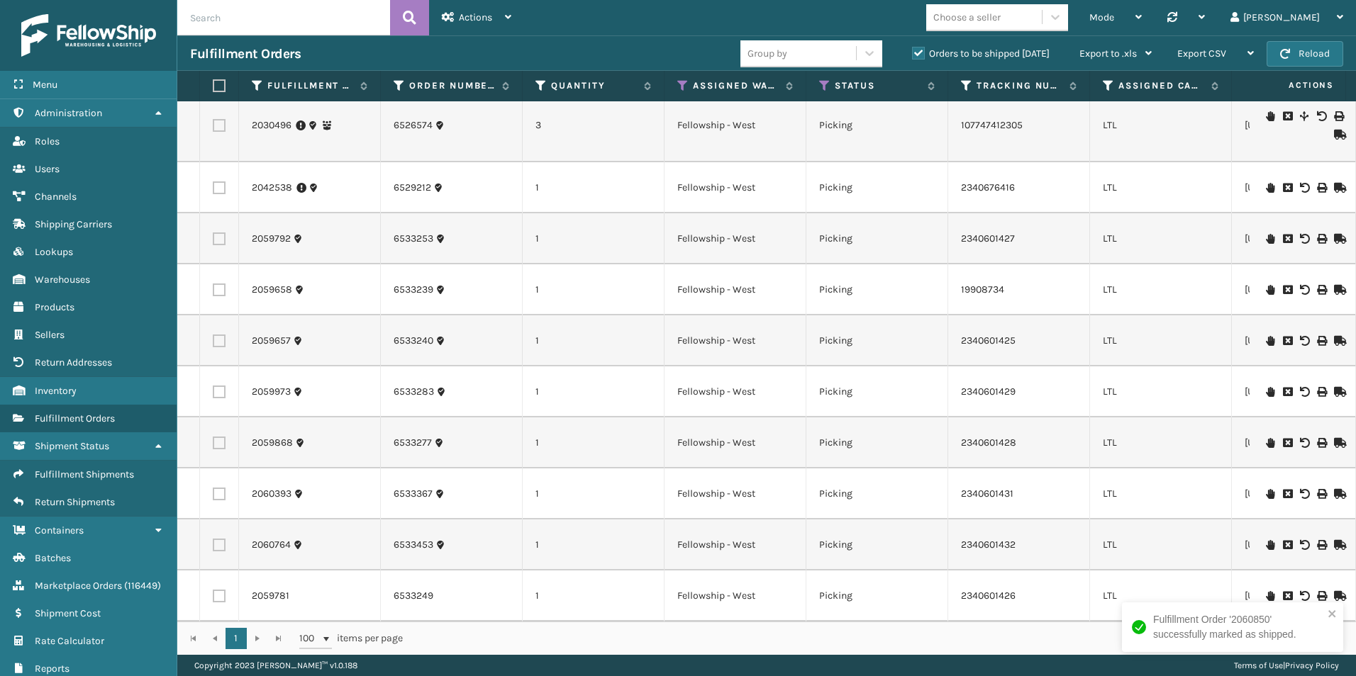
click at [1334, 540] on icon at bounding box center [1338, 545] width 9 height 10
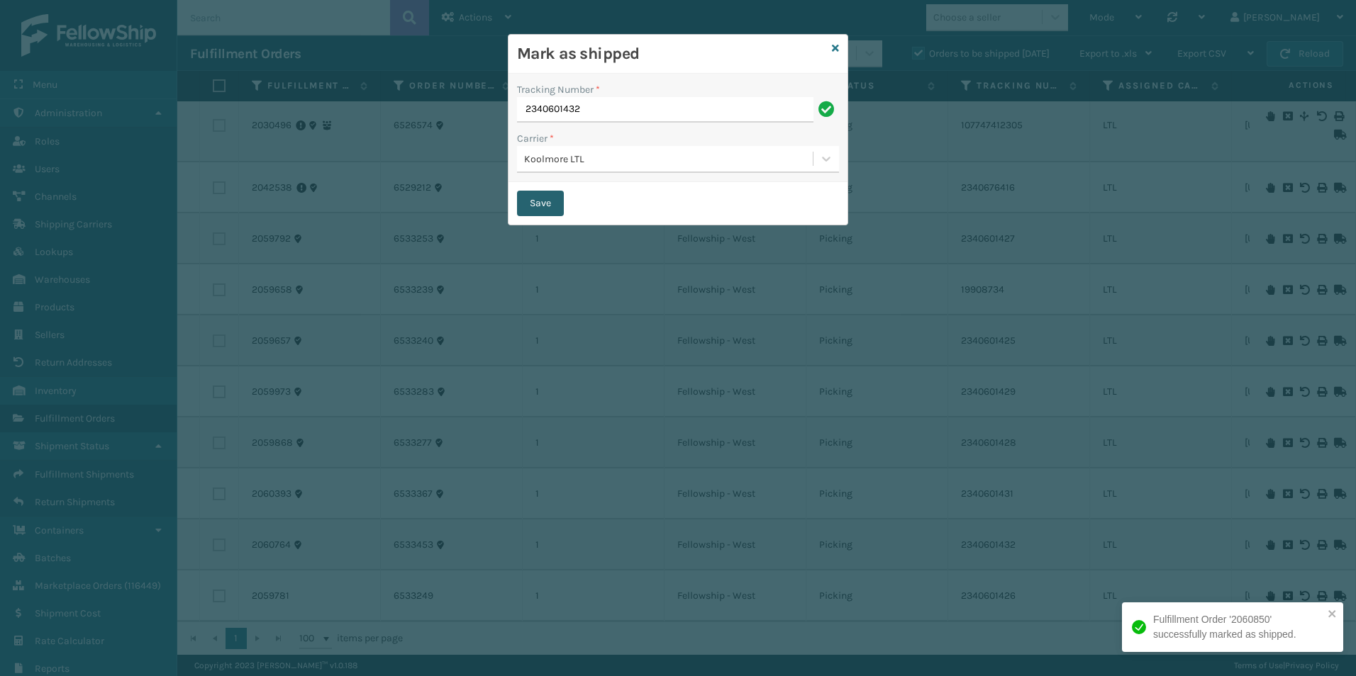
click at [545, 203] on button "Save" at bounding box center [540, 204] width 47 height 26
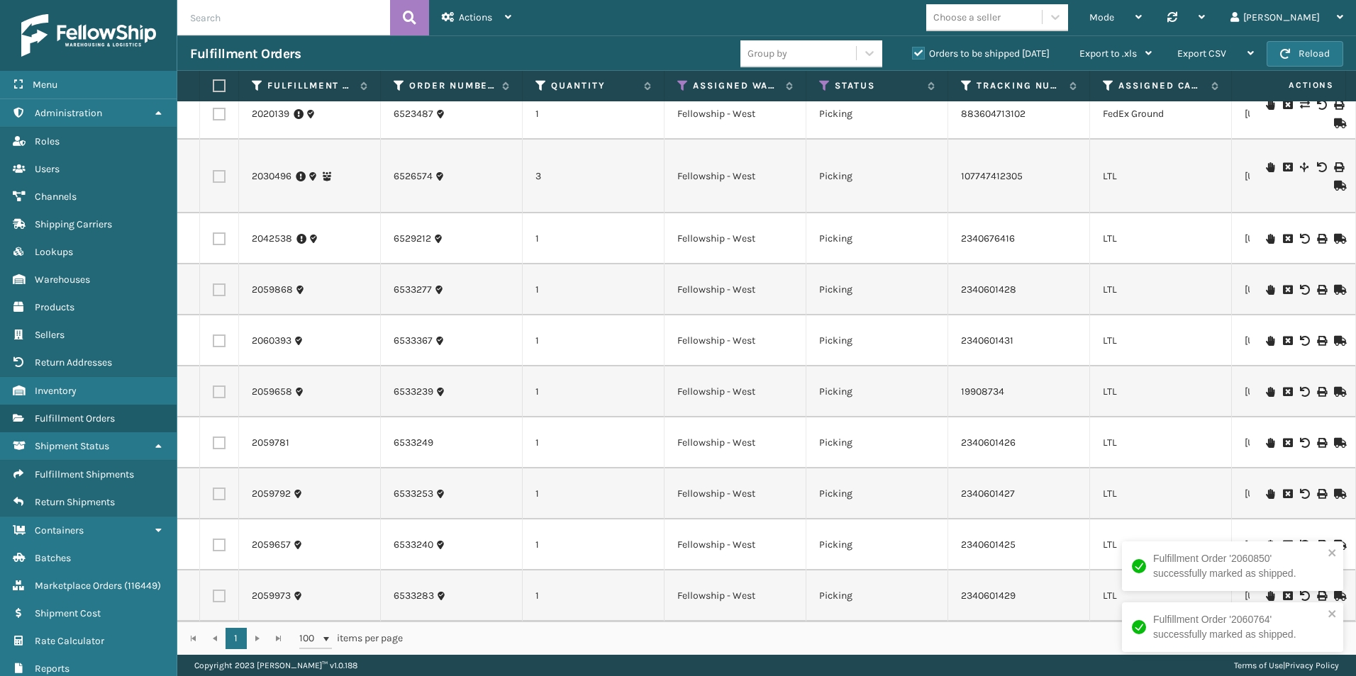
scroll to position [806, 0]
click at [1334, 336] on icon at bounding box center [1338, 341] width 9 height 10
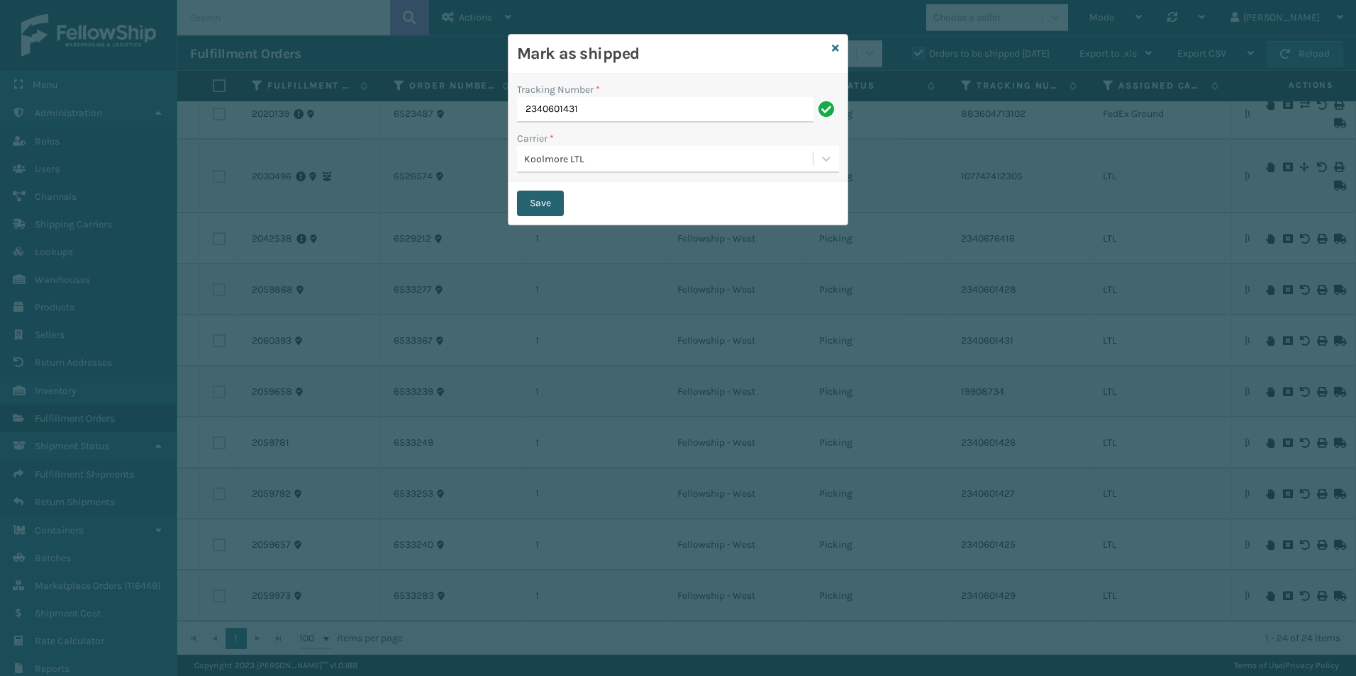
click at [532, 197] on button "Save" at bounding box center [540, 204] width 47 height 26
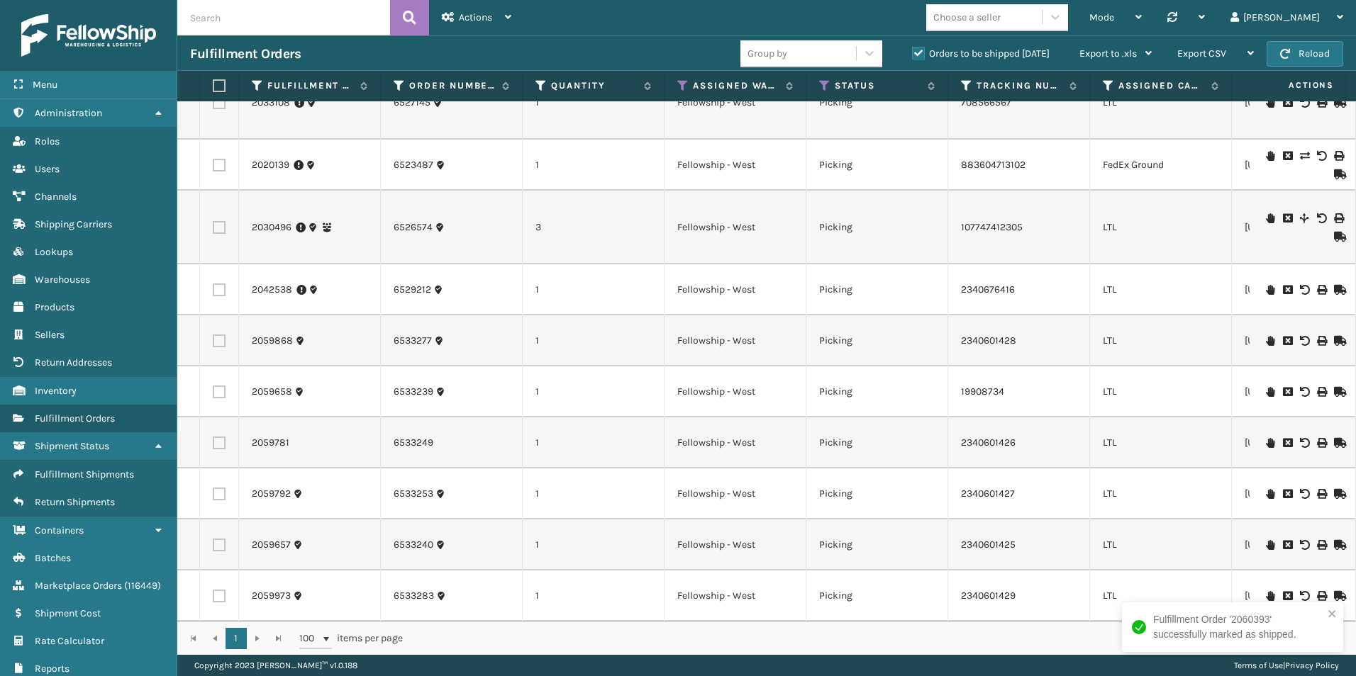
scroll to position [755, 0]
click at [1334, 591] on icon at bounding box center [1338, 596] width 9 height 10
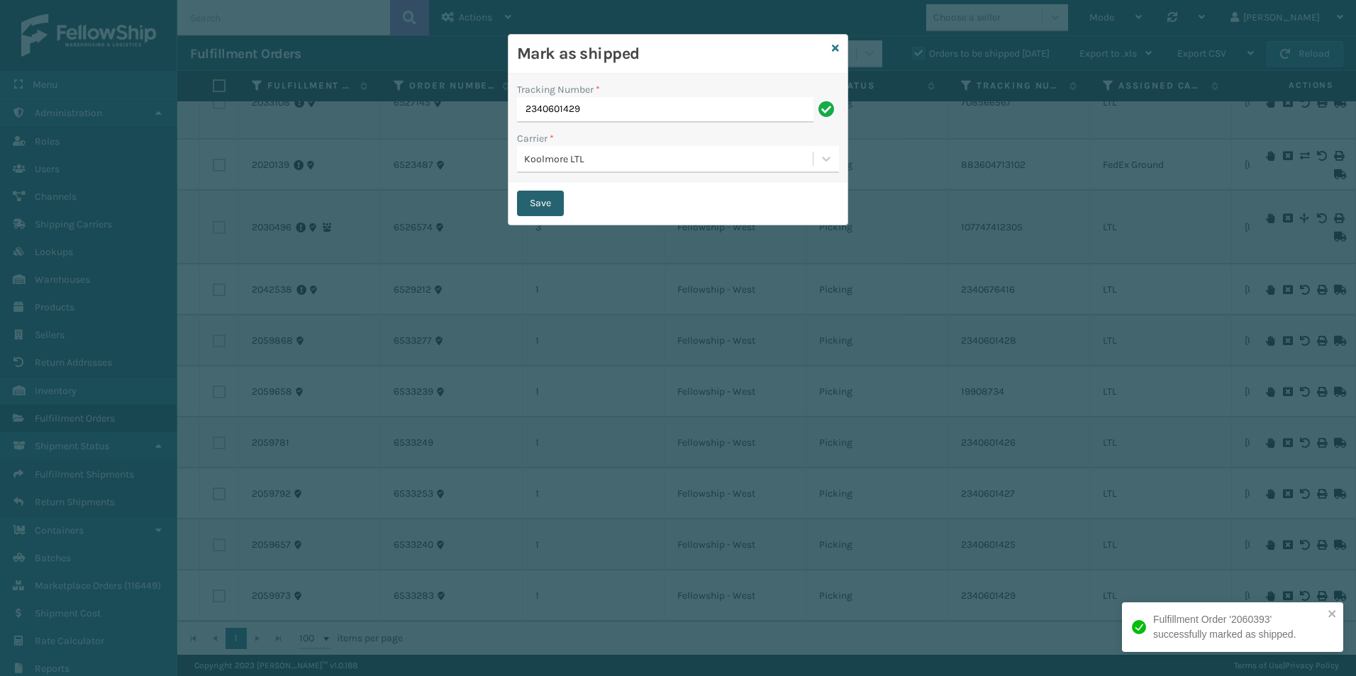
click at [537, 204] on button "Save" at bounding box center [540, 204] width 47 height 26
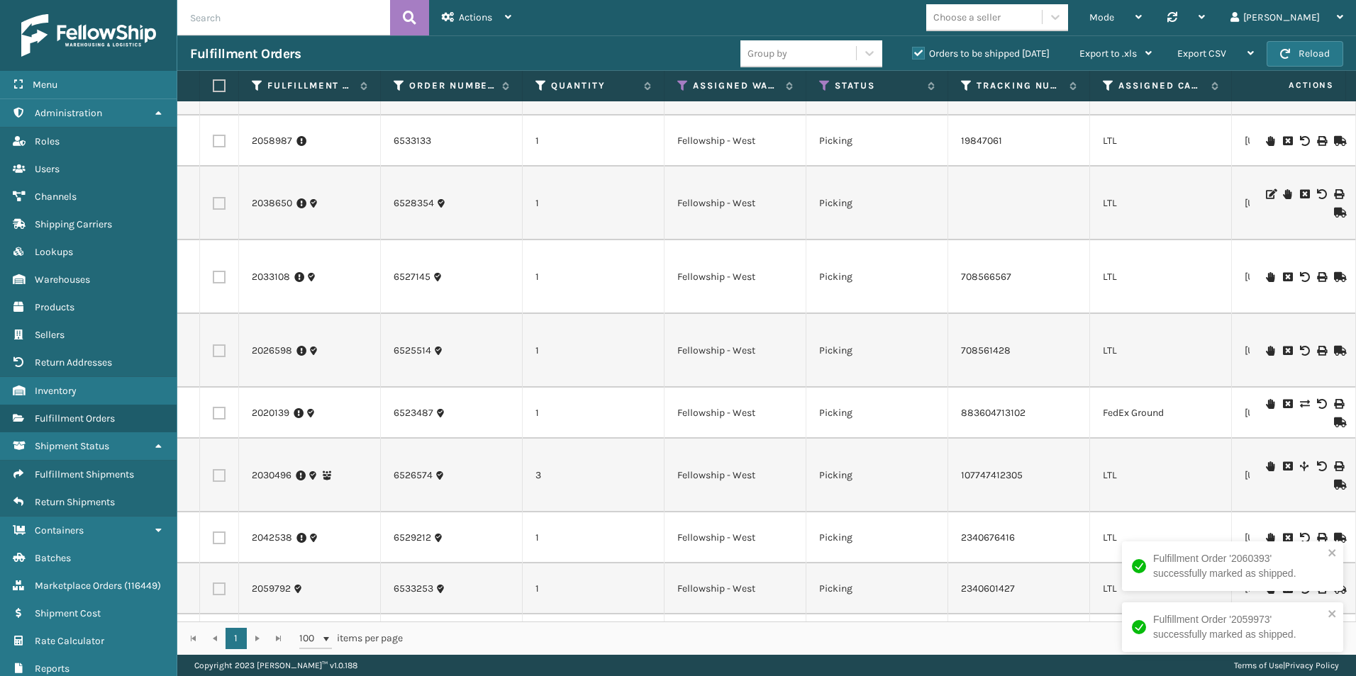
scroll to position [704, 0]
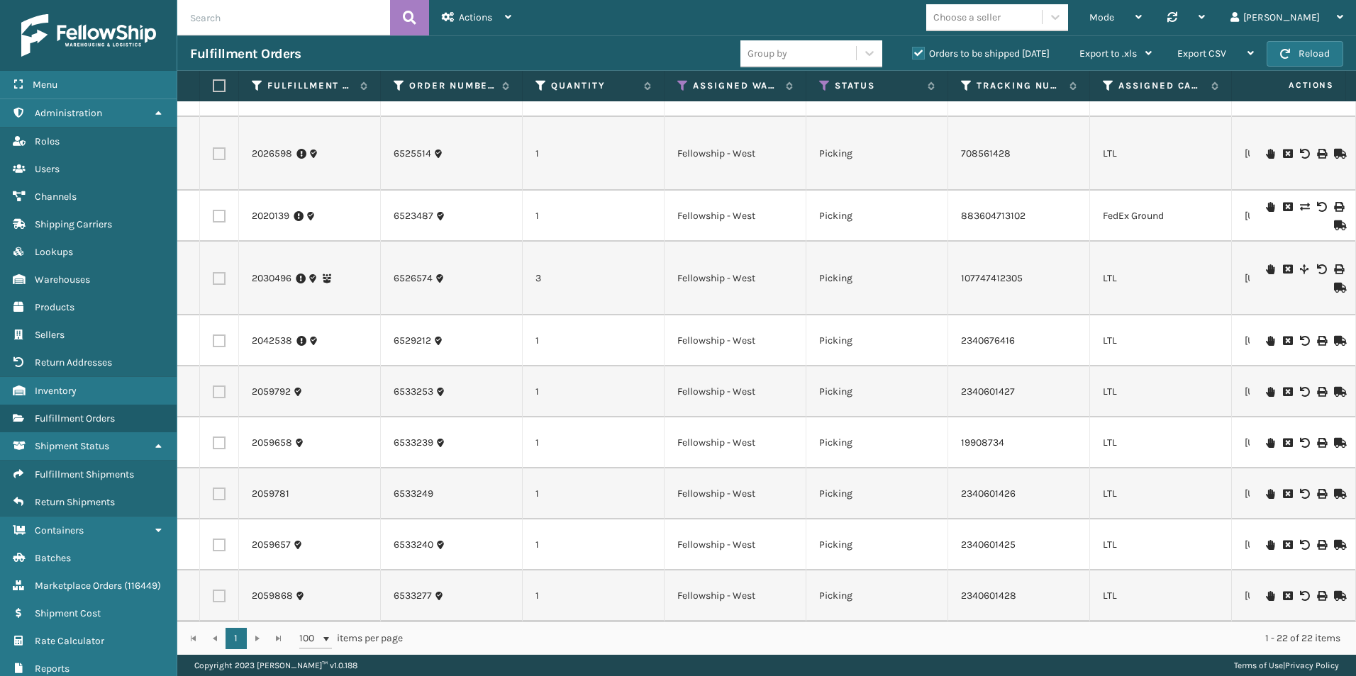
click at [1334, 591] on icon at bounding box center [1338, 596] width 9 height 10
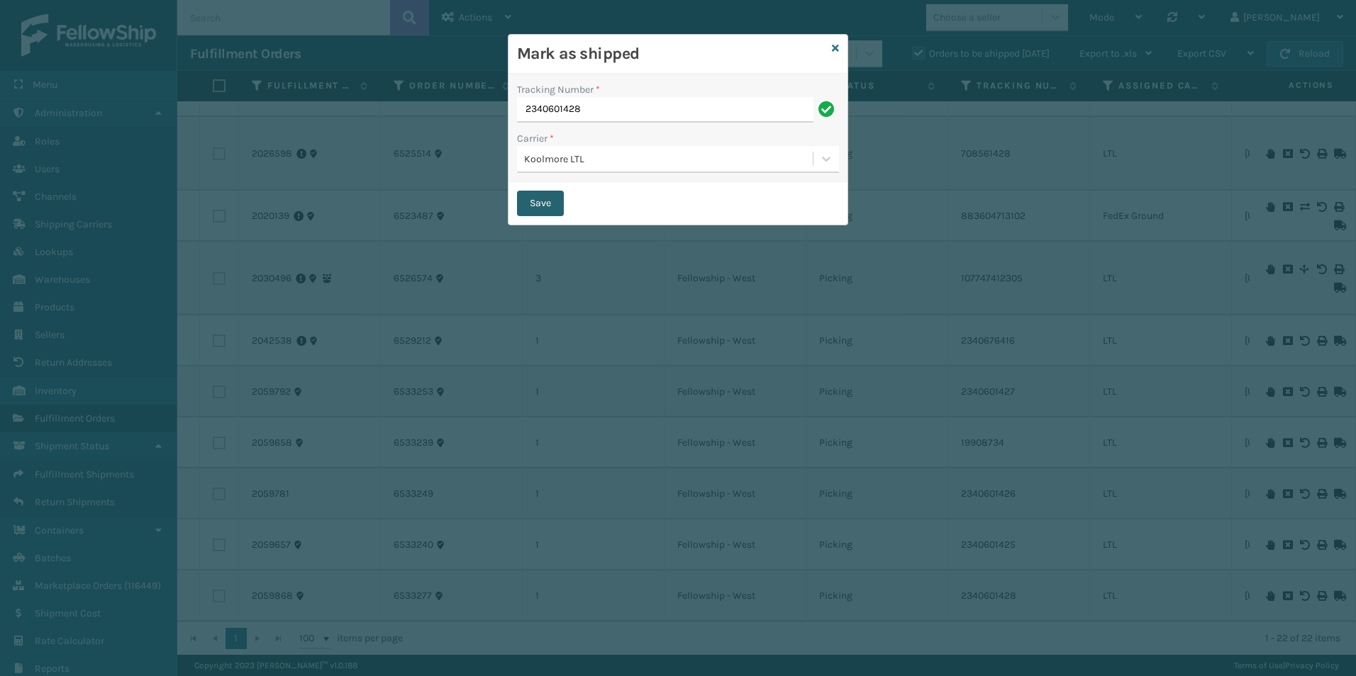
click at [537, 199] on button "Save" at bounding box center [540, 204] width 47 height 26
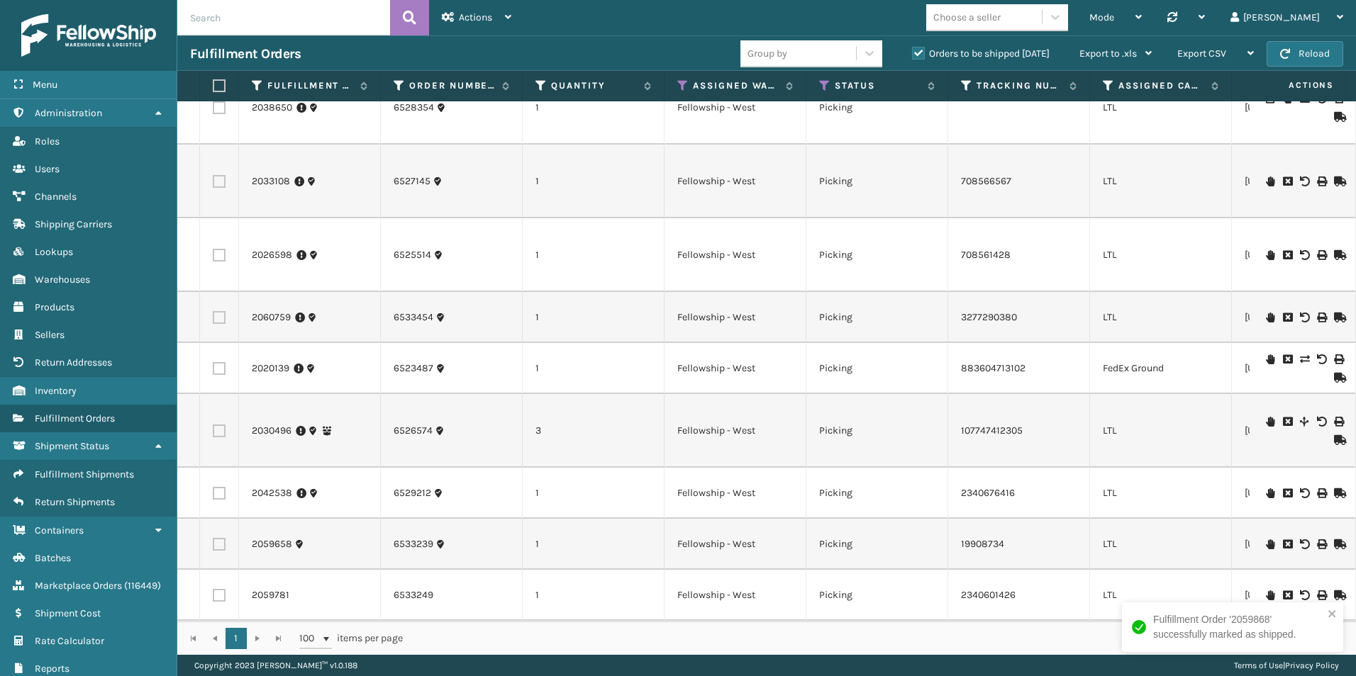
scroll to position [653, 0]
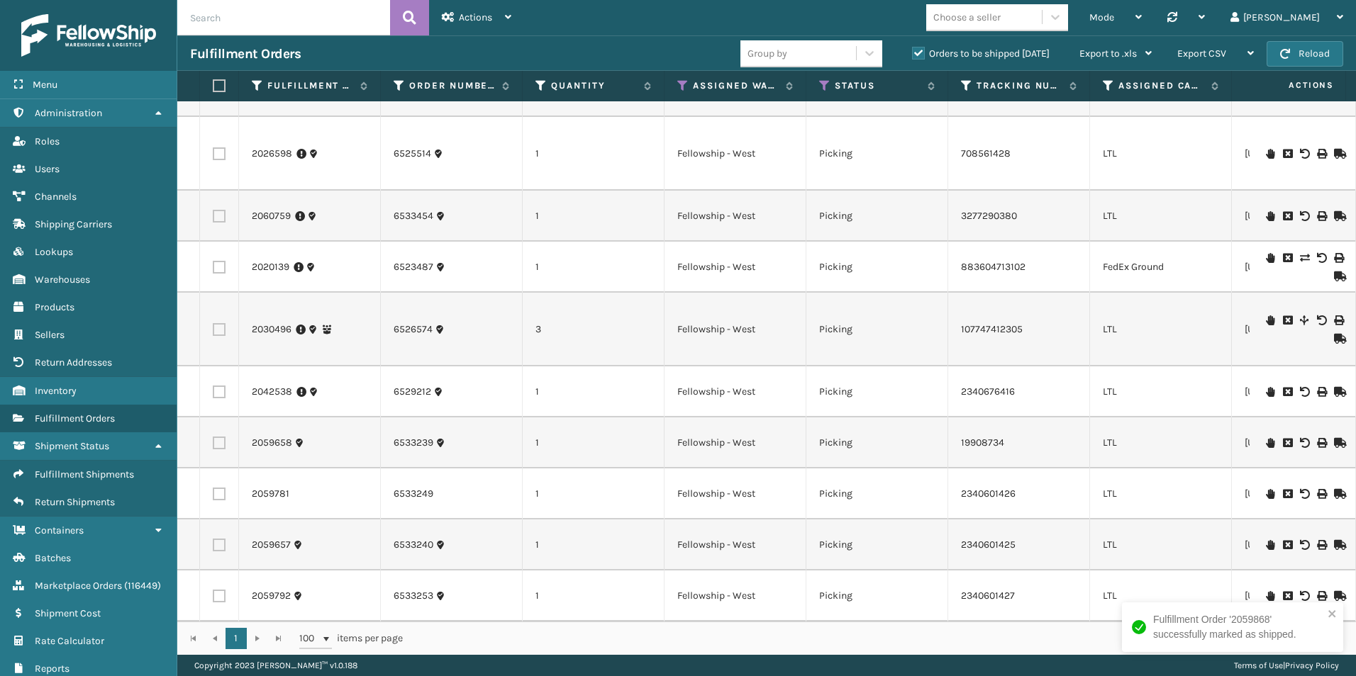
click at [1334, 591] on icon at bounding box center [1338, 596] width 9 height 10
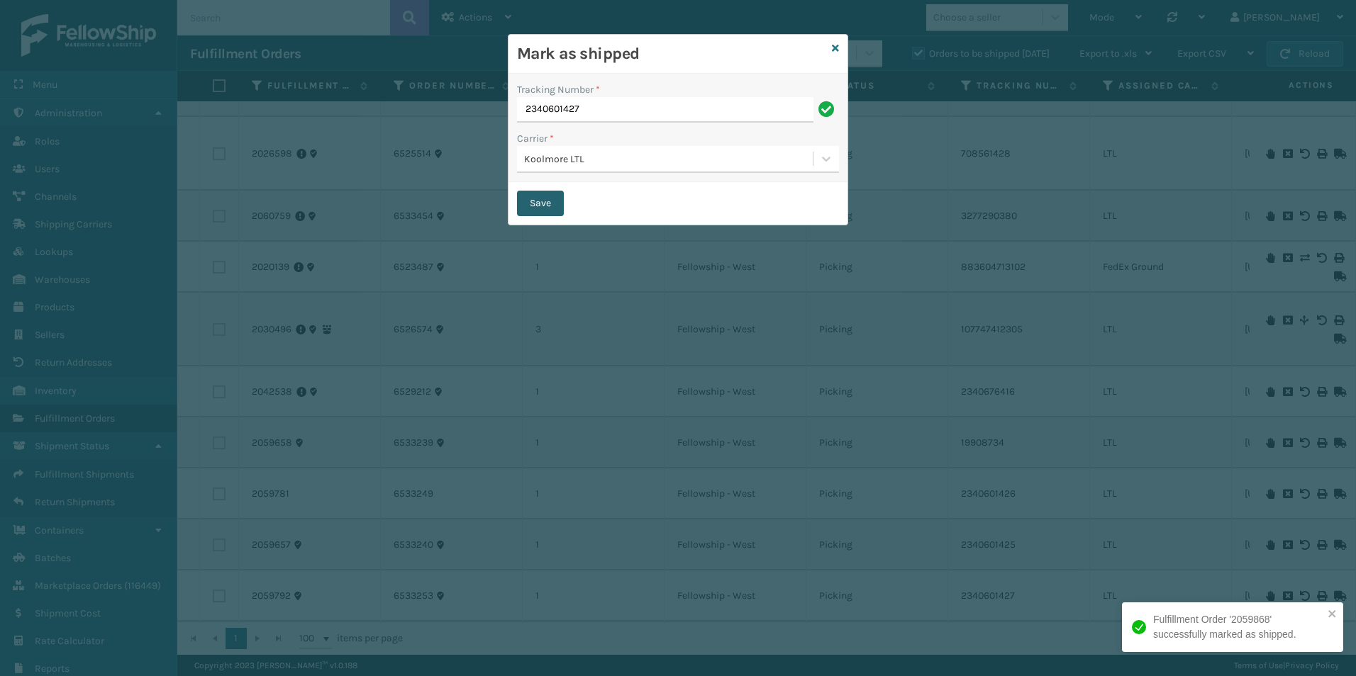
click at [549, 204] on button "Save" at bounding box center [540, 204] width 47 height 26
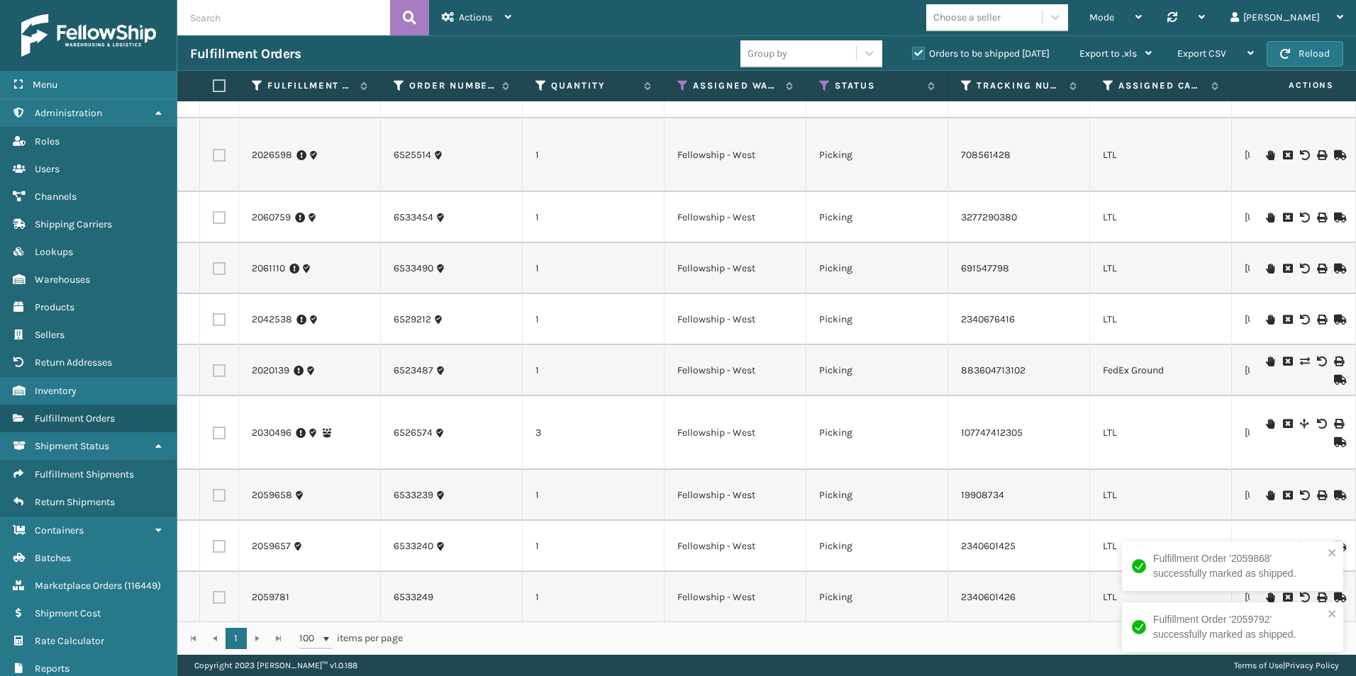
scroll to position [602, 0]
click at [1334, 540] on icon at bounding box center [1338, 545] width 9 height 10
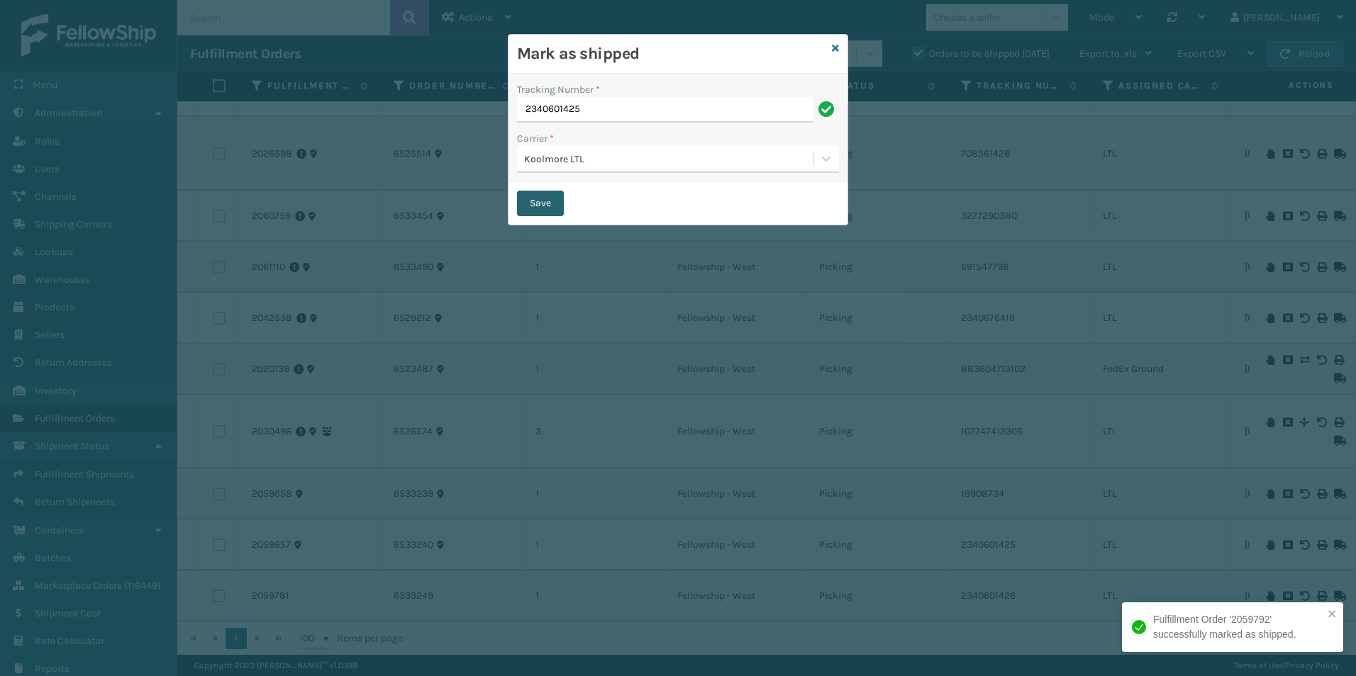
click at [535, 204] on button "Save" at bounding box center [540, 204] width 47 height 26
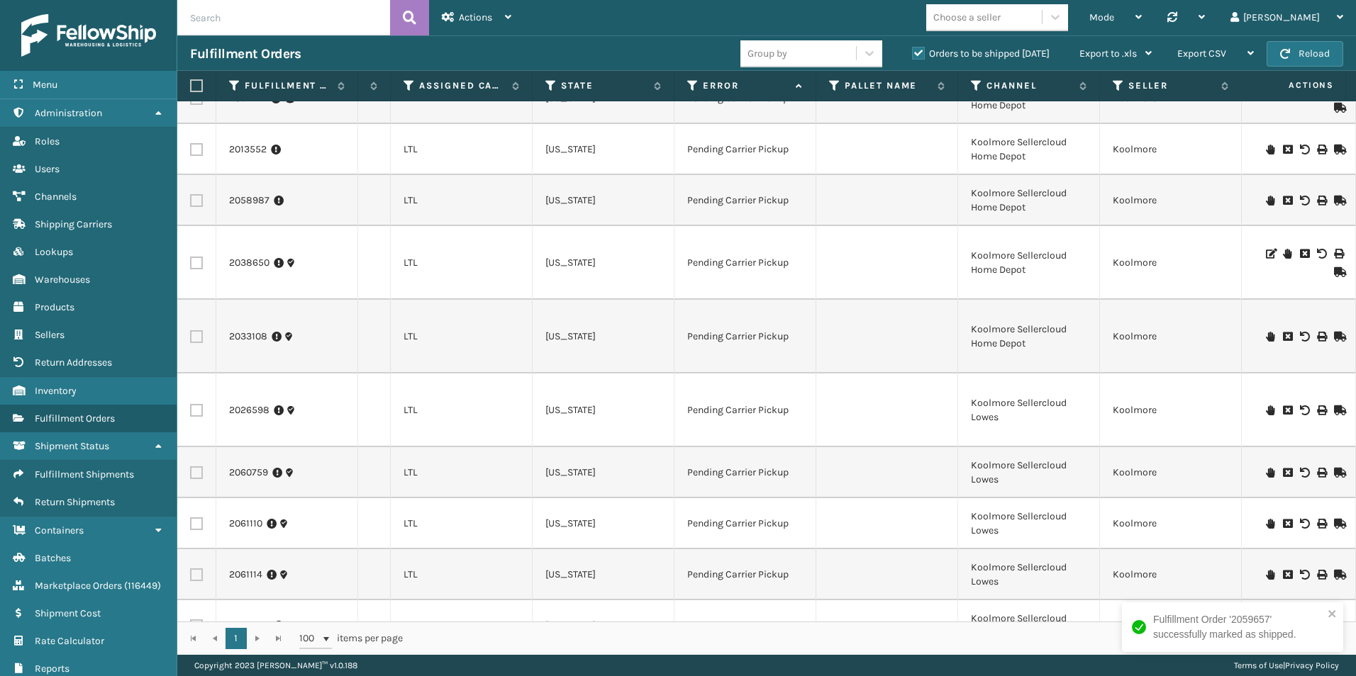
scroll to position [284, 643]
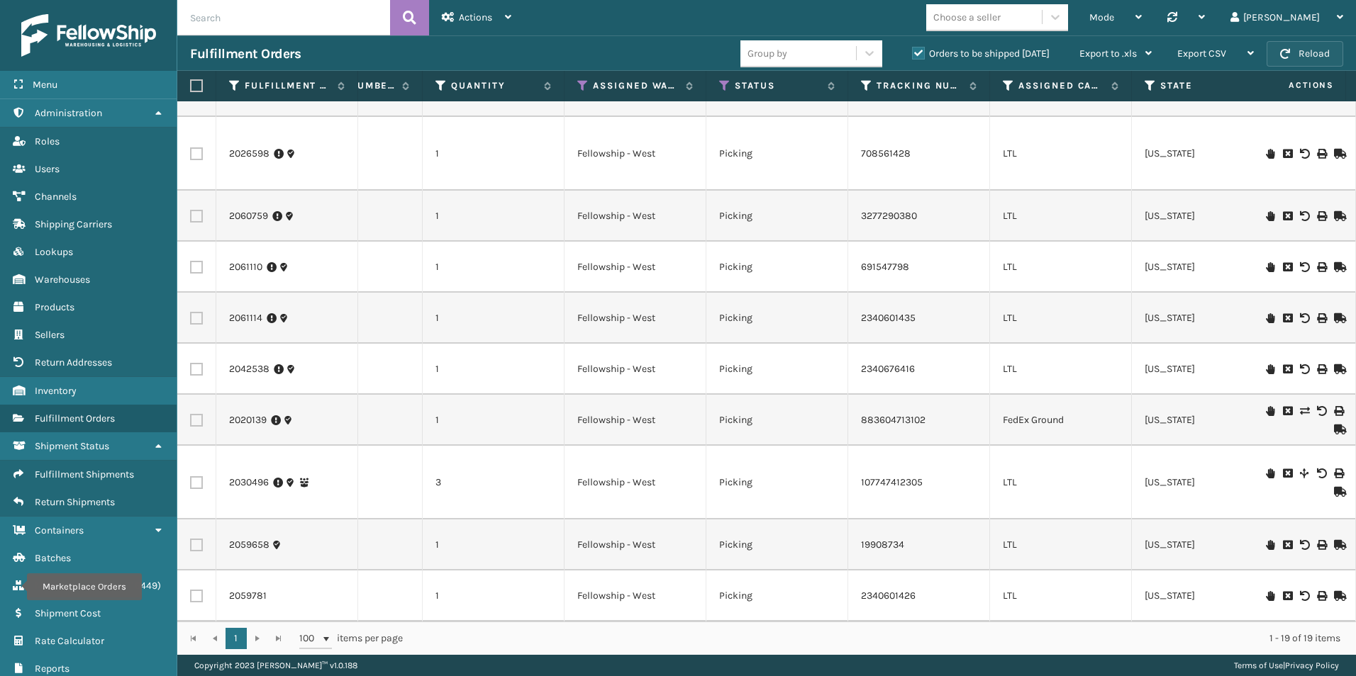
click at [1294, 54] on button "Reload" at bounding box center [1304, 54] width 77 height 26
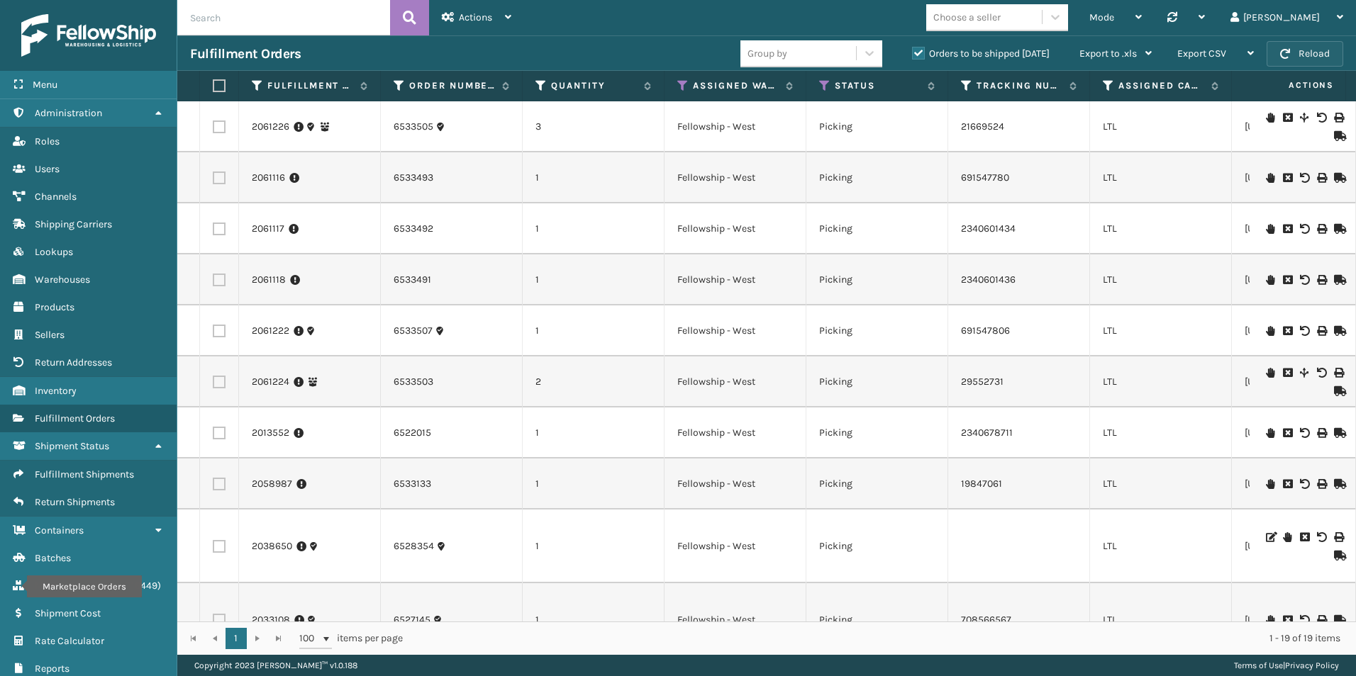
click at [1312, 55] on button "Reload" at bounding box center [1304, 54] width 77 height 26
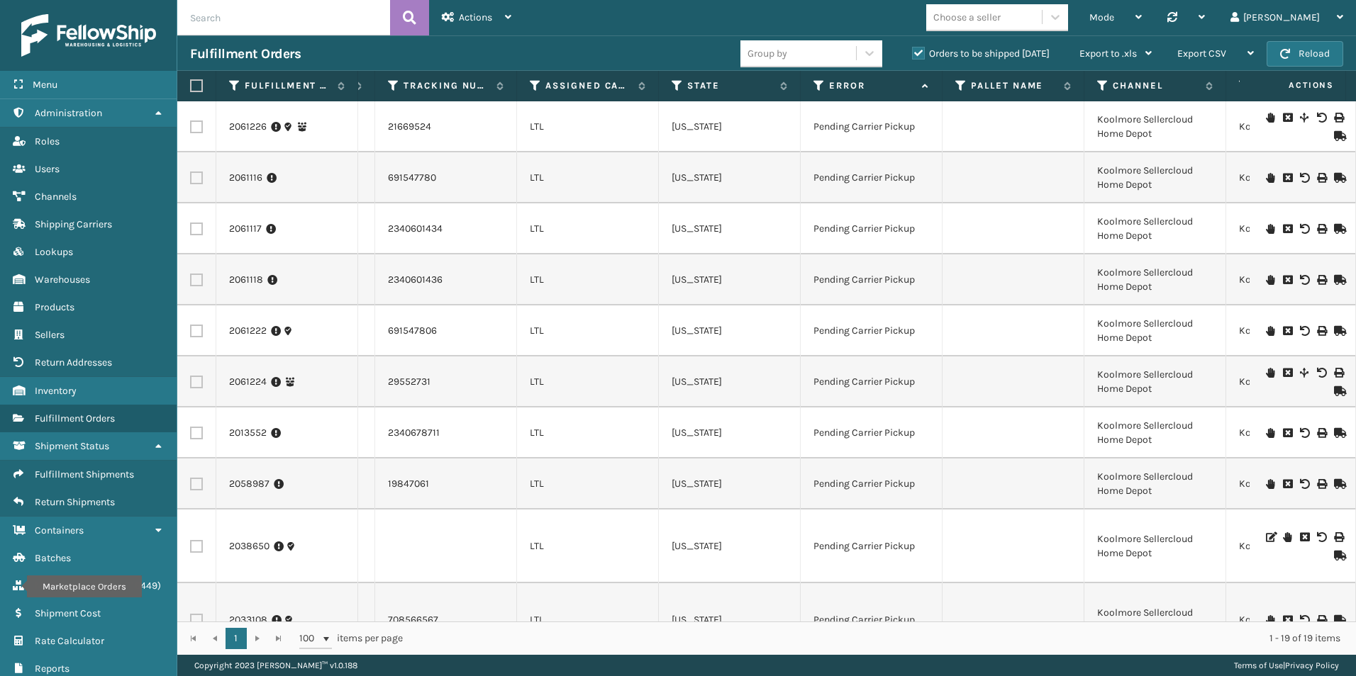
scroll to position [0, 569]
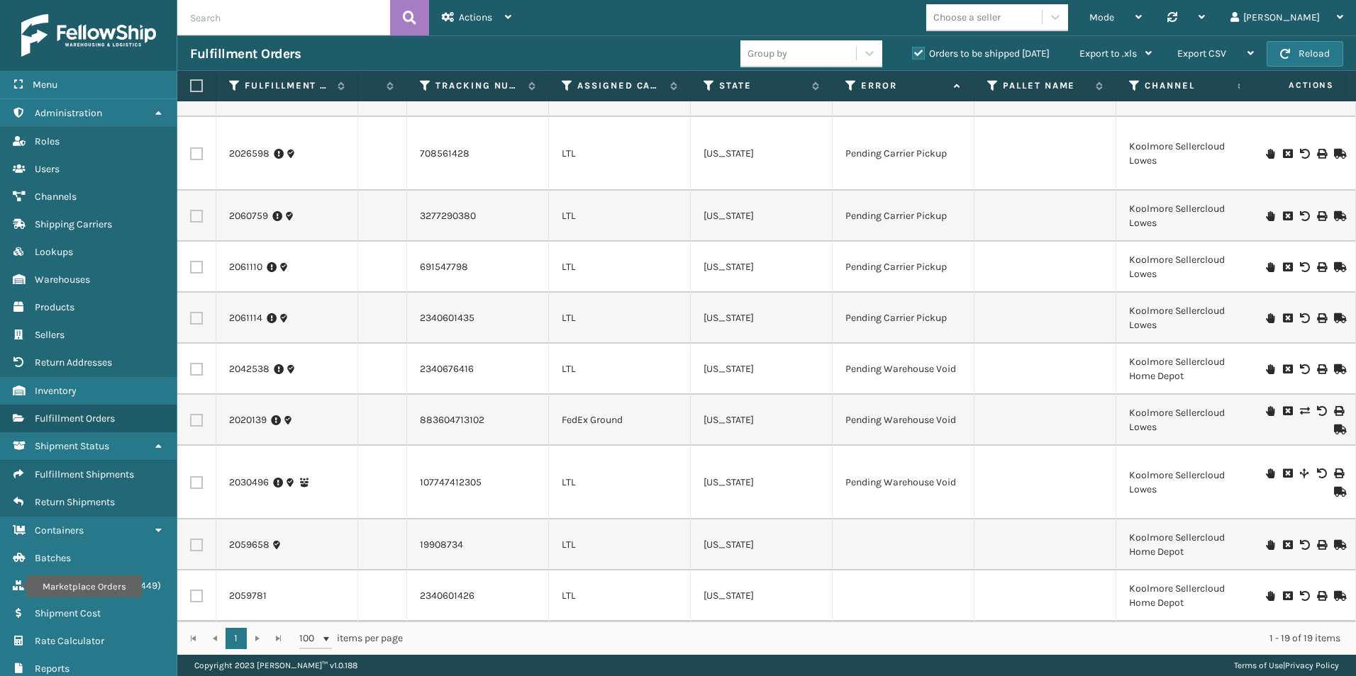
click at [1334, 540] on icon at bounding box center [1338, 545] width 9 height 10
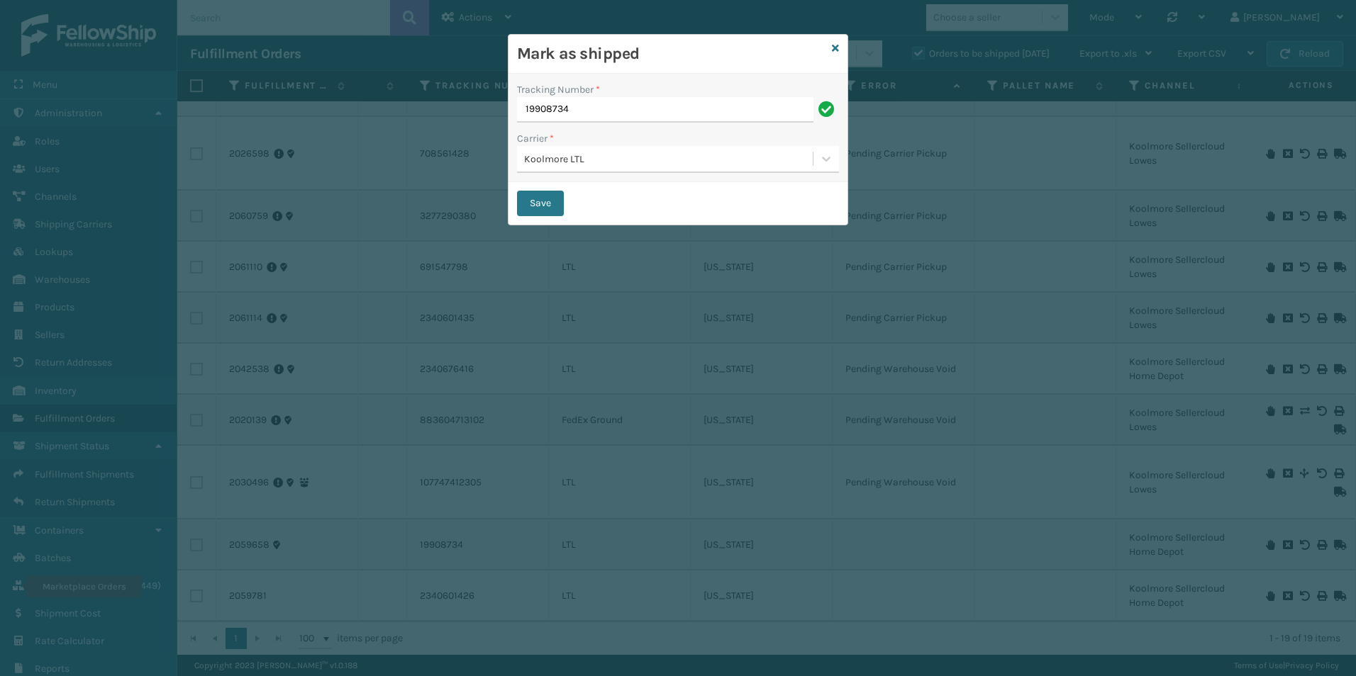
click at [837, 45] on icon at bounding box center [835, 48] width 7 height 10
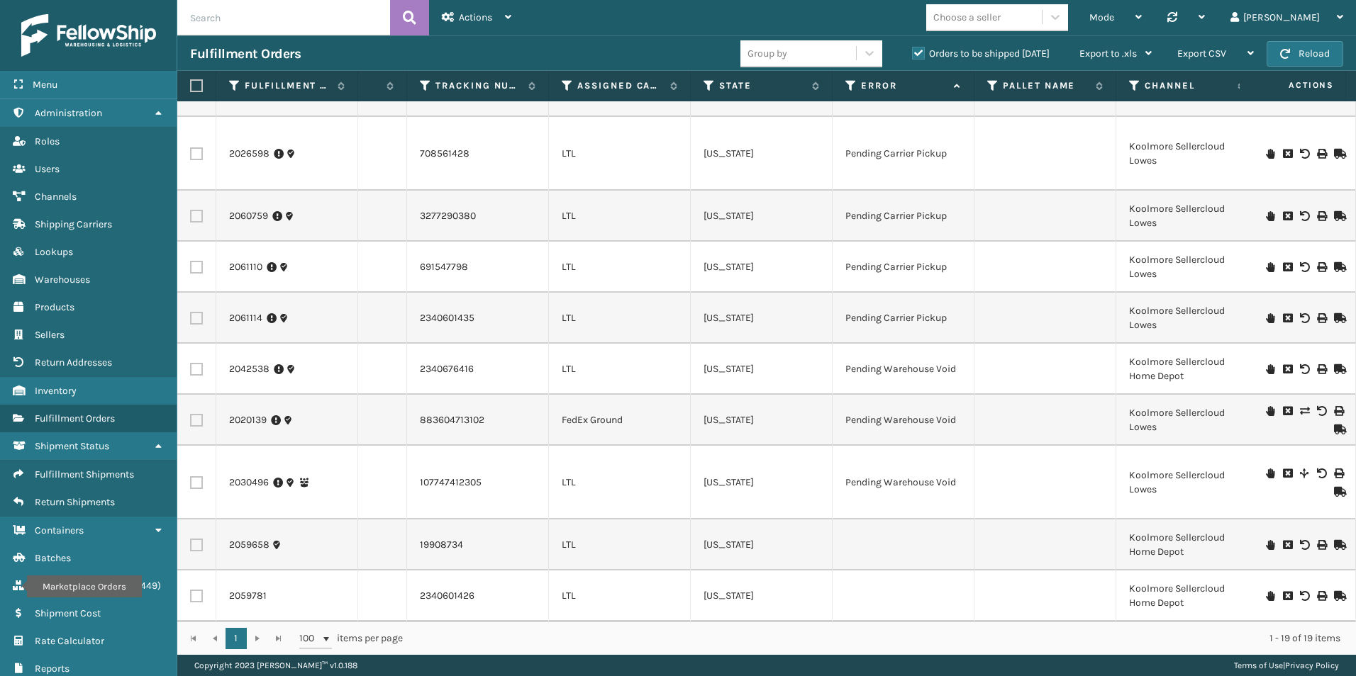
click at [1266, 540] on icon at bounding box center [1270, 545] width 9 height 10
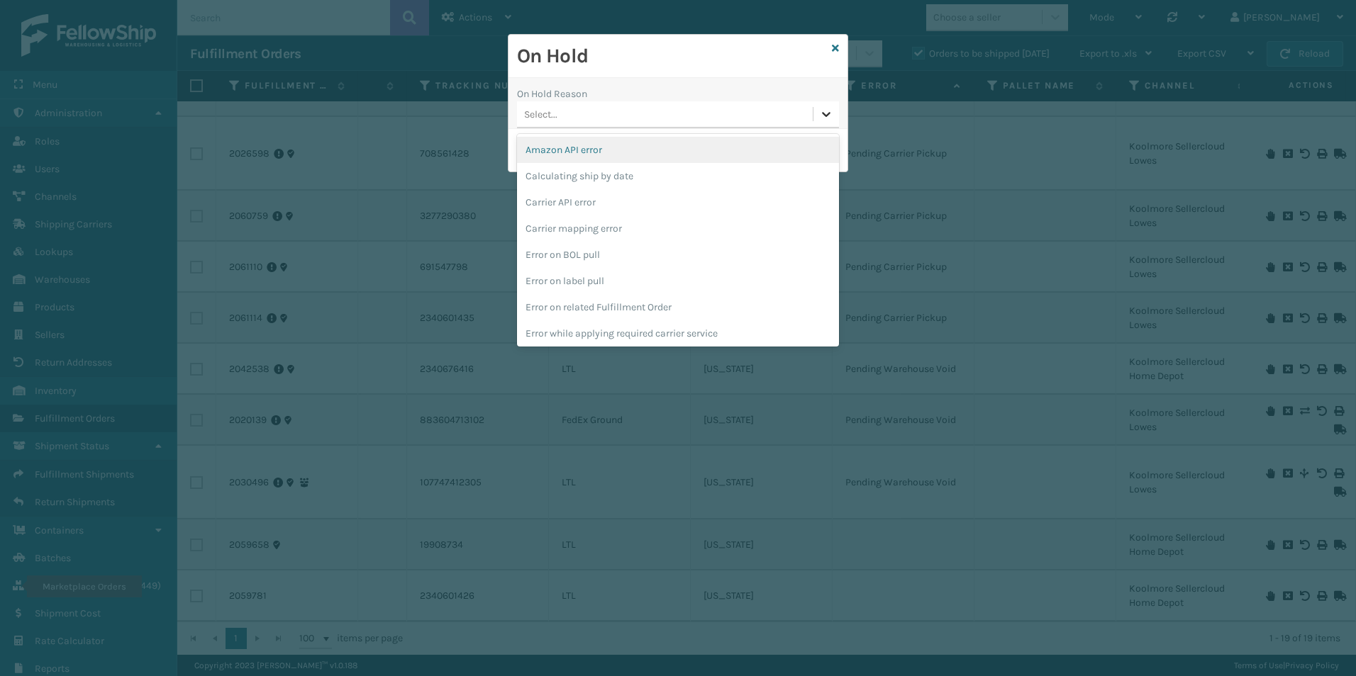
click at [820, 113] on icon at bounding box center [826, 114] width 14 height 14
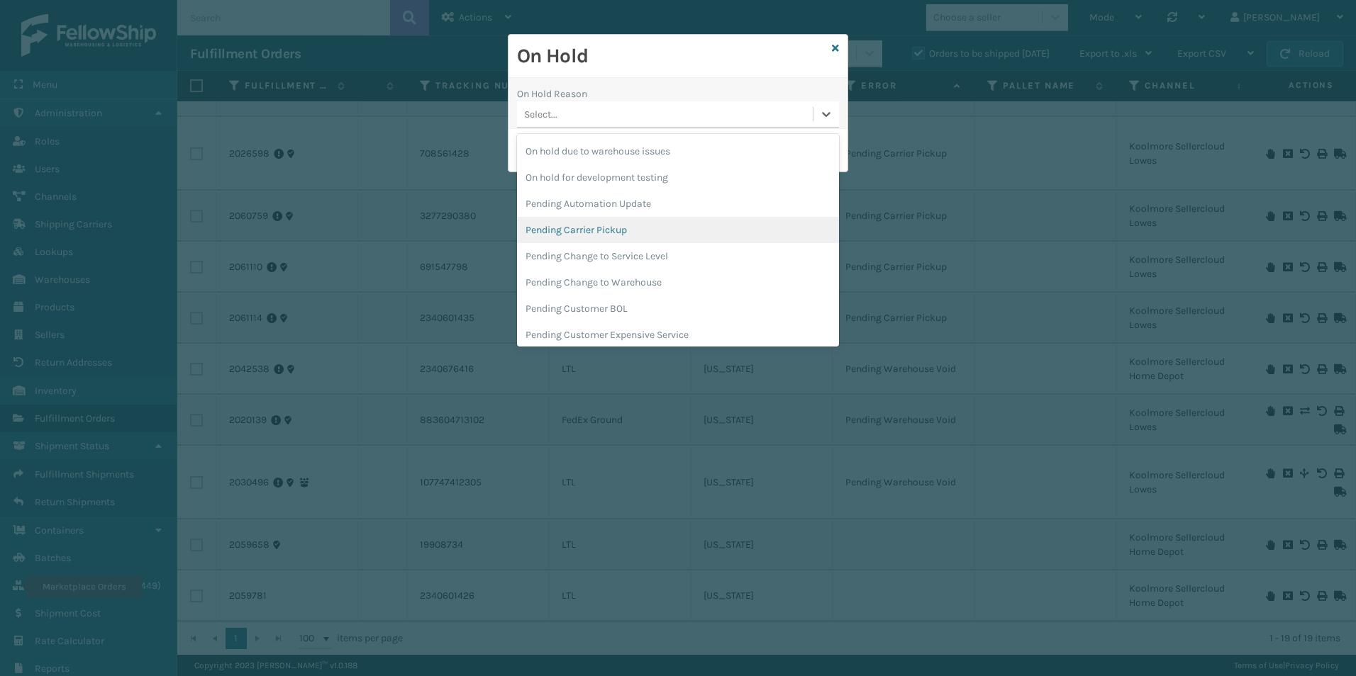
scroll to position [449, 0]
click at [629, 230] on div "Pending Carrier Pickup" at bounding box center [678, 226] width 322 height 26
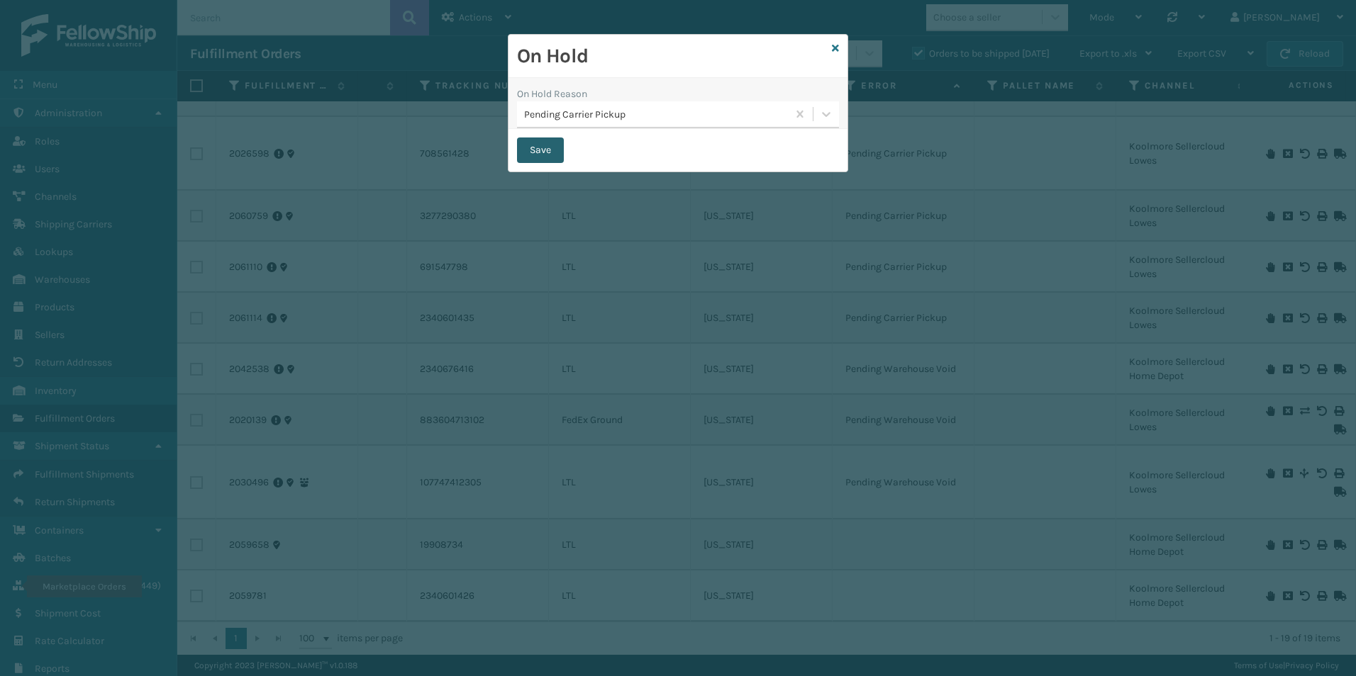
click at [531, 144] on button "Save" at bounding box center [540, 151] width 47 height 26
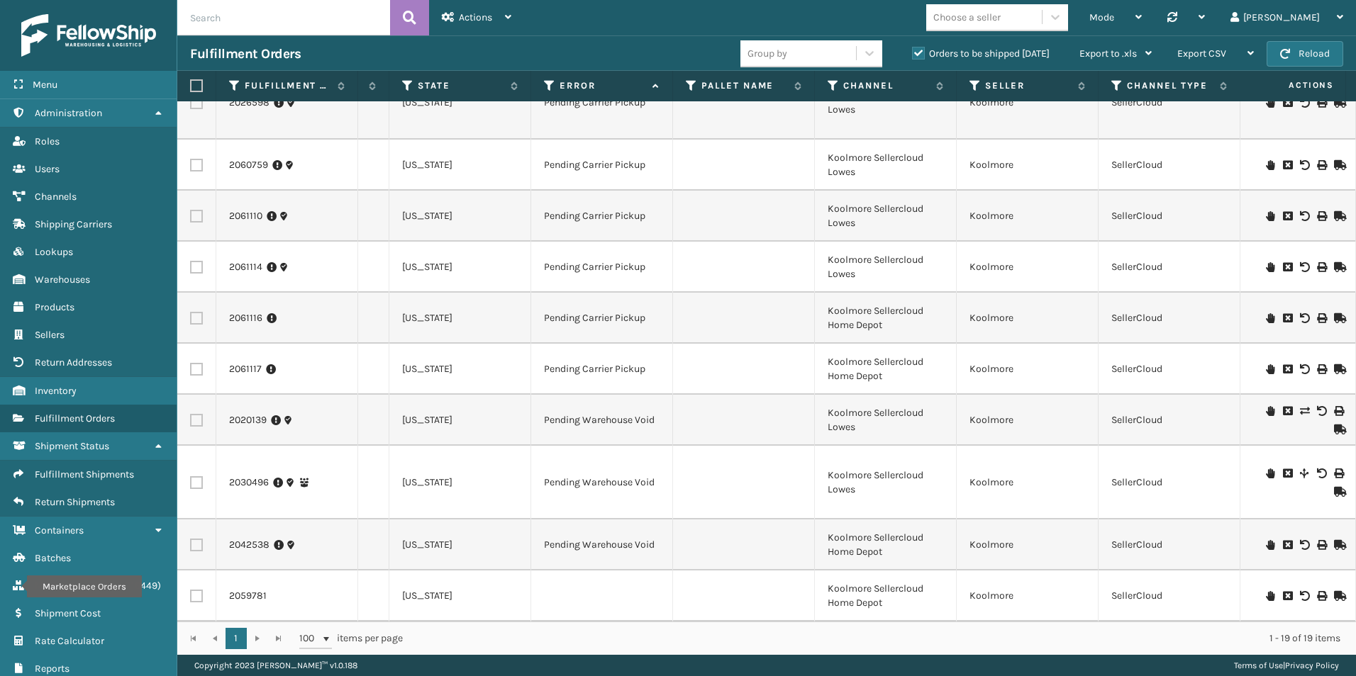
scroll to position [0, 837]
click at [1266, 591] on icon at bounding box center [1270, 596] width 9 height 10
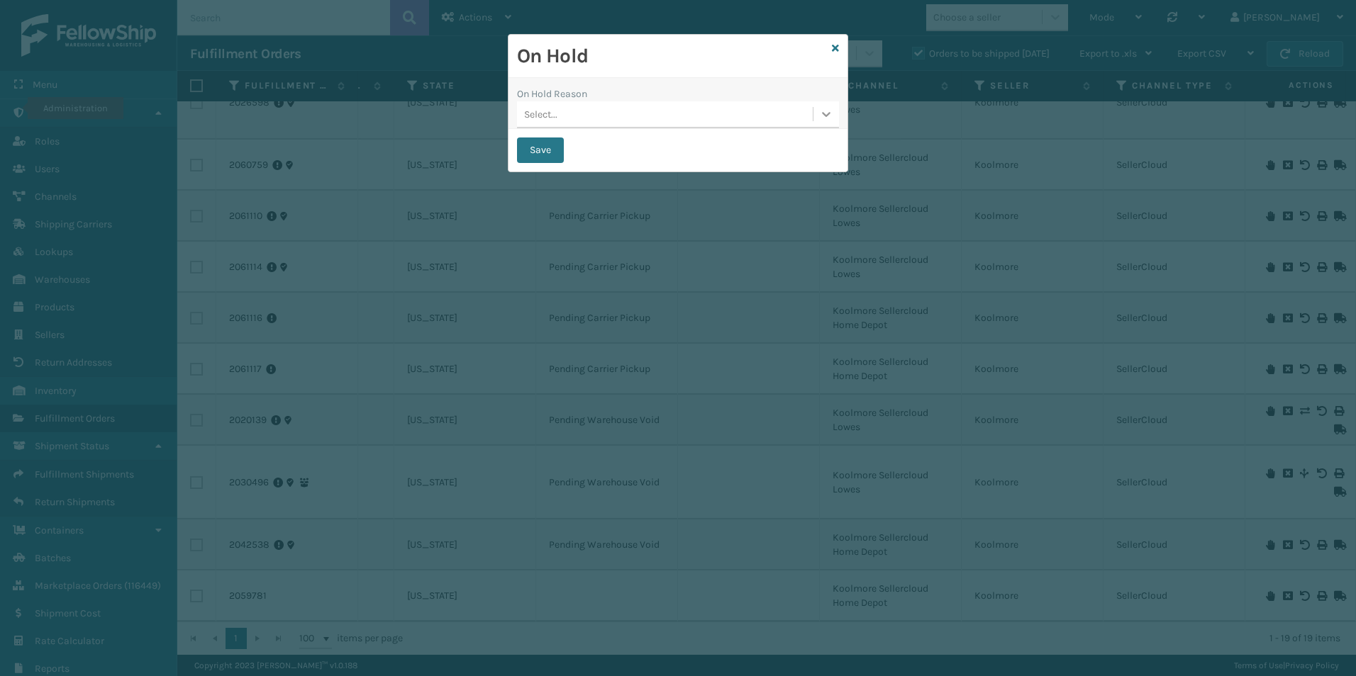
click at [827, 114] on icon at bounding box center [826, 114] width 14 height 14
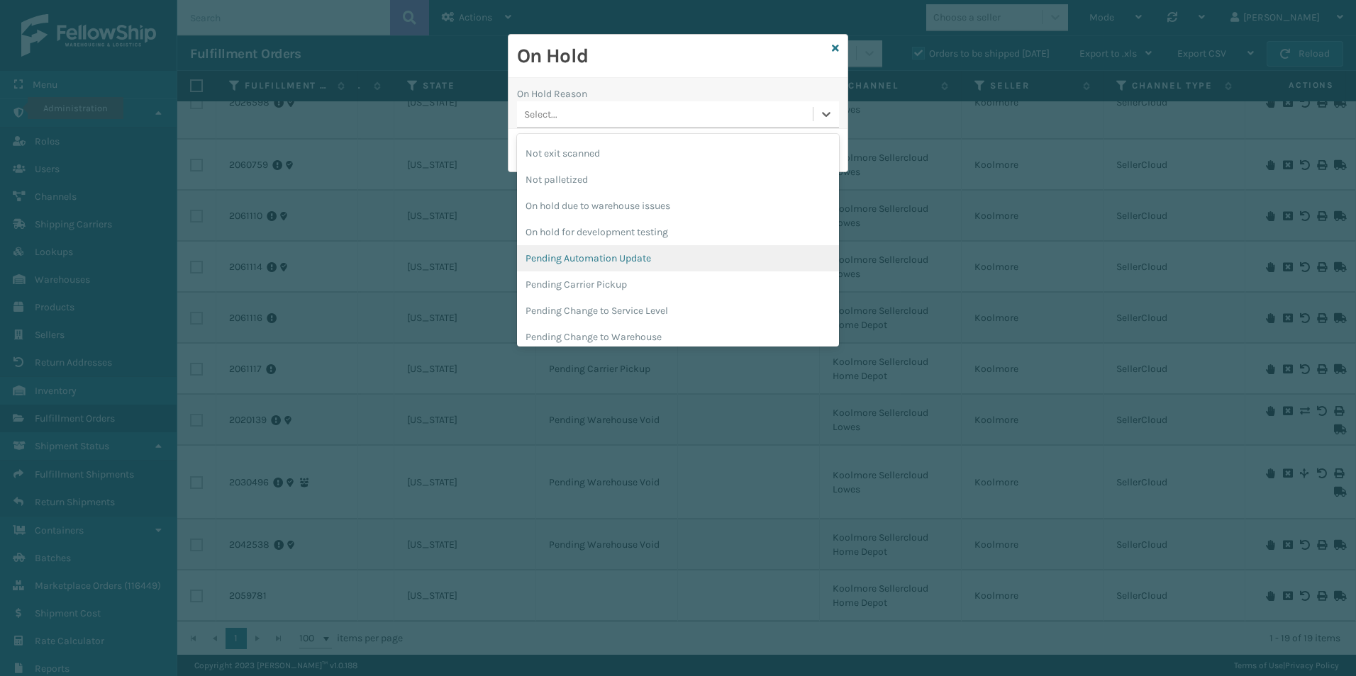
scroll to position [425, 0]
click at [600, 245] on div "Pending Carrier Pickup" at bounding box center [678, 249] width 322 height 26
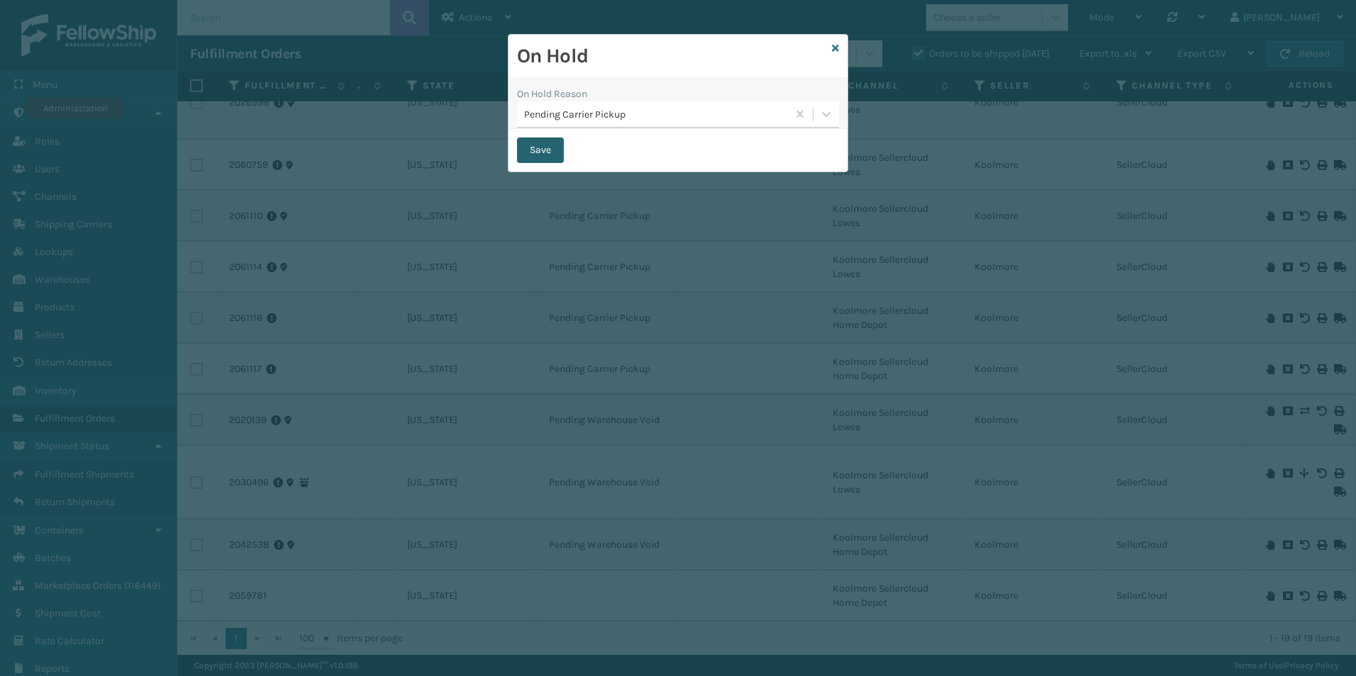
click at [545, 147] on button "Save" at bounding box center [540, 151] width 47 height 26
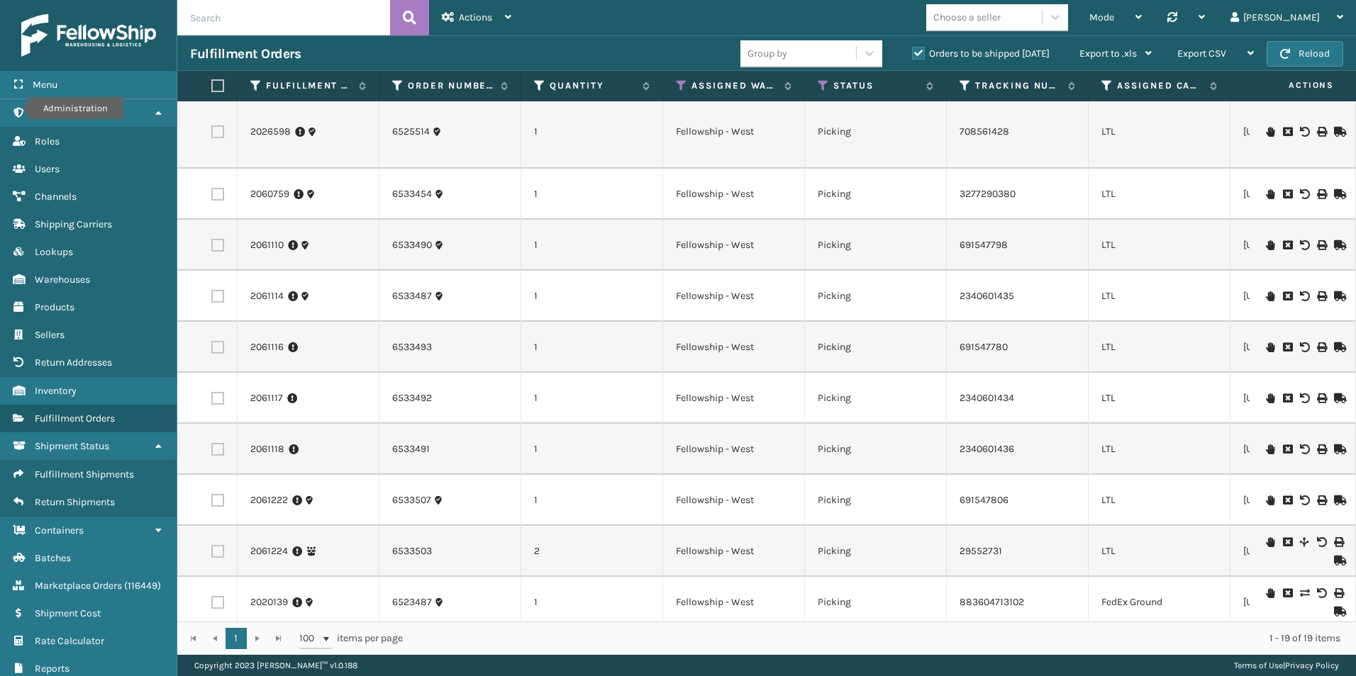
scroll to position [0, 0]
